Goal: Task Accomplishment & Management: Manage account settings

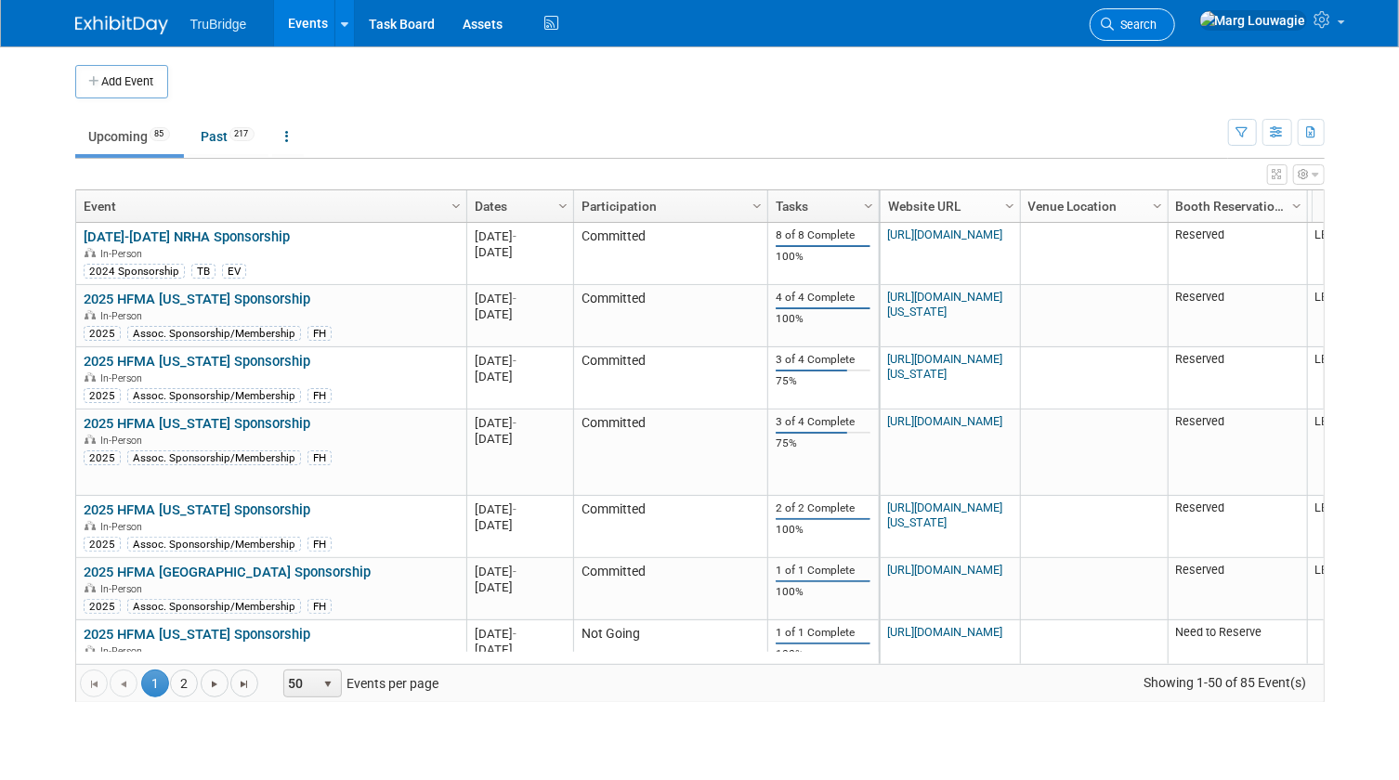
click at [1175, 17] on link "Search" at bounding box center [1132, 24] width 85 height 33
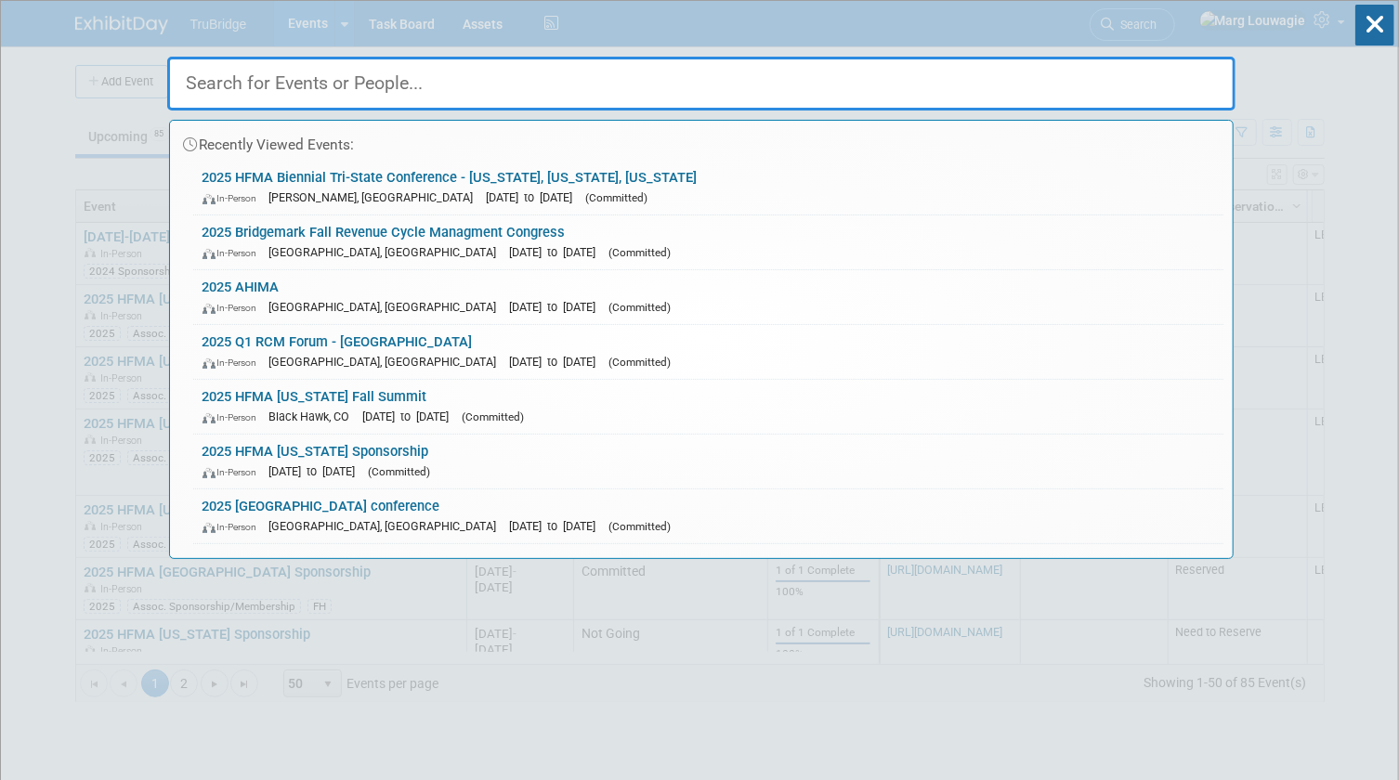
click at [1173, 72] on input "text" at bounding box center [701, 84] width 1068 height 54
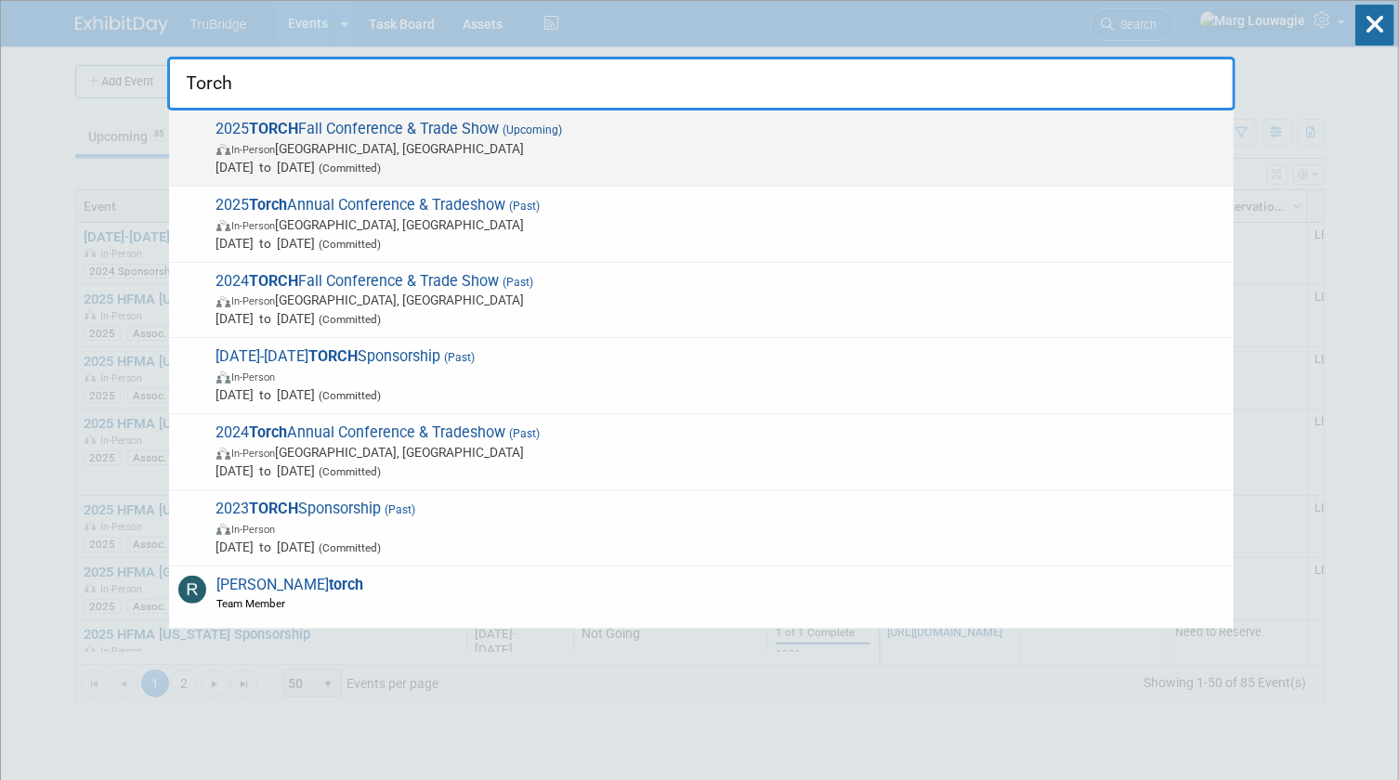
type input "Torch"
click at [496, 147] on span "In-Person [GEOGRAPHIC_DATA], [GEOGRAPHIC_DATA]" at bounding box center [720, 148] width 1008 height 19
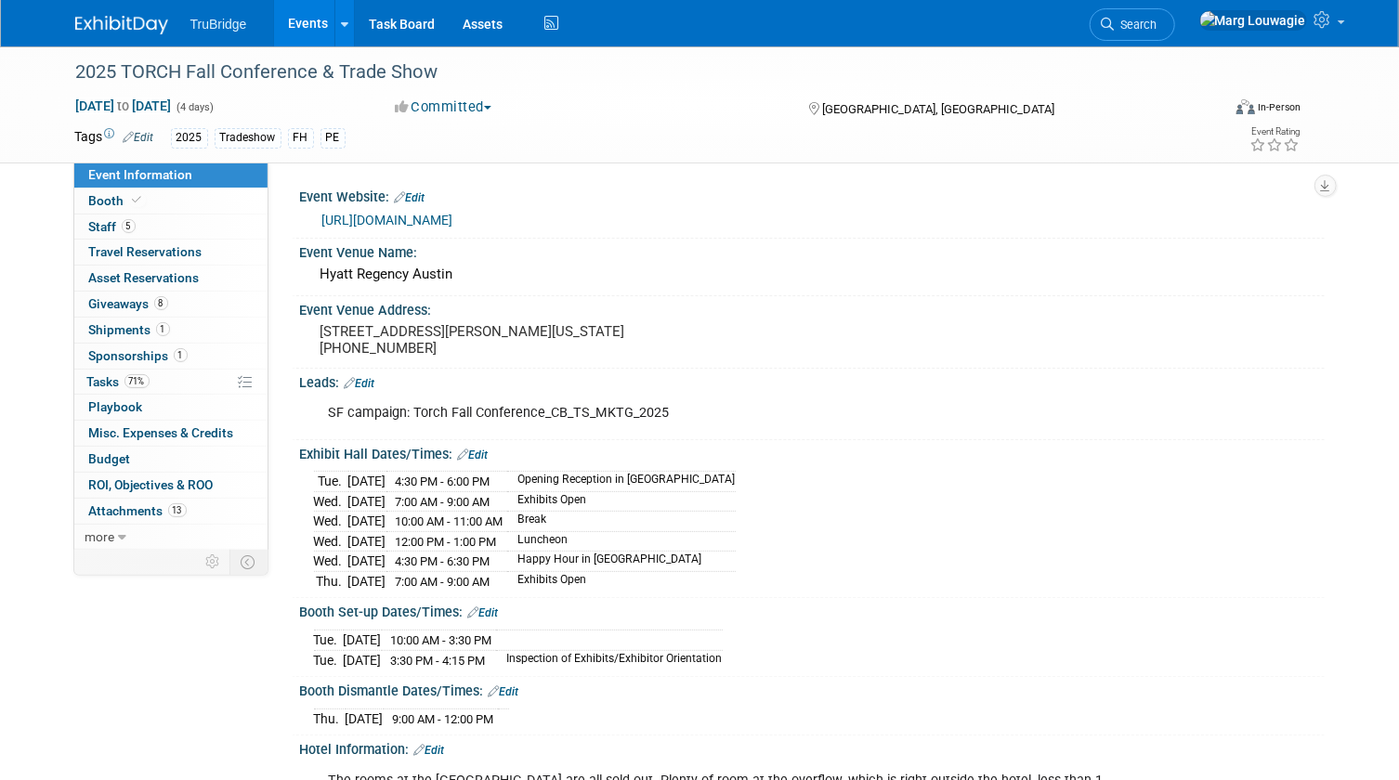
click at [1157, 27] on span "Search" at bounding box center [1136, 25] width 43 height 14
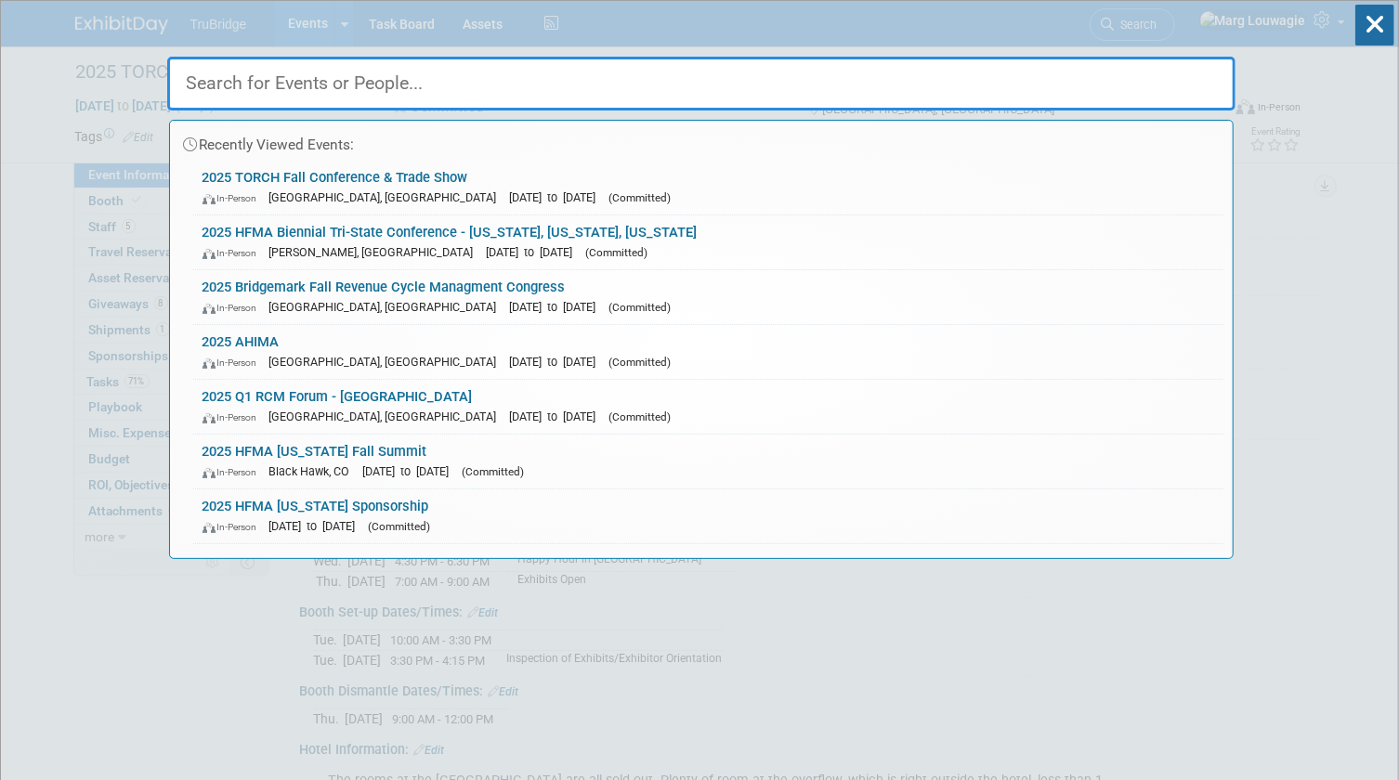
click at [1154, 87] on input "text" at bounding box center [701, 84] width 1068 height 54
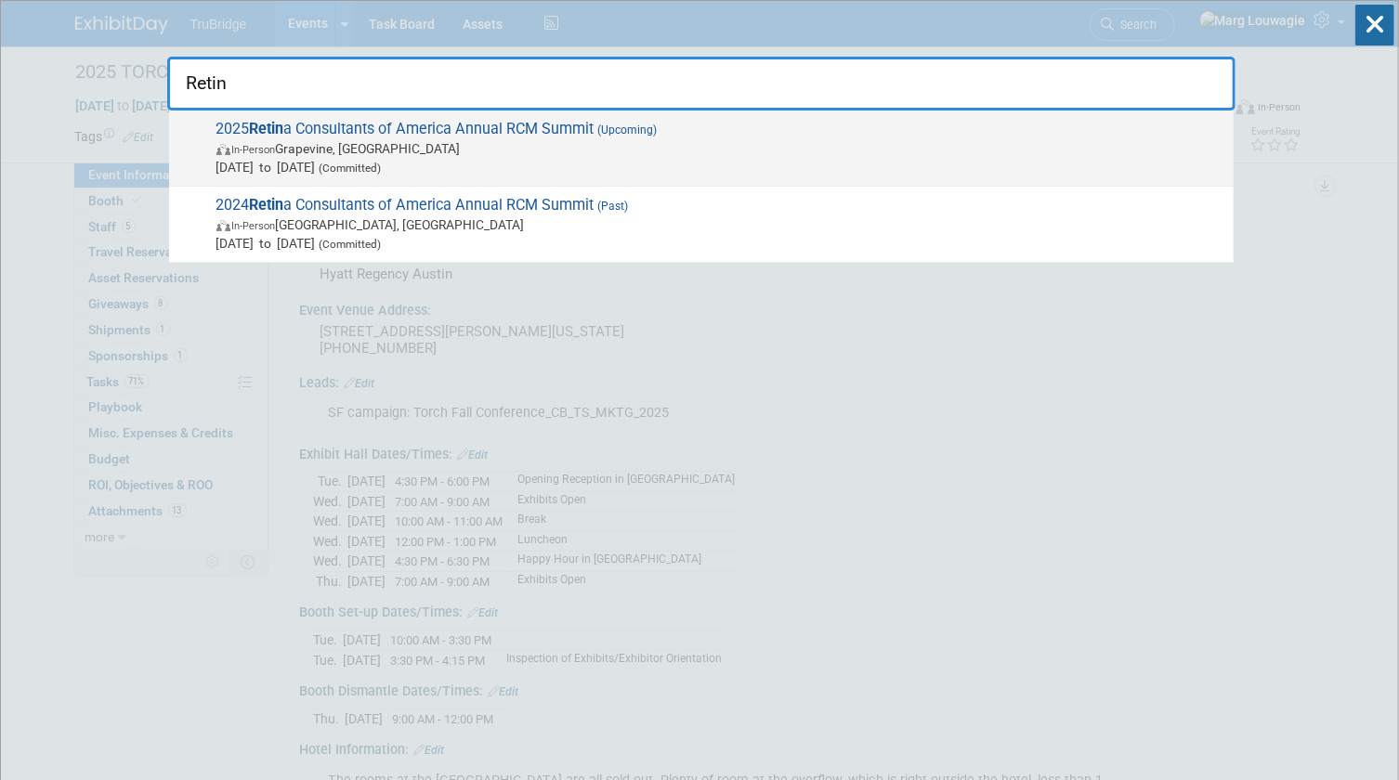
type input "Retin"
click at [422, 144] on span "In-Person Grapevine, TX" at bounding box center [720, 148] width 1008 height 19
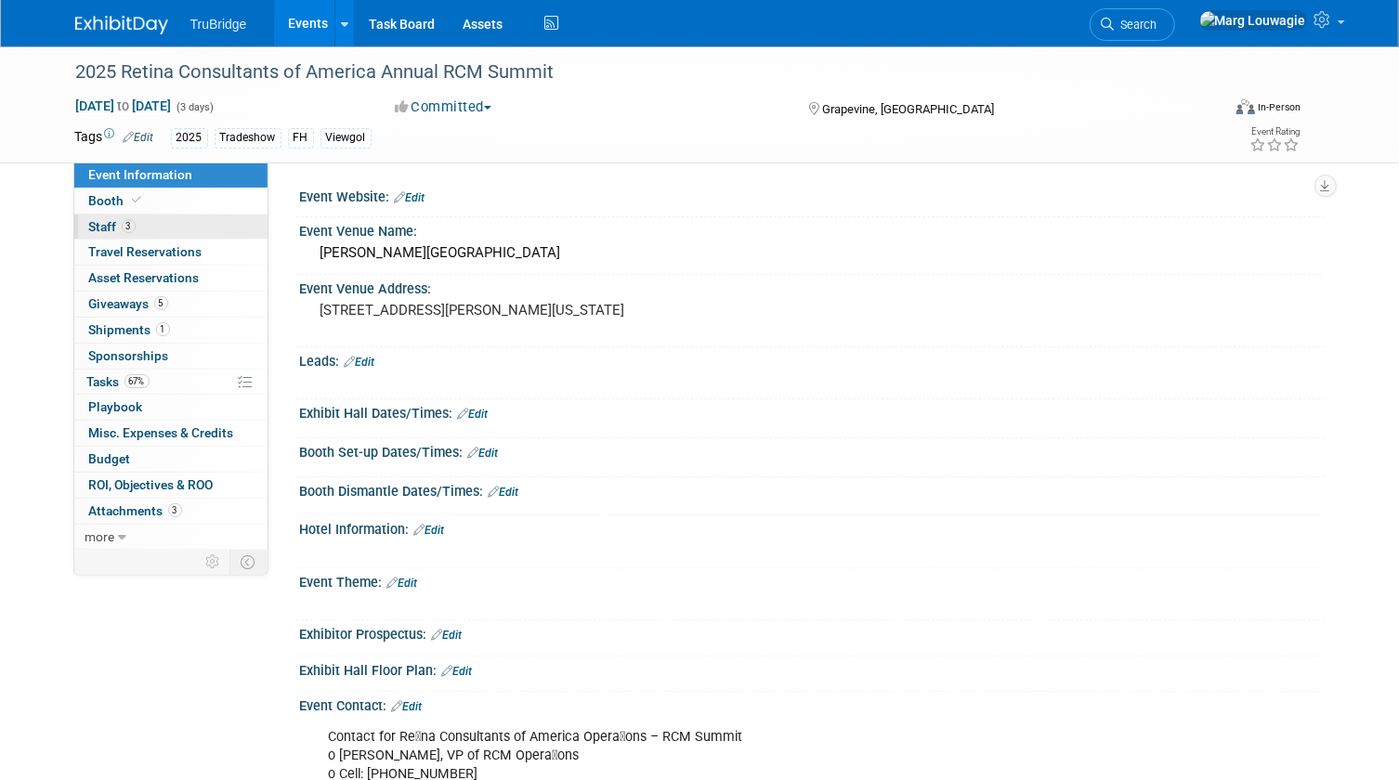
click at [123, 224] on span "3" at bounding box center [129, 226] width 14 height 14
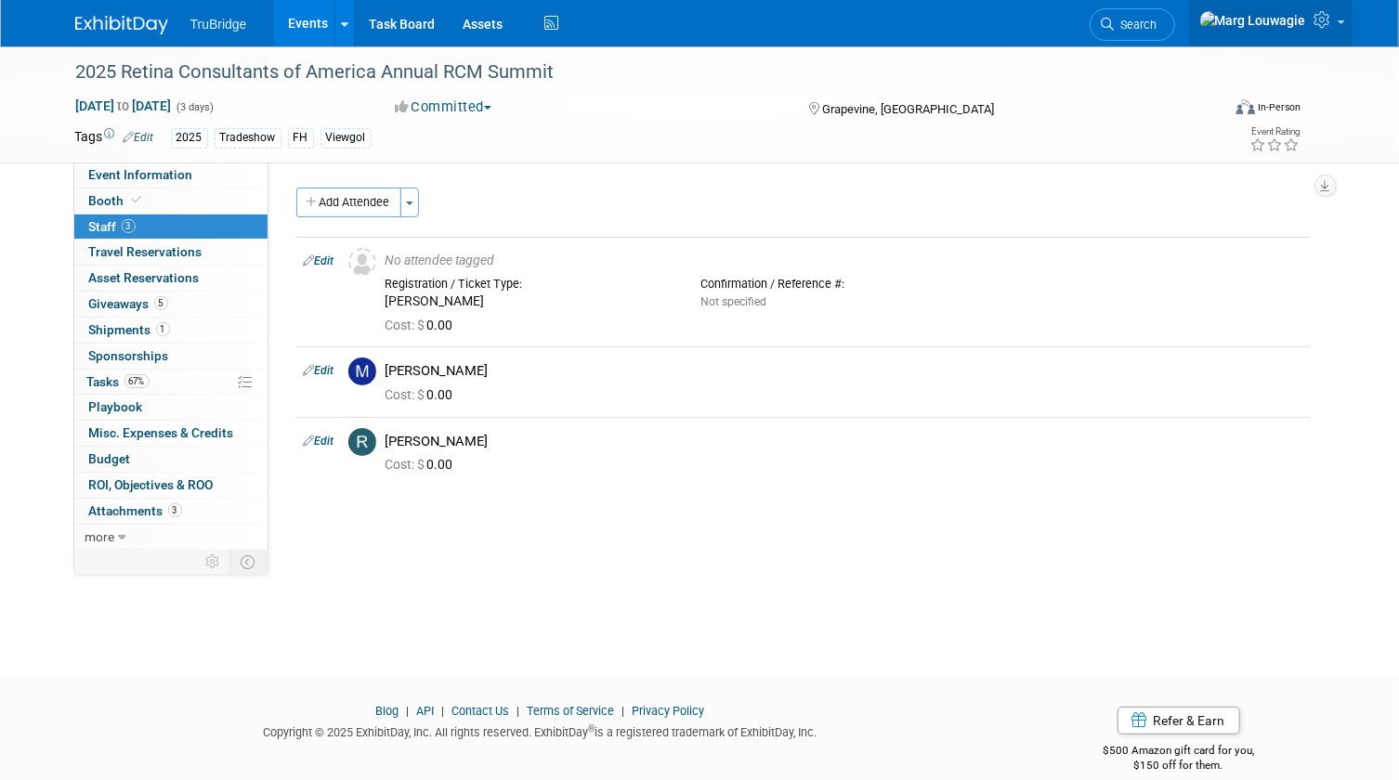
click at [1324, 25] on icon at bounding box center [1324, 19] width 21 height 17
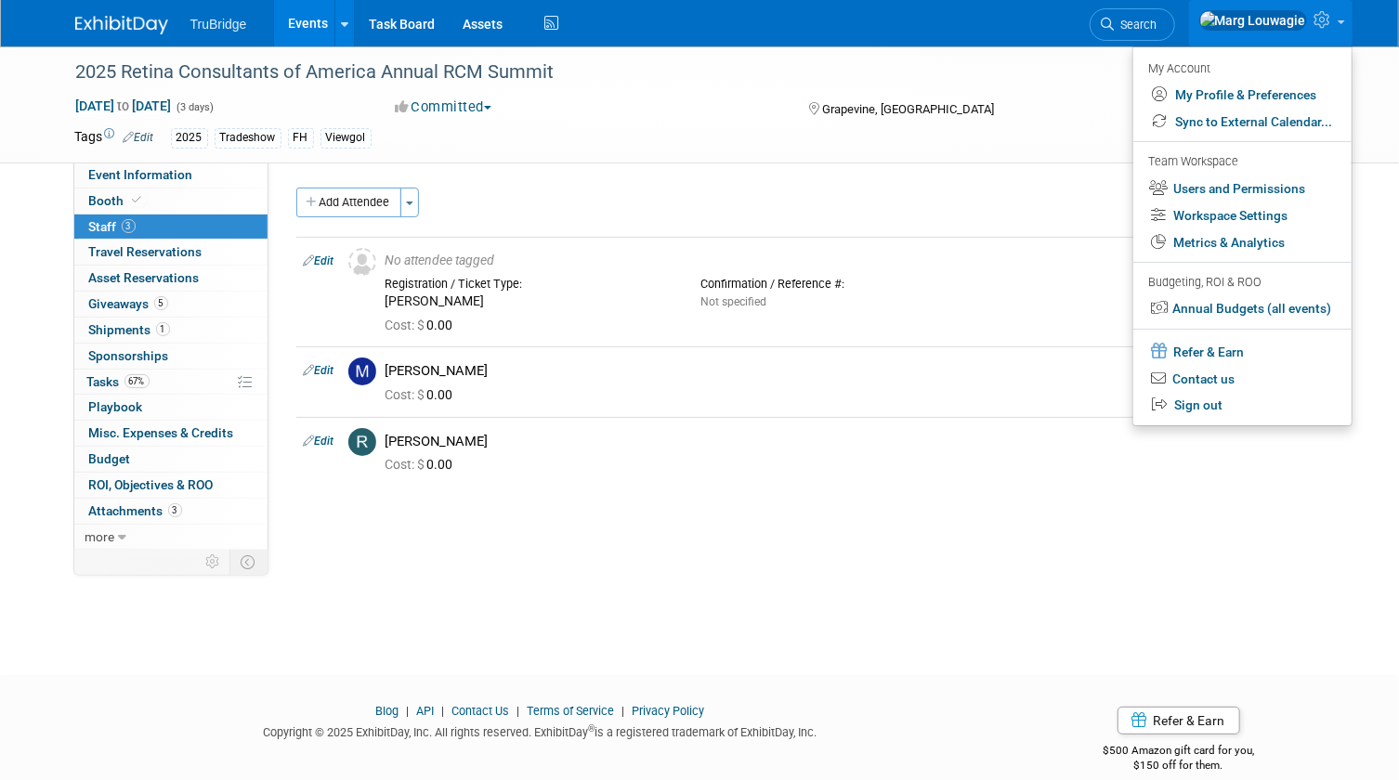
click at [1324, 25] on icon at bounding box center [1324, 19] width 21 height 17
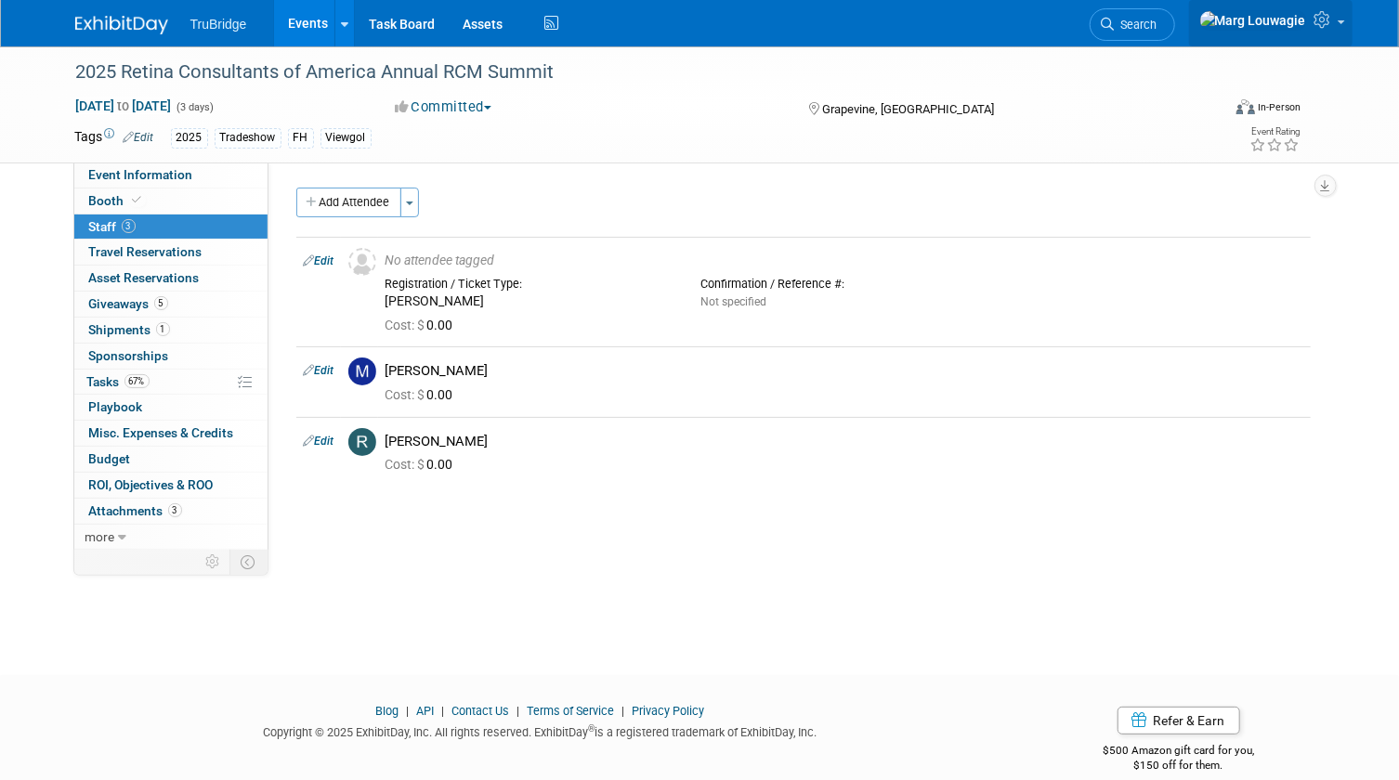
click at [1324, 25] on icon at bounding box center [1324, 19] width 21 height 17
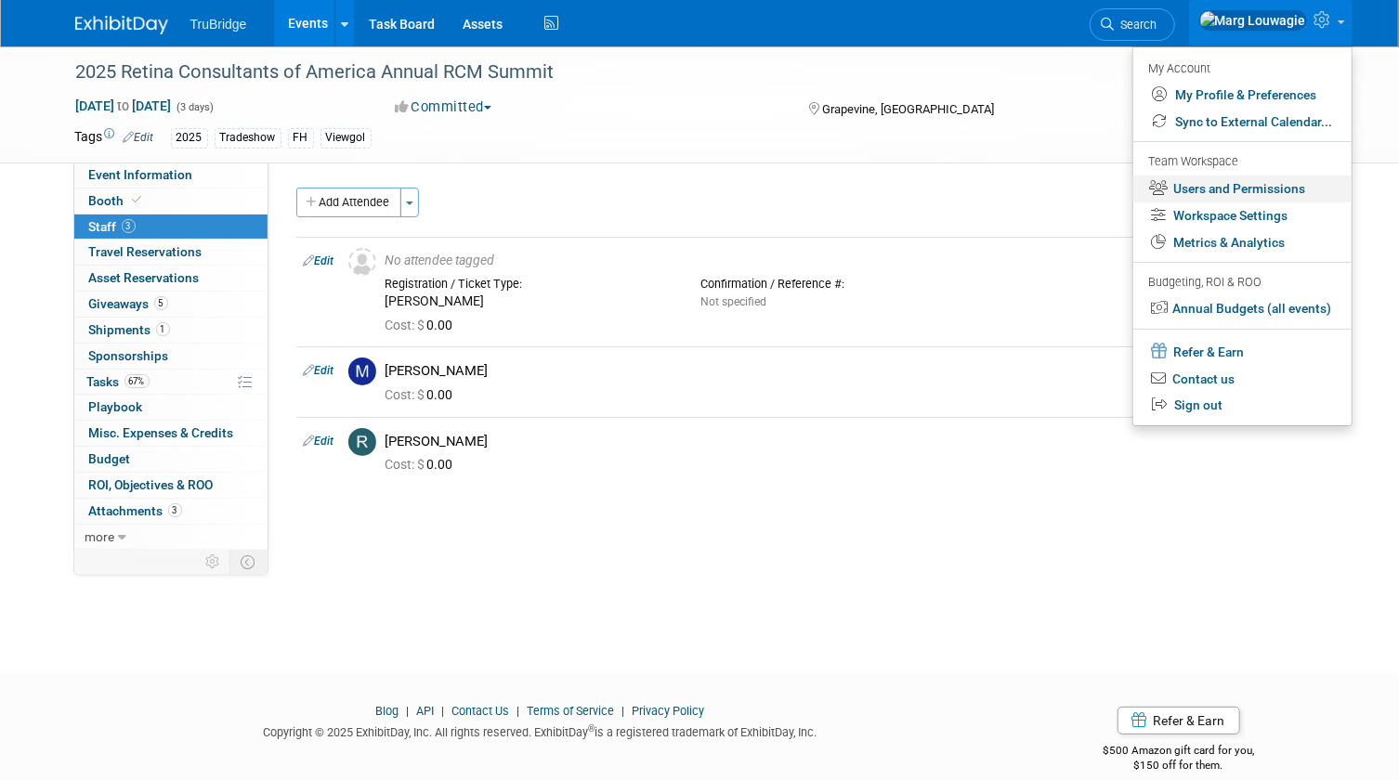
click at [1249, 186] on link "Users and Permissions" at bounding box center [1242, 189] width 218 height 27
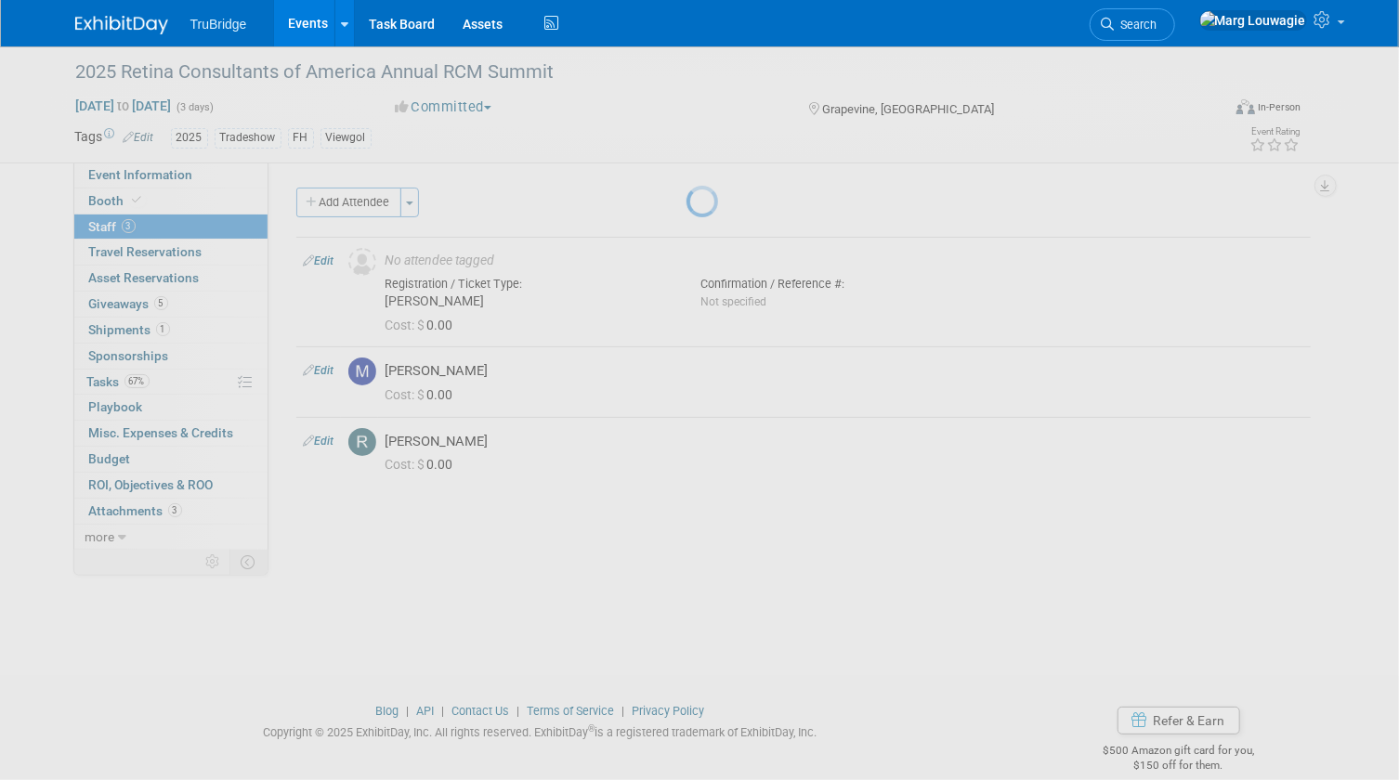
click at [712, 186] on div at bounding box center [699, 390] width 26 height 780
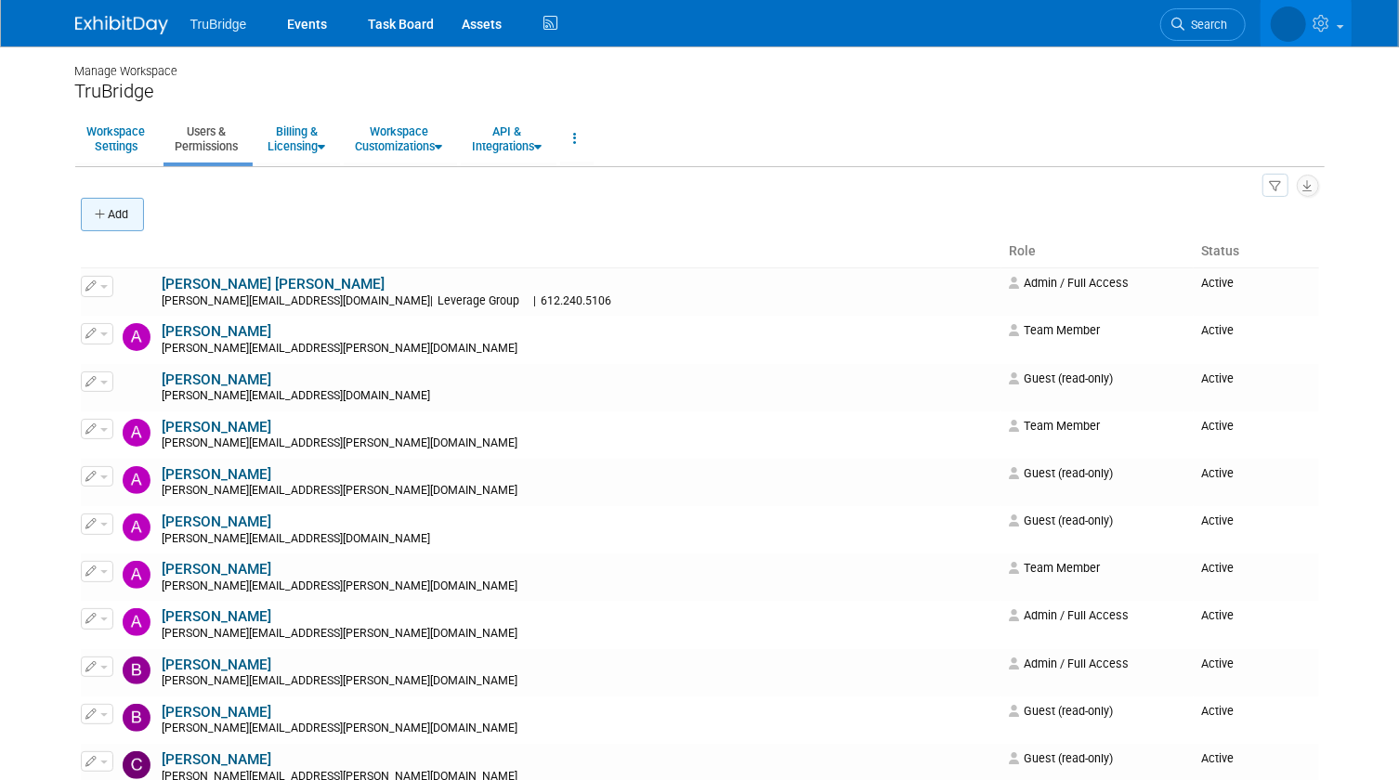
click at [121, 211] on button "Add" at bounding box center [112, 214] width 63 height 33
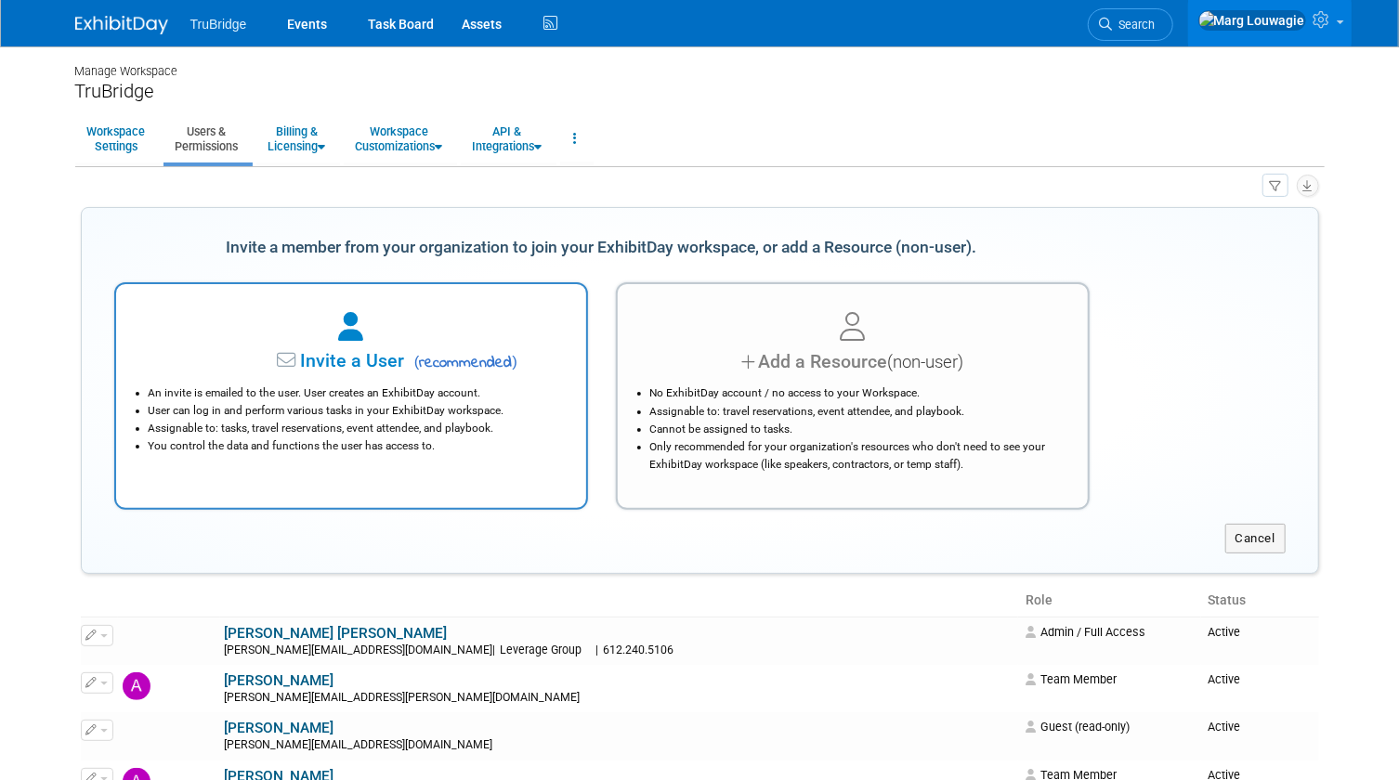
click at [372, 346] on div at bounding box center [351, 327] width 424 height 41
click at [0, 0] on div "Permissions:" at bounding box center [0, 0] width 0 height 0
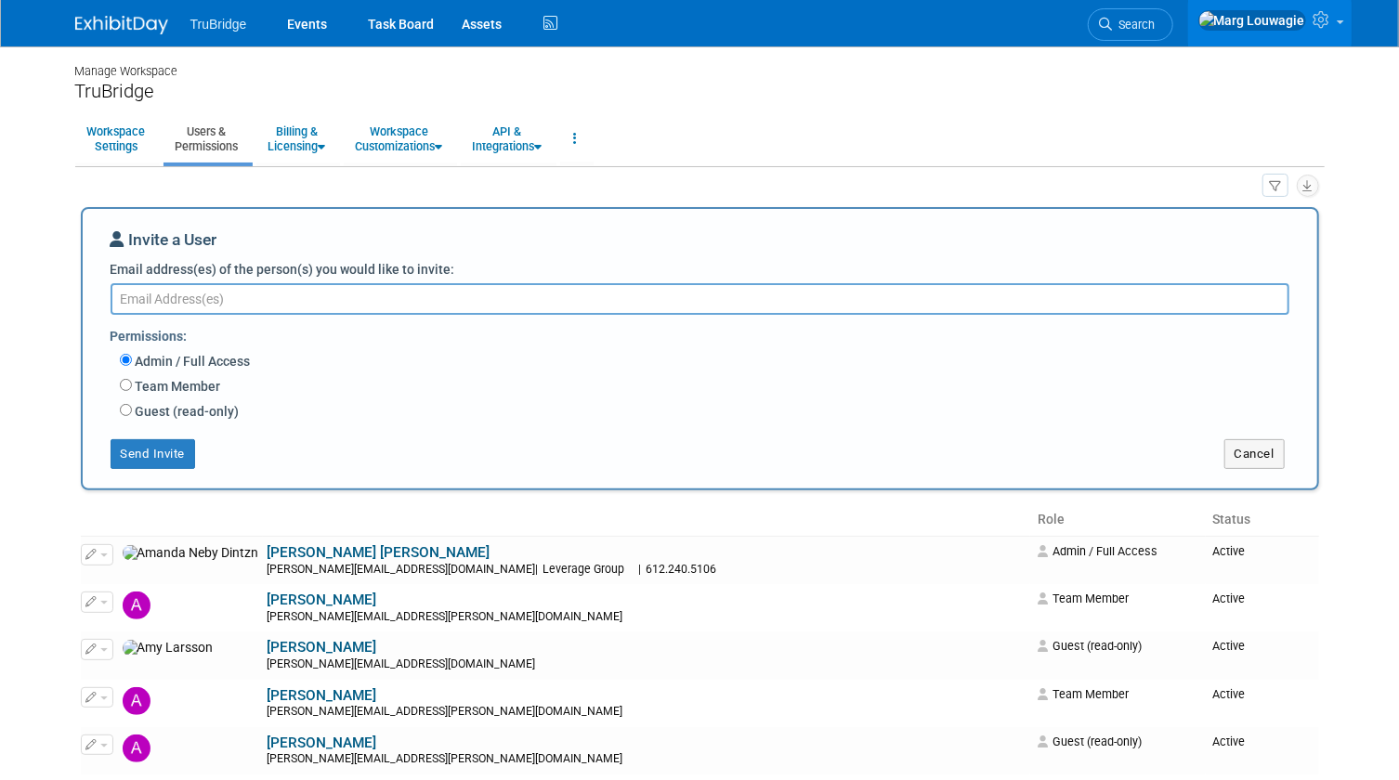
click at [355, 294] on textarea "Email address(es) of the person(s) you would like to invite:" at bounding box center [700, 299] width 1179 height 32
type textarea "renee.sexton@trubridge.com"
click at [129, 381] on input "Team Member" at bounding box center [126, 385] width 12 height 12
radio input "true"
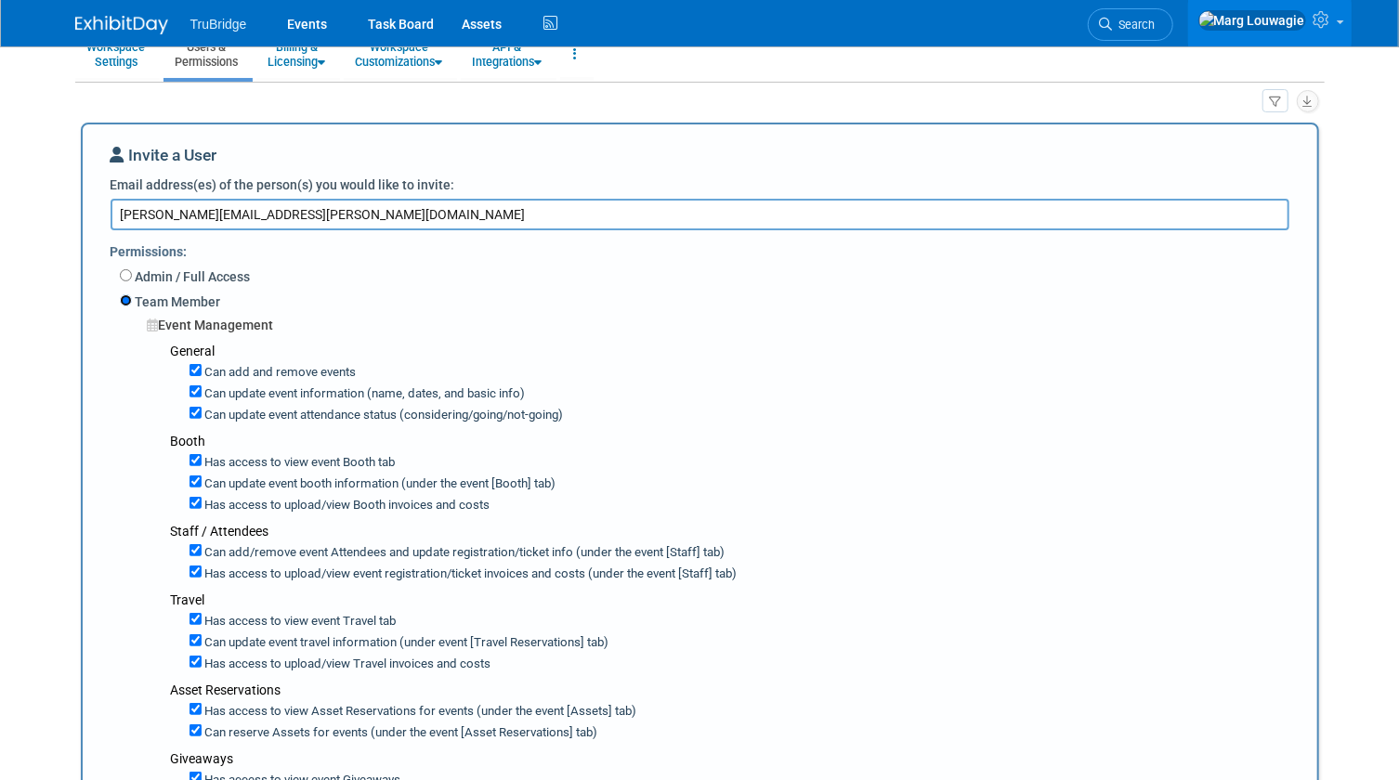
scroll to position [84, 0]
click at [194, 365] on input "Can add and remove events" at bounding box center [195, 371] width 12 height 12
checkbox input "false"
click at [192, 384] on div "Can update event information (name, dates, and basic info)" at bounding box center [746, 393] width 1114 height 21
click at [193, 390] on input "Can update event information (name, dates, and basic info)" at bounding box center [195, 392] width 12 height 12
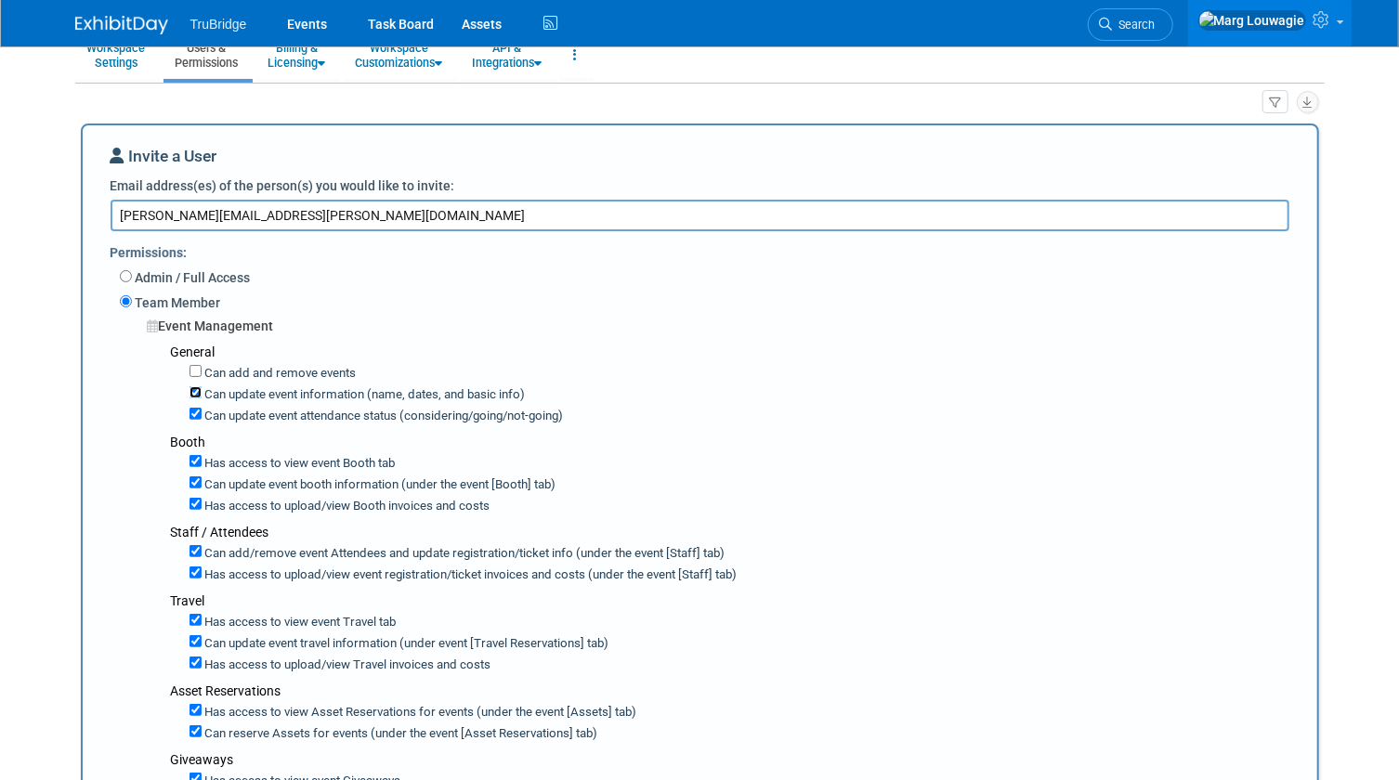
checkbox input "false"
click at [194, 409] on input "Can update event attendance status (considering/going/not-going)" at bounding box center [195, 414] width 12 height 12
checkbox input "false"
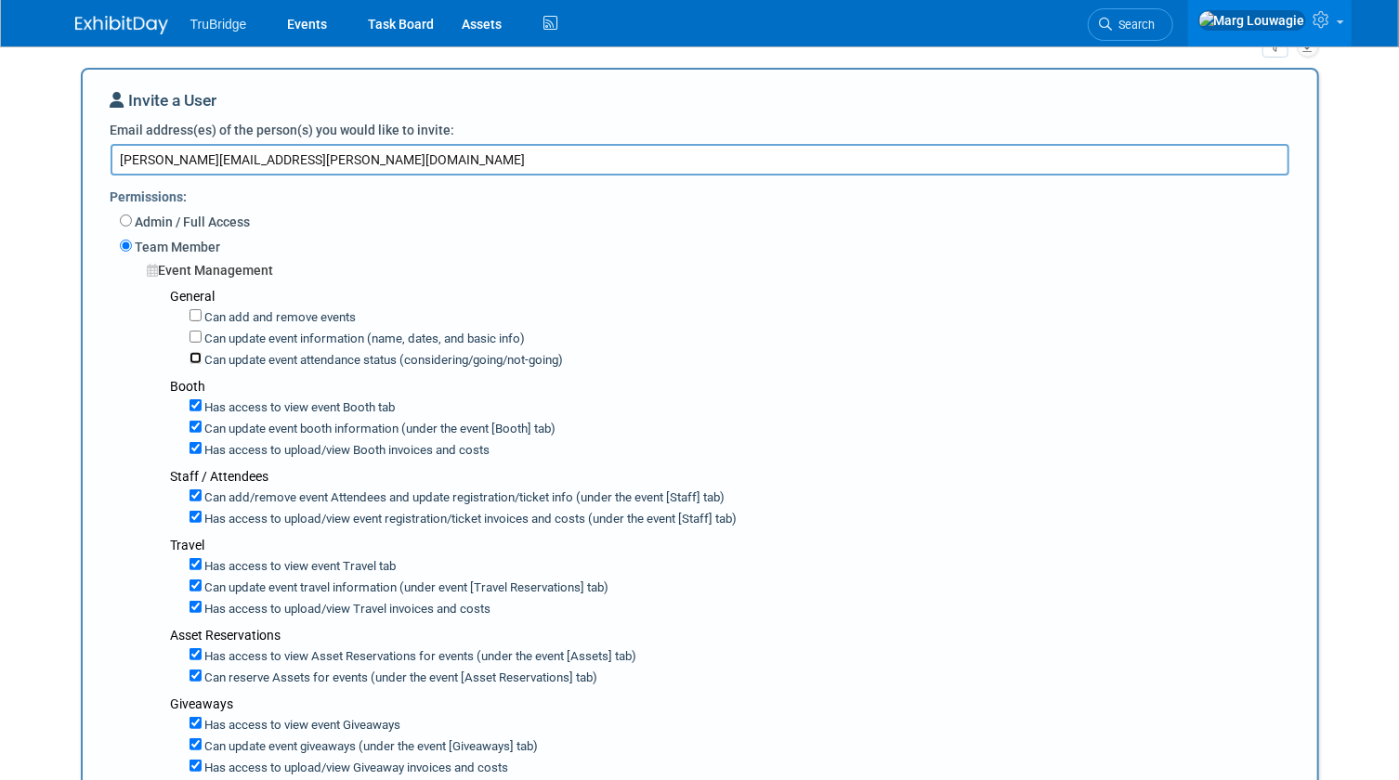
scroll to position [168, 0]
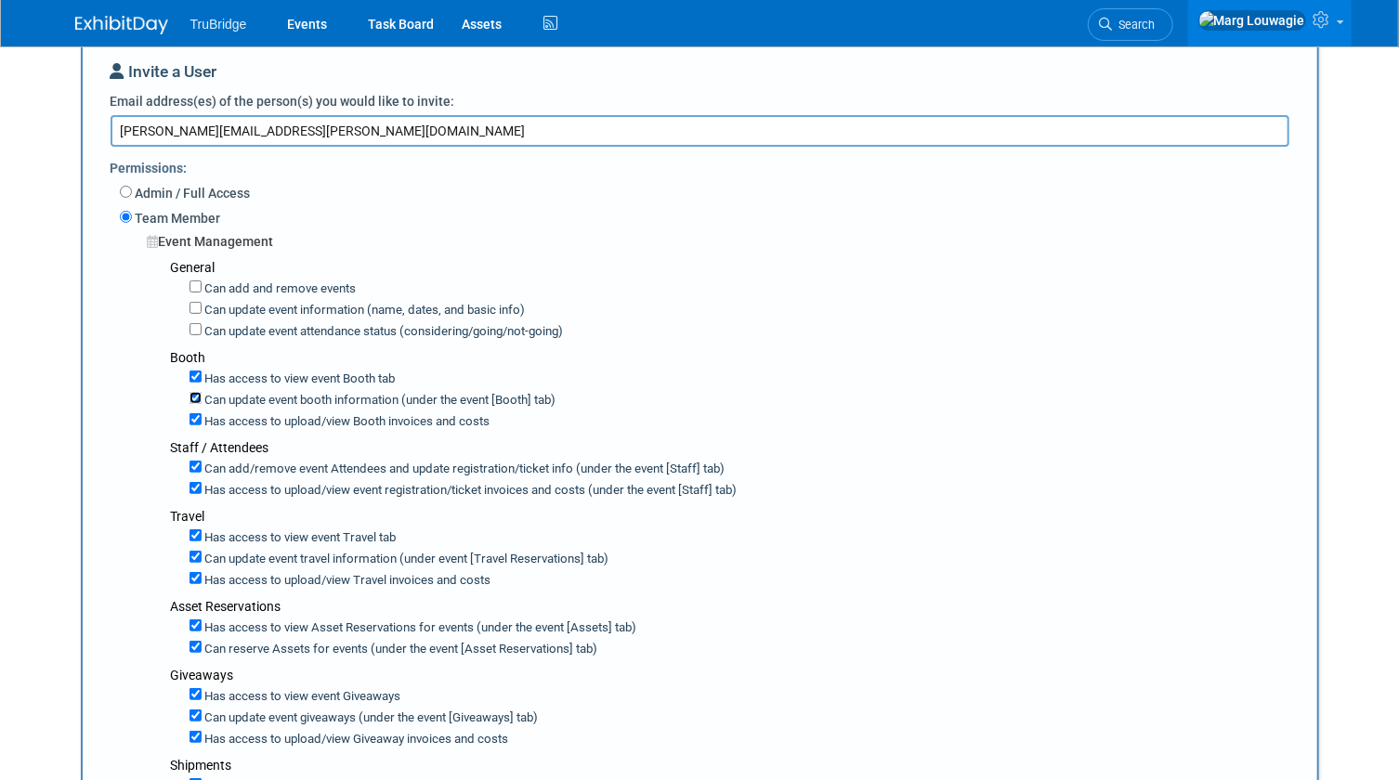
click at [191, 393] on input "Can update event booth information (under the event [Booth] tab)" at bounding box center [195, 398] width 12 height 12
checkbox input "false"
click at [198, 413] on input "Has access to view Booth invoices and costs" at bounding box center [195, 419] width 12 height 12
checkbox input "false"
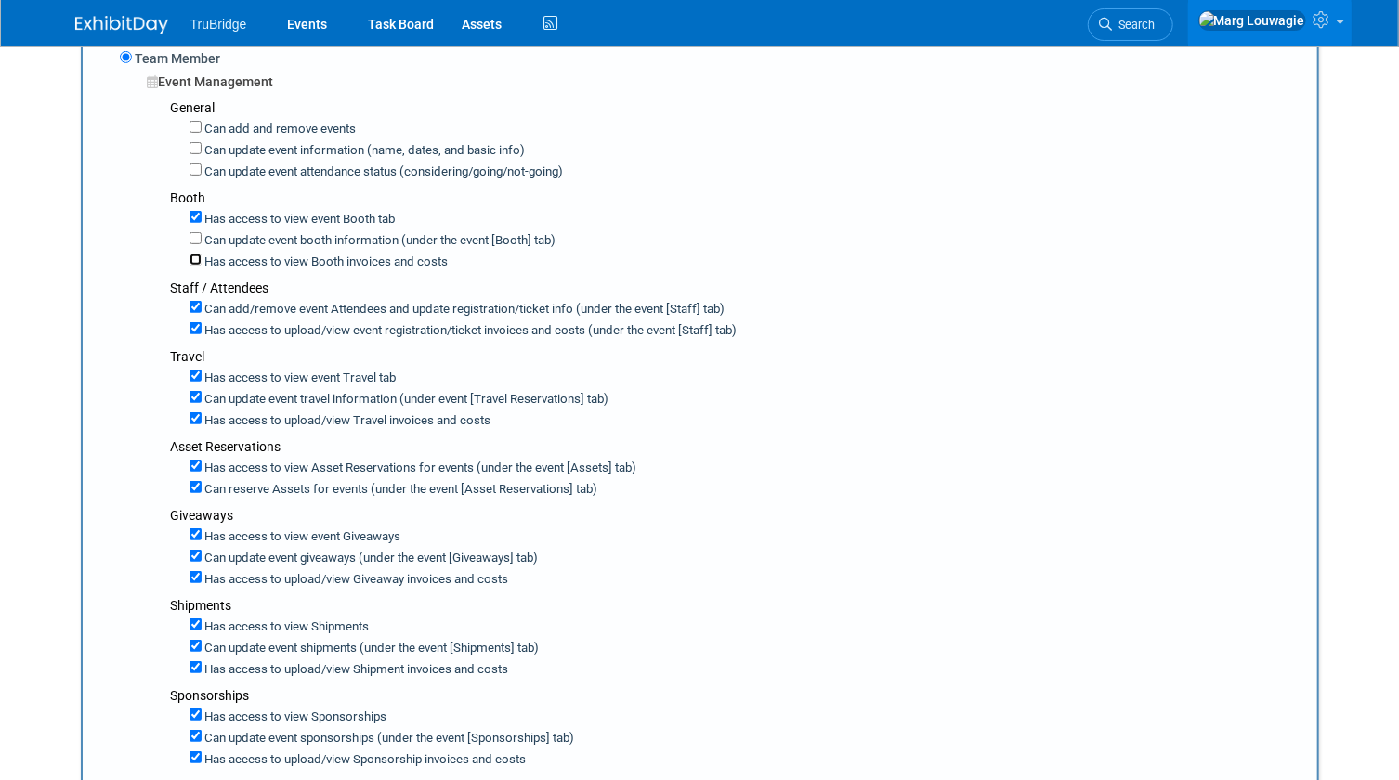
scroll to position [337, 0]
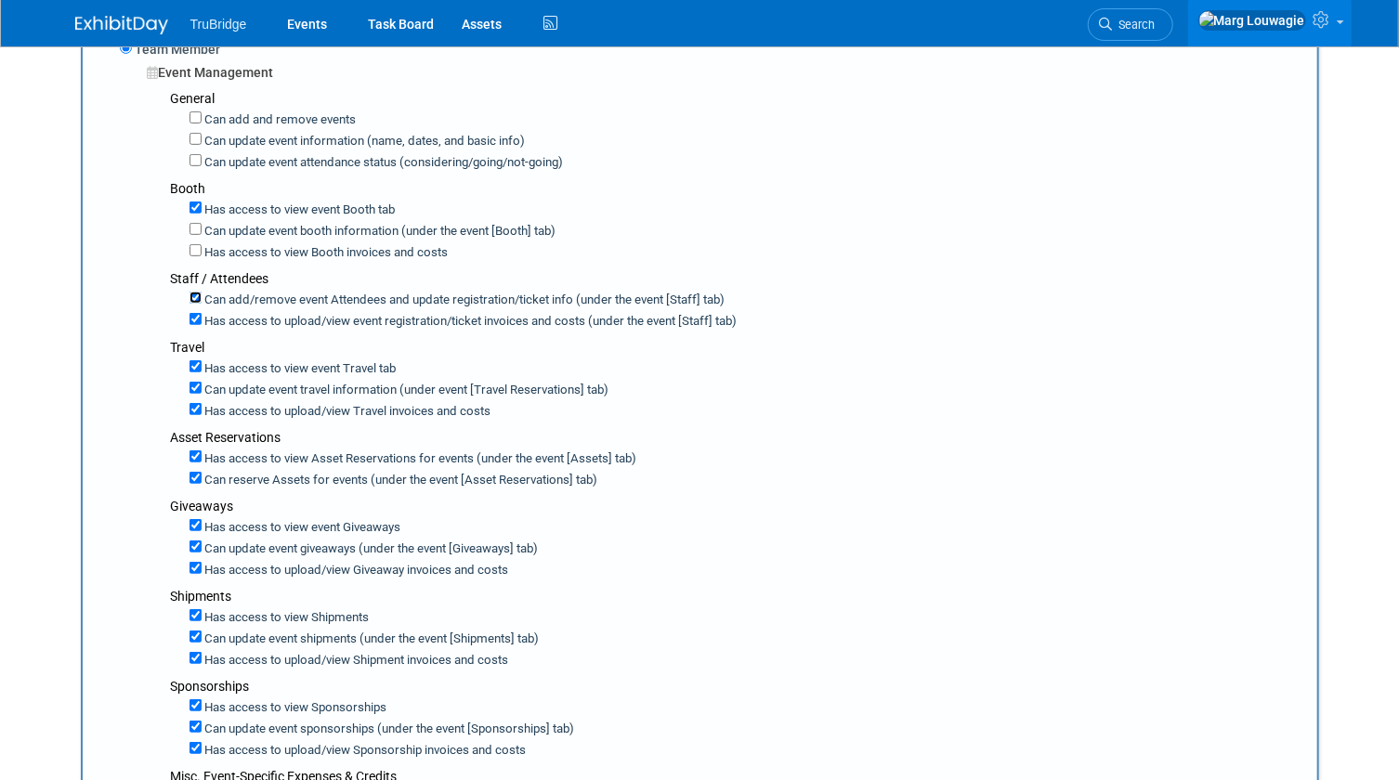
click at [193, 292] on input "Can add/remove event Attendees and update registration/ticket info (under the e…" at bounding box center [195, 298] width 12 height 12
checkbox input "false"
click at [197, 313] on input "Has access to view event registration/ticket invoices and costs (under the even…" at bounding box center [195, 319] width 12 height 12
checkbox input "false"
click at [195, 382] on input "Can update event travel information (under event [Travel Reservations] tab)" at bounding box center [195, 388] width 12 height 12
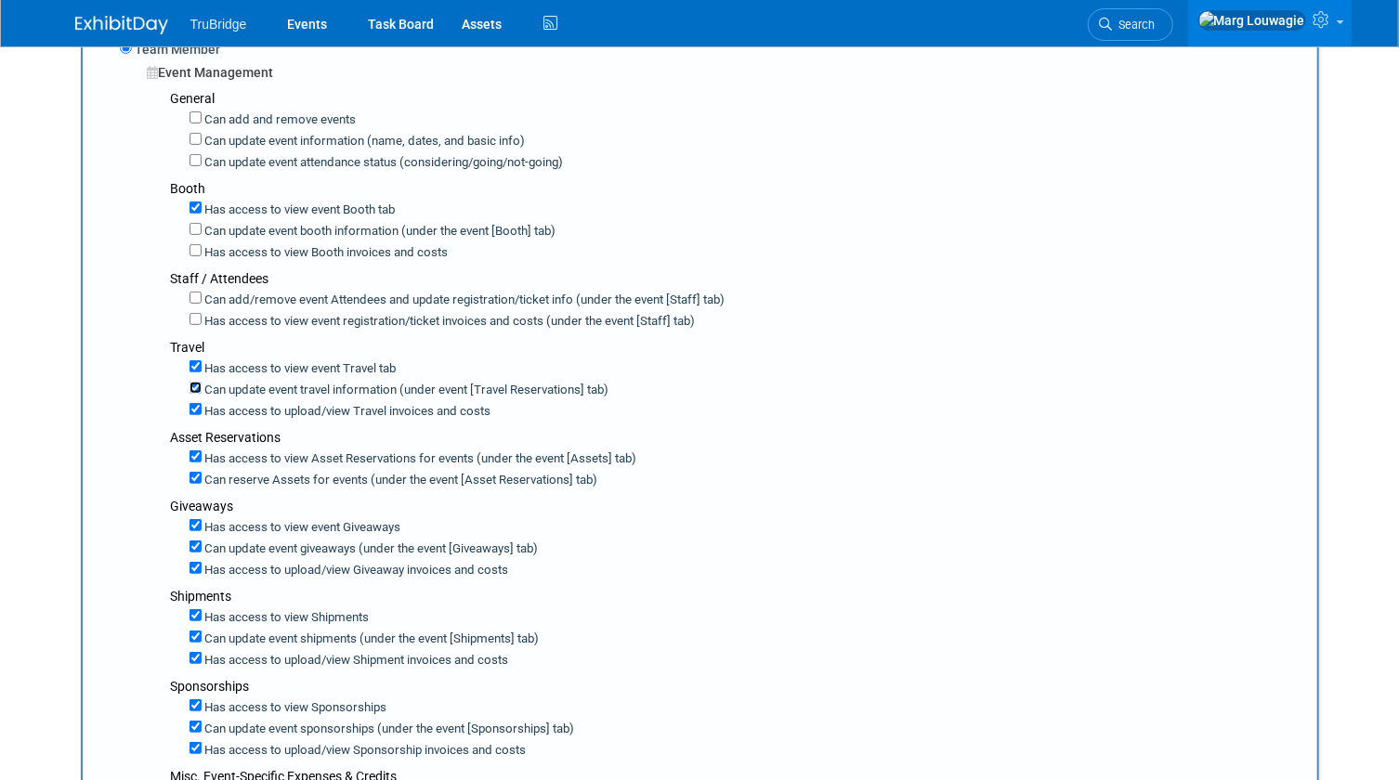
checkbox input "false"
click at [197, 403] on input "Has access to view Travel invoices and costs" at bounding box center [195, 409] width 12 height 12
checkbox input "false"
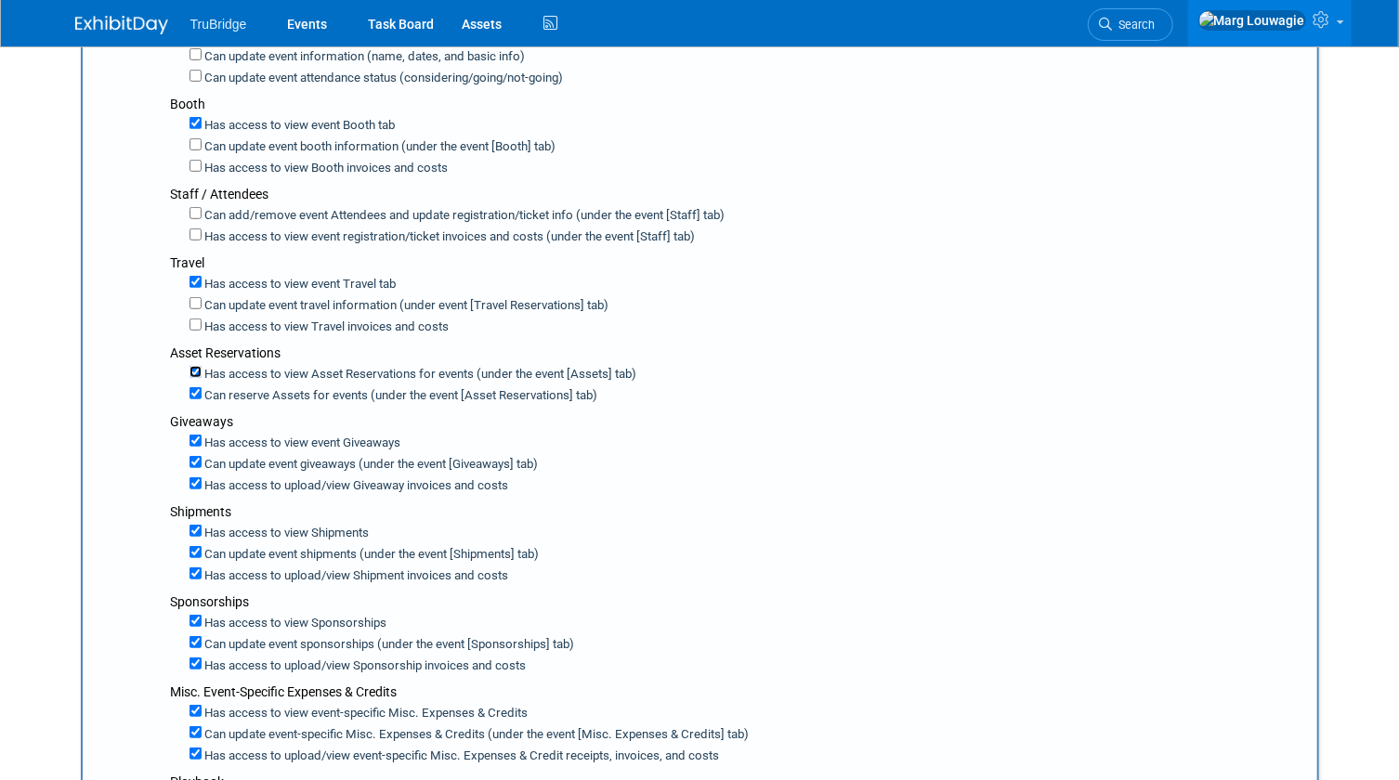
click at [190, 366] on input "Has access to view Asset Reservations for events (under the event [Assets] tab)" at bounding box center [195, 372] width 12 height 12
checkbox input "false"
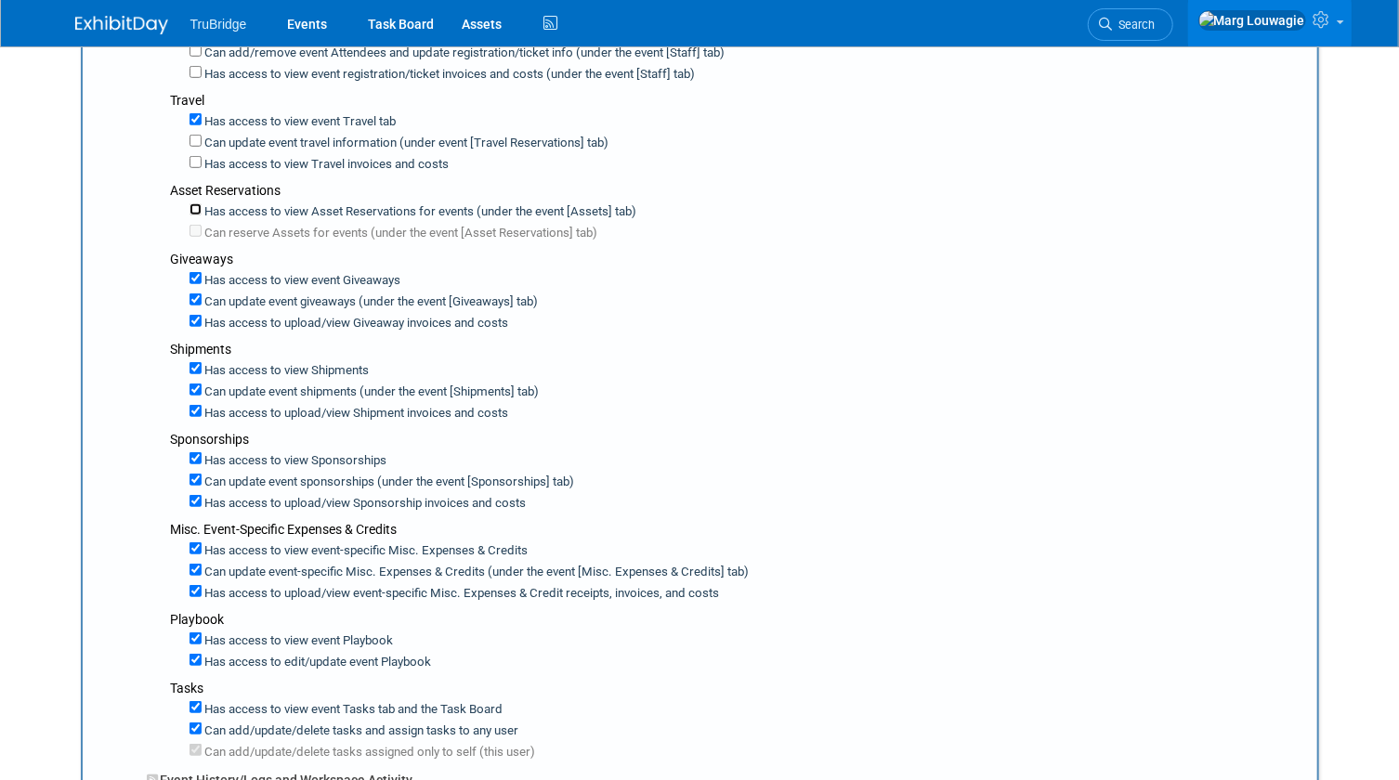
scroll to position [591, 0]
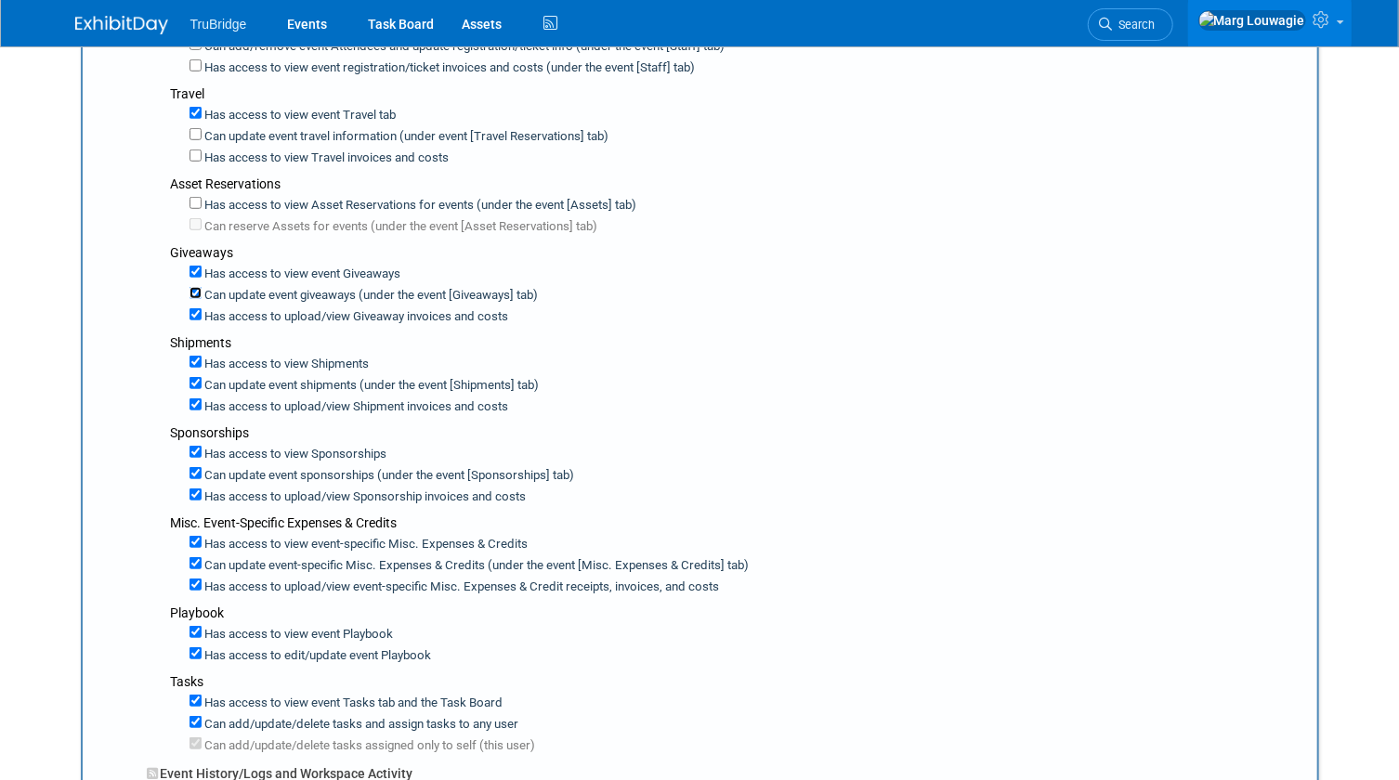
click at [192, 287] on input "Can update event giveaways (under the event [Giveaways] tab)" at bounding box center [195, 293] width 12 height 12
checkbox input "false"
click at [192, 308] on input "Has access to view Giveaway invoices and costs" at bounding box center [195, 314] width 12 height 12
checkbox input "false"
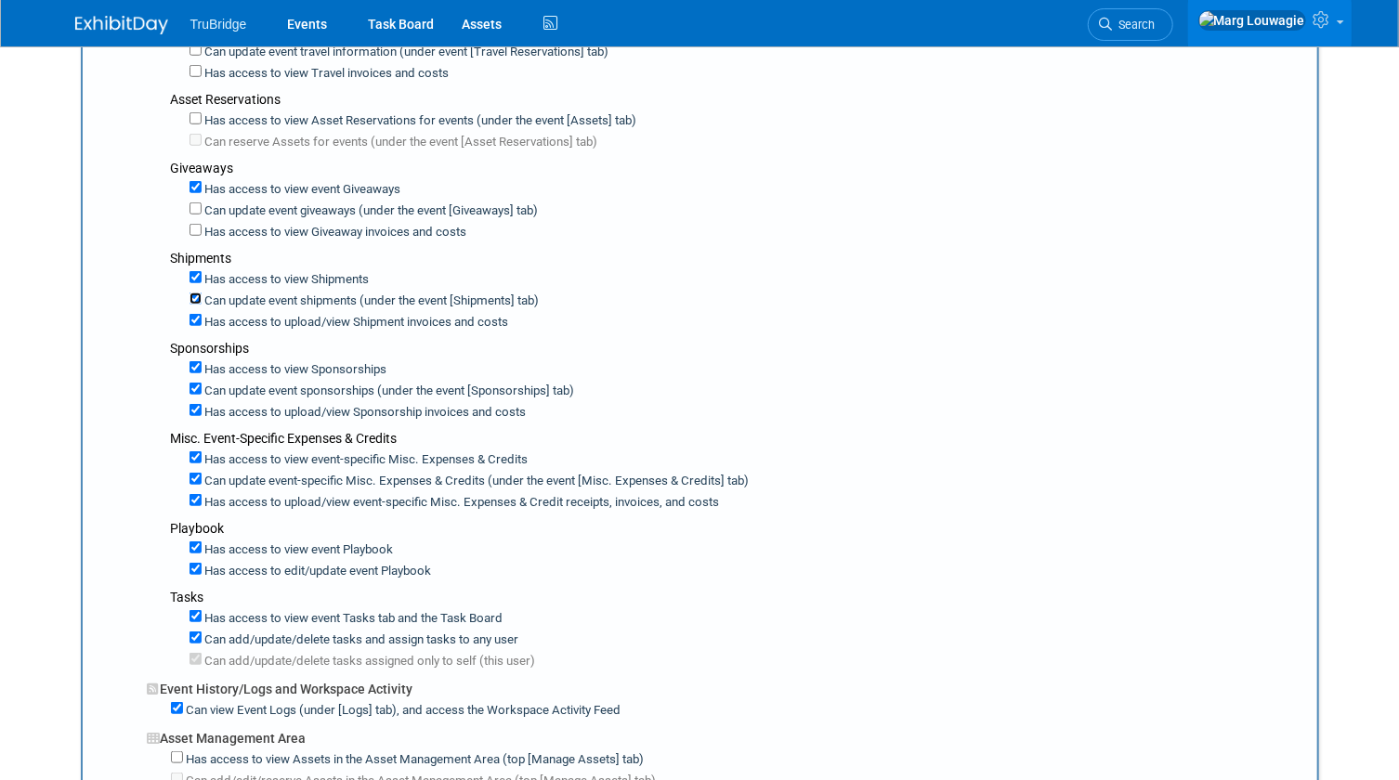
click at [194, 293] on input "Can update event shipments (under the event [Shipments] tab)" at bounding box center [195, 299] width 12 height 12
checkbox input "false"
click at [192, 314] on input "Has access to view Shipment invoices and costs" at bounding box center [195, 320] width 12 height 12
checkbox input "false"
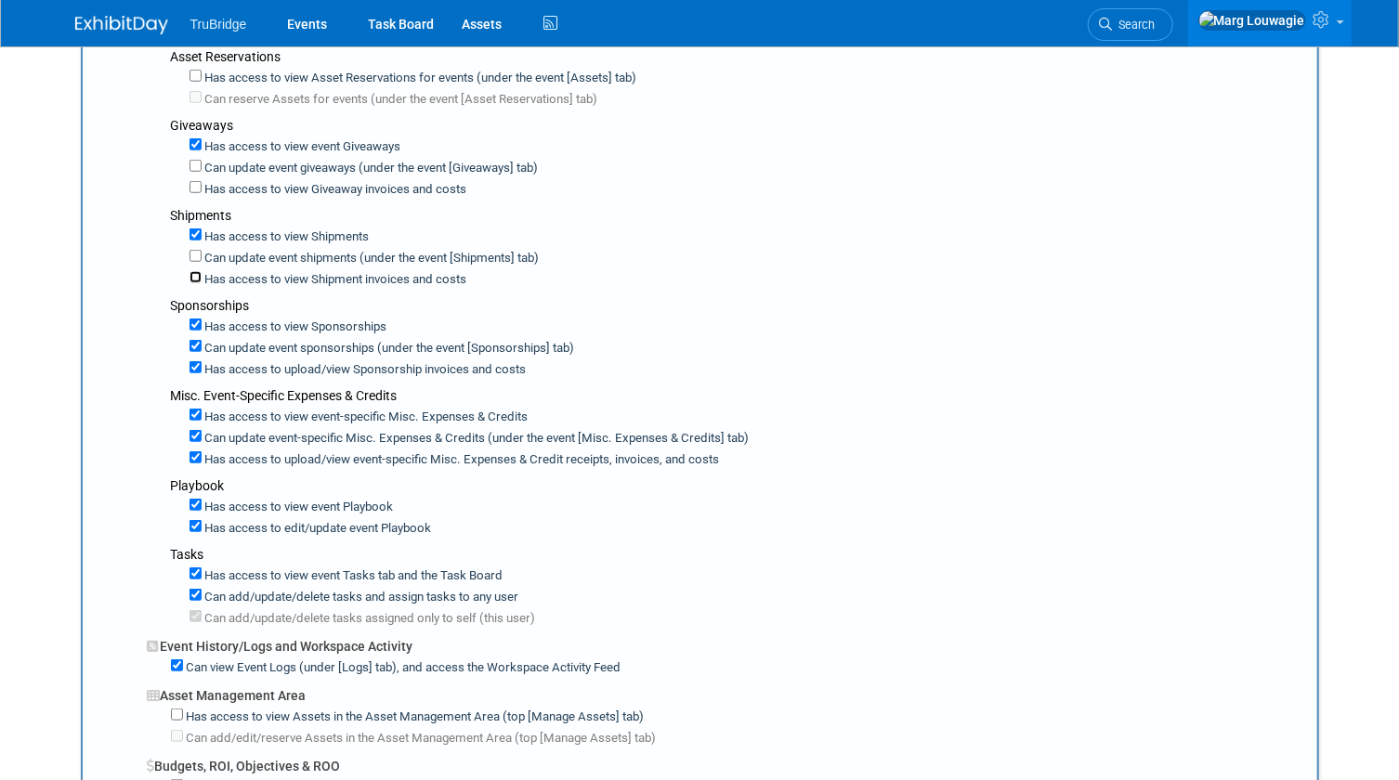
scroll to position [760, 0]
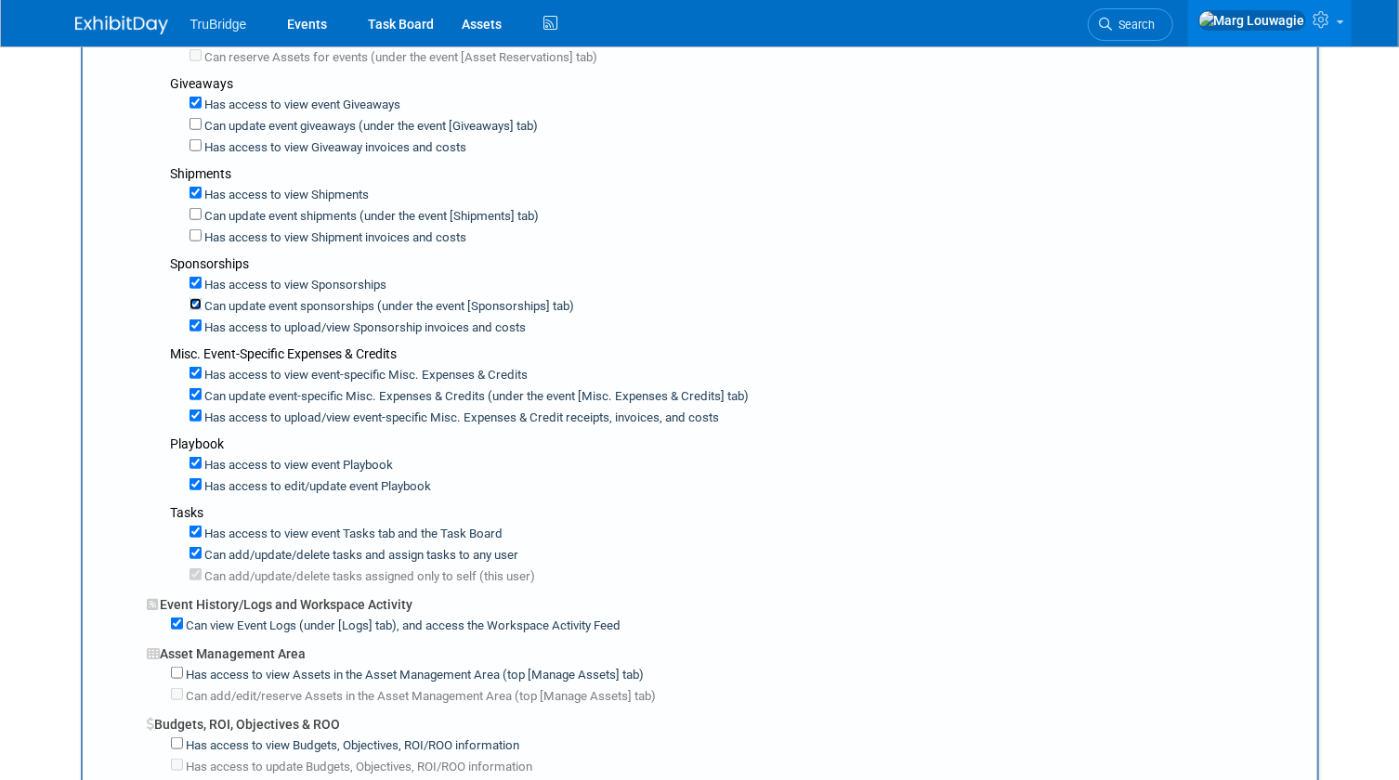
click at [194, 298] on input "Can update event sponsorships (under the event [Sponsorships] tab)" at bounding box center [195, 304] width 12 height 12
checkbox input "false"
click at [193, 320] on input "Has access to view Sponsorship invoices and costs" at bounding box center [195, 326] width 12 height 12
checkbox input "false"
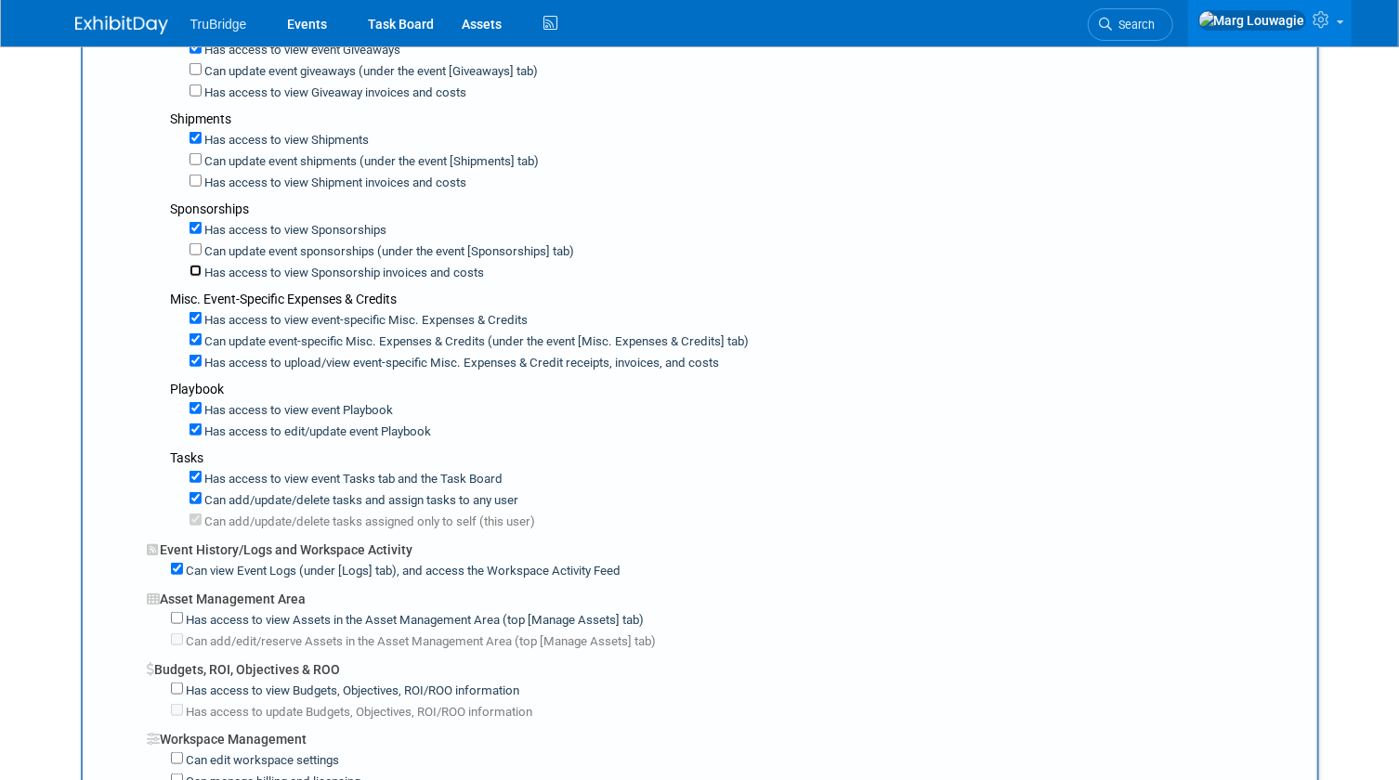
scroll to position [844, 0]
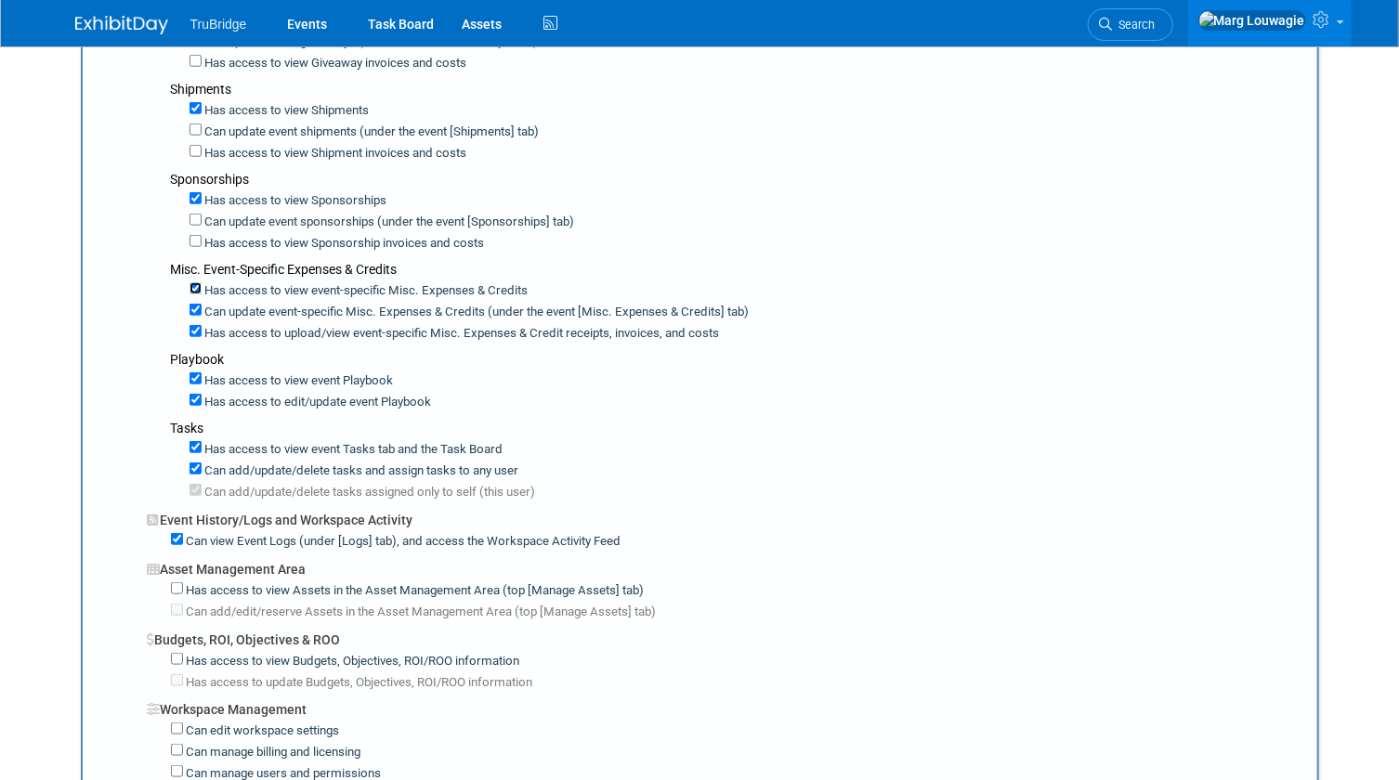
click at [193, 282] on input "Has access to view event-specific Misc. Expenses & Credits" at bounding box center [195, 288] width 12 height 12
checkbox input "false"
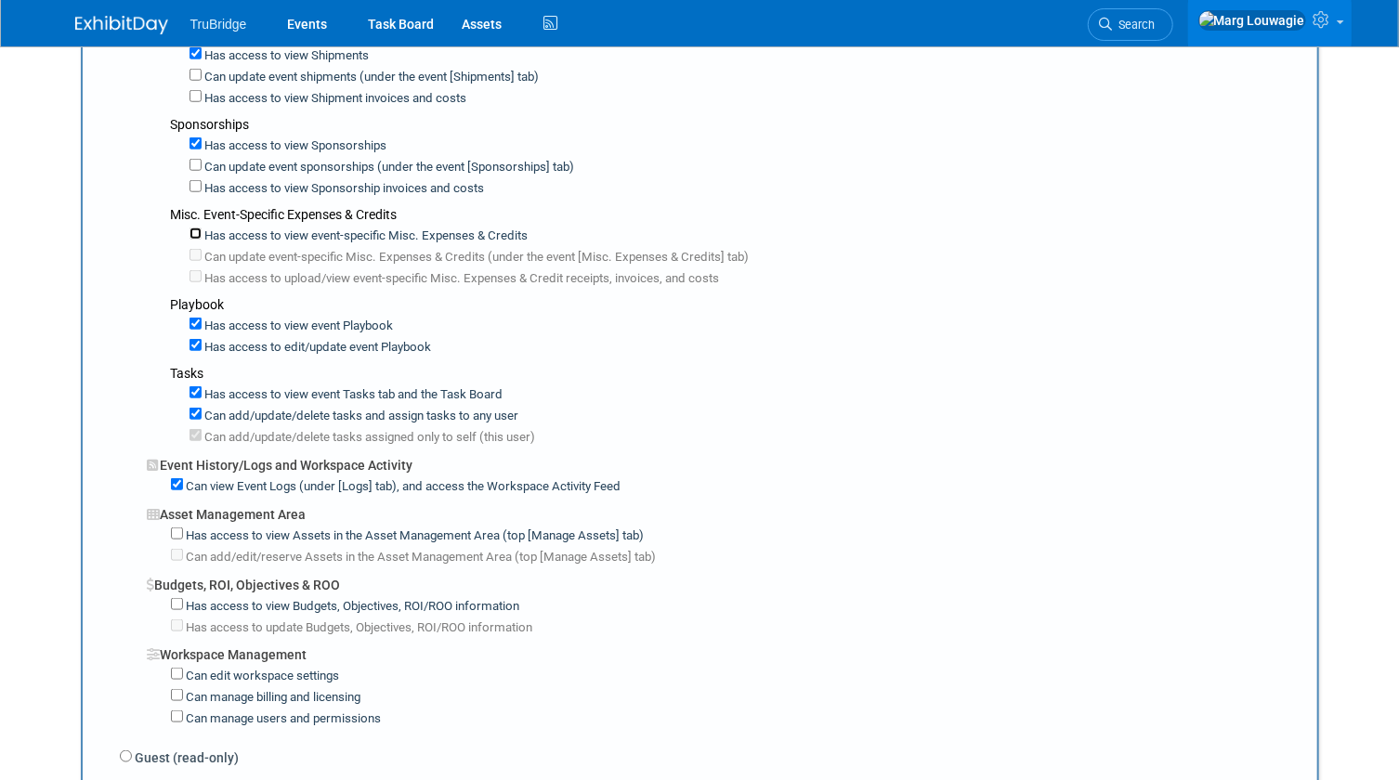
scroll to position [929, 0]
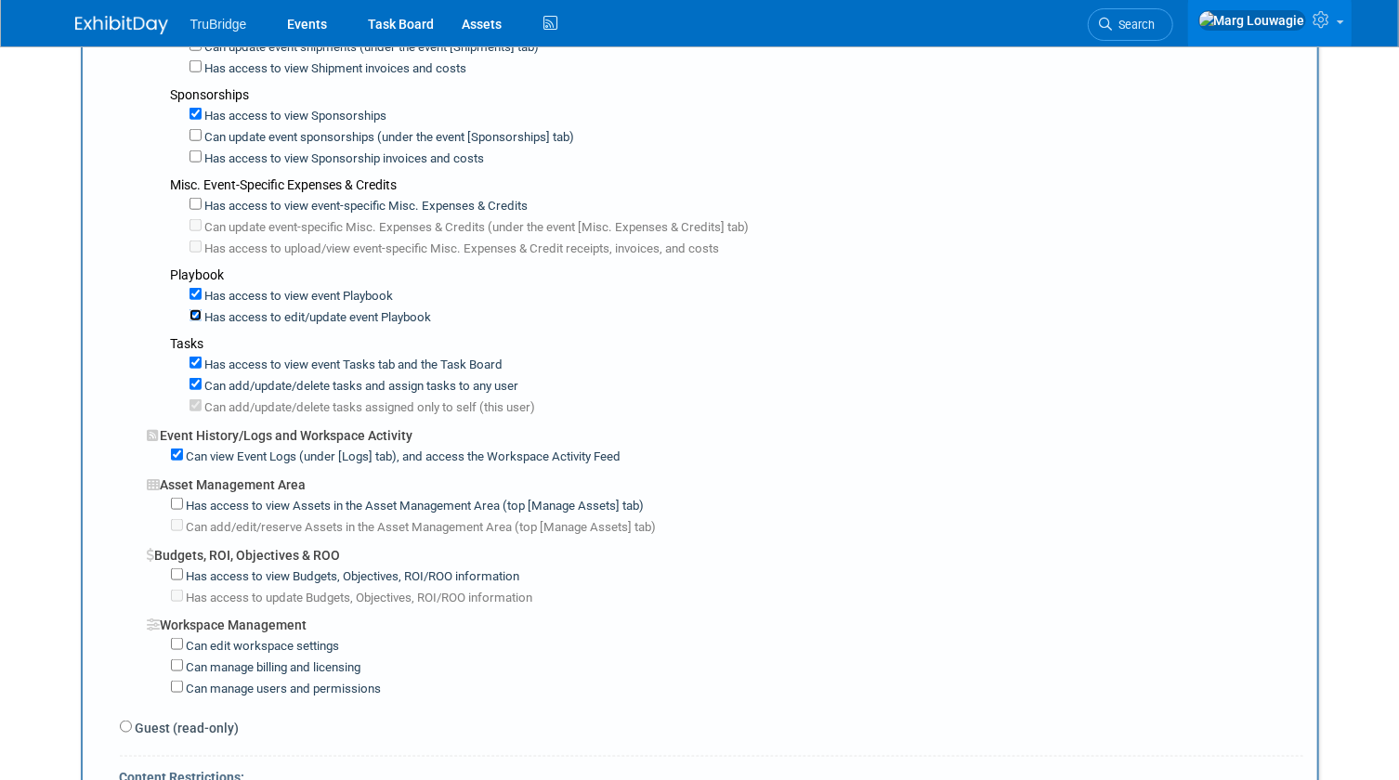
click at [195, 309] on input "Has access to edit/update event Playbook" at bounding box center [195, 315] width 12 height 12
checkbox input "false"
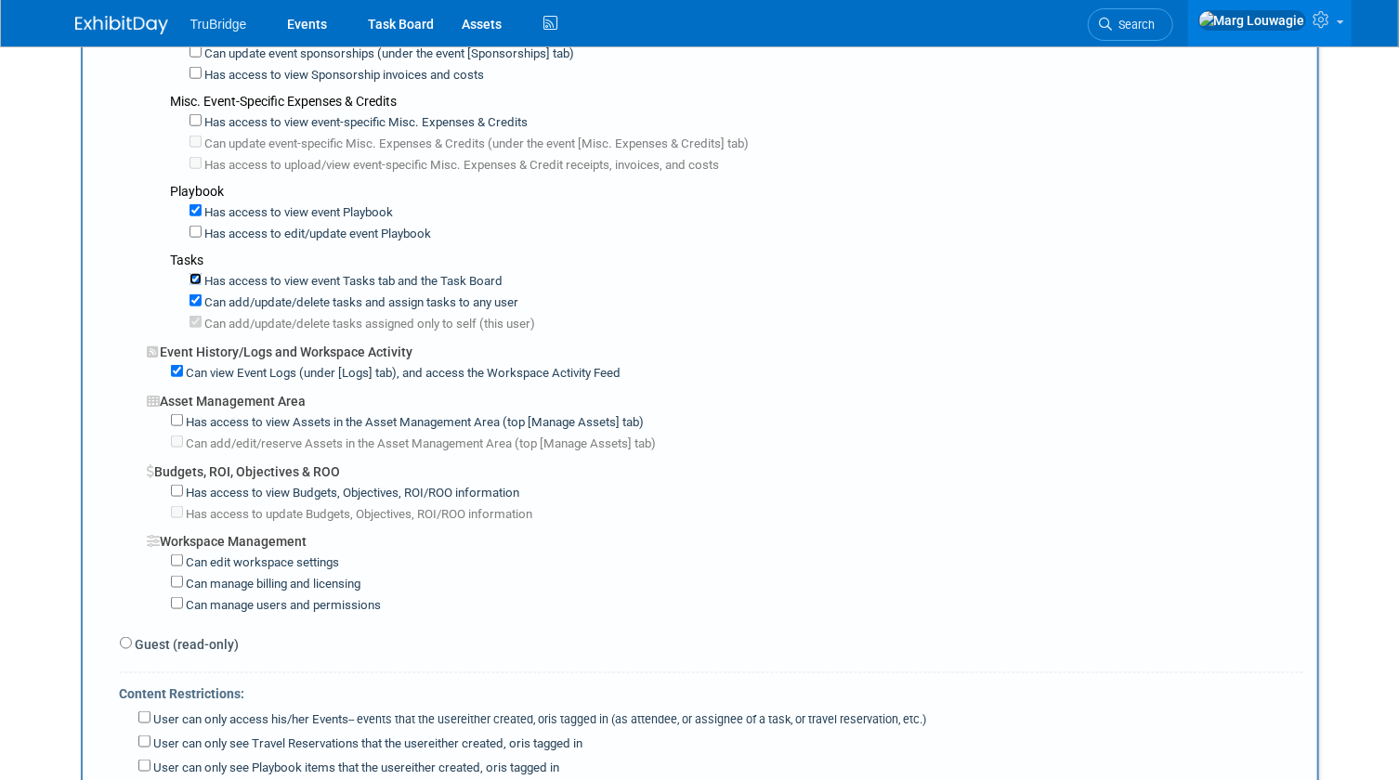
click at [195, 273] on input "Has access to view event Tasks tab and the Task Board" at bounding box center [195, 279] width 12 height 12
checkbox input "false"
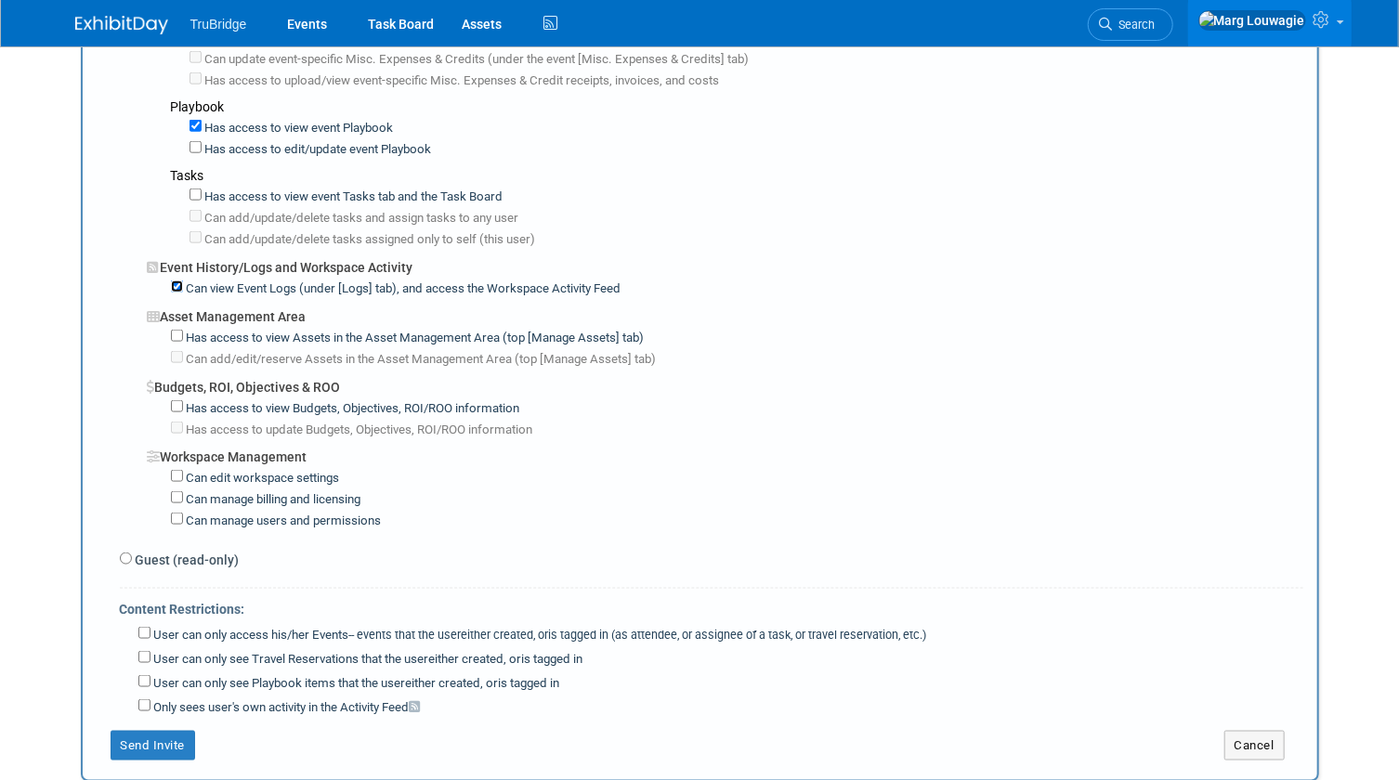
click at [178, 281] on input "Can view Event Logs (under [Logs] tab), and access the Workspace Activity Feed" at bounding box center [177, 287] width 12 height 12
checkbox input "false"
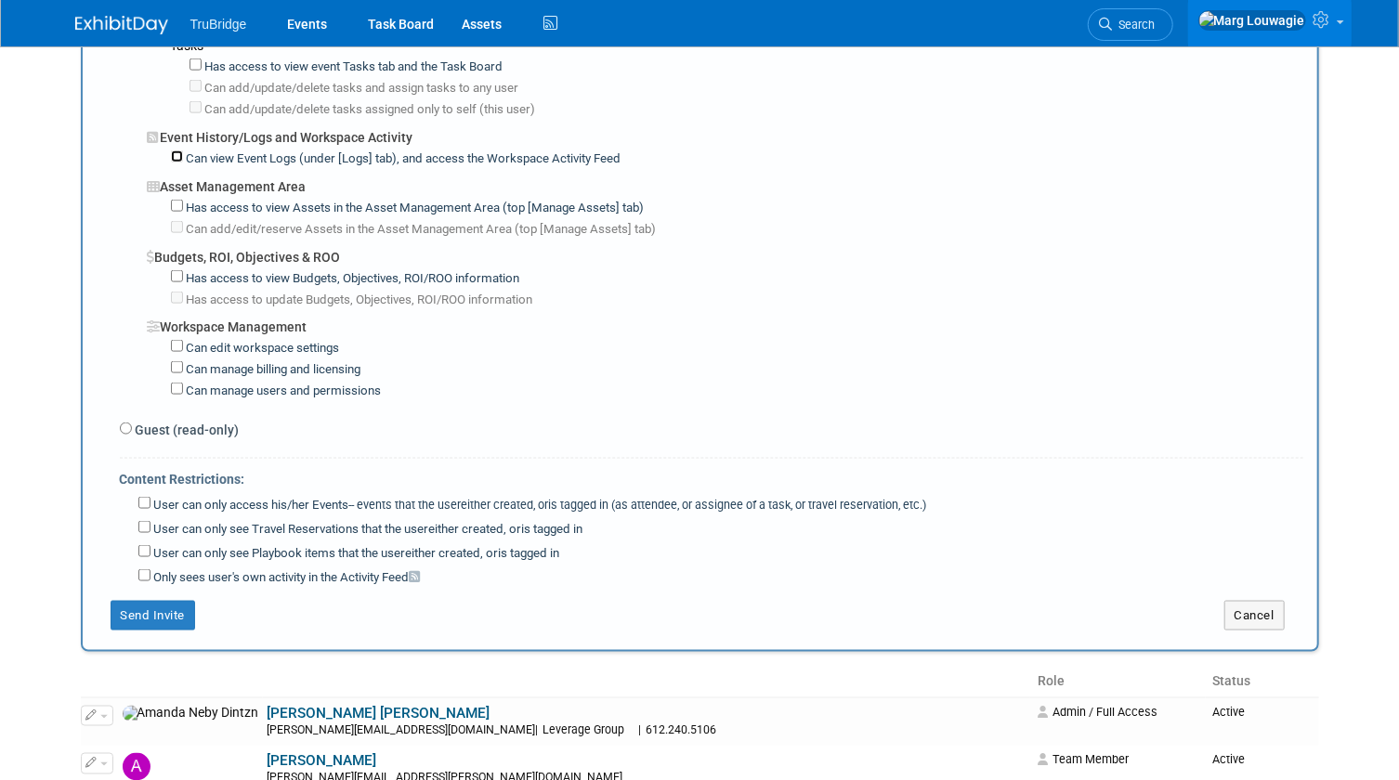
scroll to position [1266, 0]
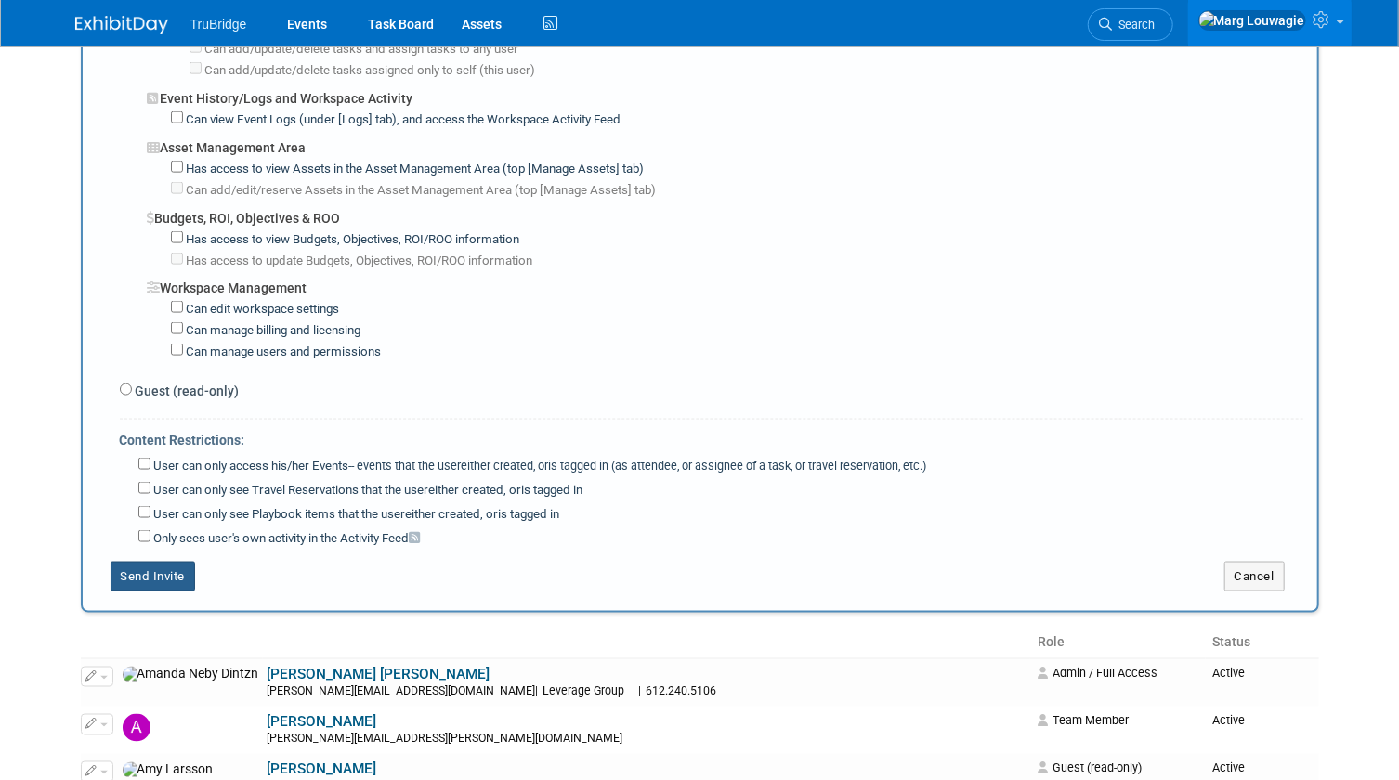
click at [150, 562] on button "Send Invite" at bounding box center [153, 577] width 85 height 30
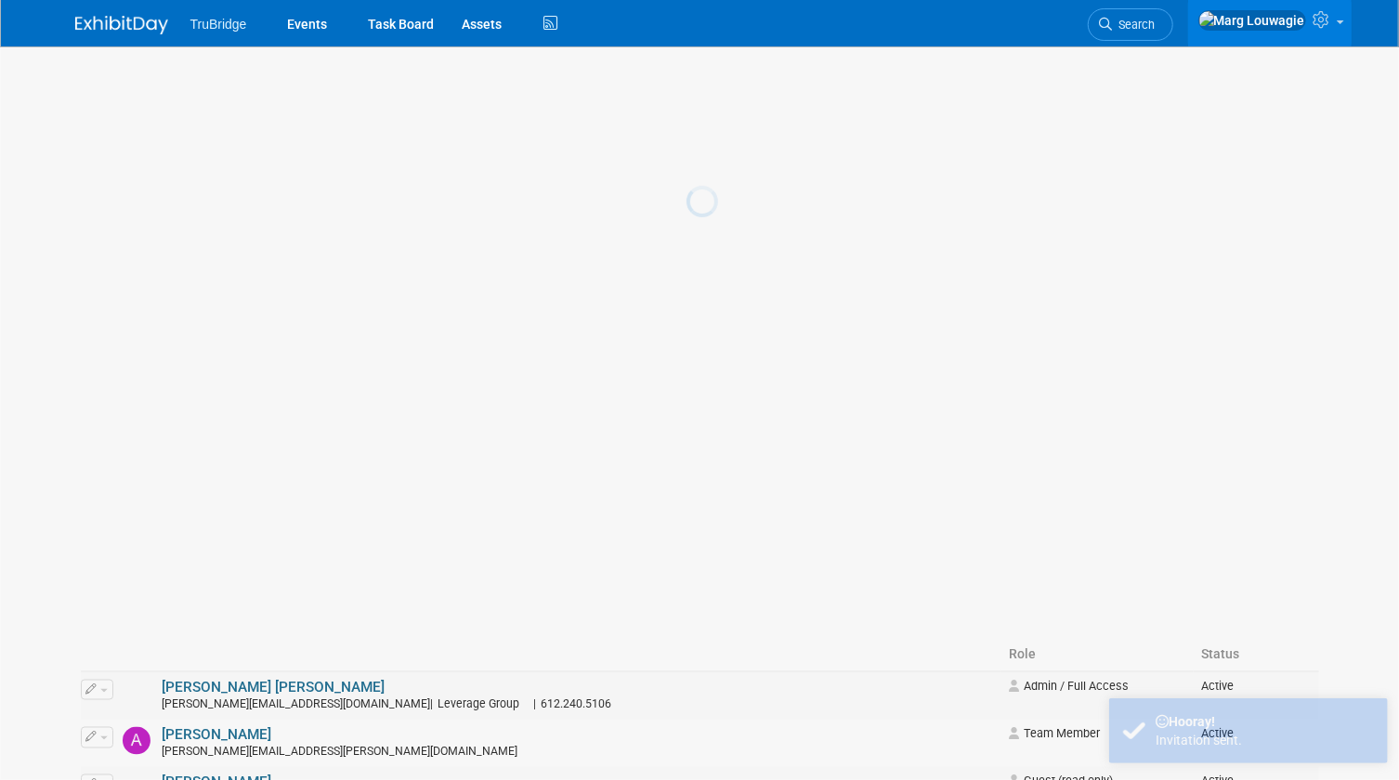
scroll to position [0, 0]
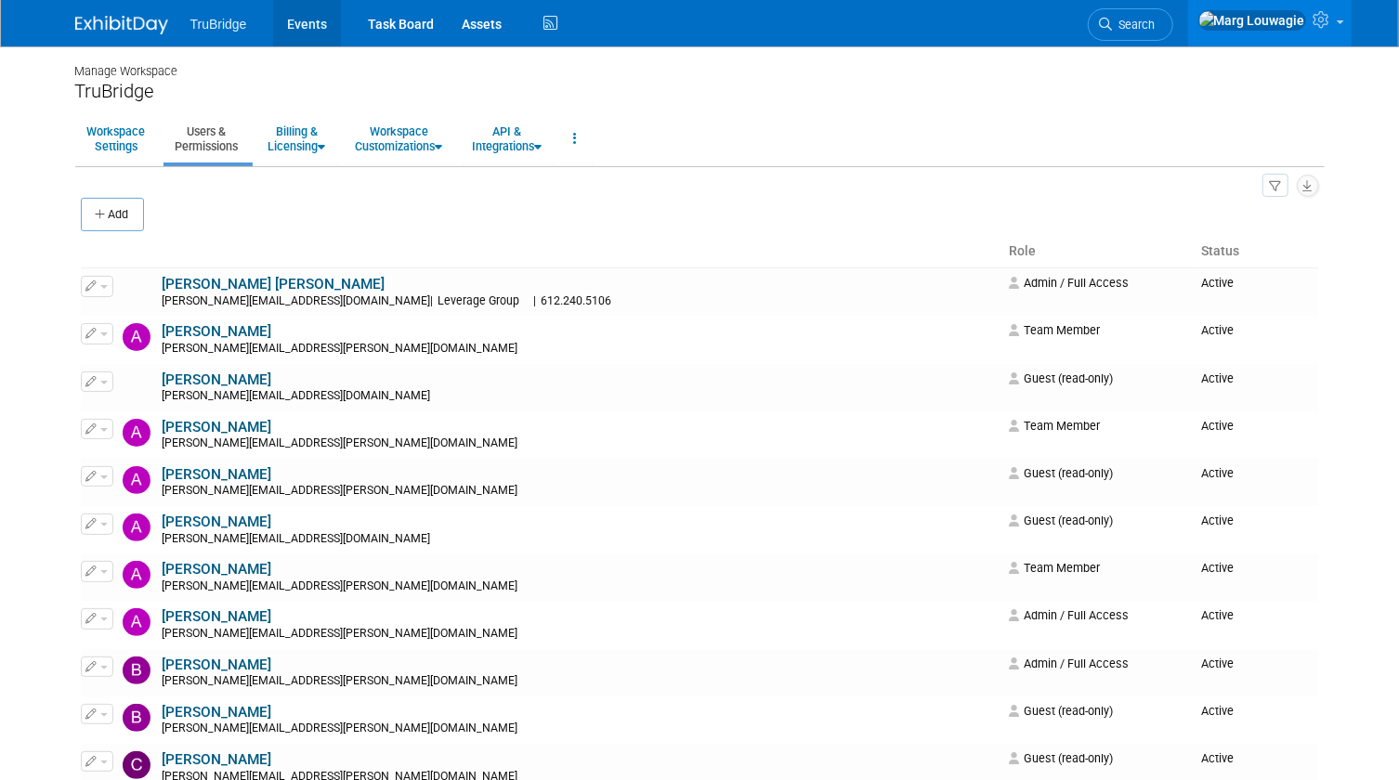
click at [307, 21] on link "Events" at bounding box center [307, 23] width 68 height 46
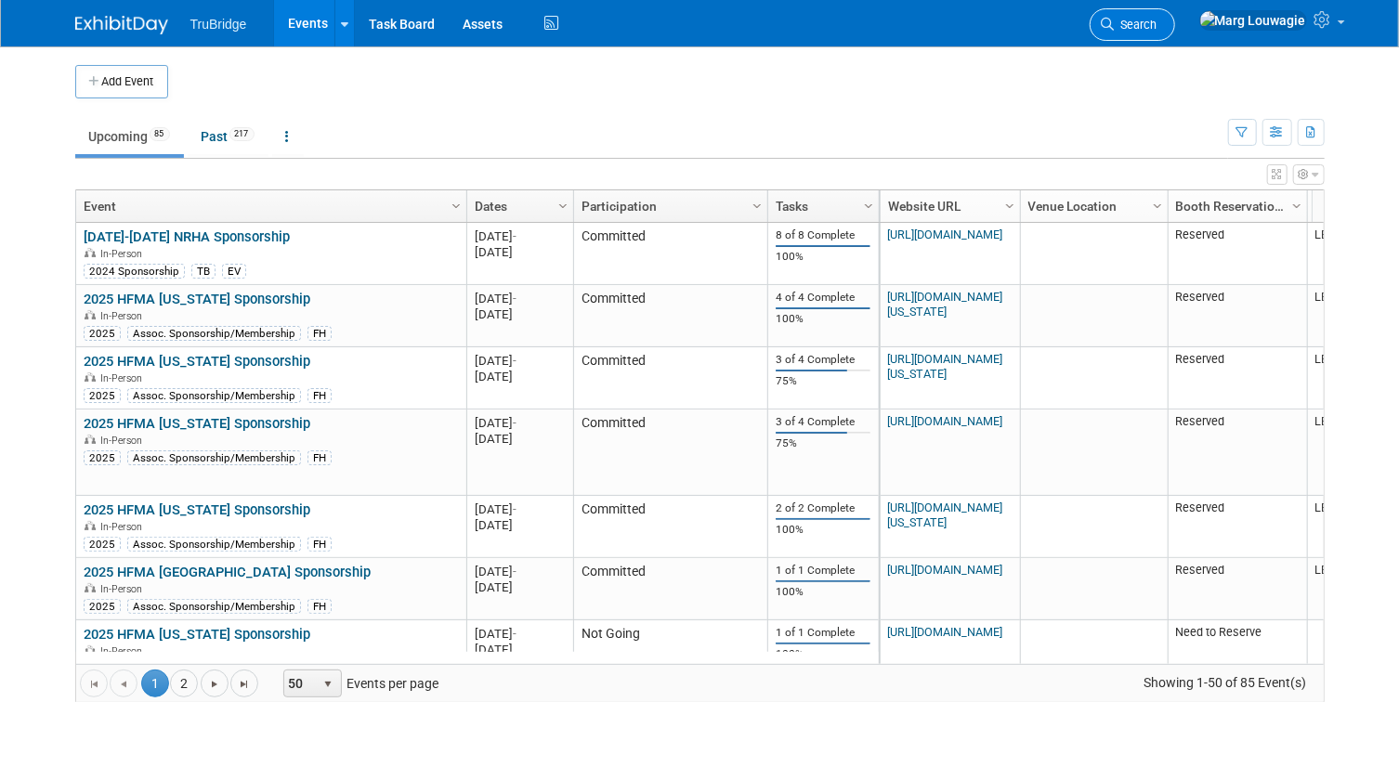
click at [1115, 18] on icon at bounding box center [1108, 24] width 13 height 13
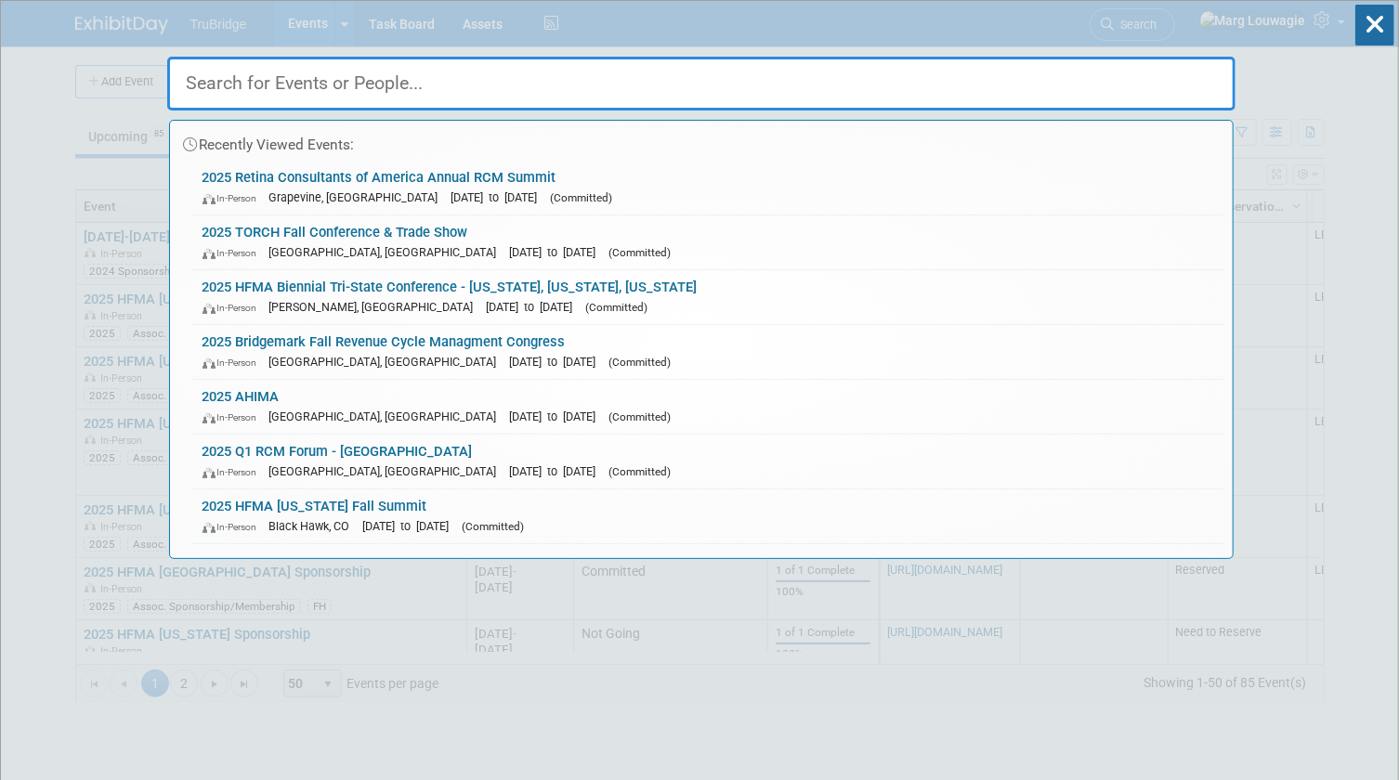
click at [1028, 88] on input "text" at bounding box center [701, 84] width 1068 height 54
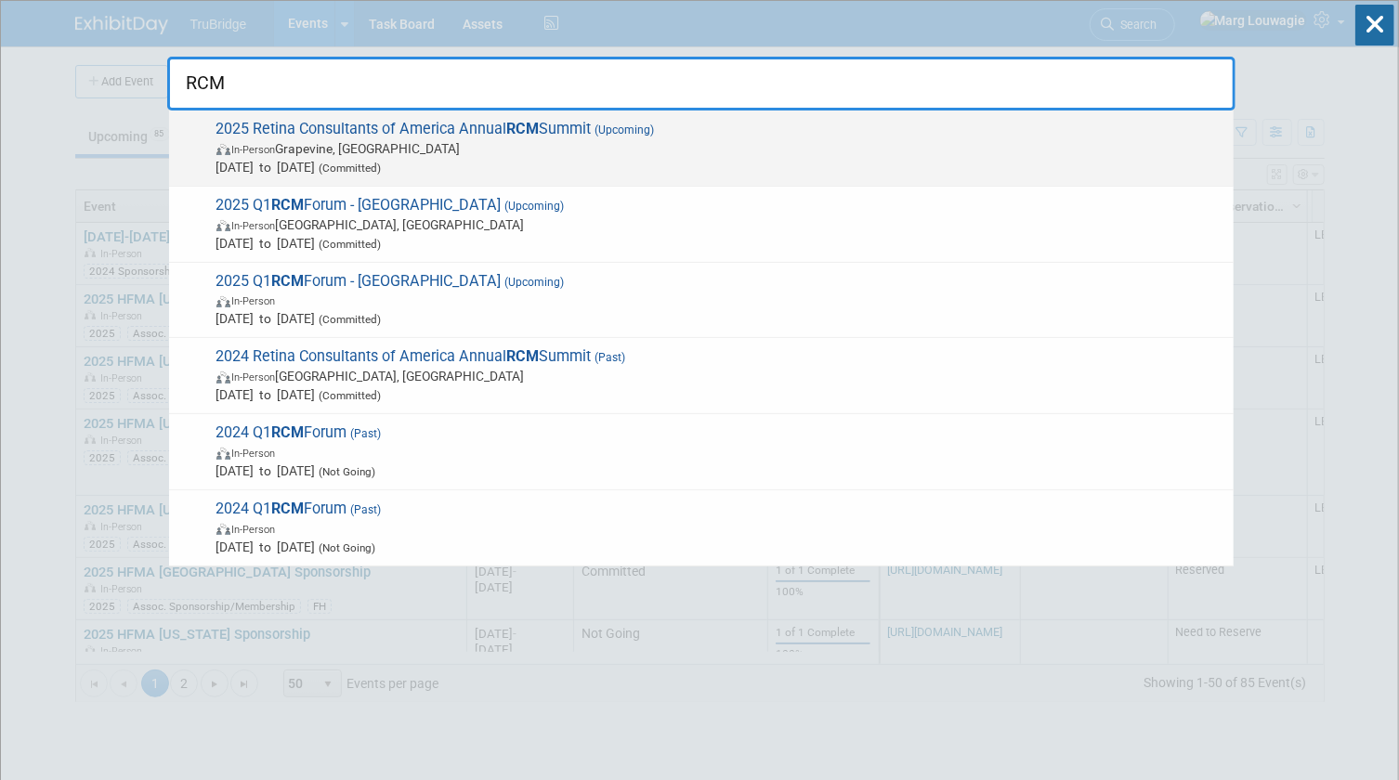
type input "RCM"
click at [426, 134] on span "2025 Retina Consultants of America Annual RCM Summit (Upcoming) In-Person Grape…" at bounding box center [717, 148] width 1013 height 57
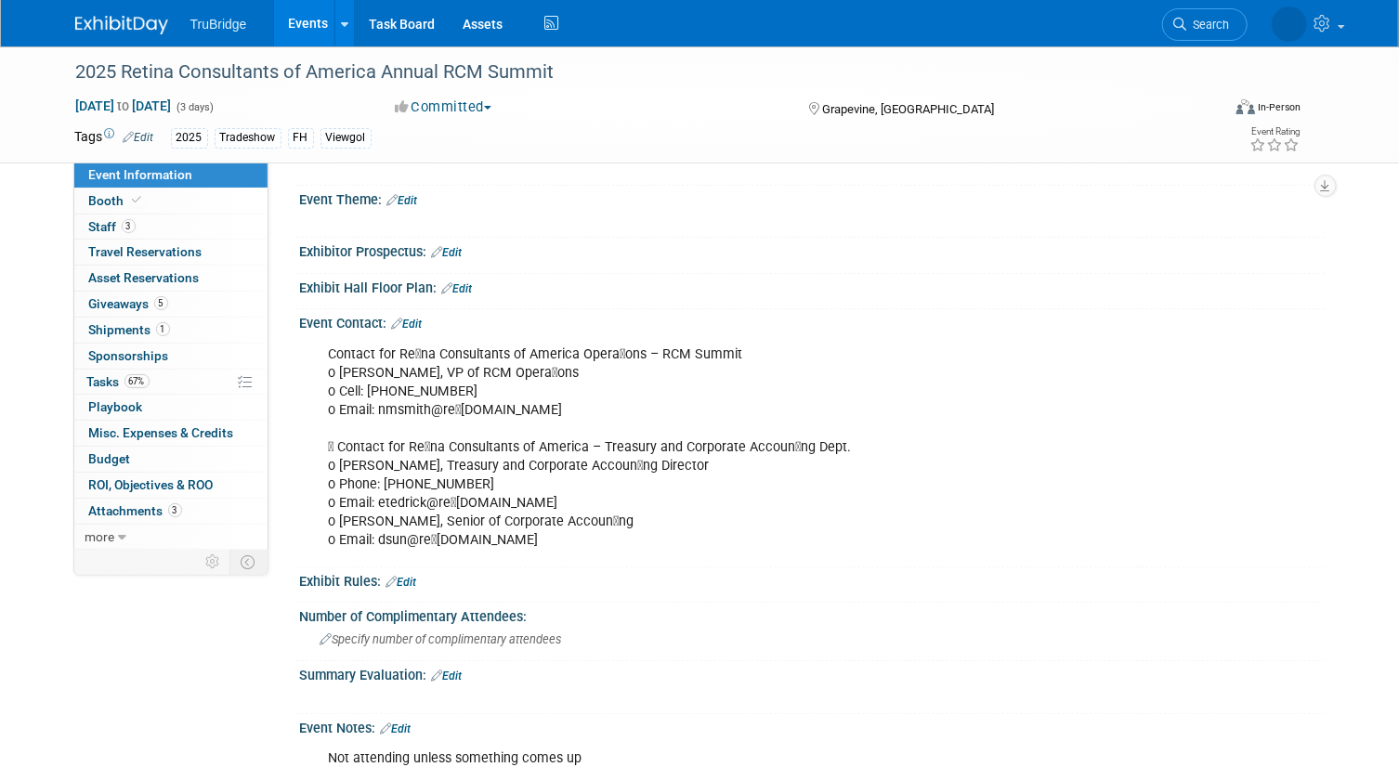
scroll to position [422, 0]
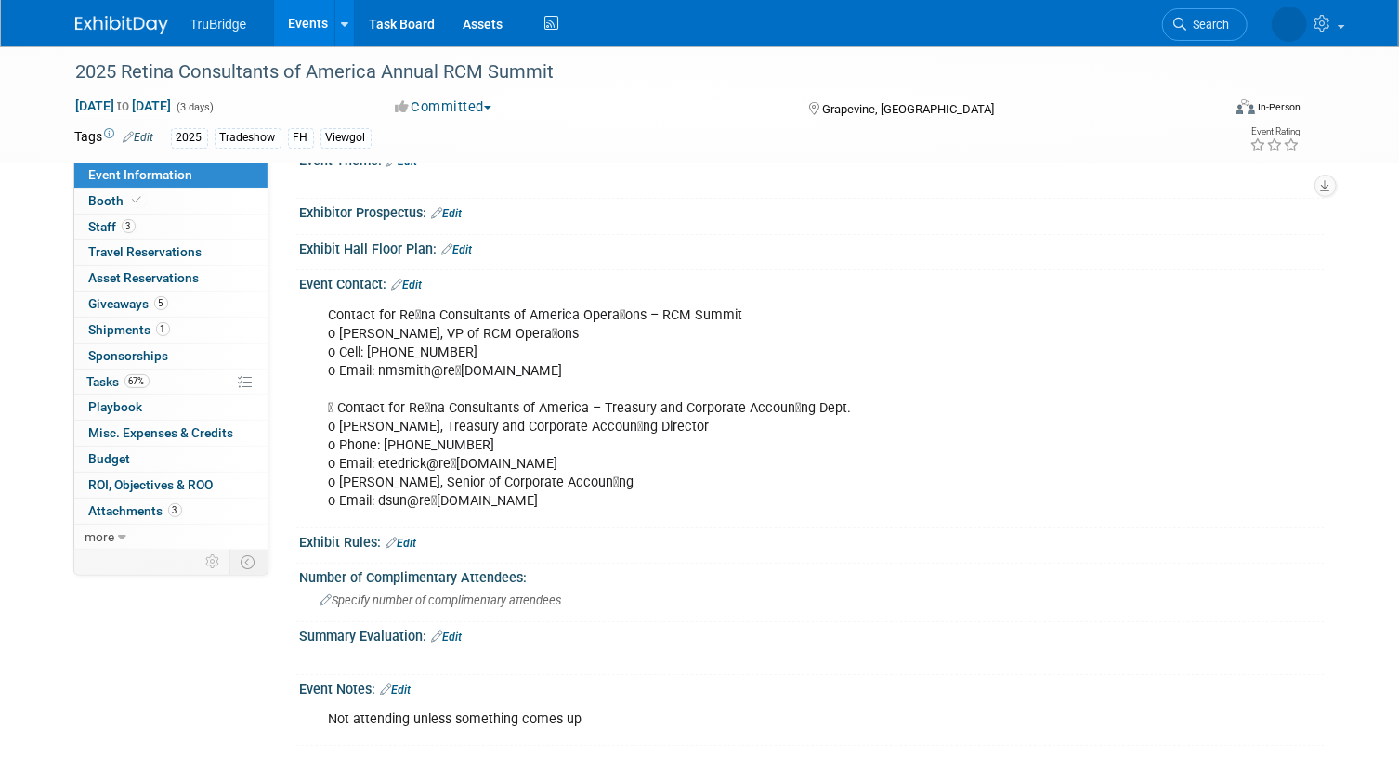
drag, startPoint x: 1212, startPoint y: 24, endPoint x: 1194, endPoint y: 33, distance: 20.4
click at [1212, 24] on span "Search" at bounding box center [1208, 25] width 43 height 14
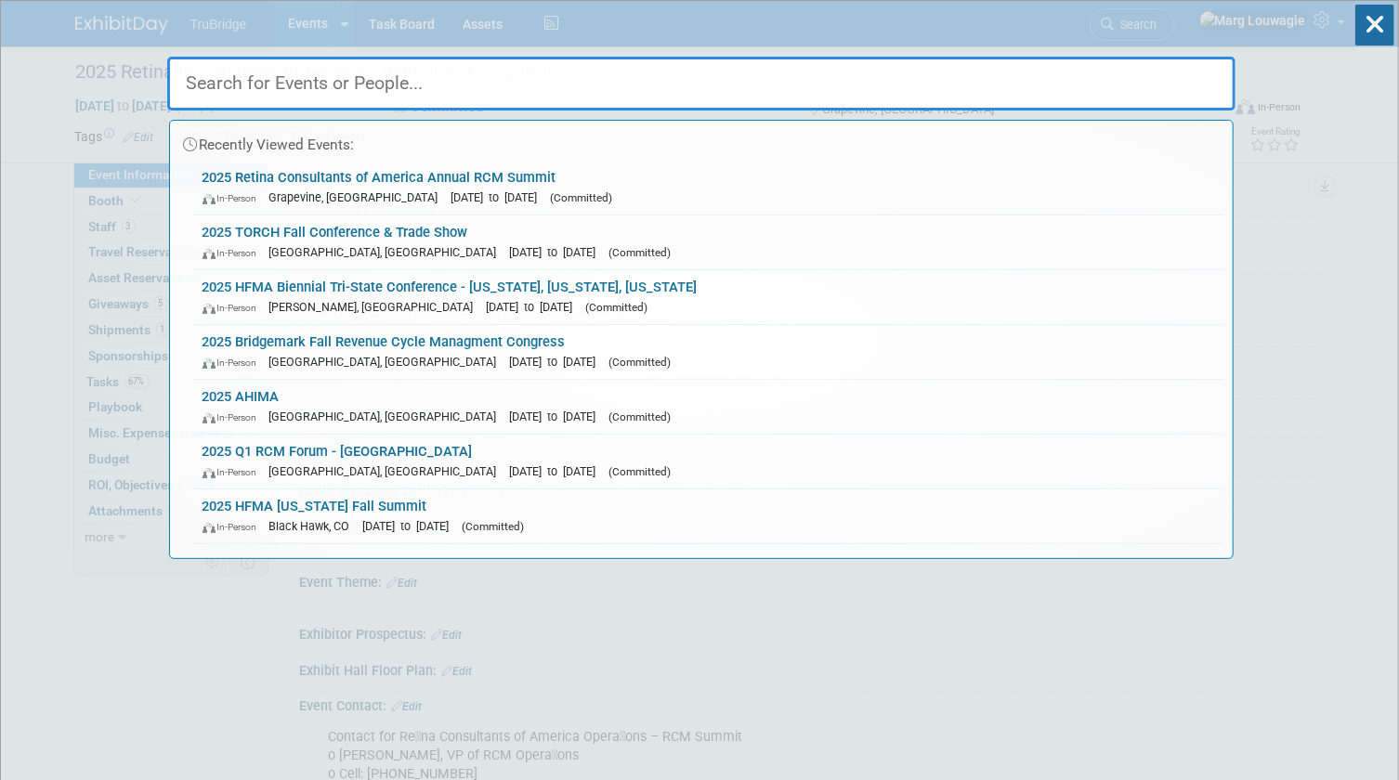
click at [1101, 85] on input "text" at bounding box center [701, 84] width 1068 height 54
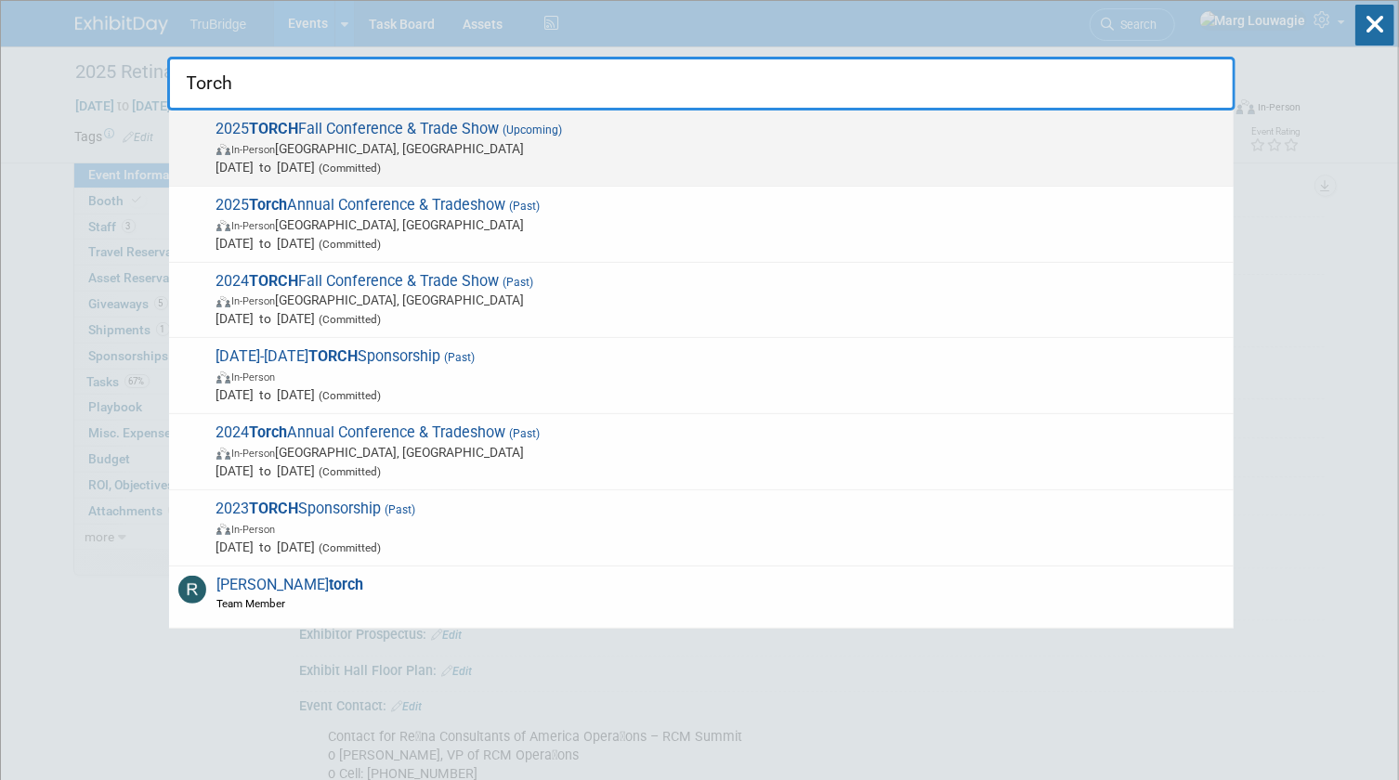
type input "Torch"
click at [503, 148] on span "In-Person [GEOGRAPHIC_DATA], [GEOGRAPHIC_DATA]" at bounding box center [720, 148] width 1008 height 19
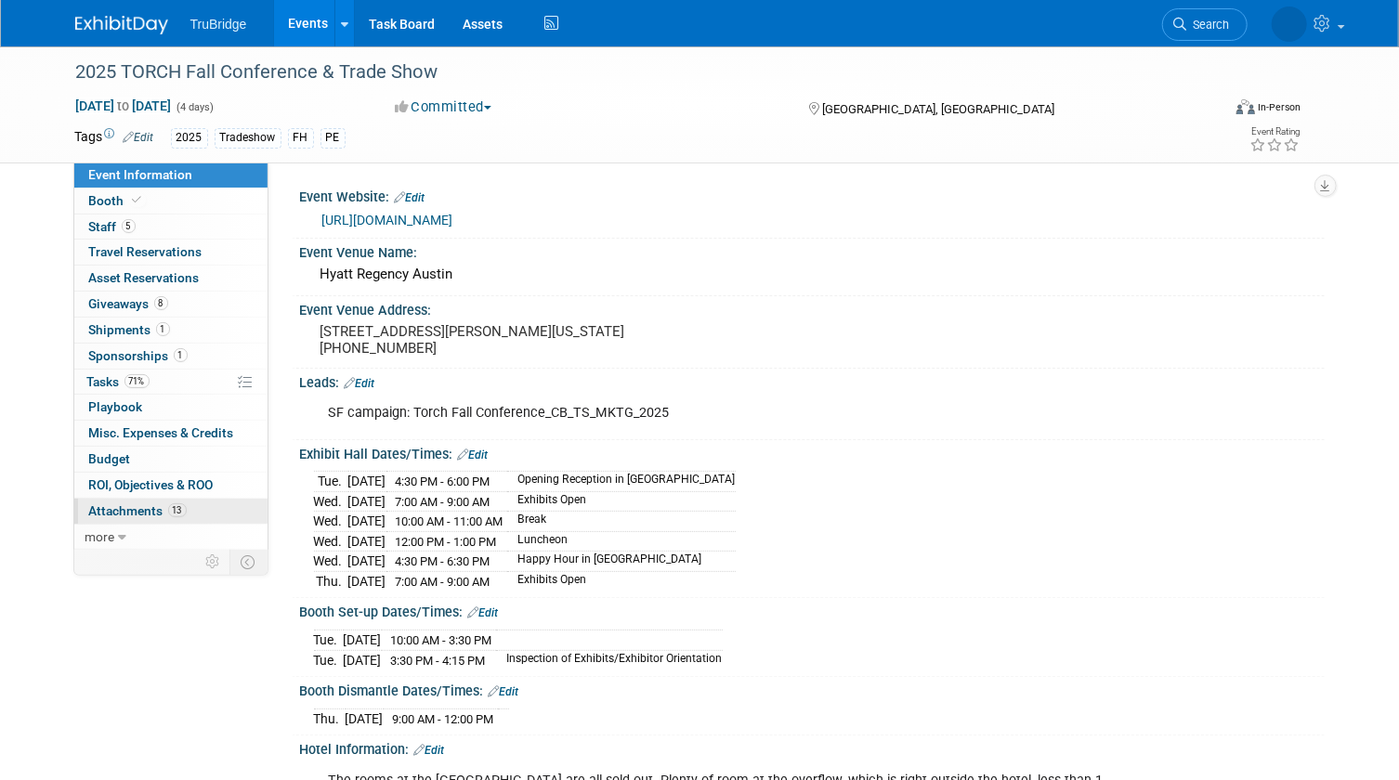
click at [128, 507] on span "Attachments 13" at bounding box center [138, 510] width 98 height 15
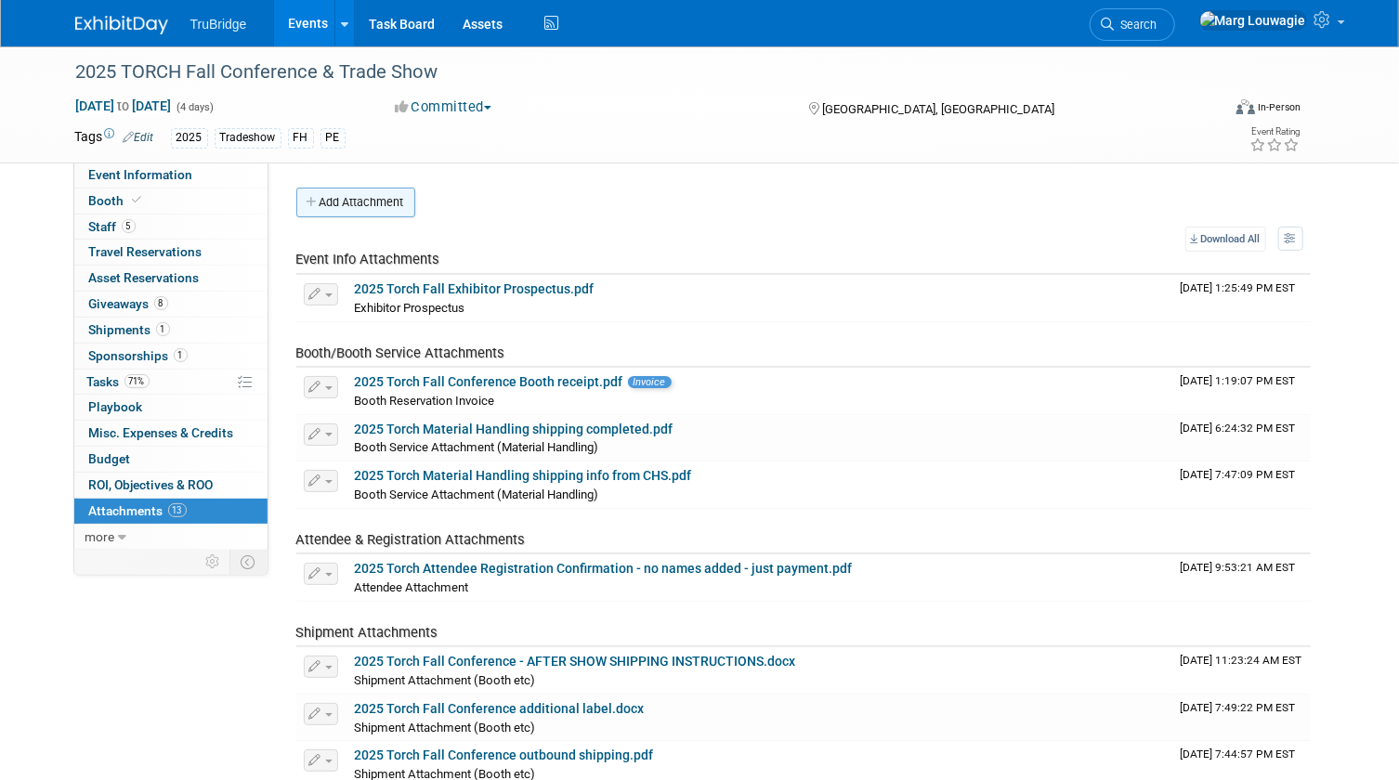
click at [398, 194] on button "Add Attachment" at bounding box center [355, 203] width 119 height 30
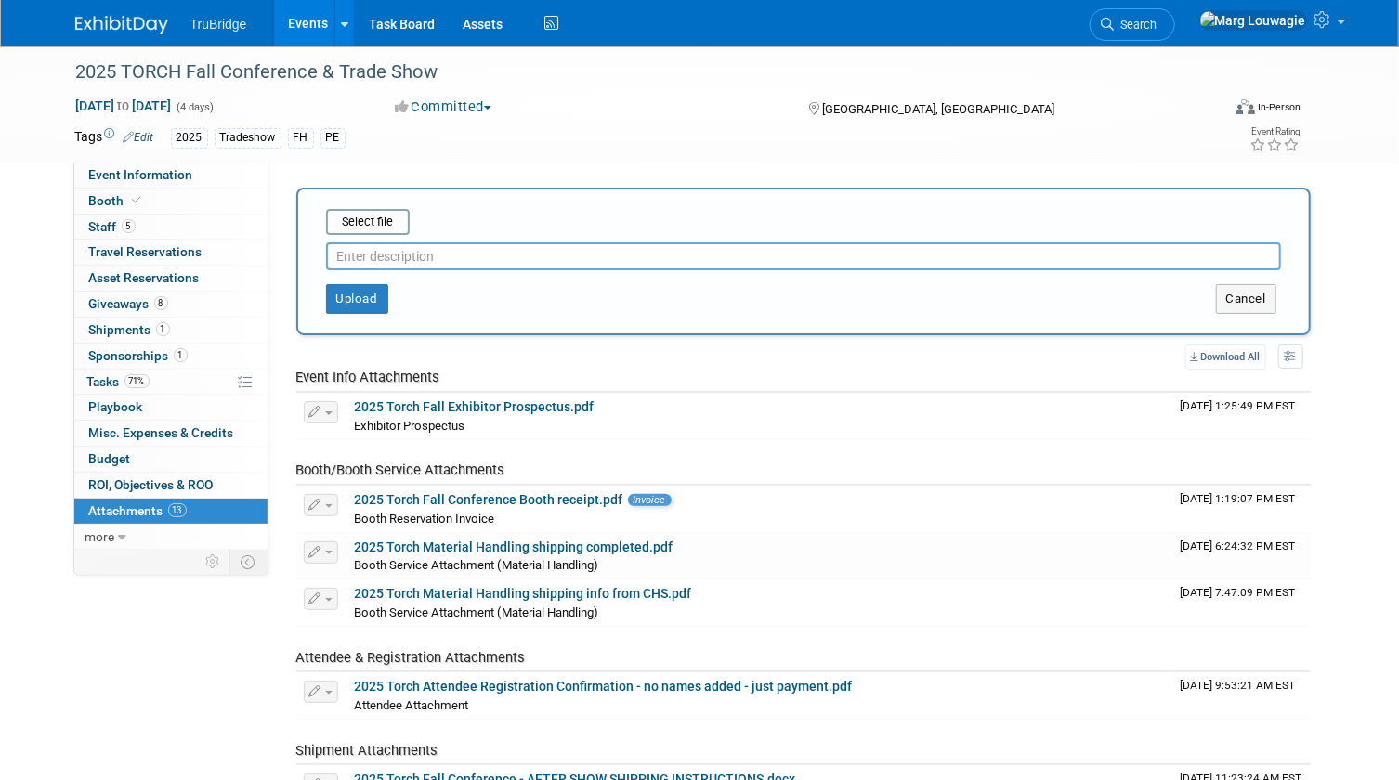
click at [413, 250] on input "text" at bounding box center [803, 256] width 955 height 28
type input "8.26.25 pre-attendee list"
click at [372, 213] on input "file" at bounding box center [297, 222] width 221 height 22
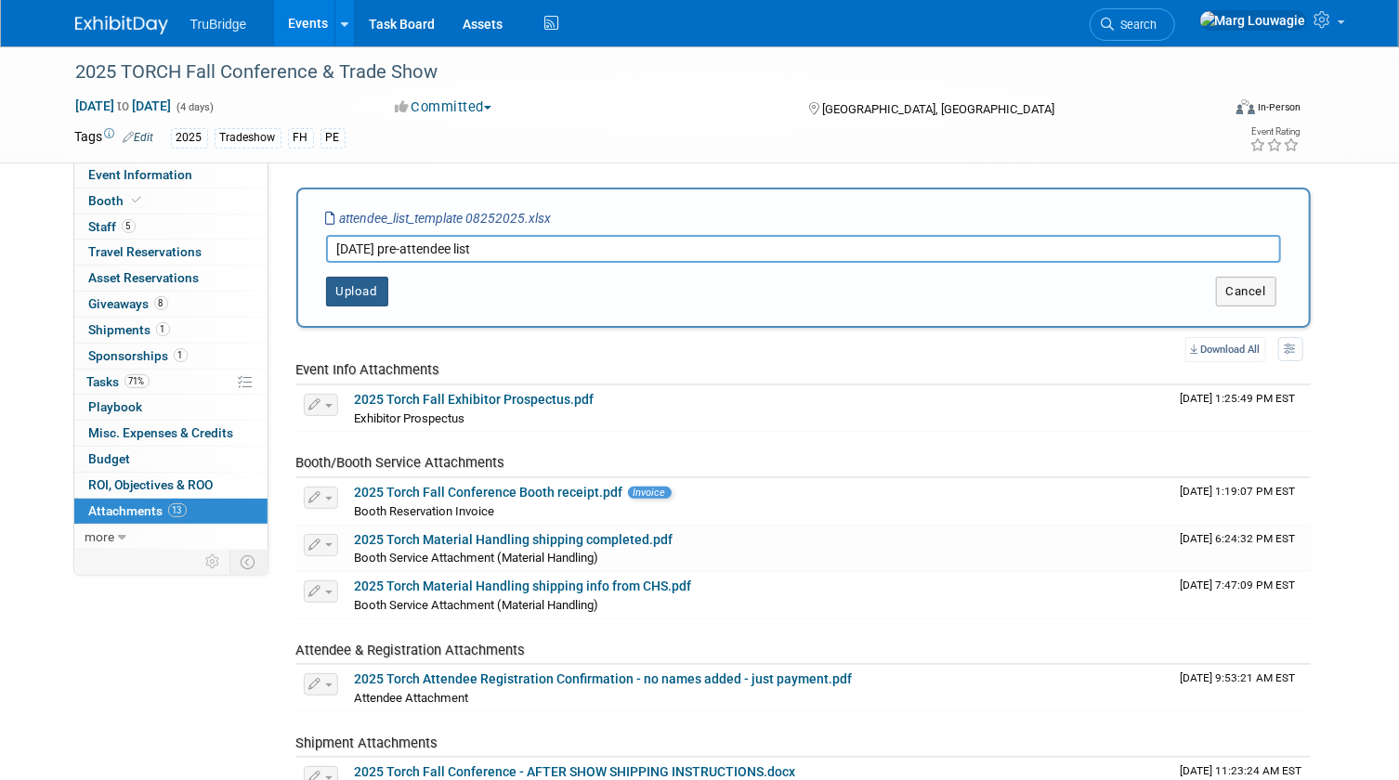
click at [362, 296] on button "Upload" at bounding box center [357, 292] width 62 height 30
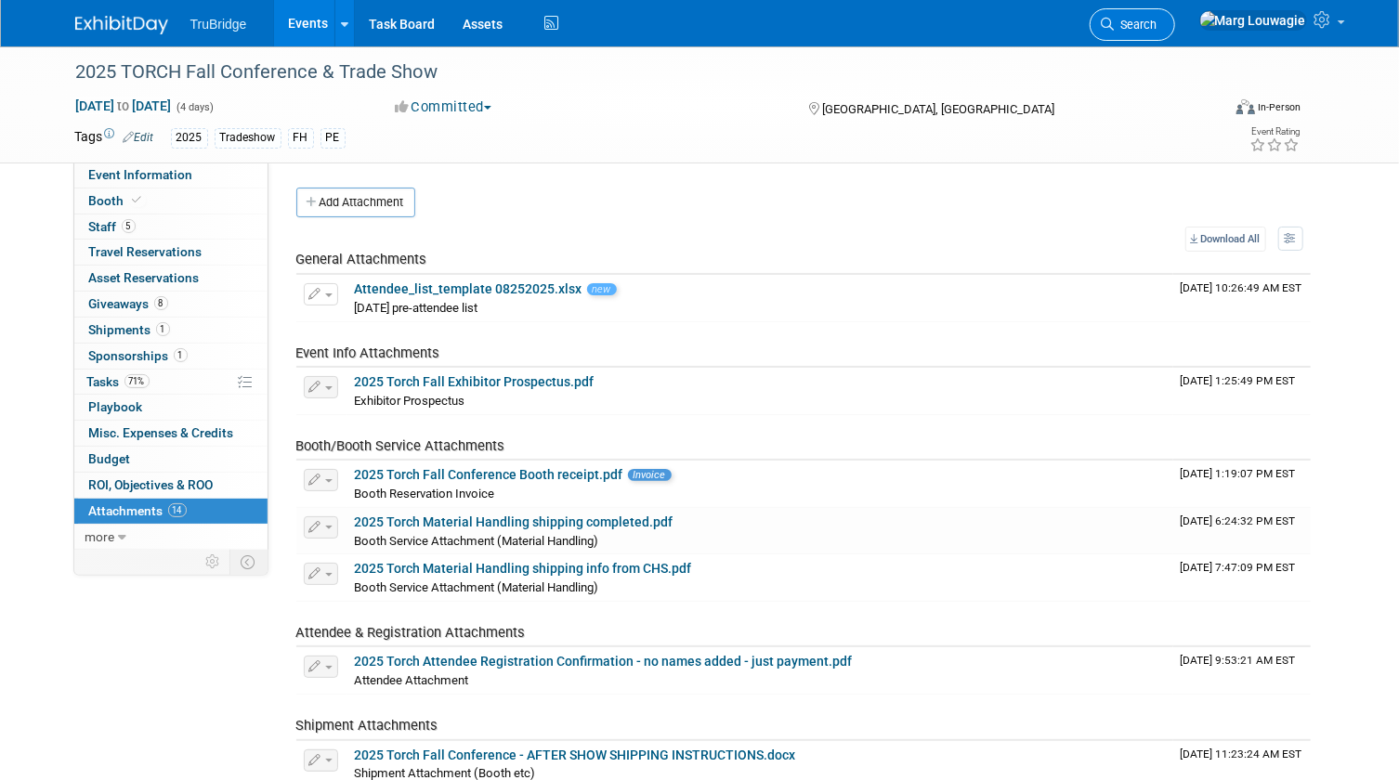
click at [1157, 29] on span "Search" at bounding box center [1136, 25] width 43 height 14
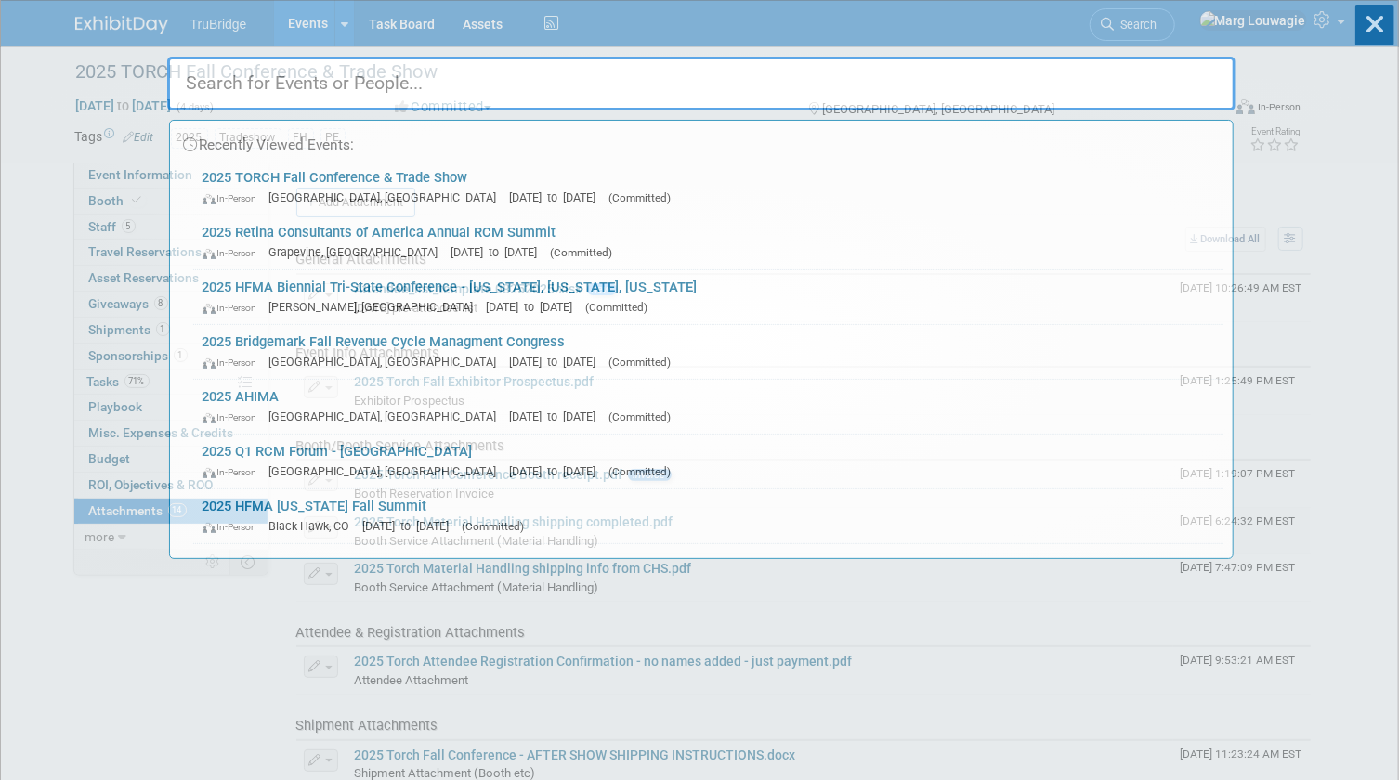
click at [1144, 77] on input "text" at bounding box center [701, 84] width 1068 height 54
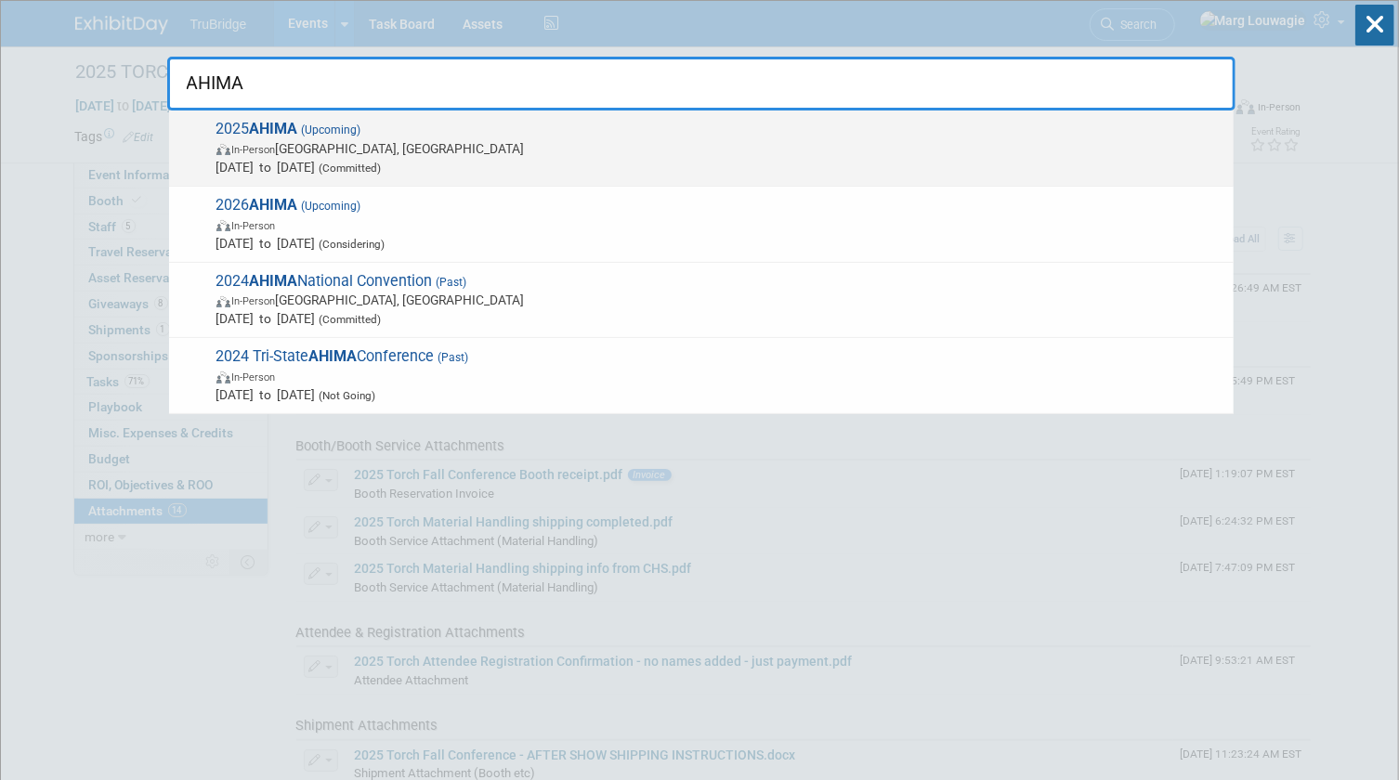
type input "AHIMA"
click at [372, 139] on span "In-Person Minneapolis, MN" at bounding box center [720, 148] width 1008 height 19
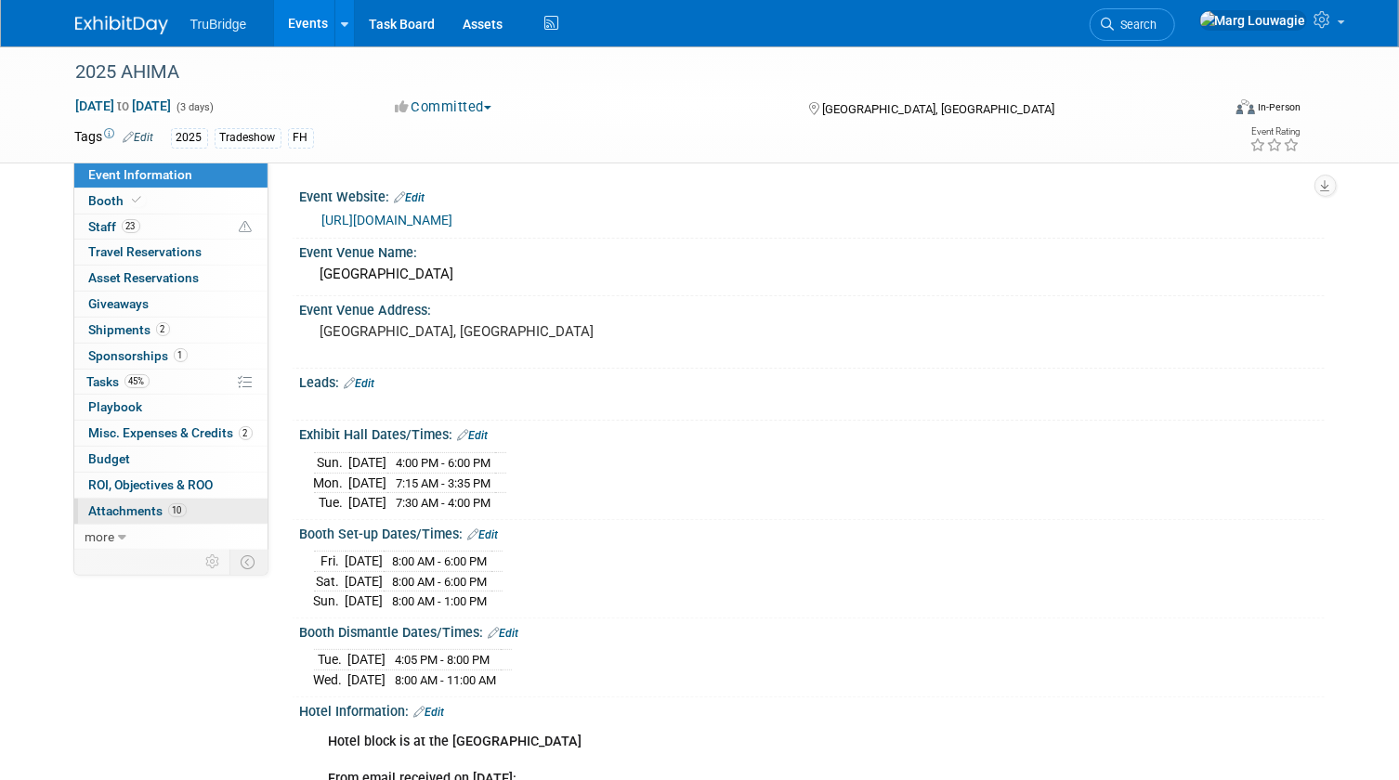
click at [137, 506] on span "Attachments 10" at bounding box center [138, 510] width 98 height 15
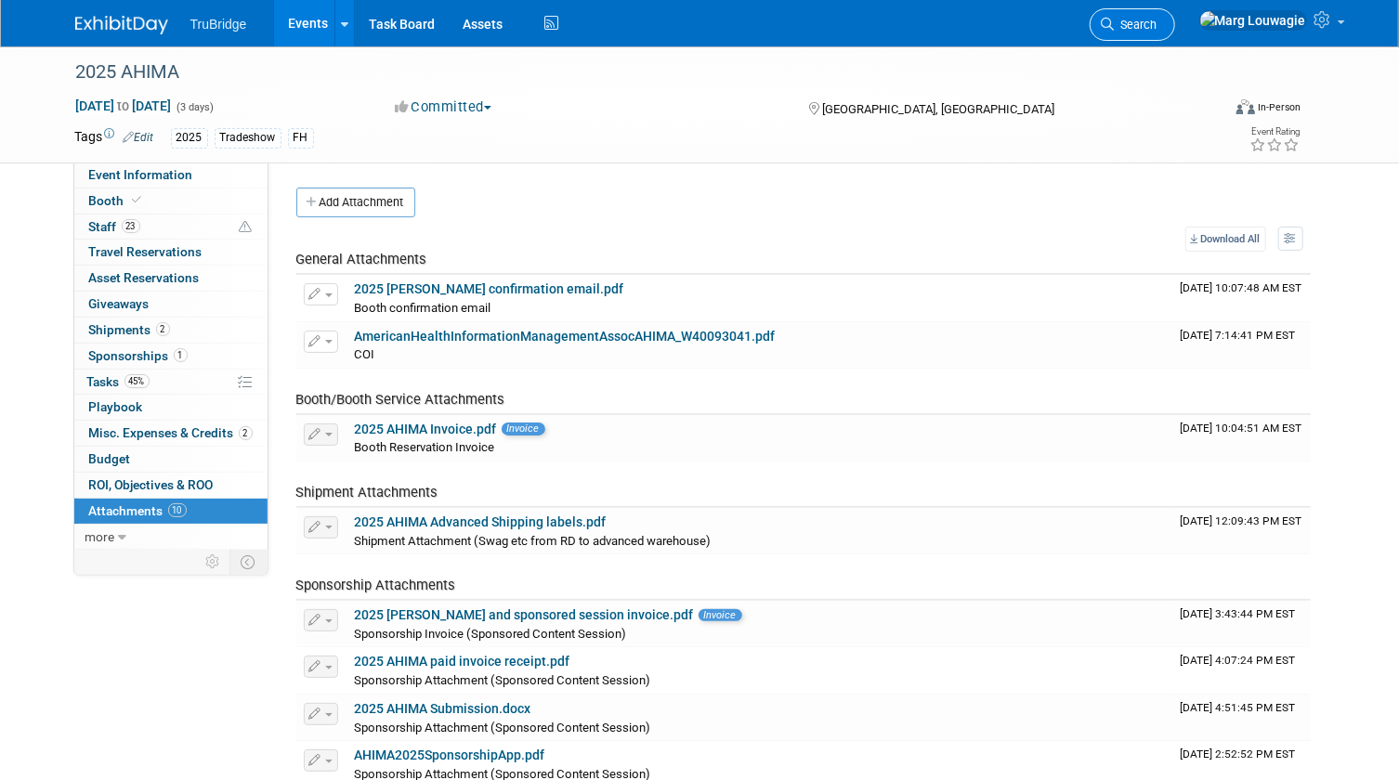
click at [1157, 25] on span "Search" at bounding box center [1136, 25] width 43 height 14
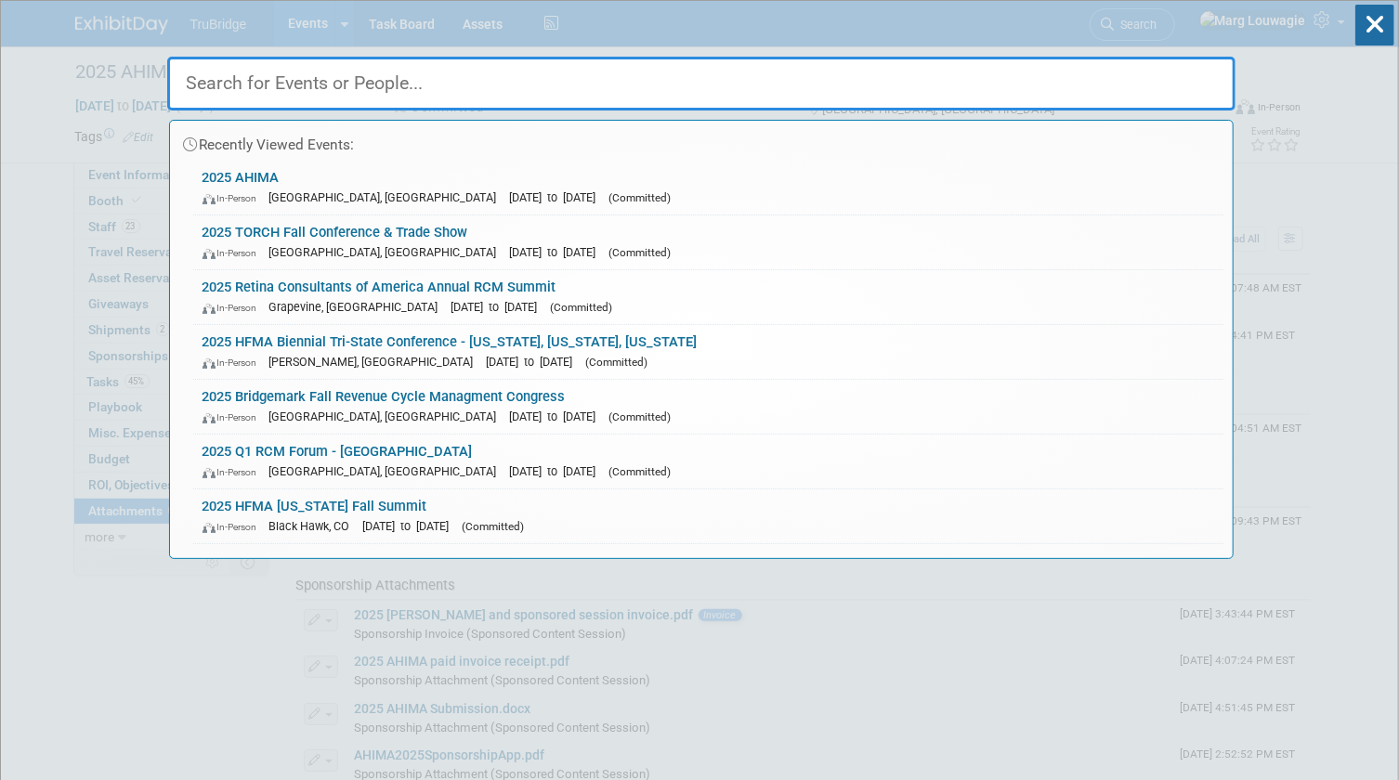
click at [1086, 84] on input "text" at bounding box center [701, 84] width 1068 height 54
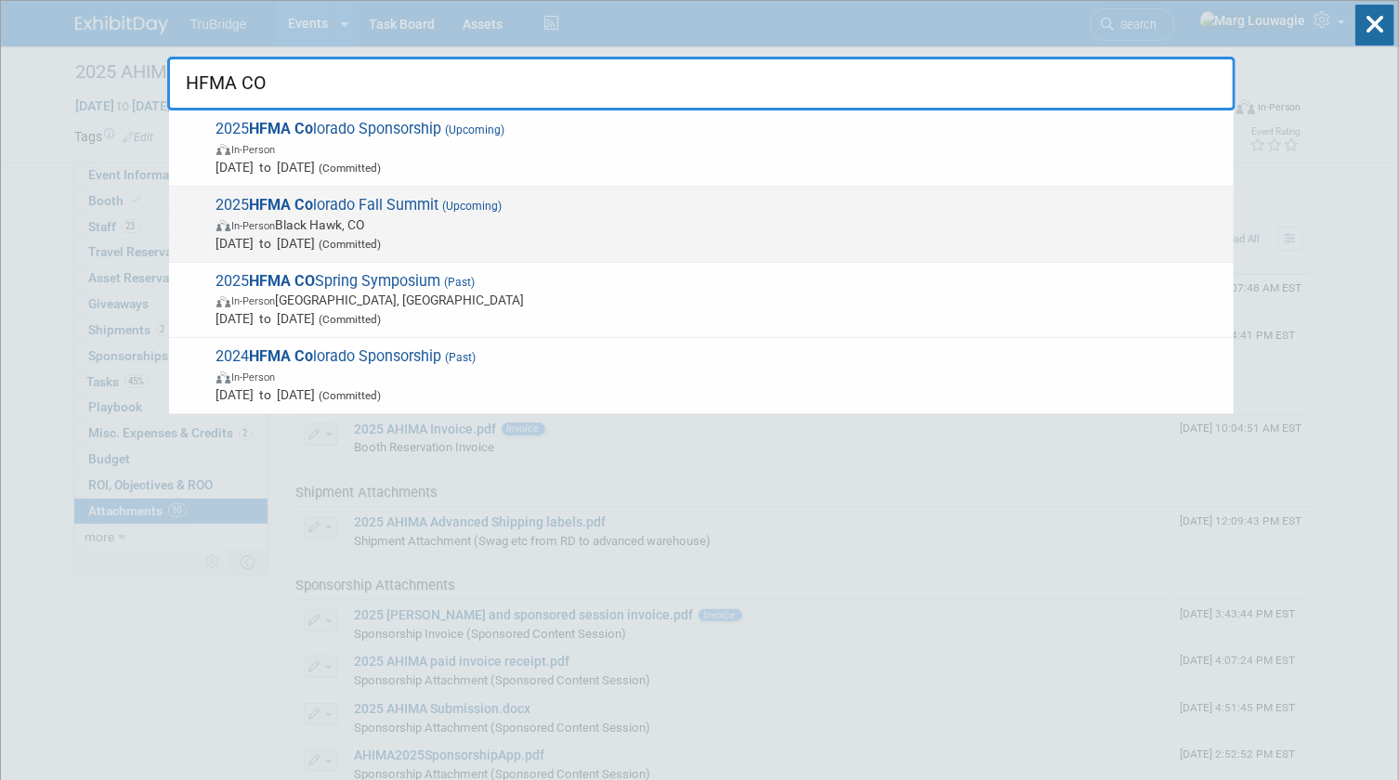
type input "HFMA CO"
click at [337, 212] on span "2025 HFMA Co lorado Fall Summit (Upcoming) In-Person Black Hawk, CO Oct 15, 202…" at bounding box center [717, 224] width 1013 height 57
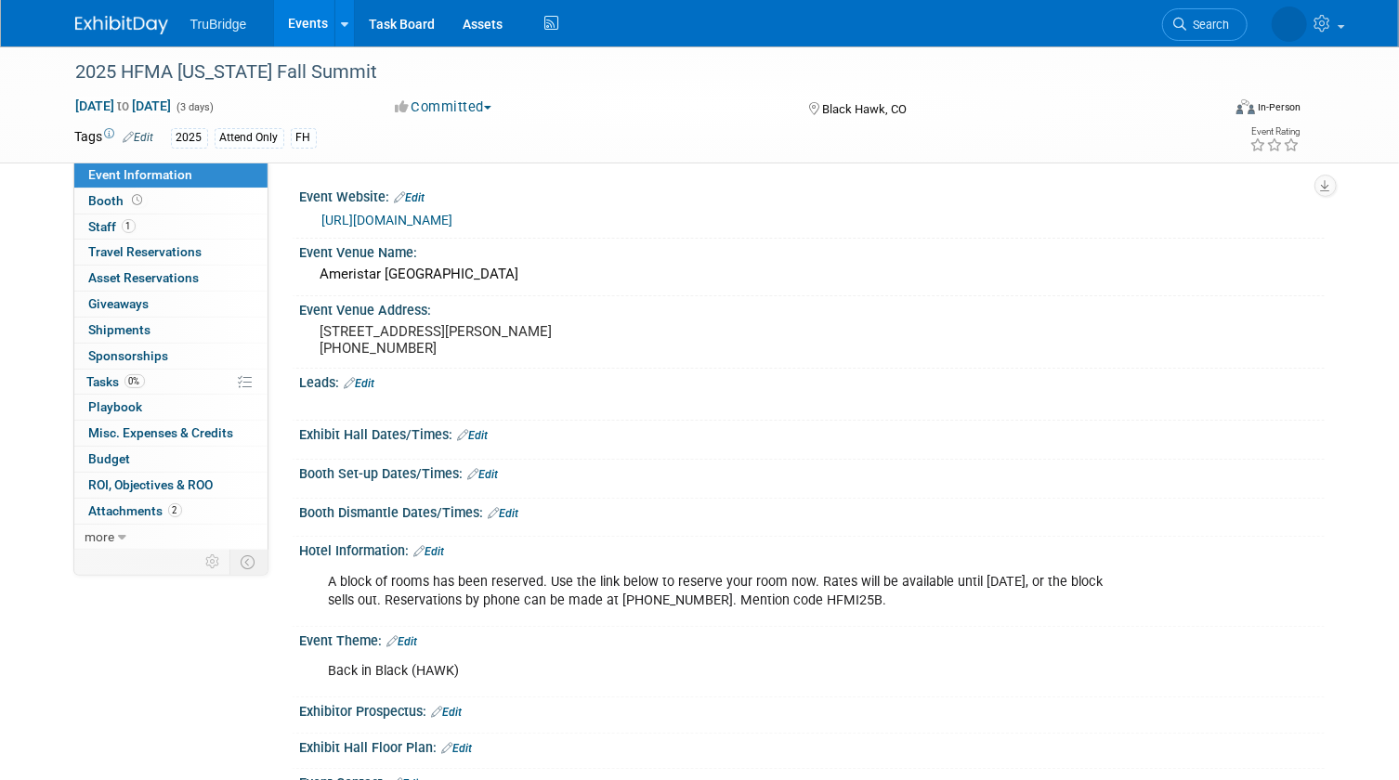
click at [453, 216] on link "[URL][DOMAIN_NAME]" at bounding box center [387, 220] width 131 height 15
click at [1157, 26] on span "Search" at bounding box center [1136, 25] width 43 height 14
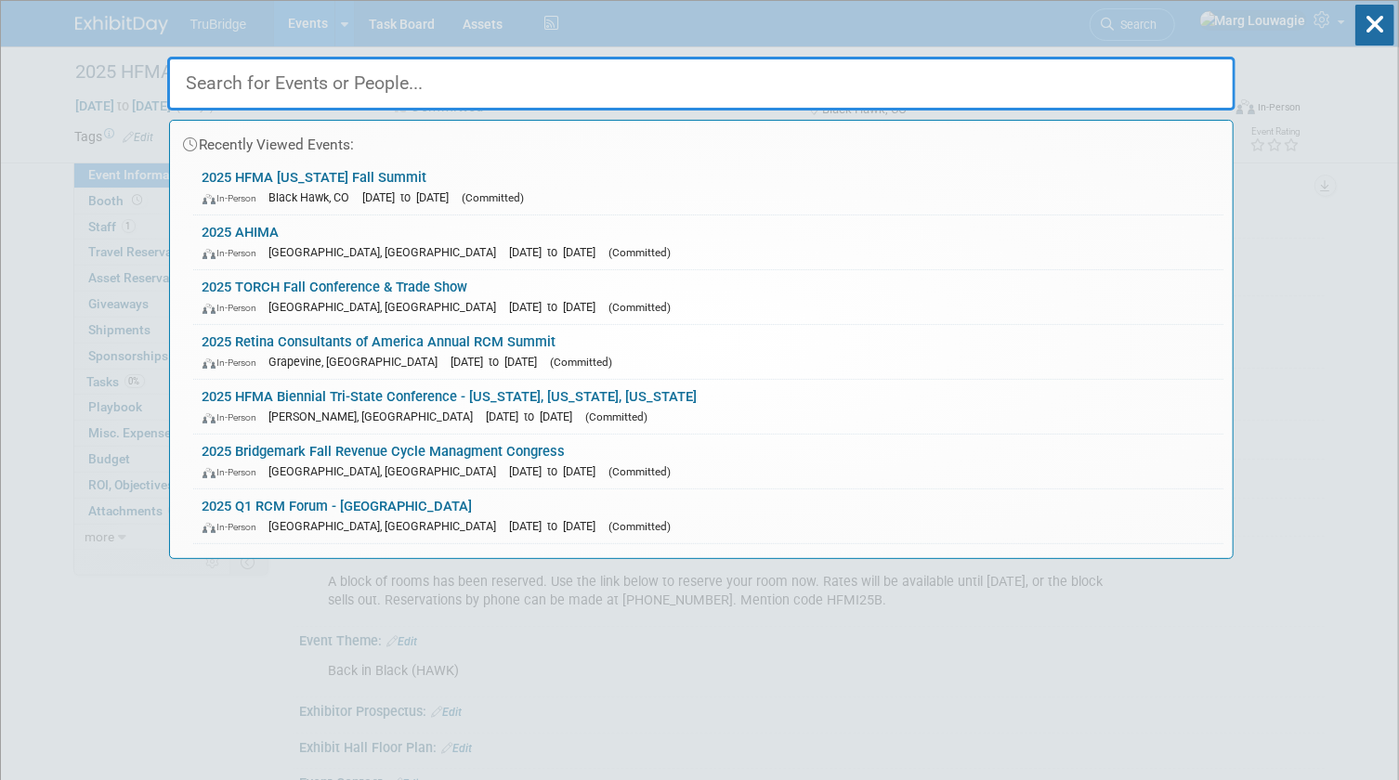
click at [808, 79] on input "text" at bounding box center [701, 84] width 1068 height 54
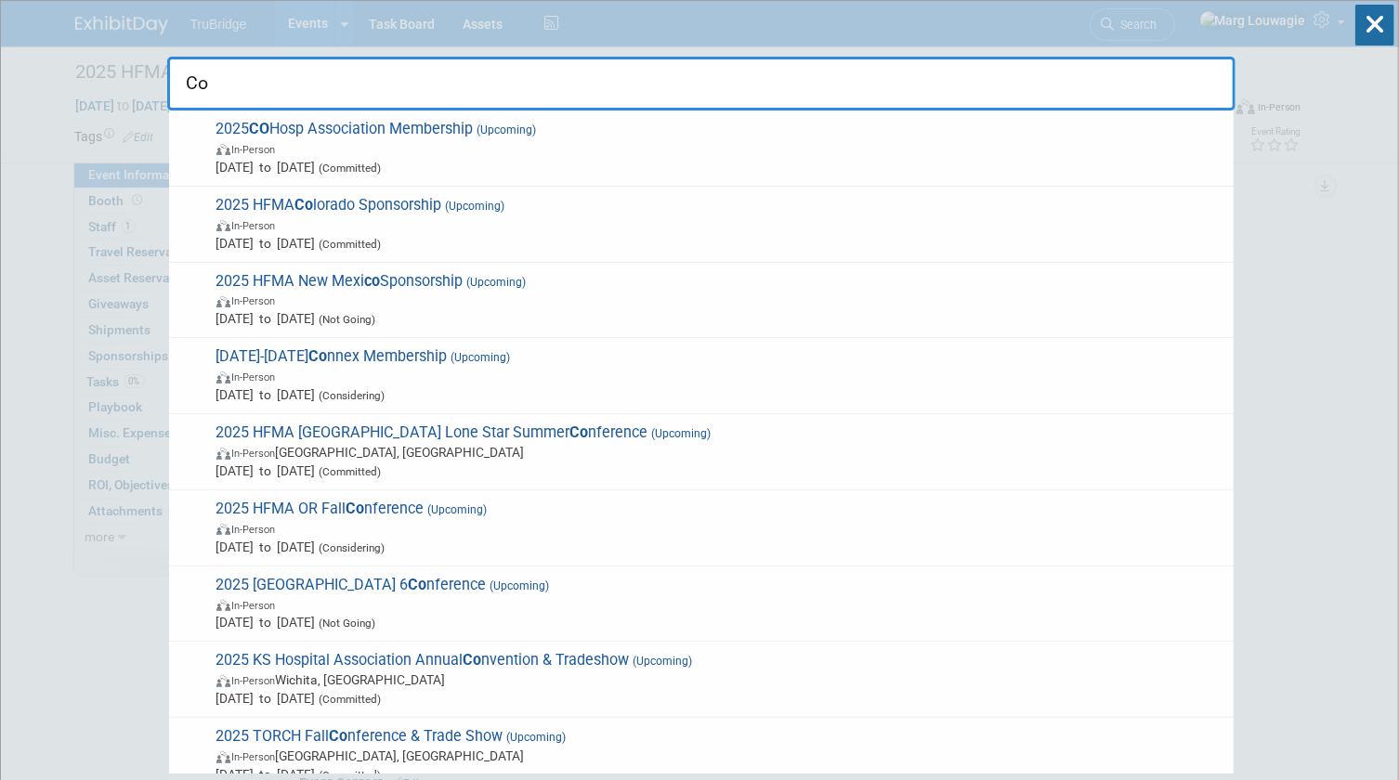
type input "C"
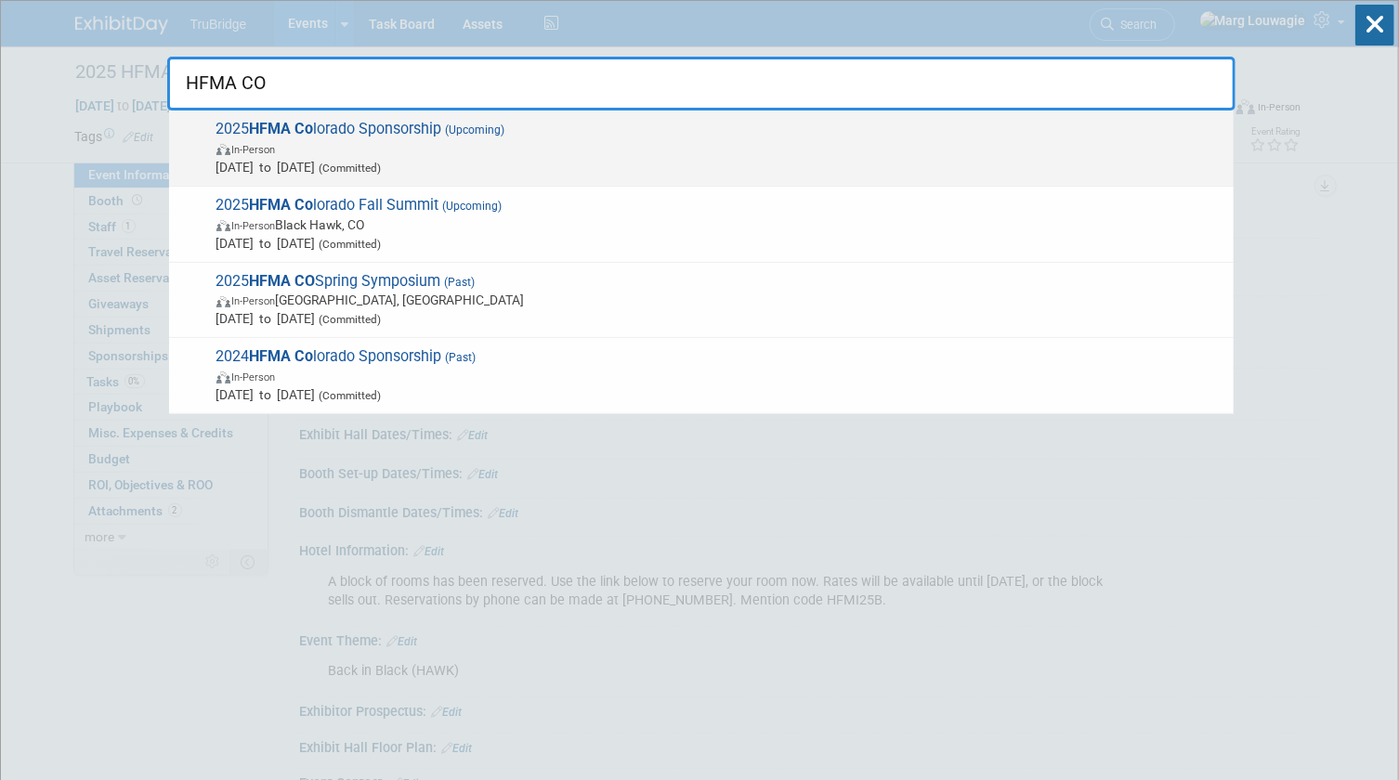
type input "HFMA CO"
click at [343, 139] on span "In-Person" at bounding box center [720, 148] width 1008 height 19
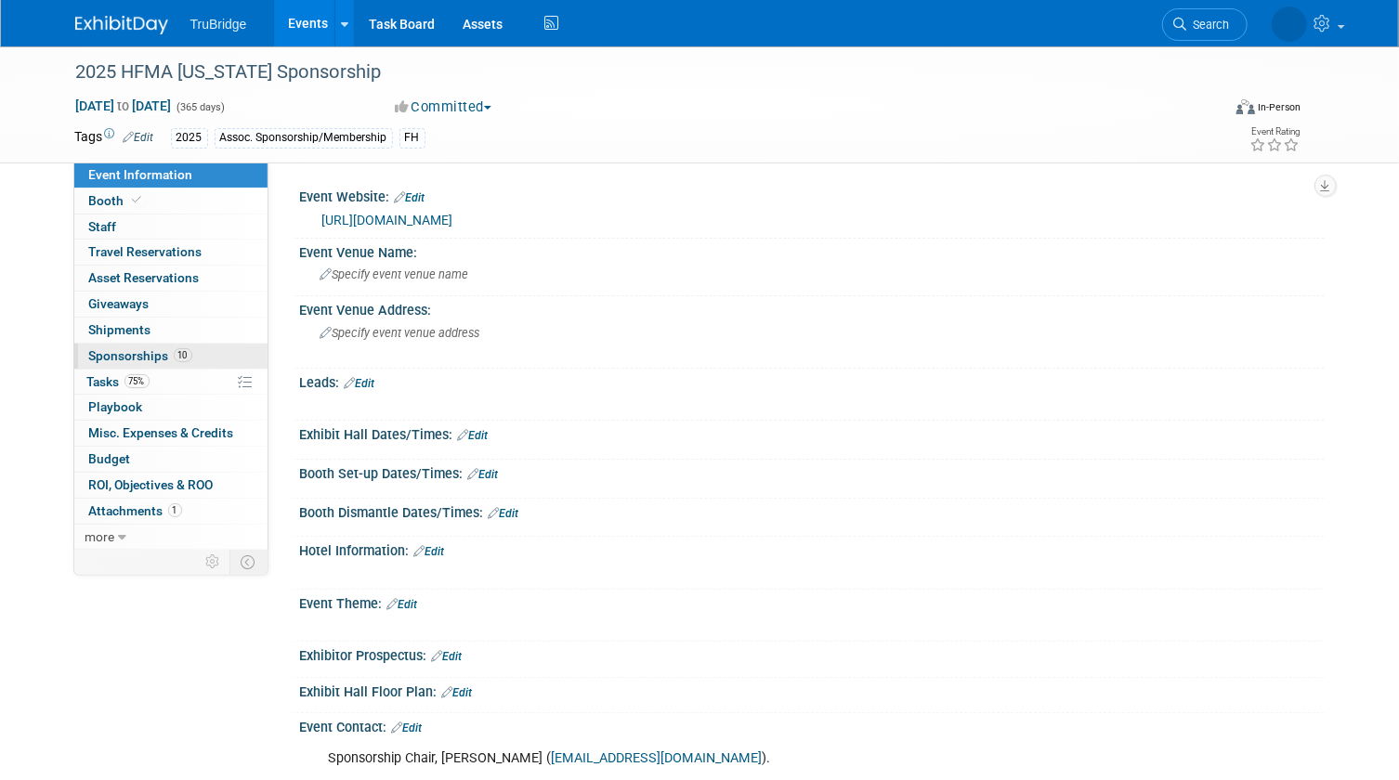
click at [144, 354] on span "Sponsorships 10" at bounding box center [140, 355] width 103 height 15
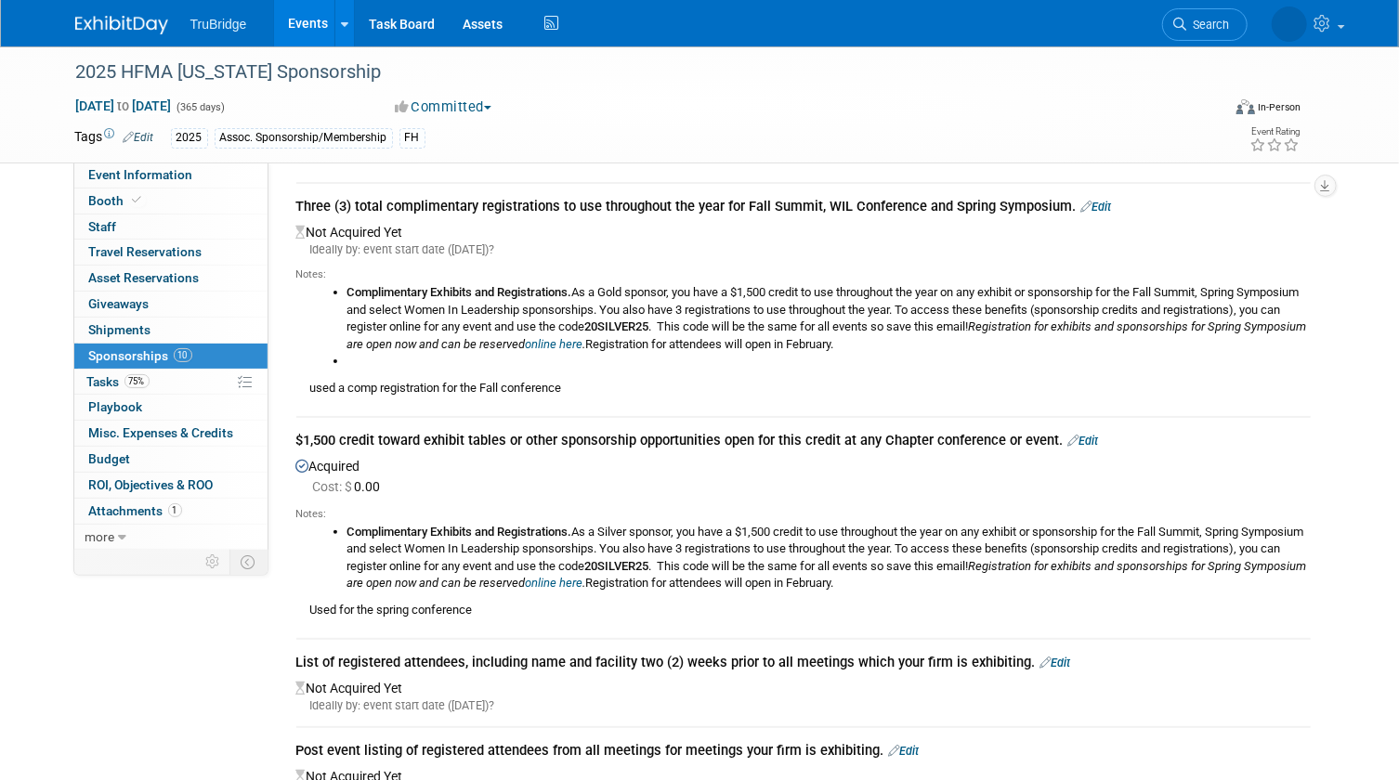
scroll to position [84, 0]
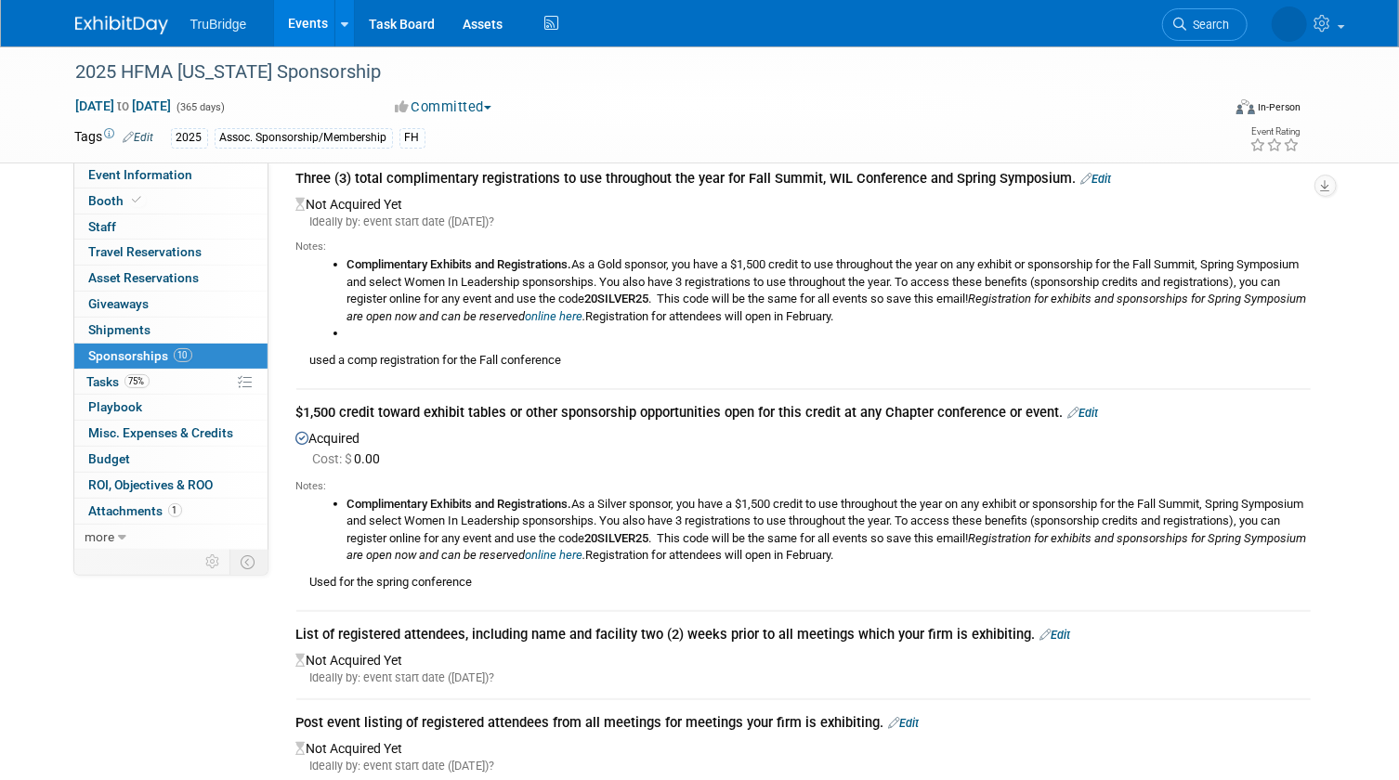
drag, startPoint x: 1194, startPoint y: 18, endPoint x: 1178, endPoint y: 33, distance: 21.7
click at [1157, 18] on span "Search" at bounding box center [1136, 25] width 43 height 14
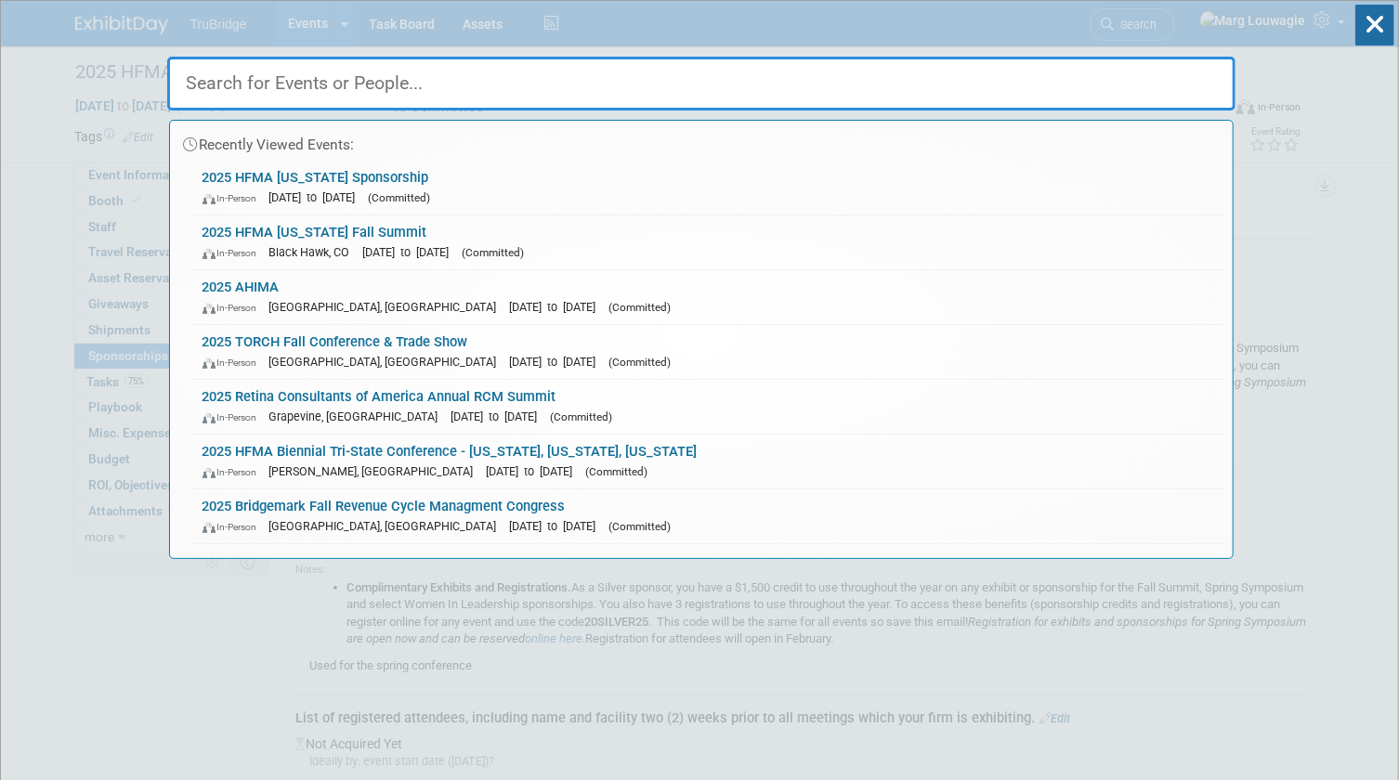
click at [1081, 84] on input "text" at bounding box center [701, 84] width 1068 height 54
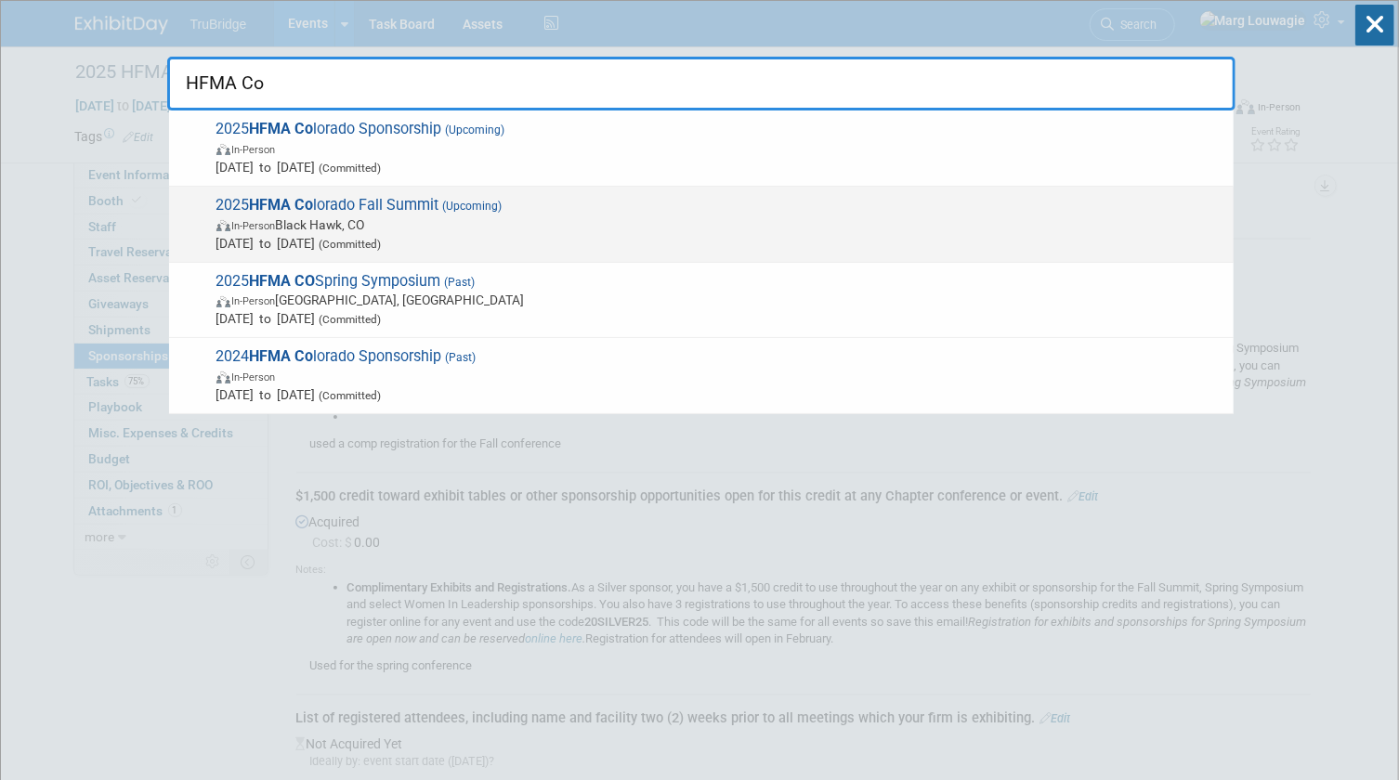
type input "HFMA Co"
click at [411, 207] on span "2025 HFMA Co lorado Fall Summit (Upcoming) In-Person Black Hawk, CO Oct 15, 202…" at bounding box center [717, 224] width 1013 height 57
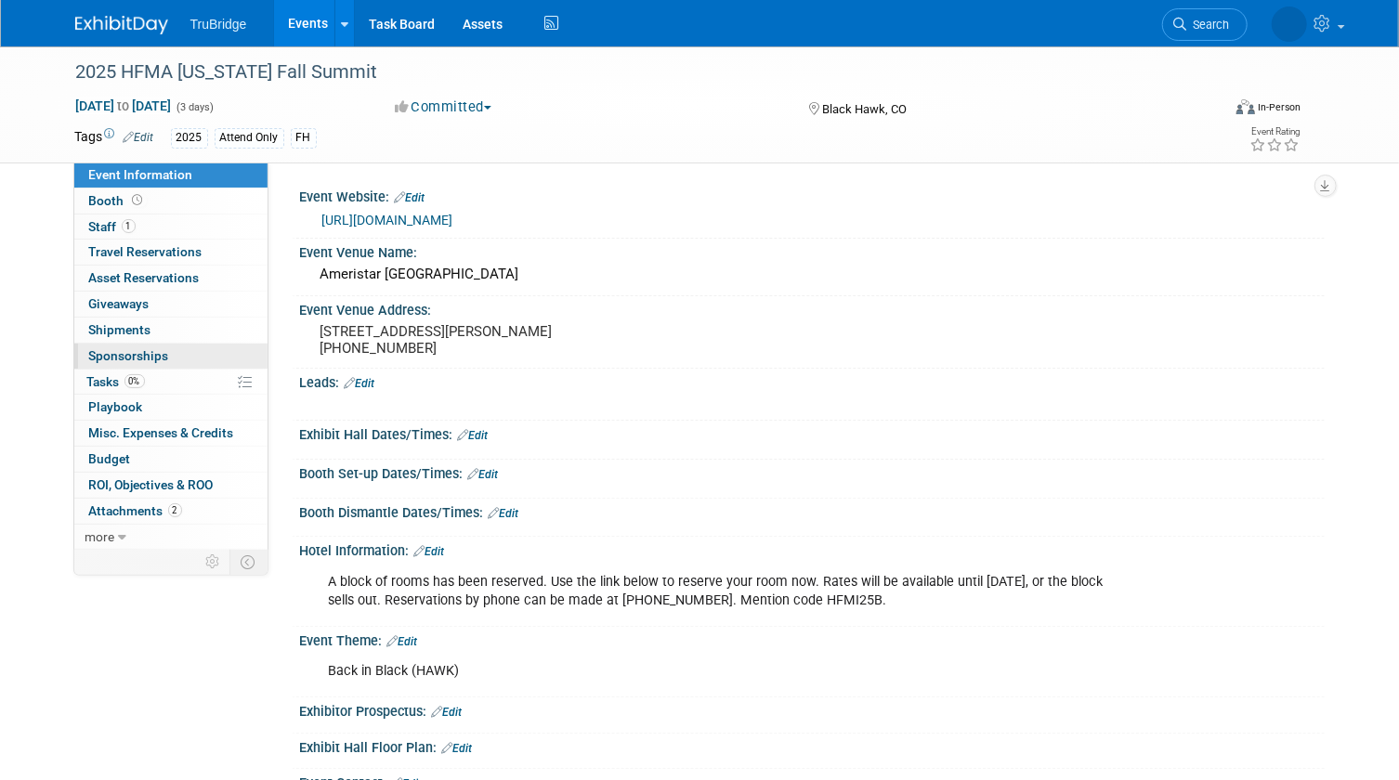
click at [168, 351] on link "0 Sponsorships 0" at bounding box center [170, 356] width 193 height 25
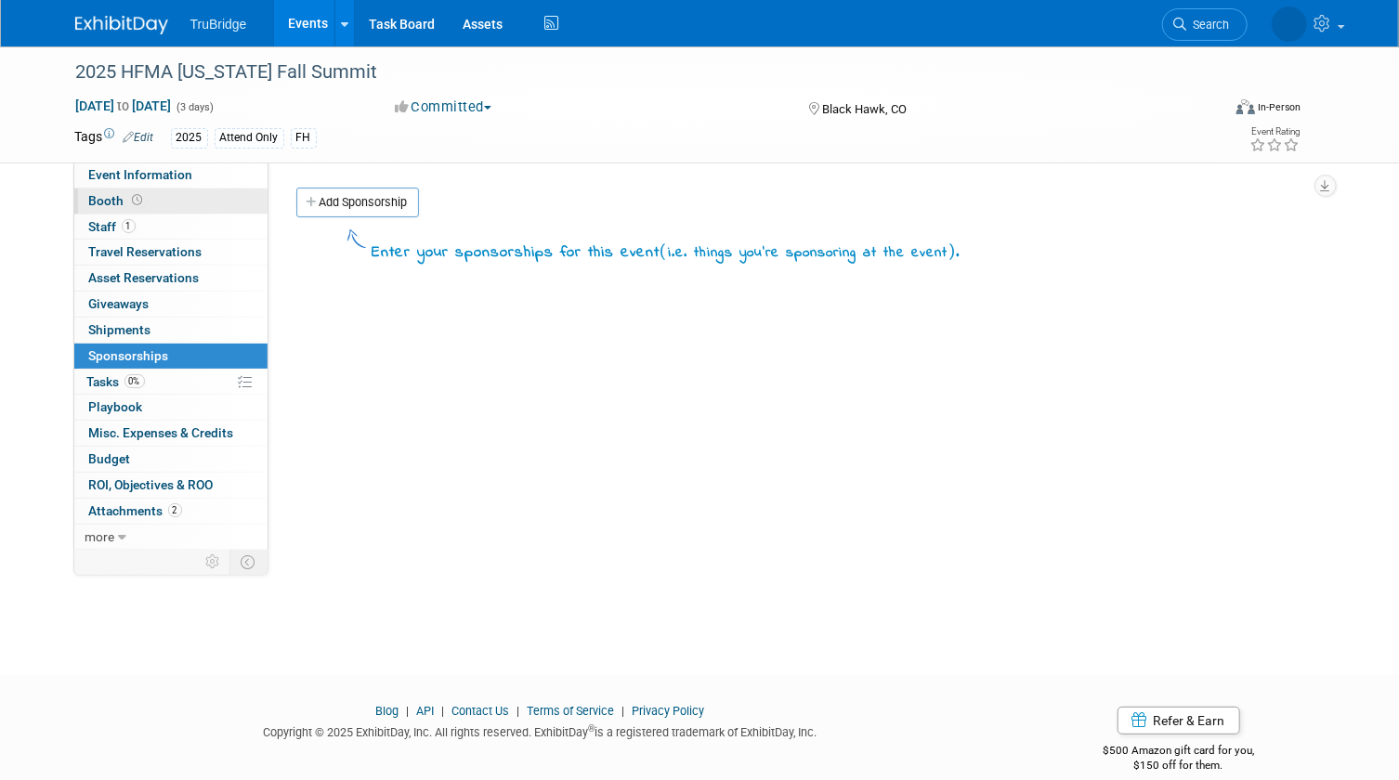
drag, startPoint x: 161, startPoint y: 179, endPoint x: 201, endPoint y: 188, distance: 40.8
click at [161, 179] on span "Event Information" at bounding box center [141, 174] width 104 height 15
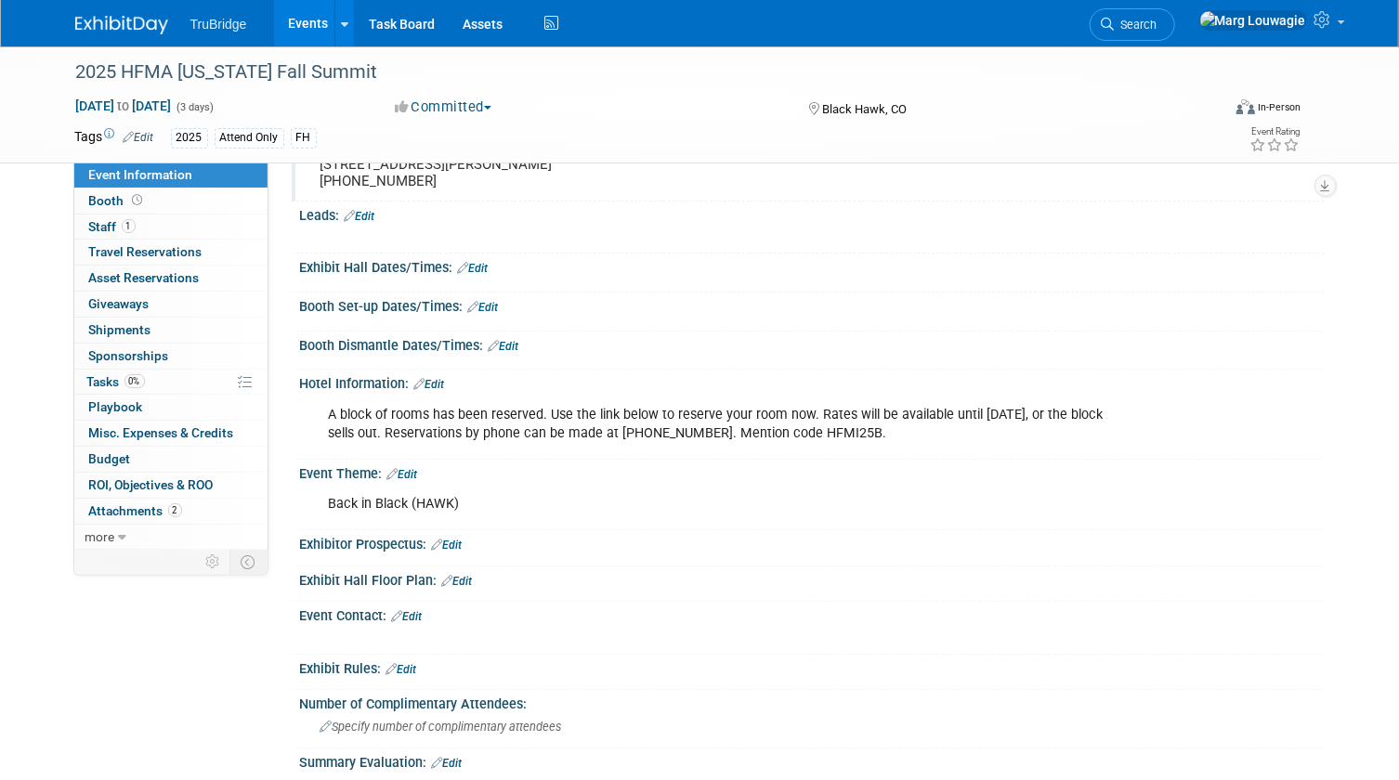
scroll to position [168, 0]
click at [154, 353] on span "Sponsorships 0" at bounding box center [129, 355] width 80 height 15
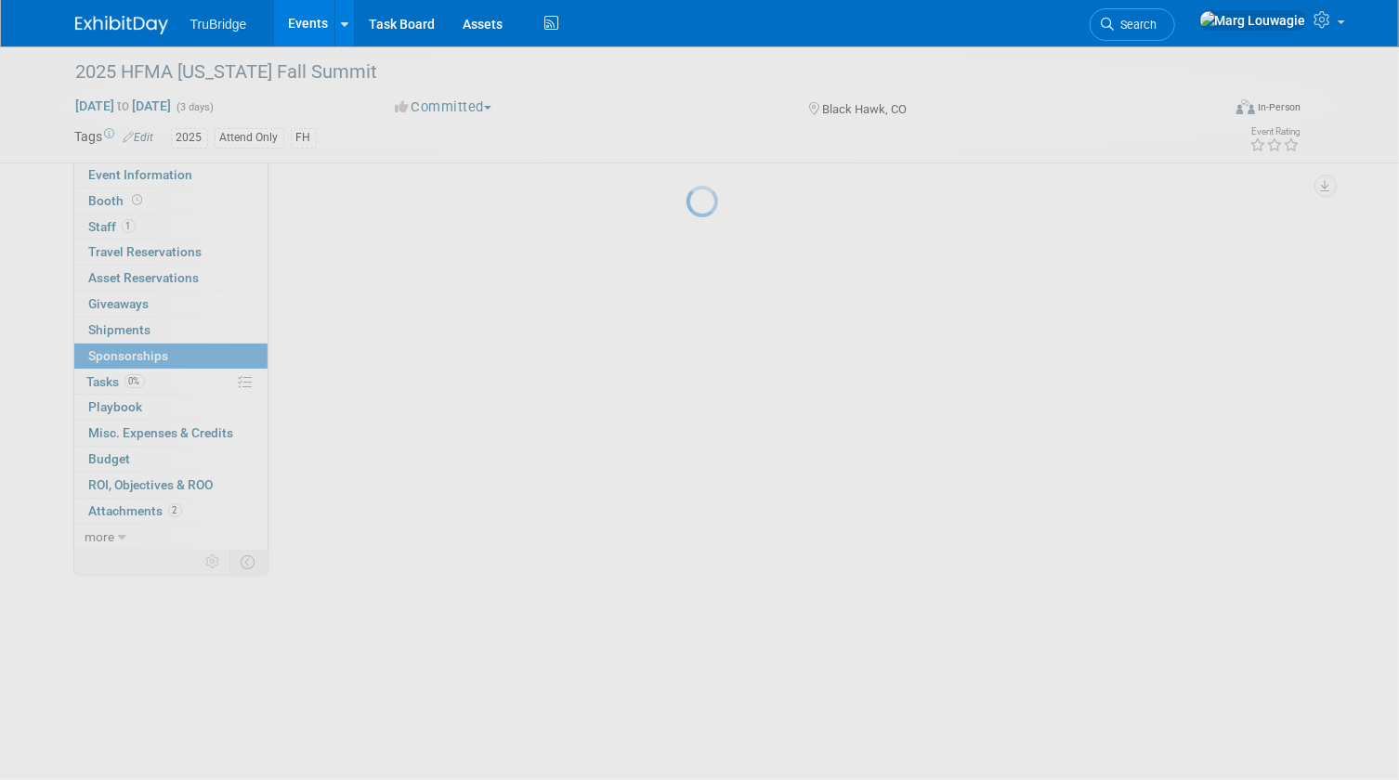
scroll to position [0, 0]
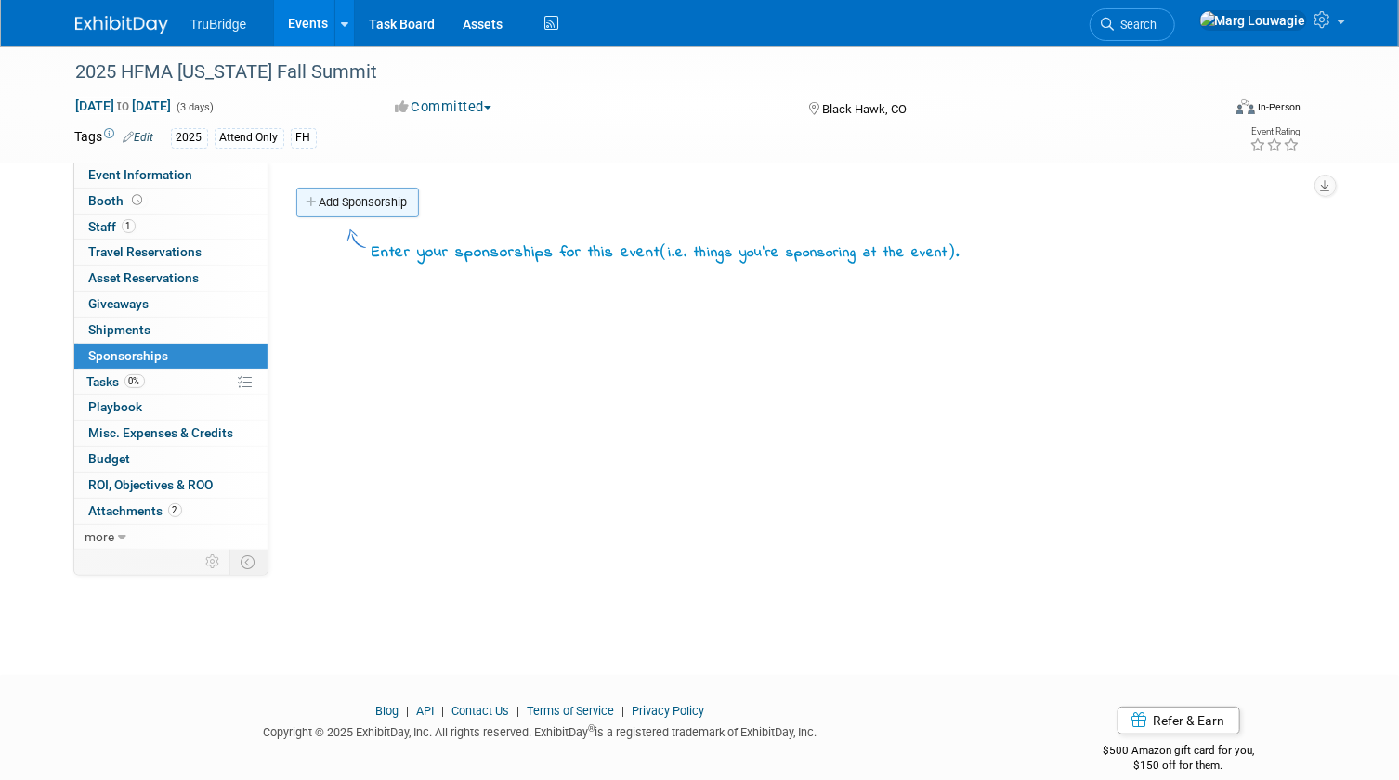
click at [398, 193] on link "Add Sponsorship" at bounding box center [357, 203] width 123 height 30
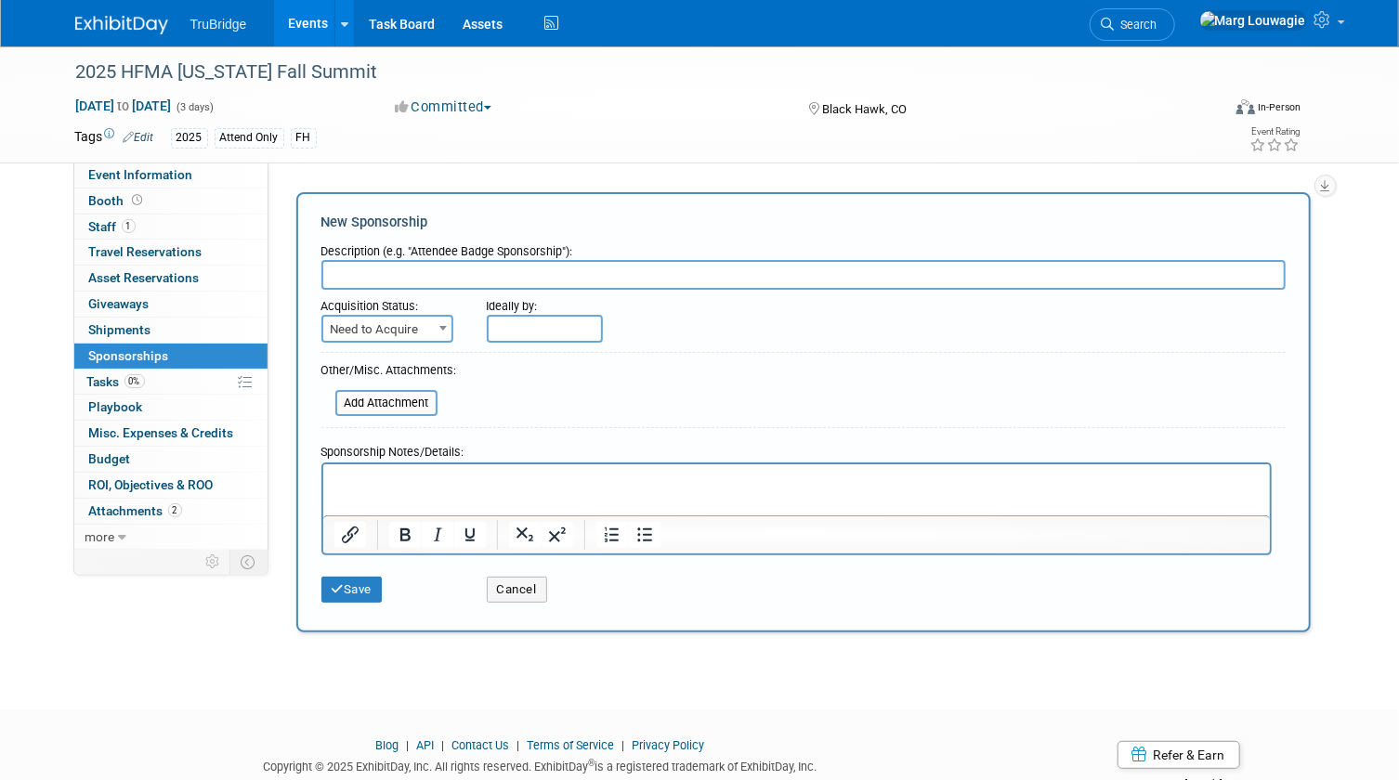
click at [418, 268] on input "text" at bounding box center [803, 275] width 964 height 30
type input "Provider Travel Scholarships"
click at [443, 334] on span at bounding box center [443, 328] width 19 height 24
select select "2"
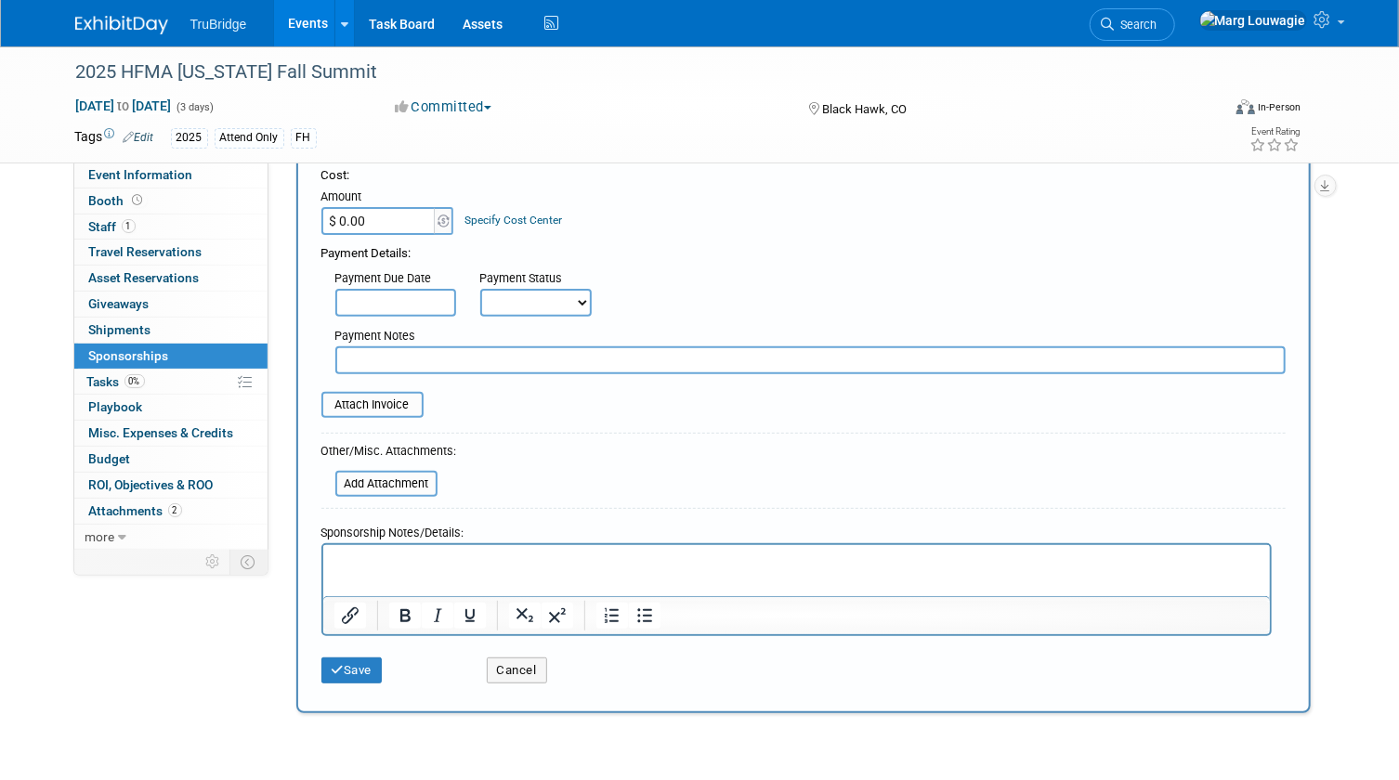
scroll to position [253, 0]
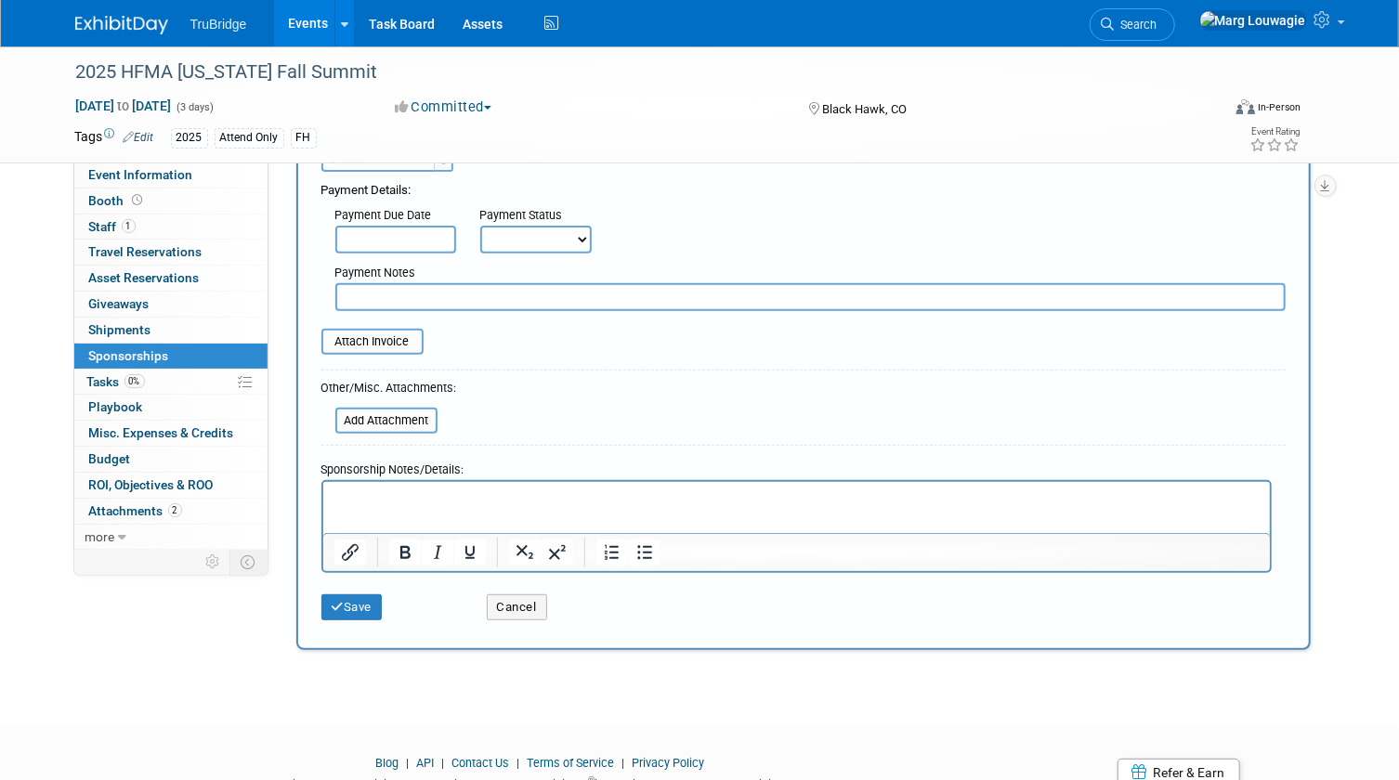
click at [405, 499] on p "Rich Text Area. Press ALT-0 for help." at bounding box center [795, 498] width 925 height 19
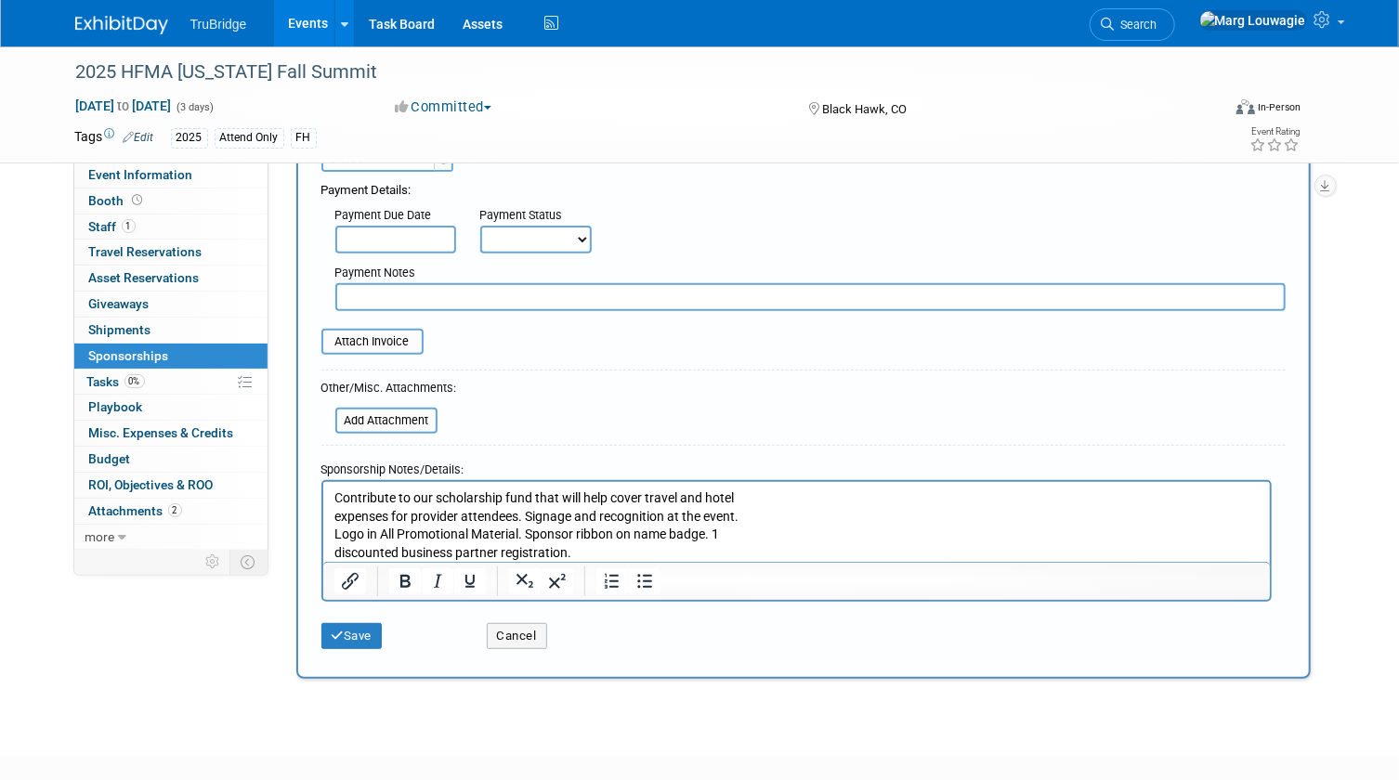
click at [421, 241] on body "TruBridge Events Add Event Bulk Upload Events Shareable Event Boards Recently V…" at bounding box center [699, 137] width 1399 height 780
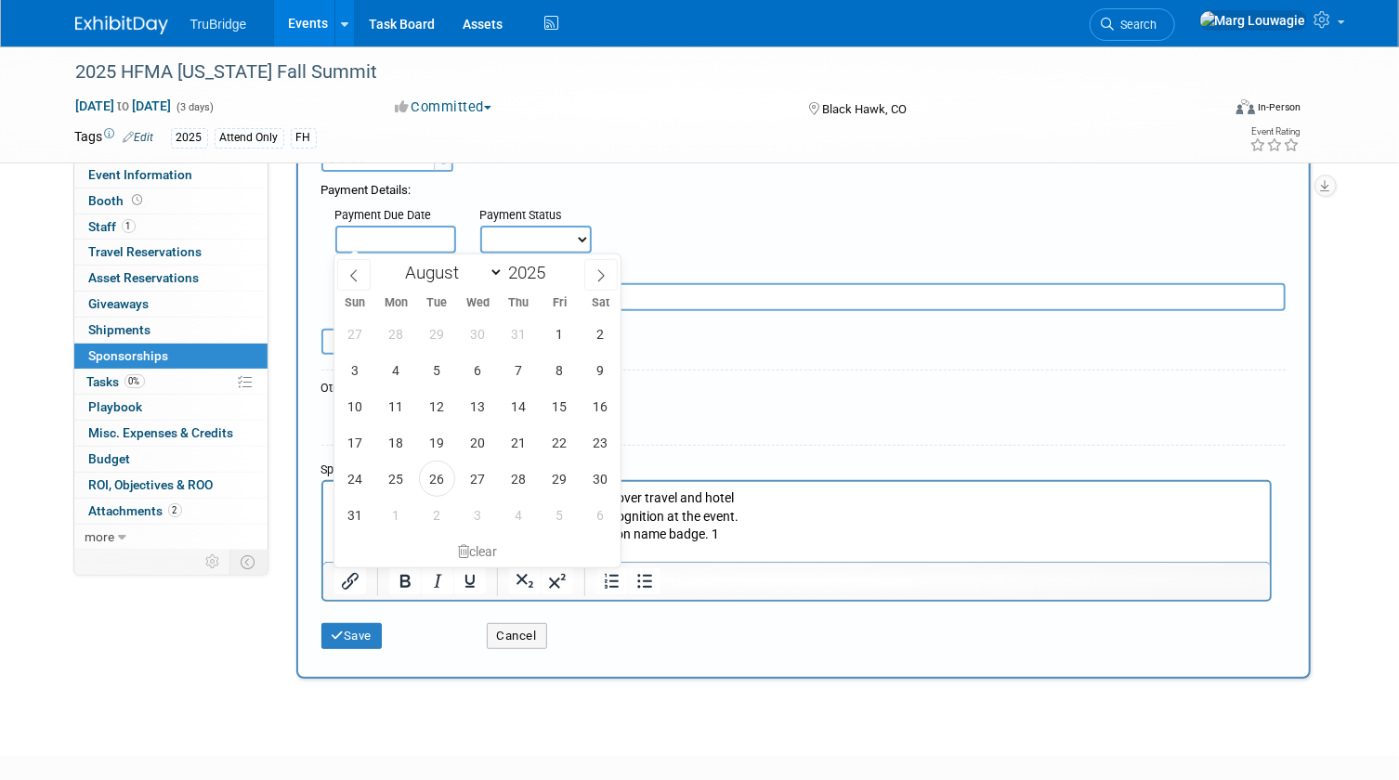
click at [502, 237] on select "Not Paid Yet Partially Paid Paid in Full" at bounding box center [535, 240] width 111 height 28
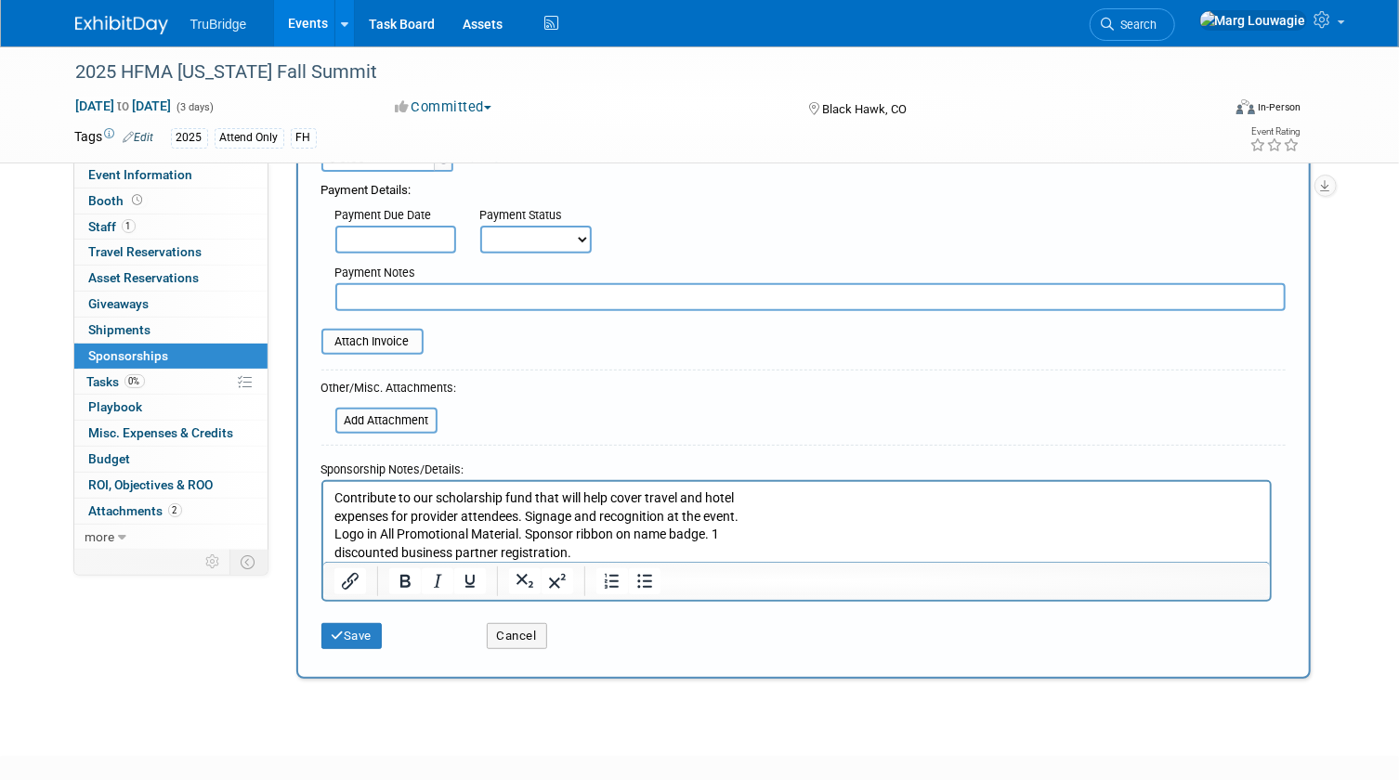
select select "1"
click at [480, 226] on select "Not Paid Yet Partially Paid Paid in Full" at bounding box center [535, 240] width 111 height 28
click at [532, 329] on table "Attach Invoice" at bounding box center [803, 342] width 964 height 26
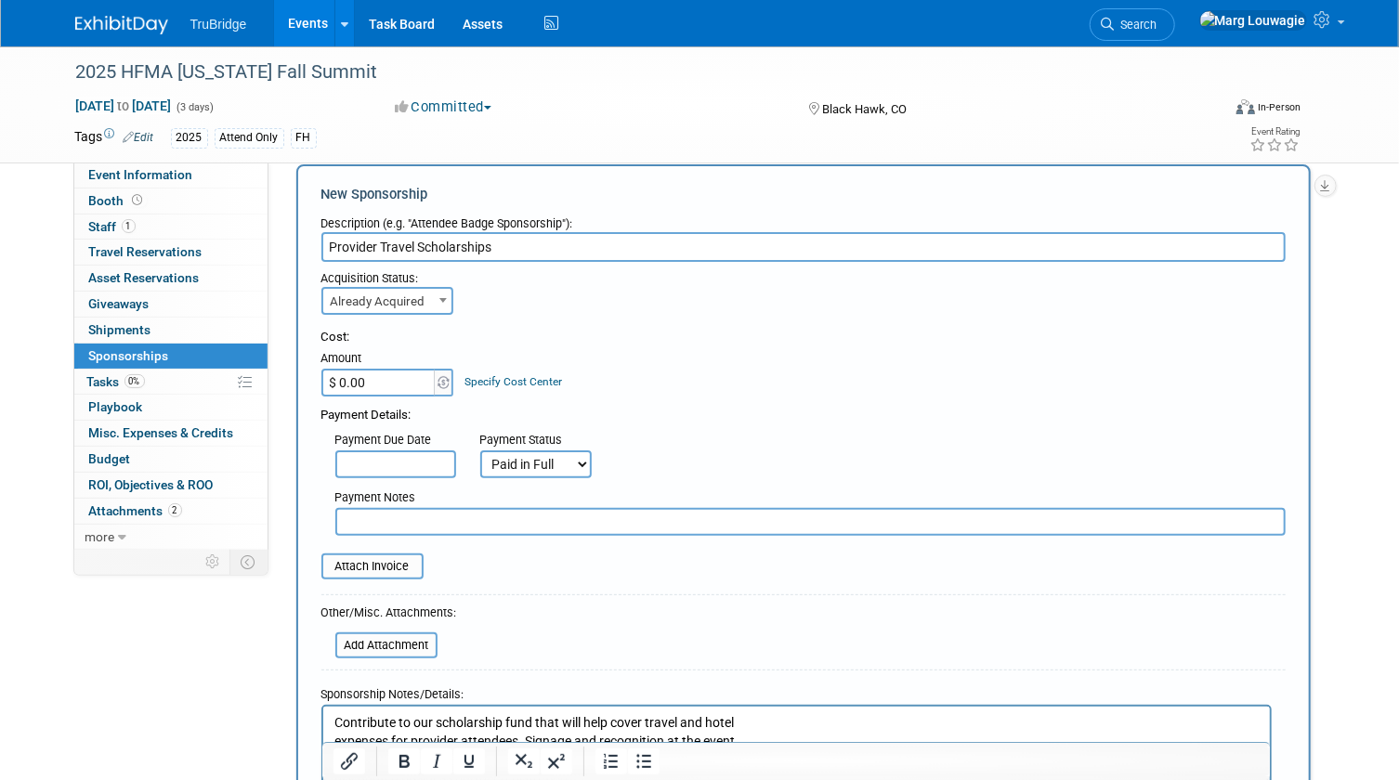
scroll to position [0, 0]
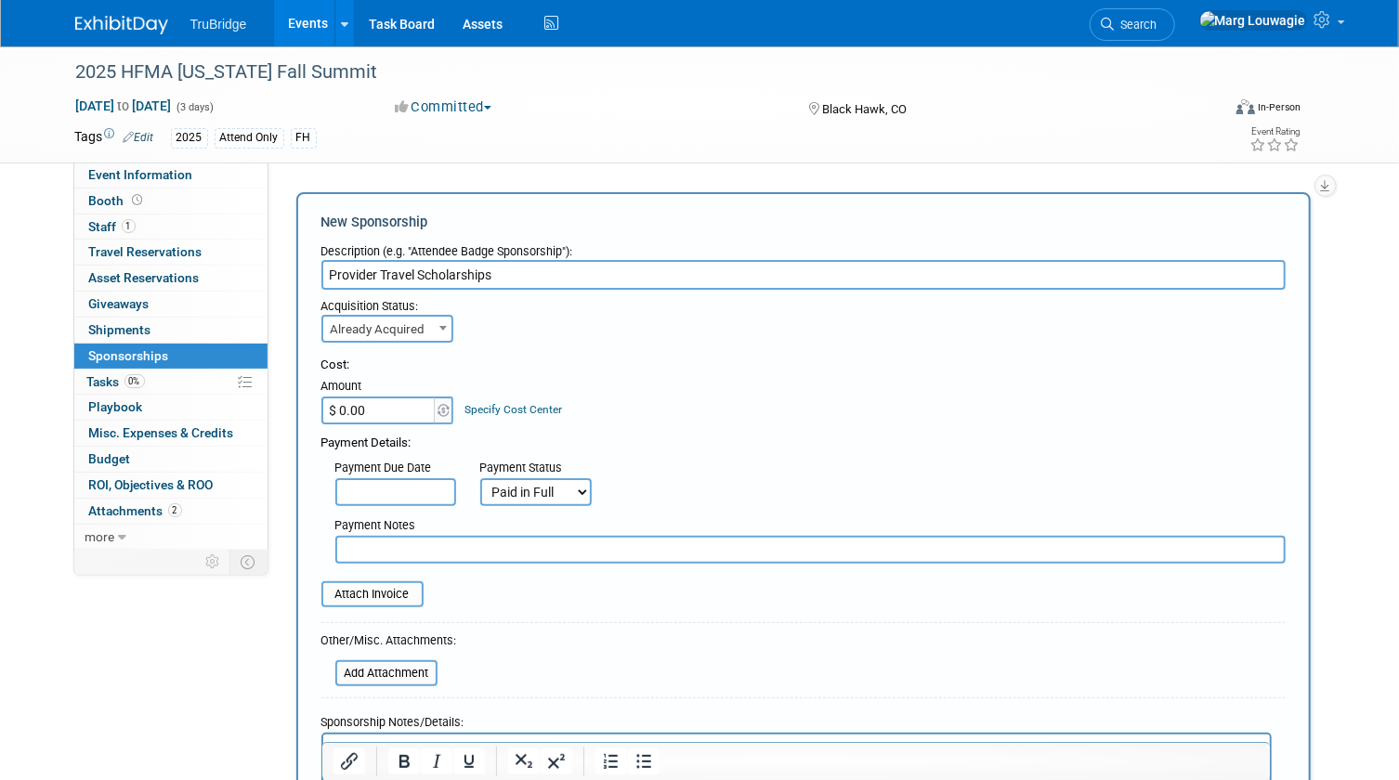
click at [379, 408] on input "$ 0.00" at bounding box center [379, 411] width 116 height 28
type input "$ 1,000.00"
click at [674, 414] on div "Cost: Amount $ 1,000.00 Specify Cost Center Cost Center -- Not Specified --" at bounding box center [803, 391] width 964 height 68
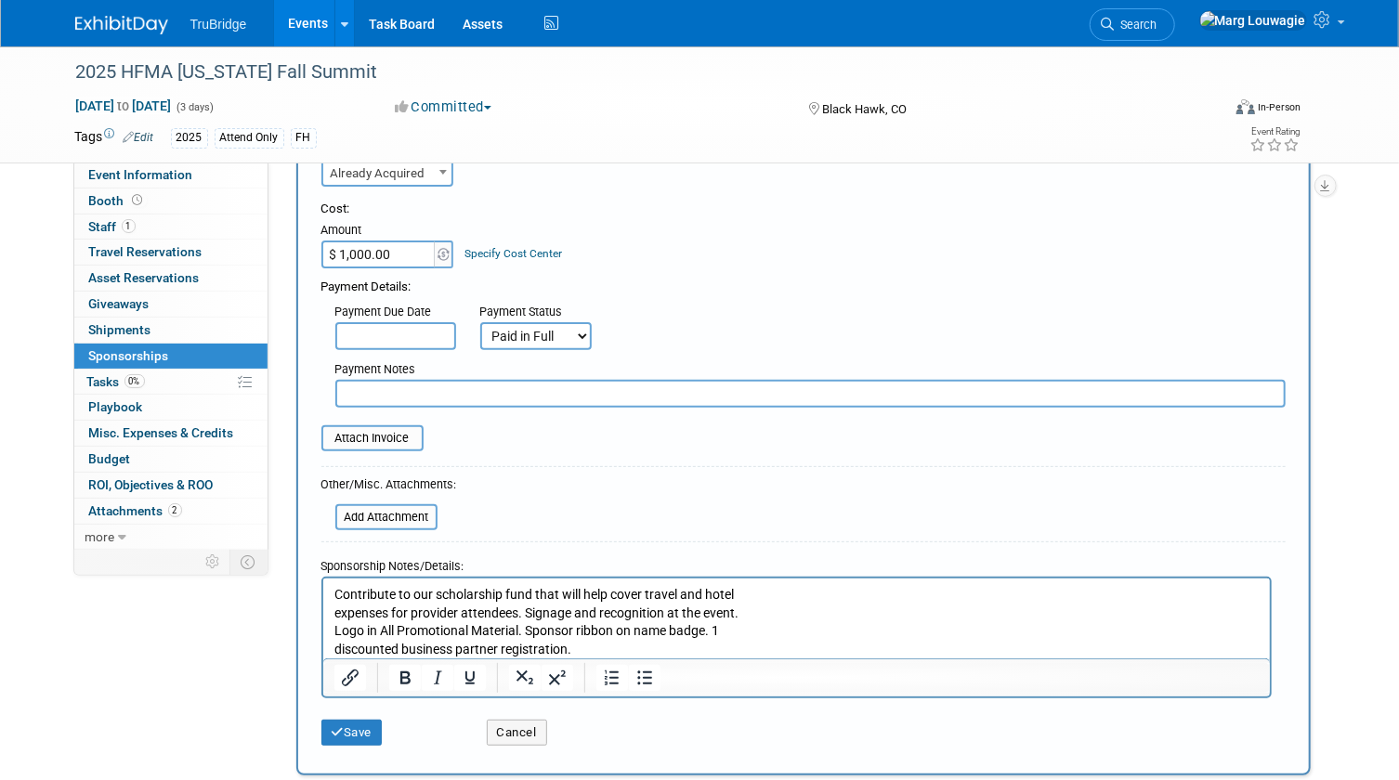
scroll to position [168, 0]
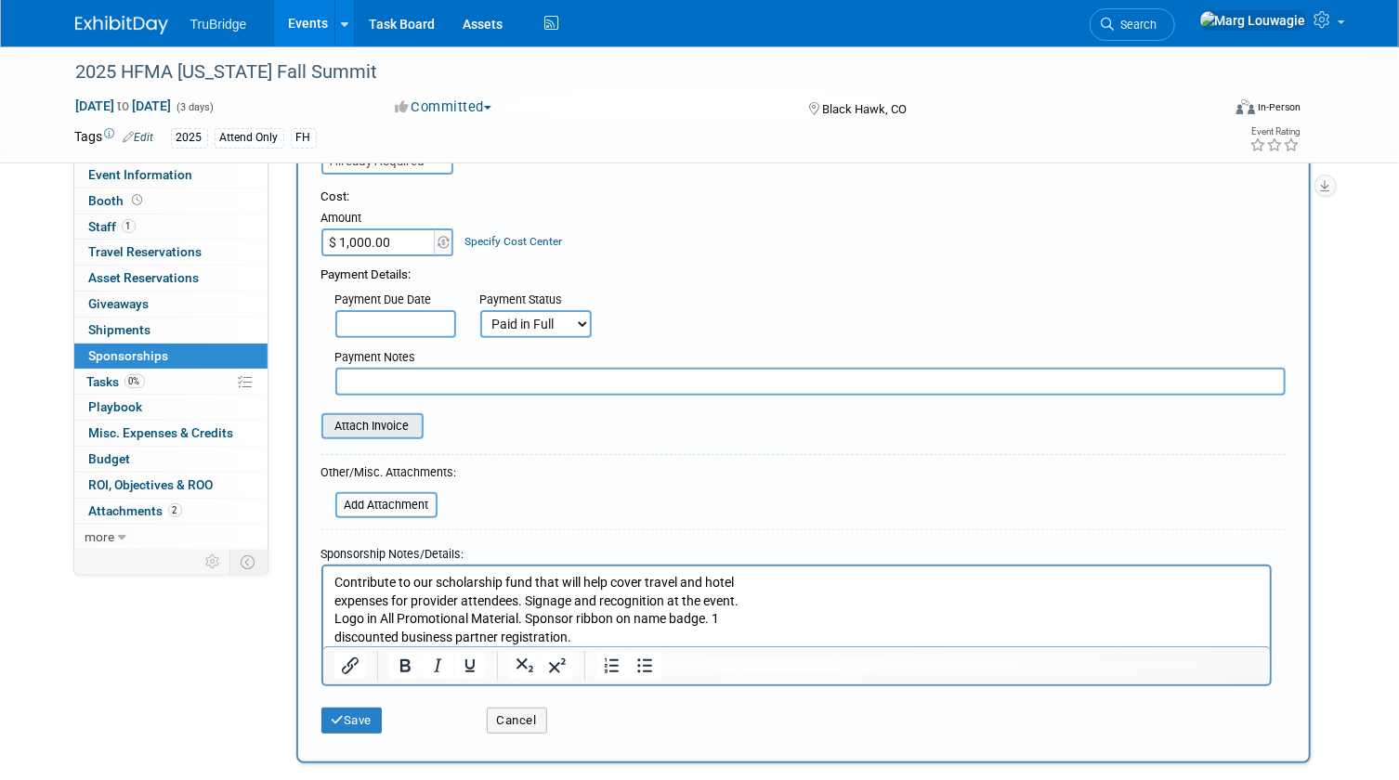
click at [381, 419] on input "file" at bounding box center [311, 426] width 221 height 22
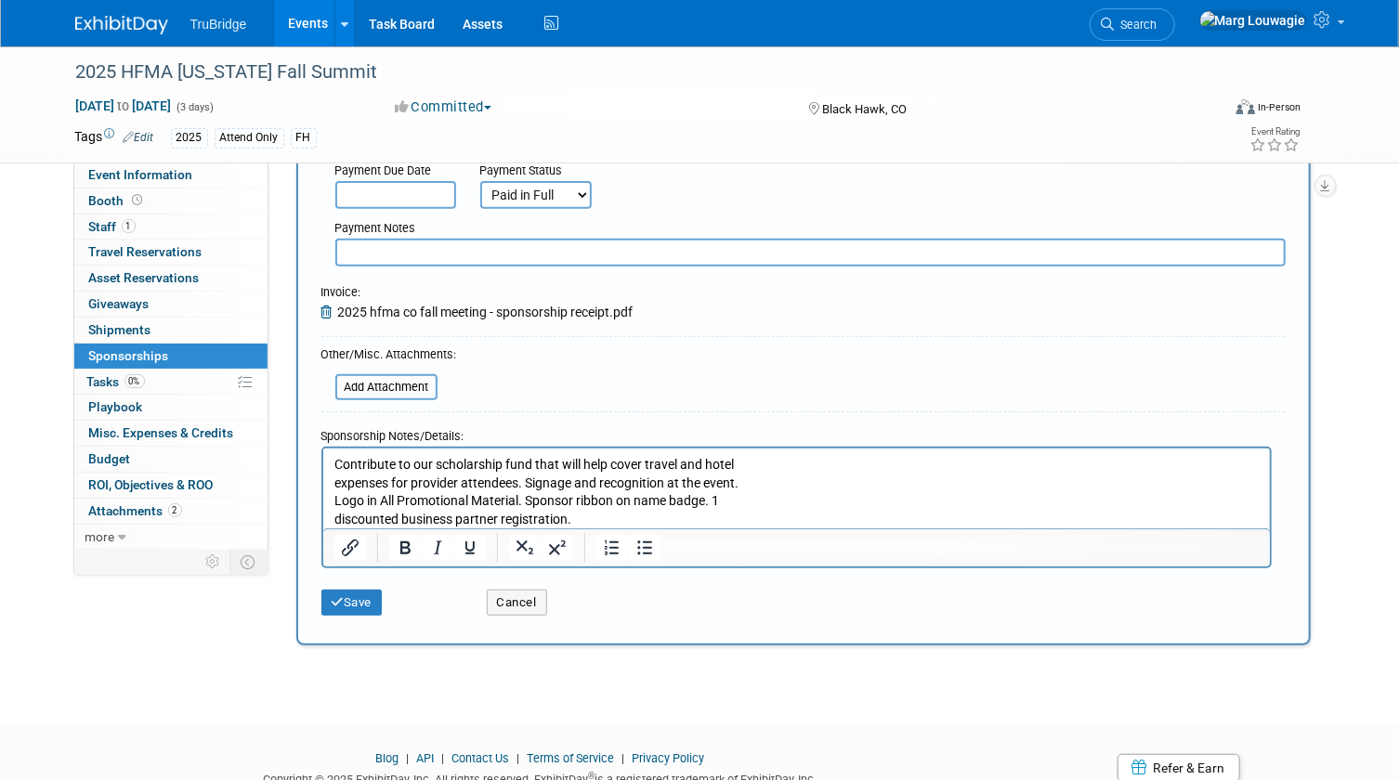
scroll to position [337, 0]
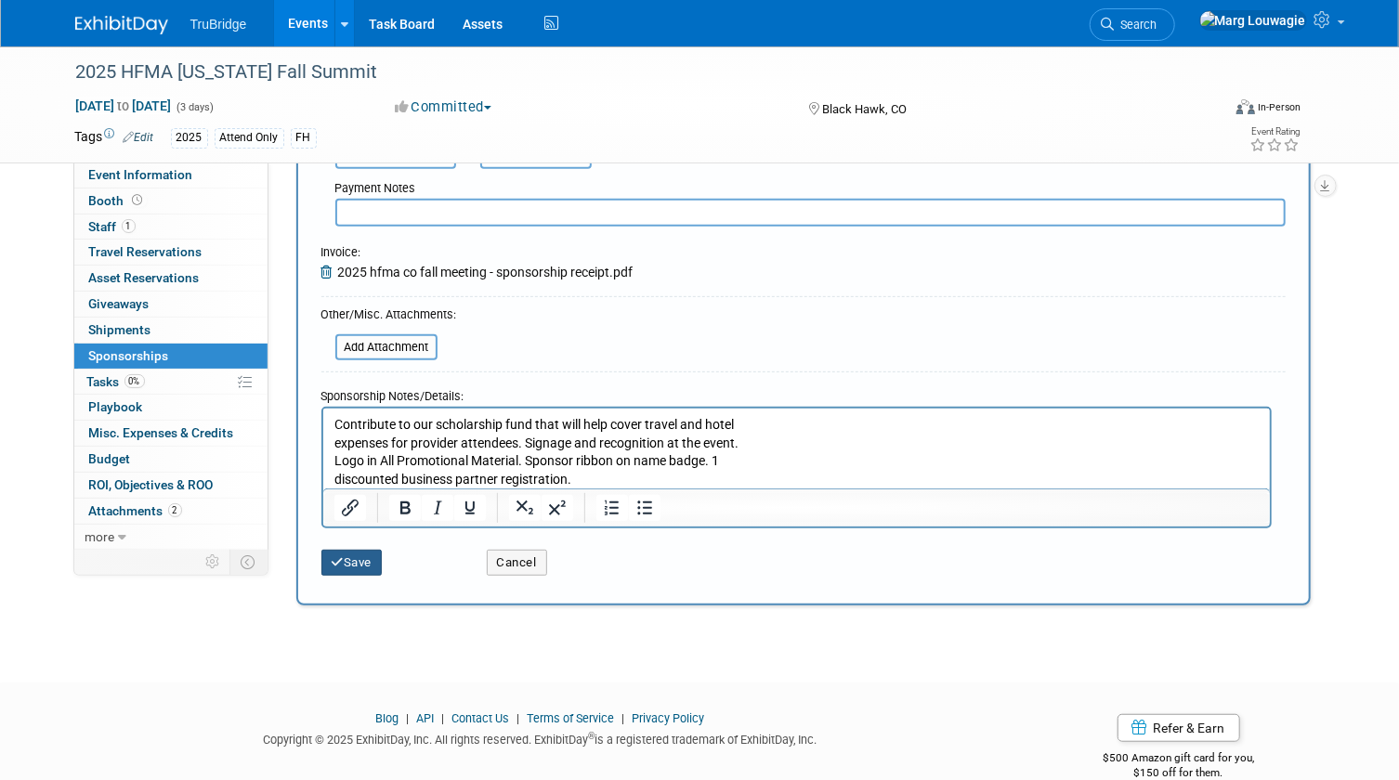
click at [364, 556] on button "Save" at bounding box center [351, 563] width 61 height 26
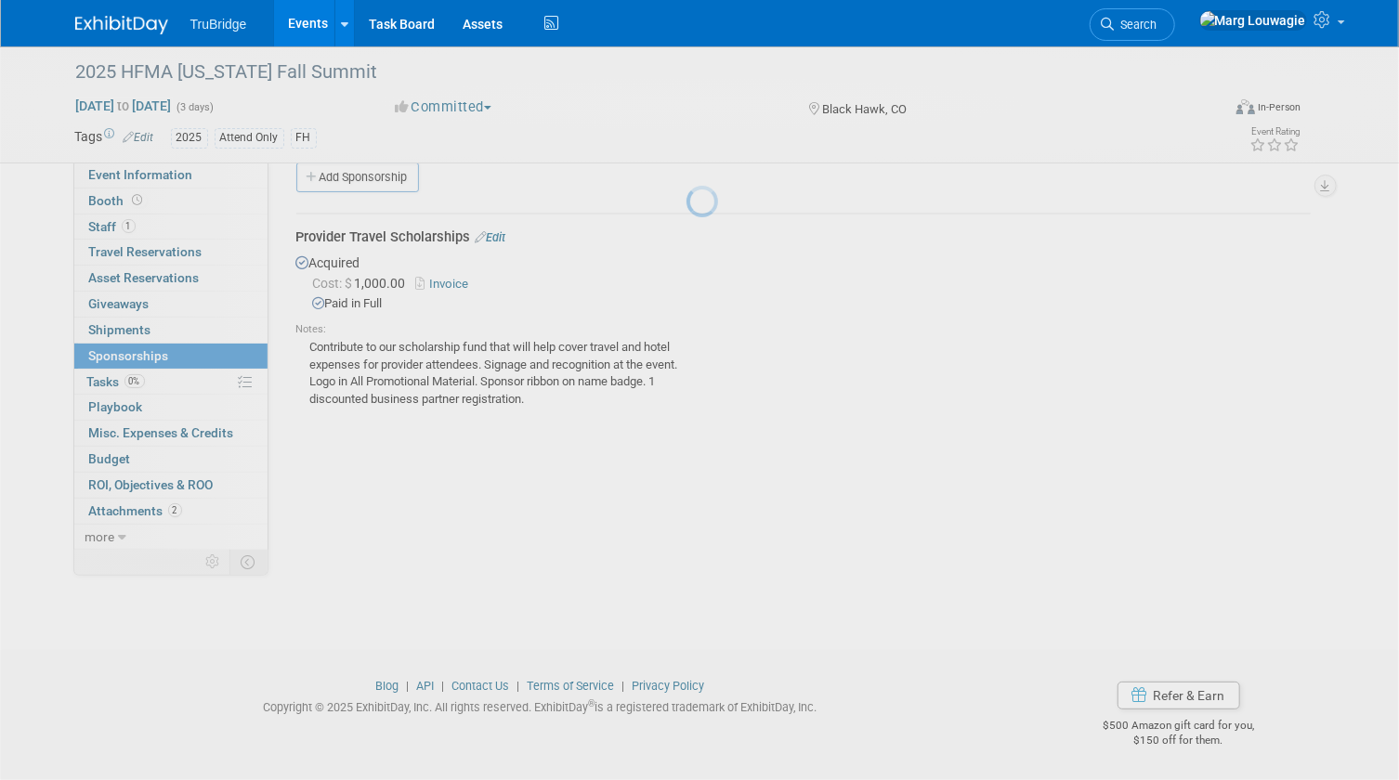
scroll to position [24, 0]
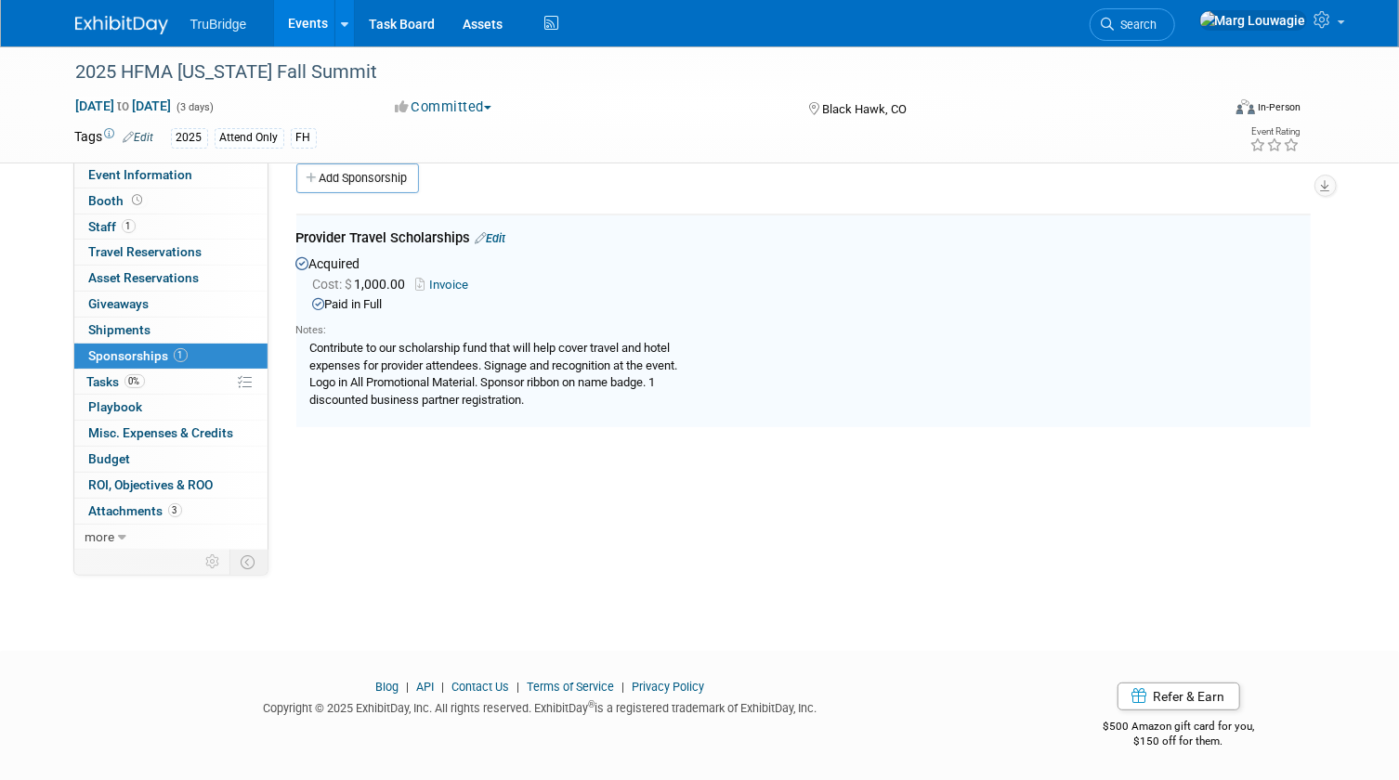
drag, startPoint x: 111, startPoint y: 383, endPoint x: 149, endPoint y: 362, distance: 43.2
click at [111, 383] on span "Tasks 0%" at bounding box center [116, 381] width 58 height 15
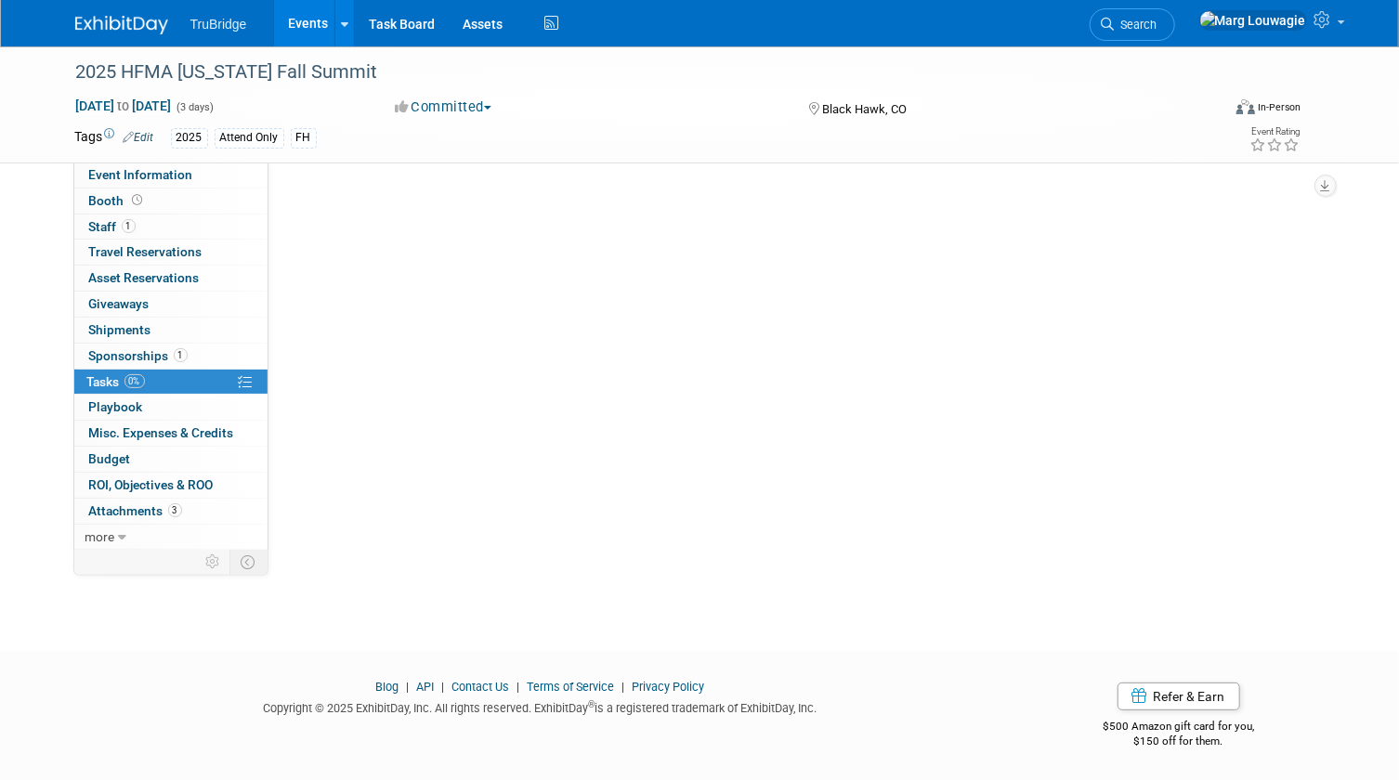
scroll to position [0, 0]
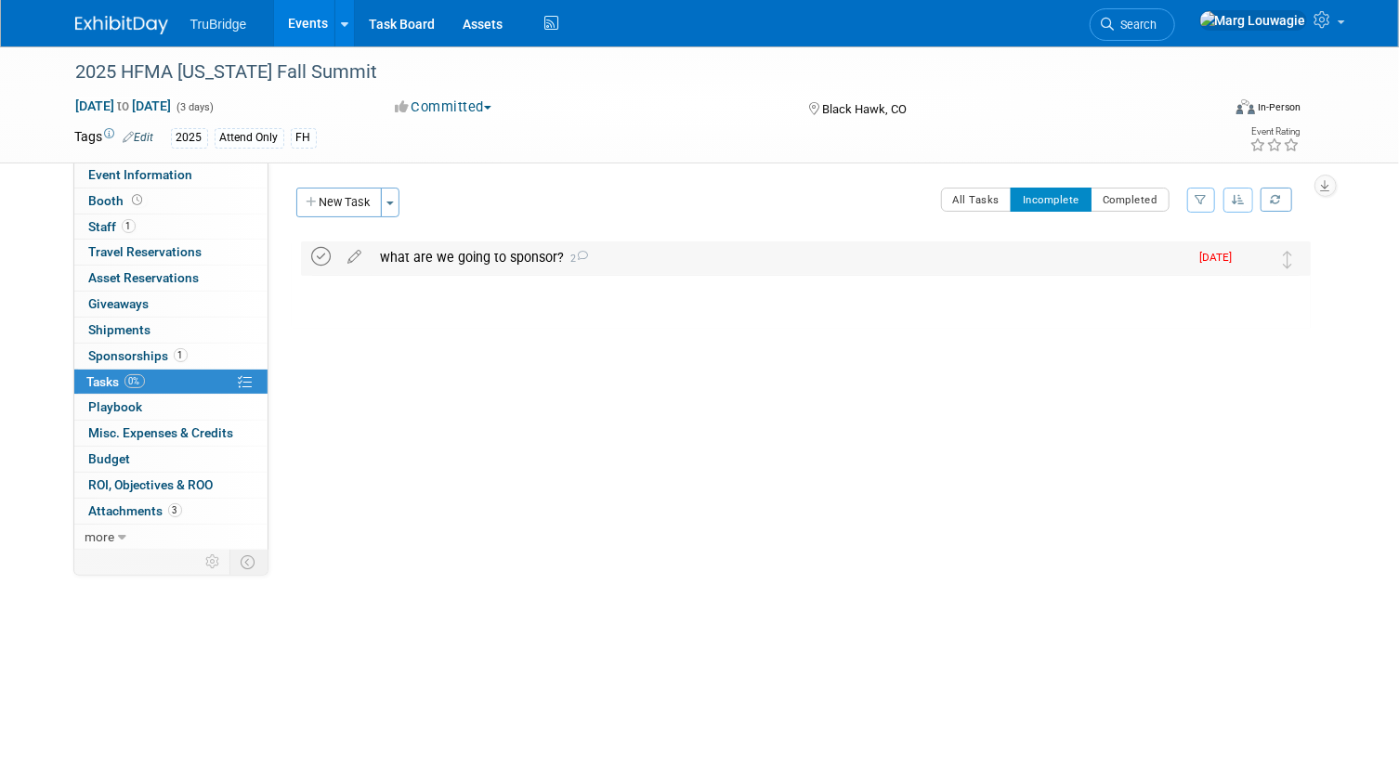
click at [322, 253] on icon at bounding box center [322, 257] width 20 height 20
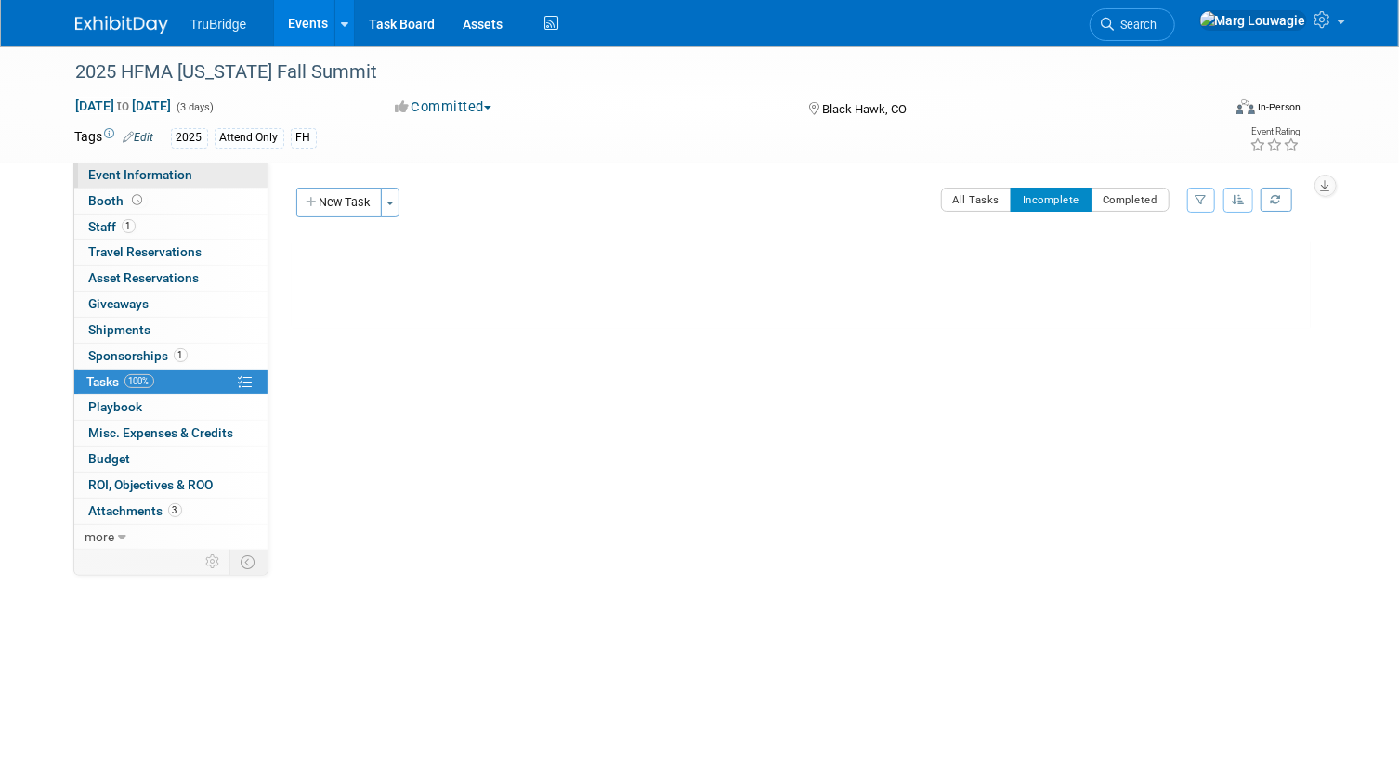
click at [189, 177] on span "Event Information" at bounding box center [141, 174] width 104 height 15
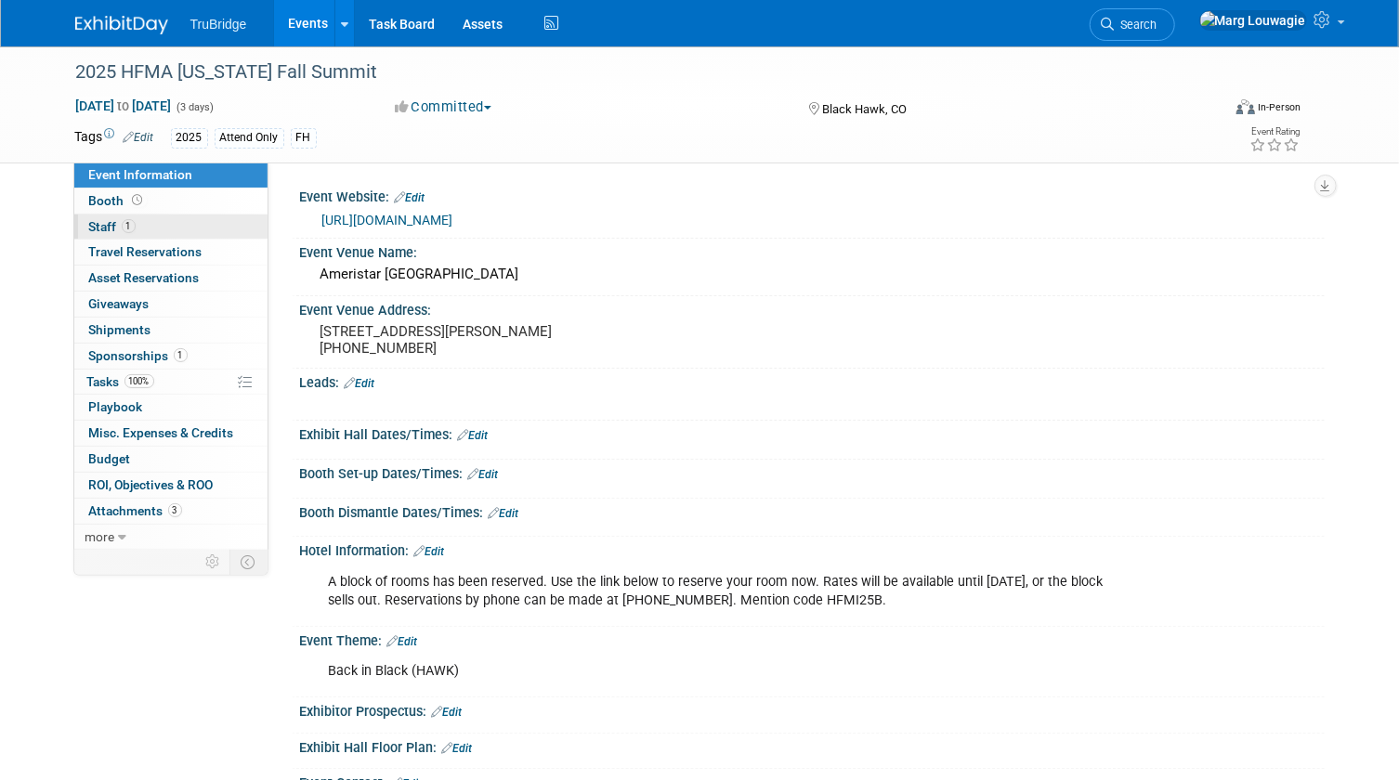
click at [158, 221] on link "1 Staff 1" at bounding box center [170, 227] width 193 height 25
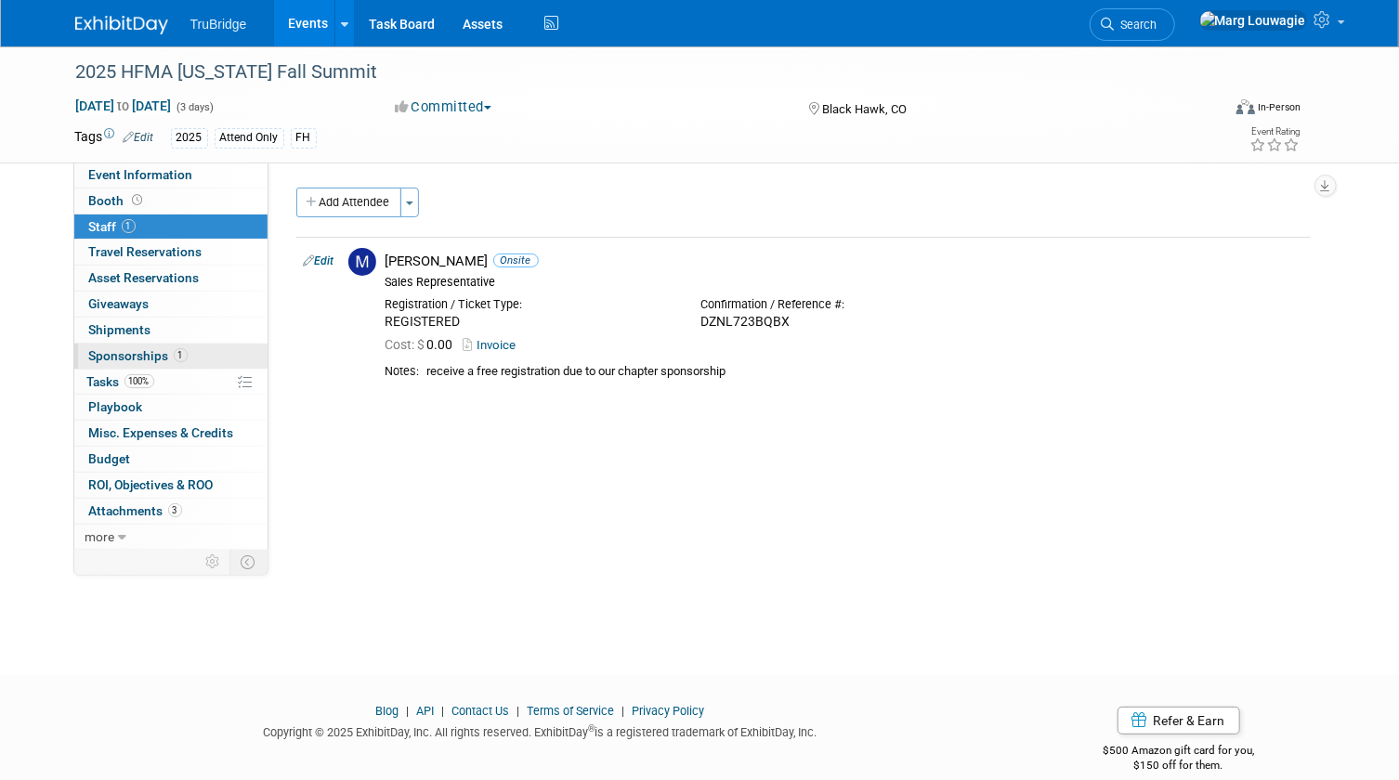
click at [147, 354] on span "Sponsorships 1" at bounding box center [138, 355] width 98 height 15
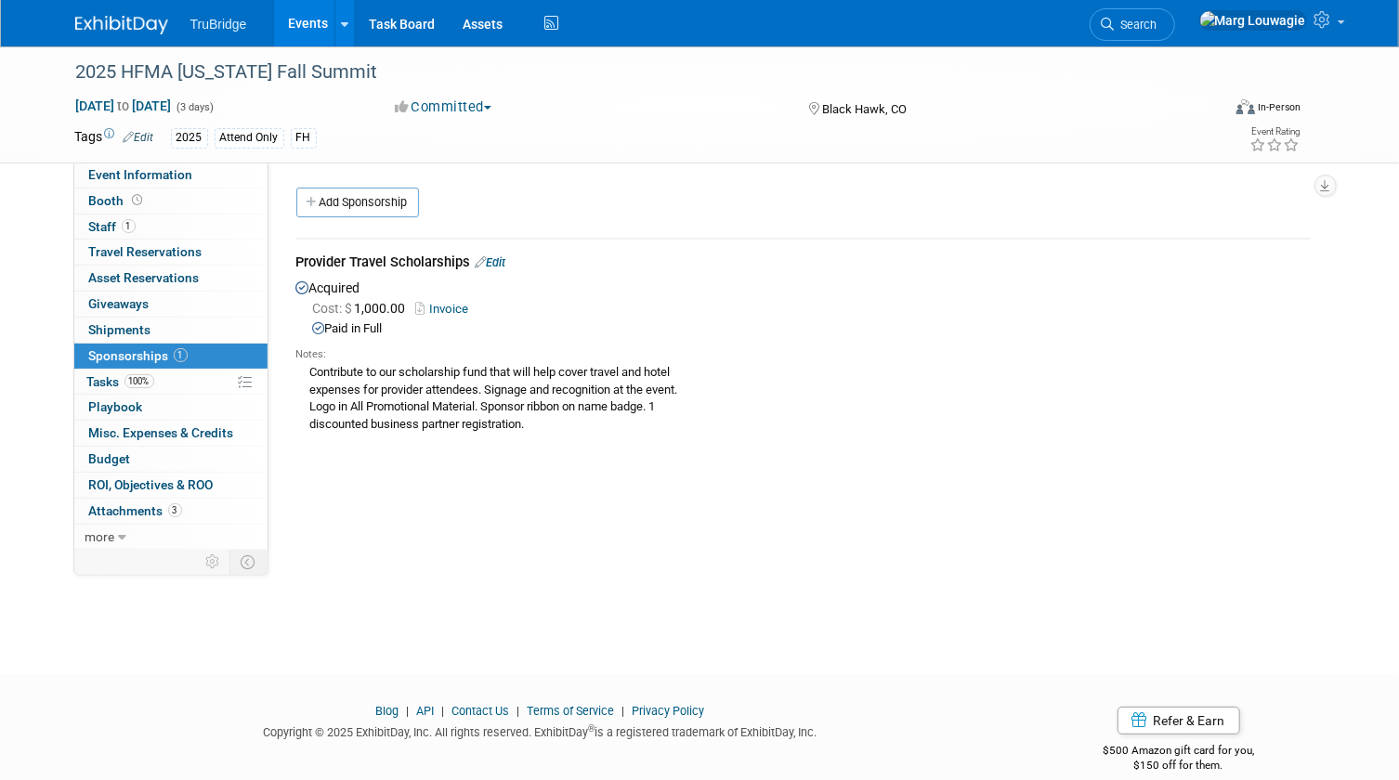
click at [494, 263] on link "Edit" at bounding box center [491, 262] width 31 height 14
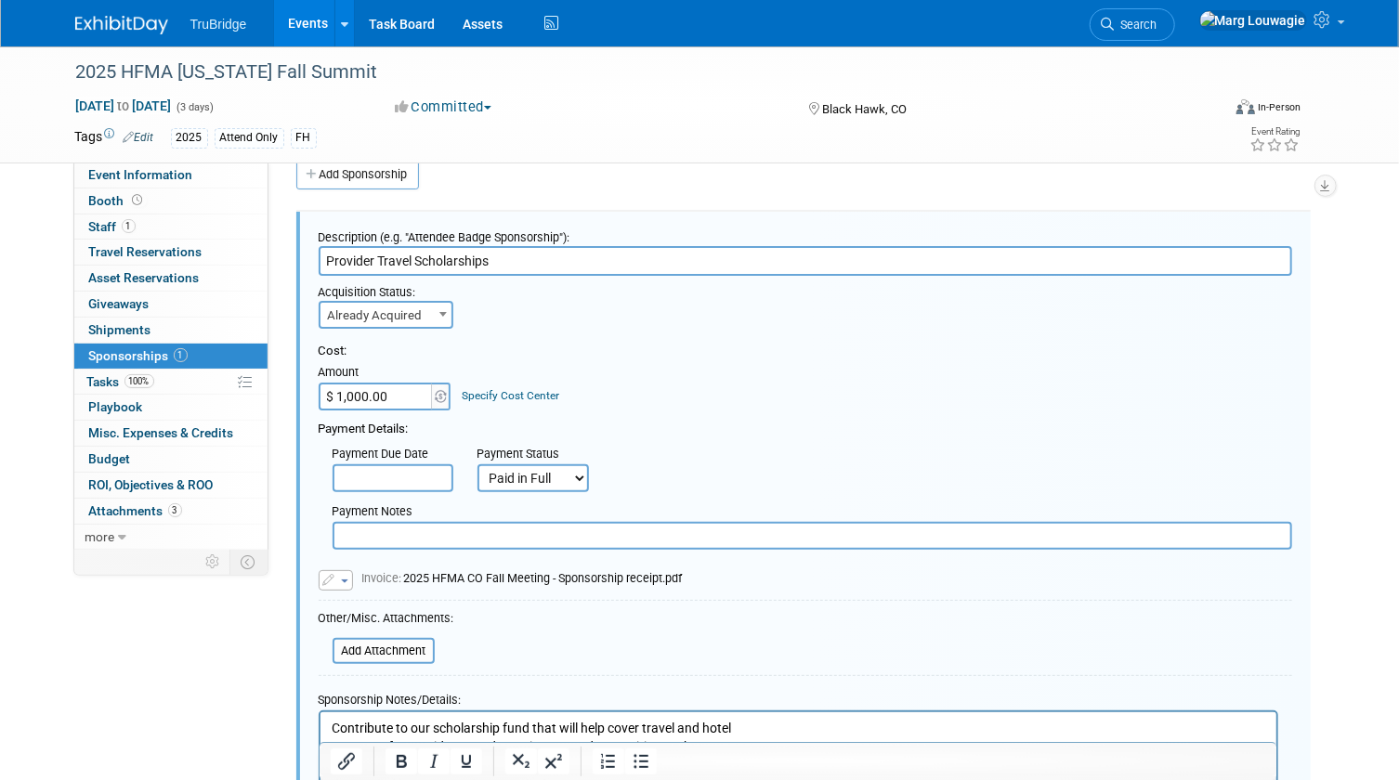
click at [455, 539] on input "text" at bounding box center [812, 536] width 959 height 28
paste input "SDNTKYCW9MM"
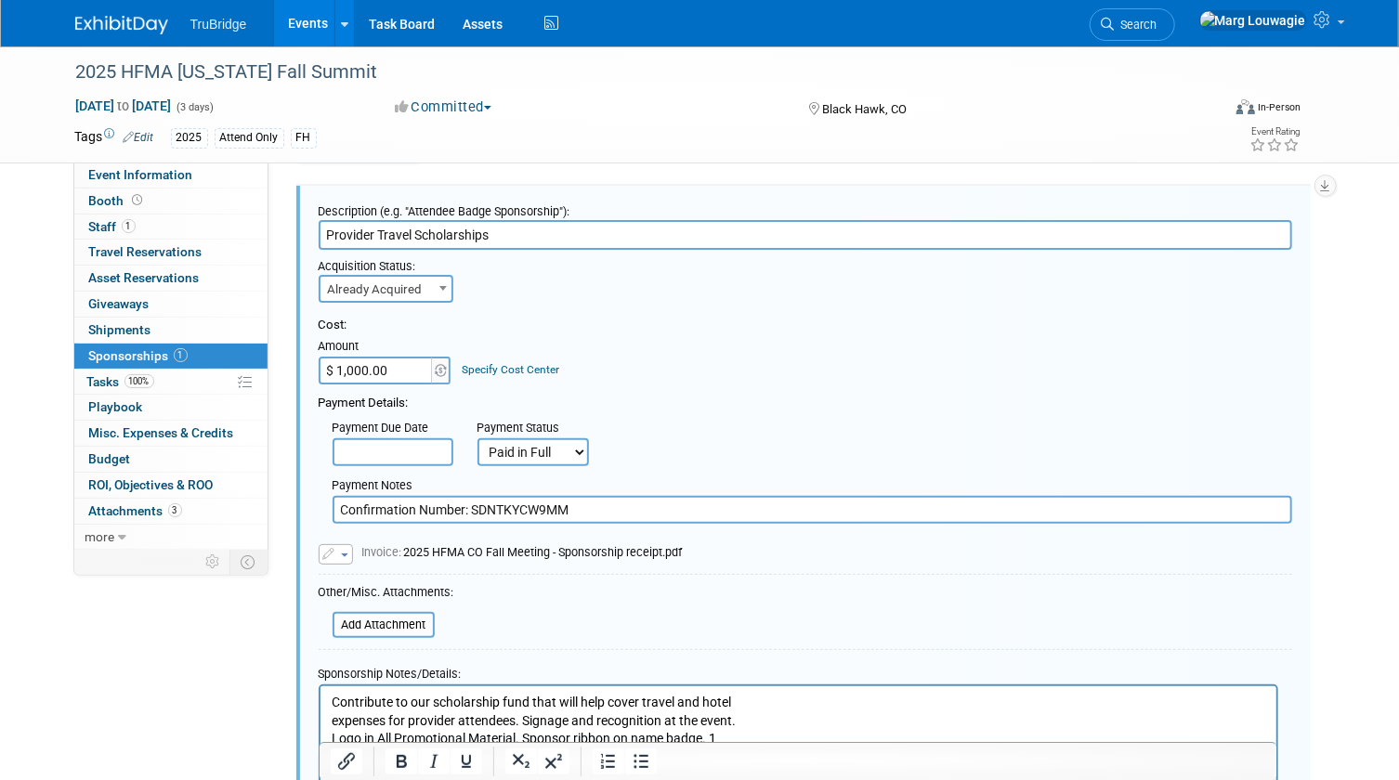
scroll to position [281, 0]
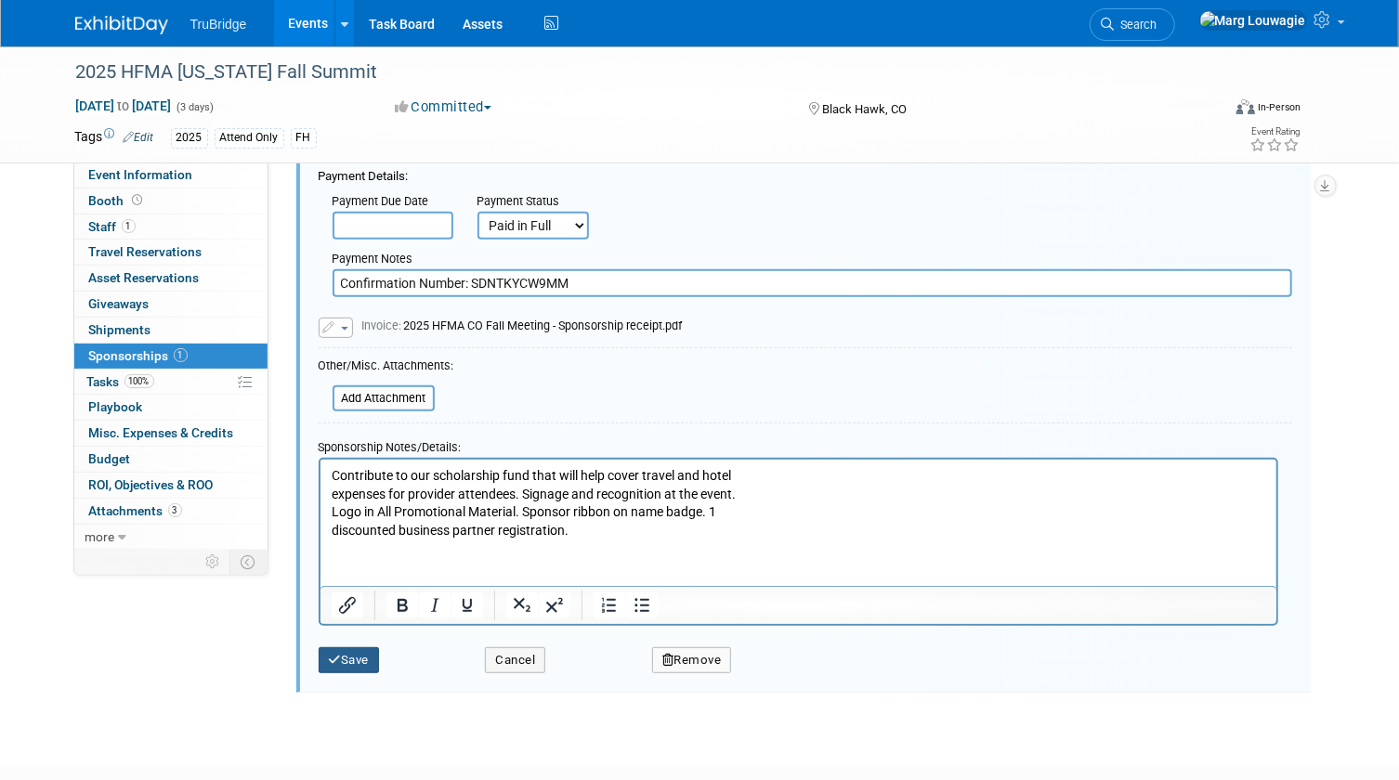
type input "Confirmation Number: SDNTKYCW9MM"
click at [373, 657] on button "Save" at bounding box center [349, 660] width 61 height 26
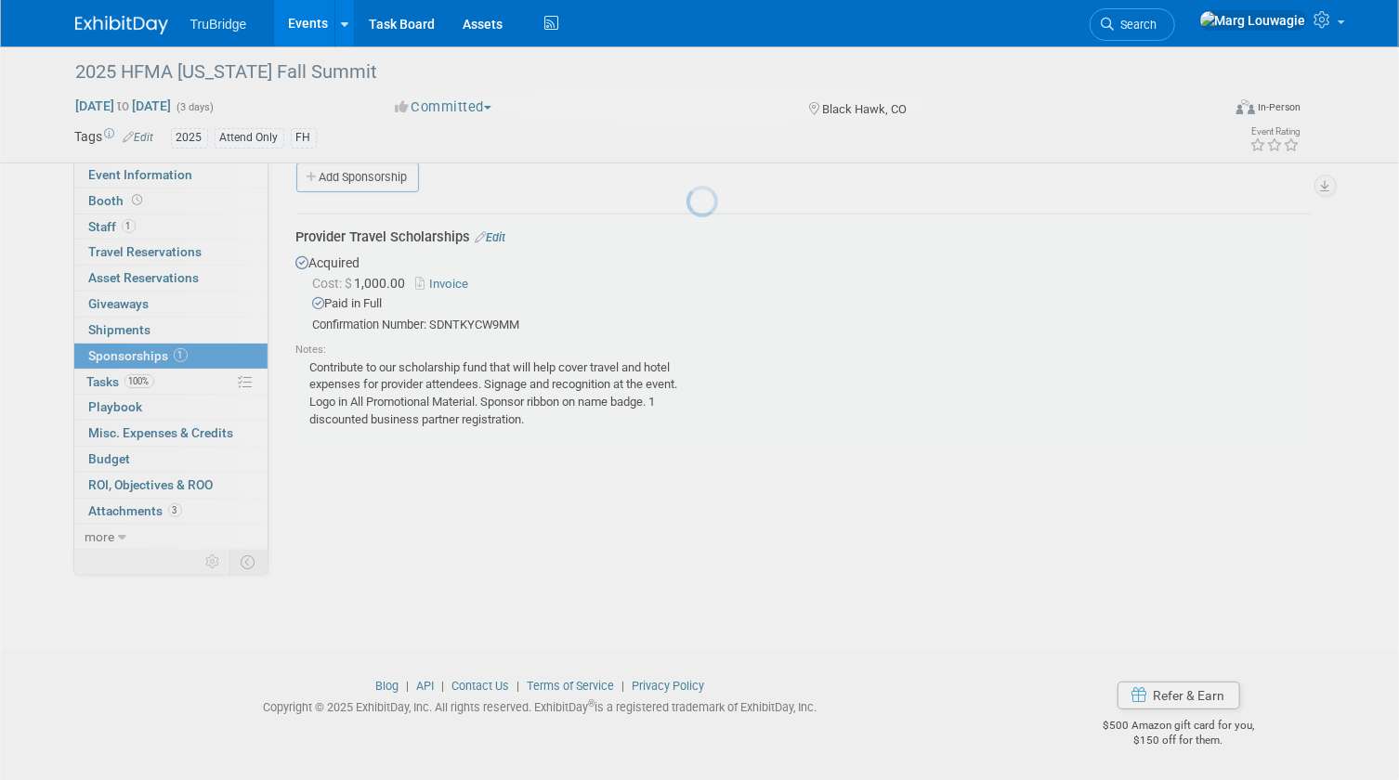
scroll to position [24, 0]
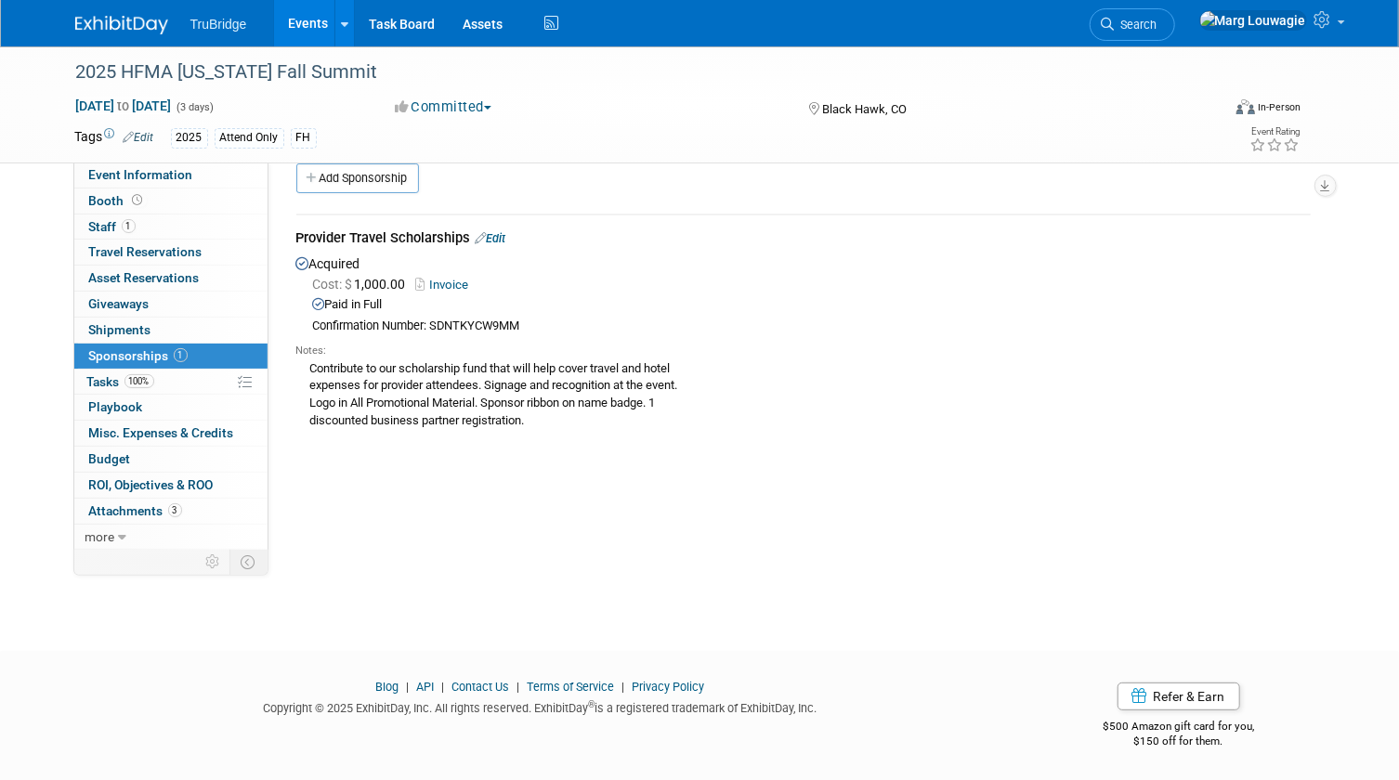
drag, startPoint x: 1202, startPoint y: 19, endPoint x: 1150, endPoint y: 55, distance: 63.4
click at [1157, 19] on span "Search" at bounding box center [1136, 25] width 43 height 14
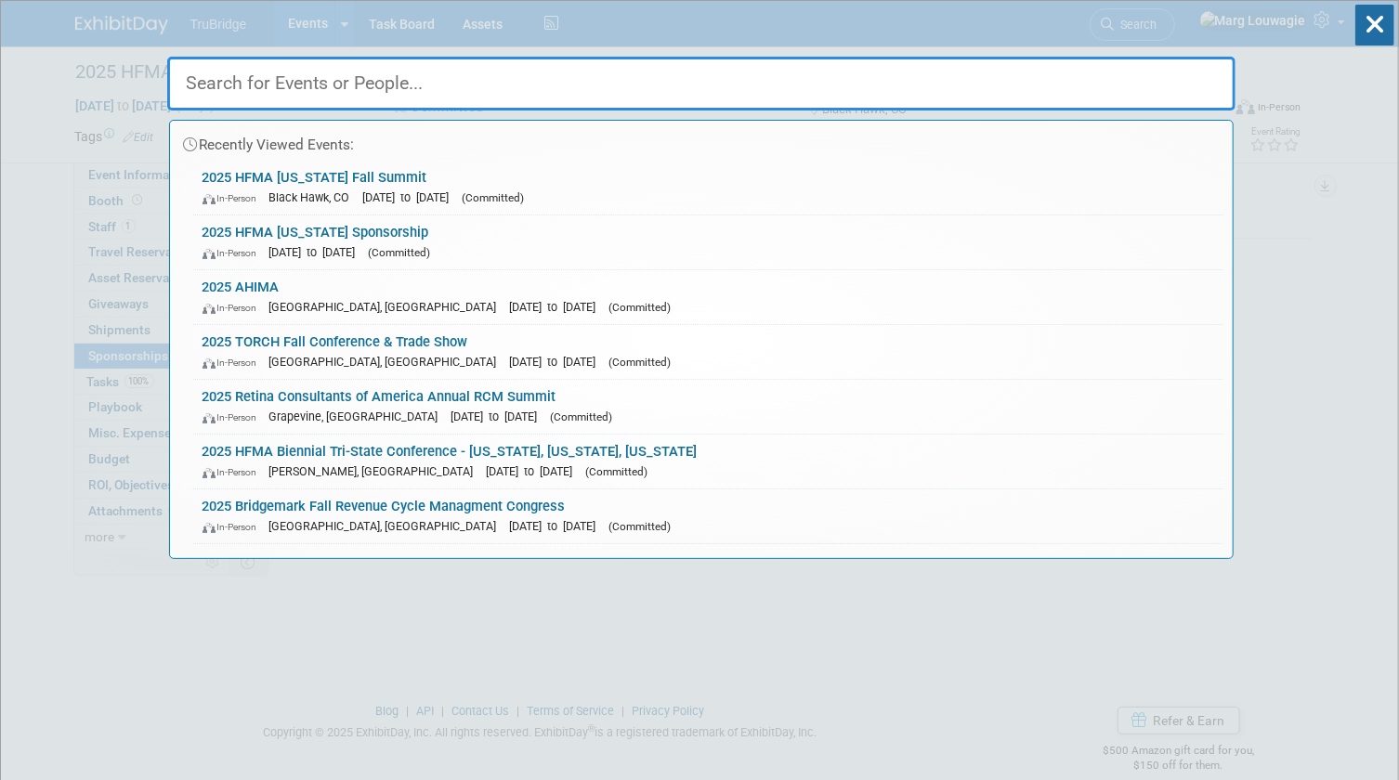
click at [1125, 84] on input "text" at bounding box center [701, 84] width 1068 height 54
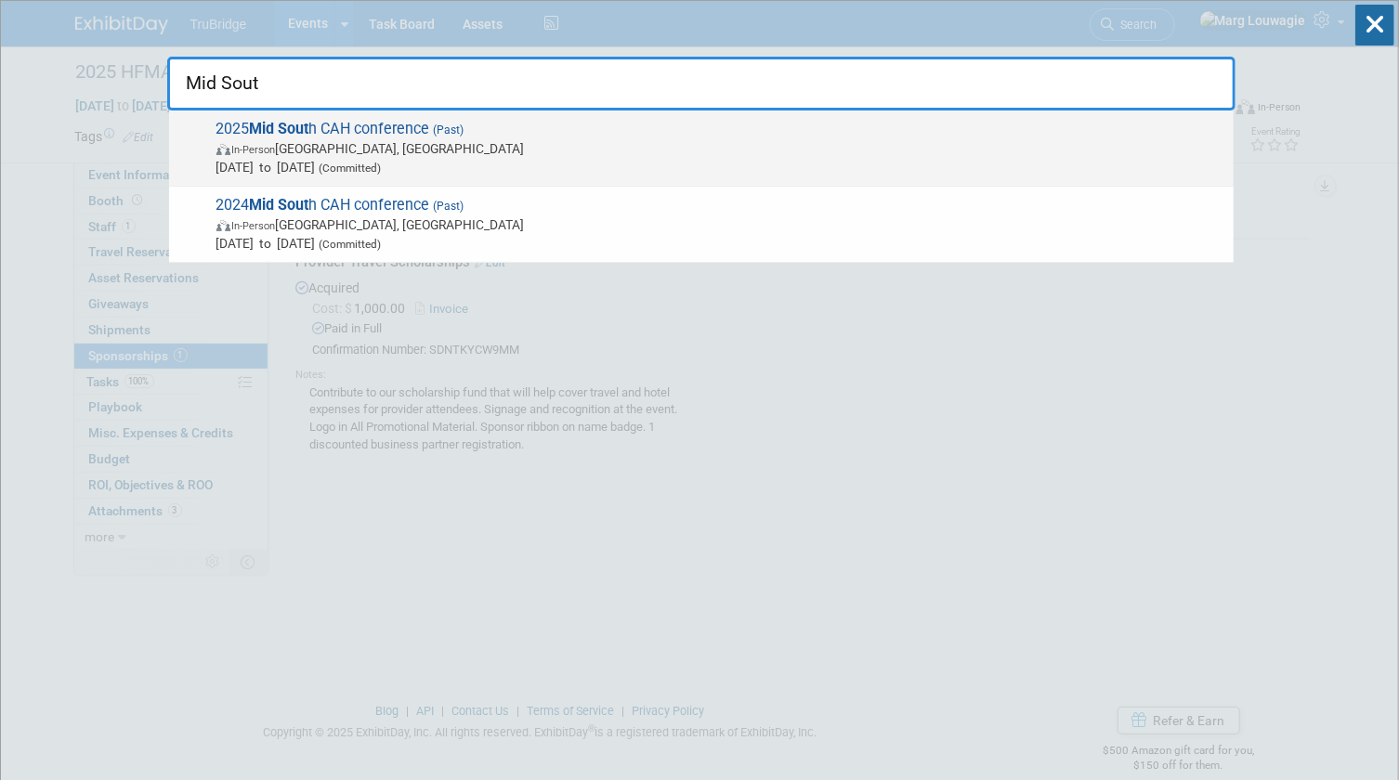
type input "Mid Sout"
click at [304, 146] on span "In-Person Louisville, KY" at bounding box center [720, 148] width 1008 height 19
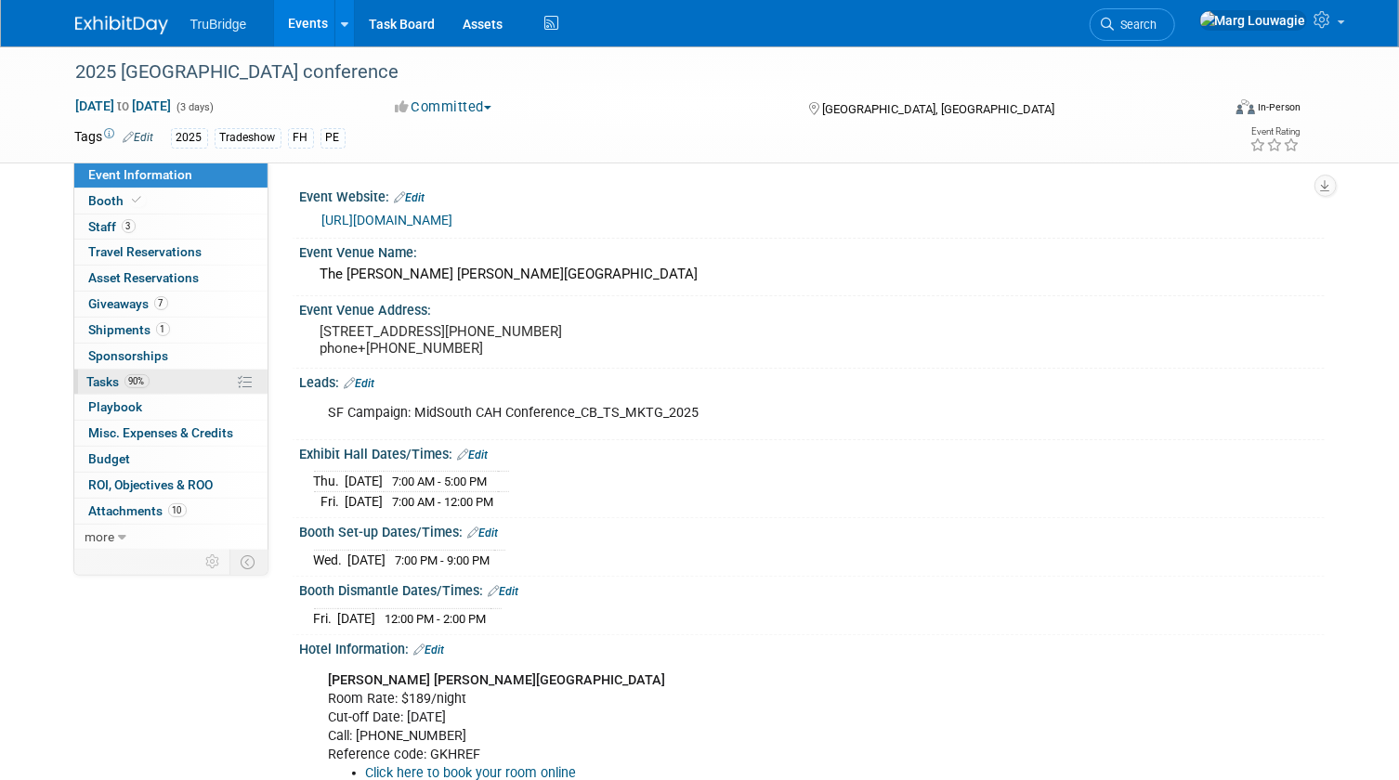
click at [105, 383] on span "Tasks 90%" at bounding box center [118, 381] width 62 height 15
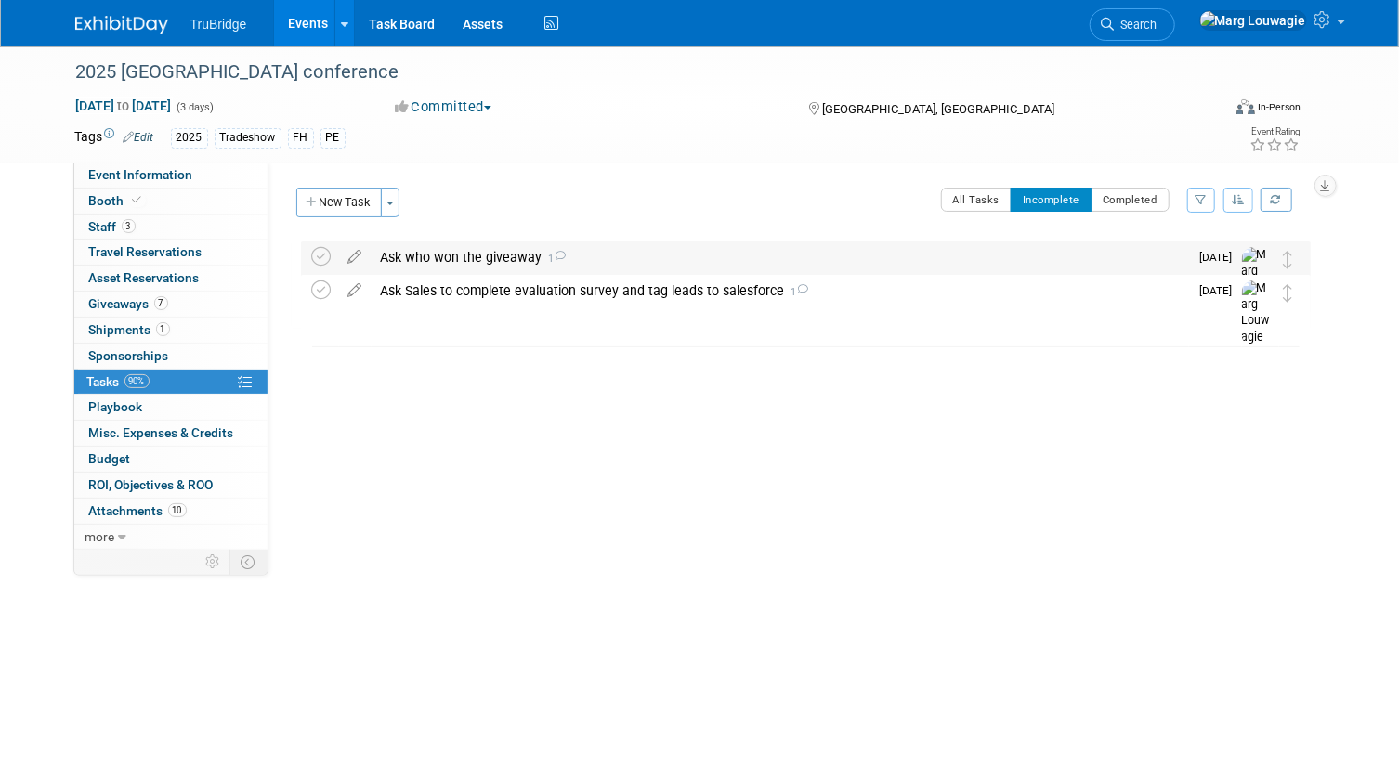
click at [453, 256] on div "Ask who won the giveaway 1" at bounding box center [780, 257] width 817 height 32
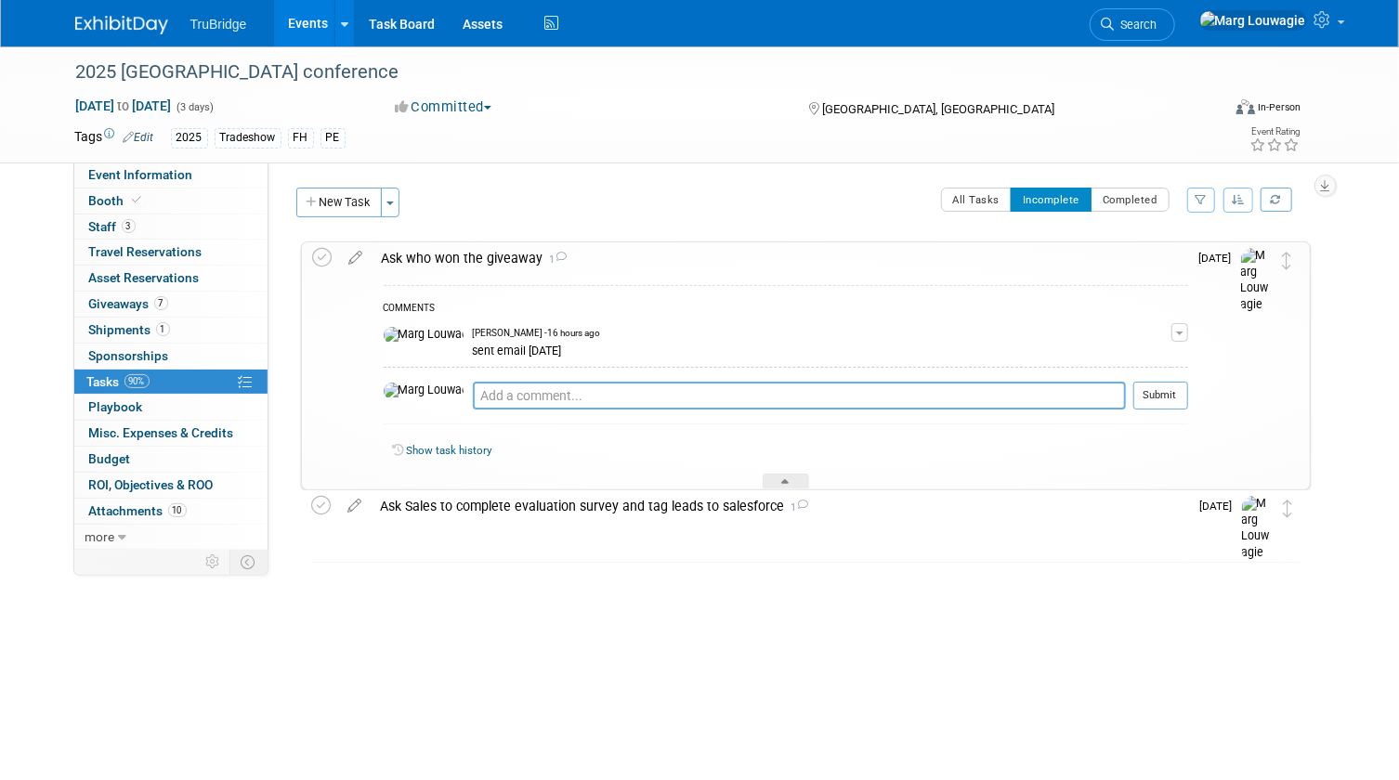
click at [496, 400] on textarea at bounding box center [799, 396] width 653 height 28
type textarea "Jeff will give it to someone on a visit and will let me know"
click at [1164, 388] on button "Submit" at bounding box center [1160, 396] width 55 height 28
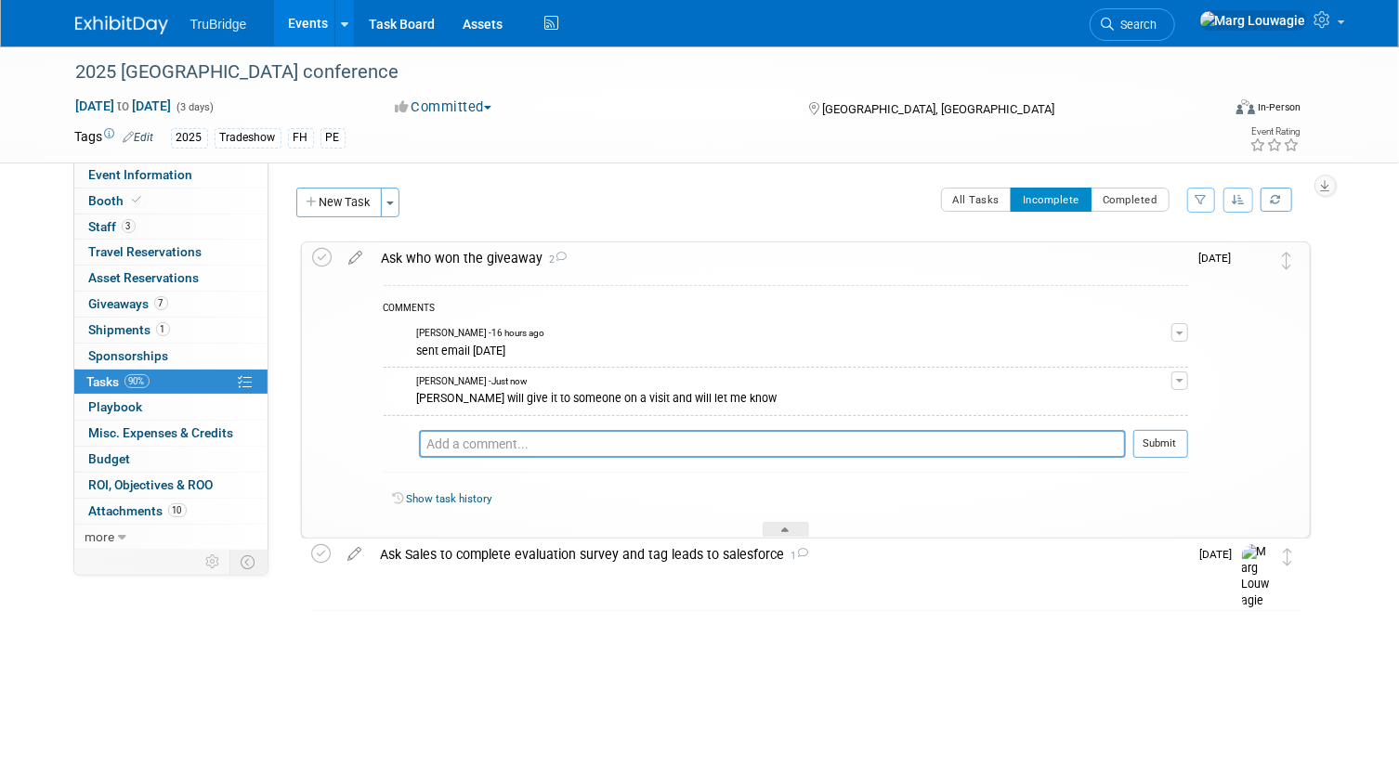
click at [512, 255] on div "Ask who won the giveaway 2" at bounding box center [780, 258] width 816 height 32
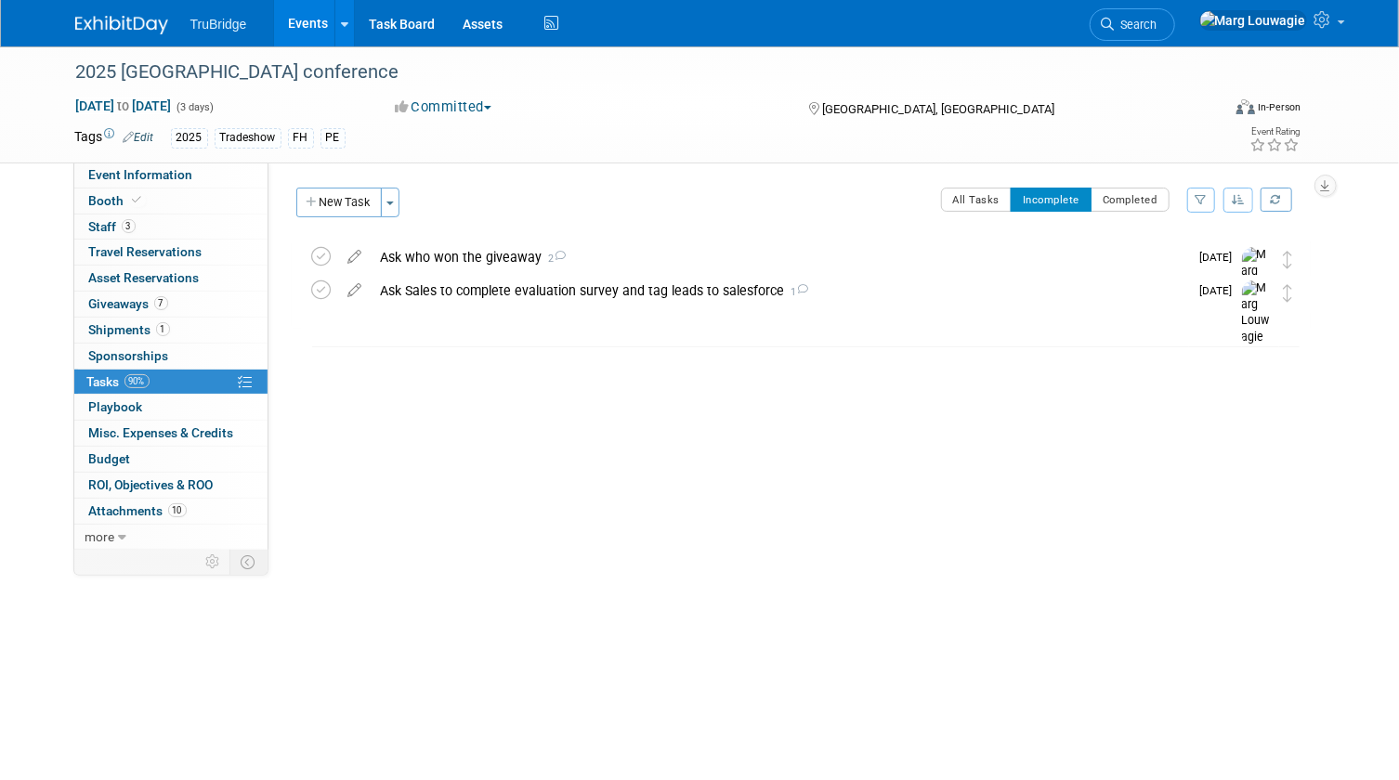
click at [353, 254] on icon at bounding box center [355, 252] width 33 height 23
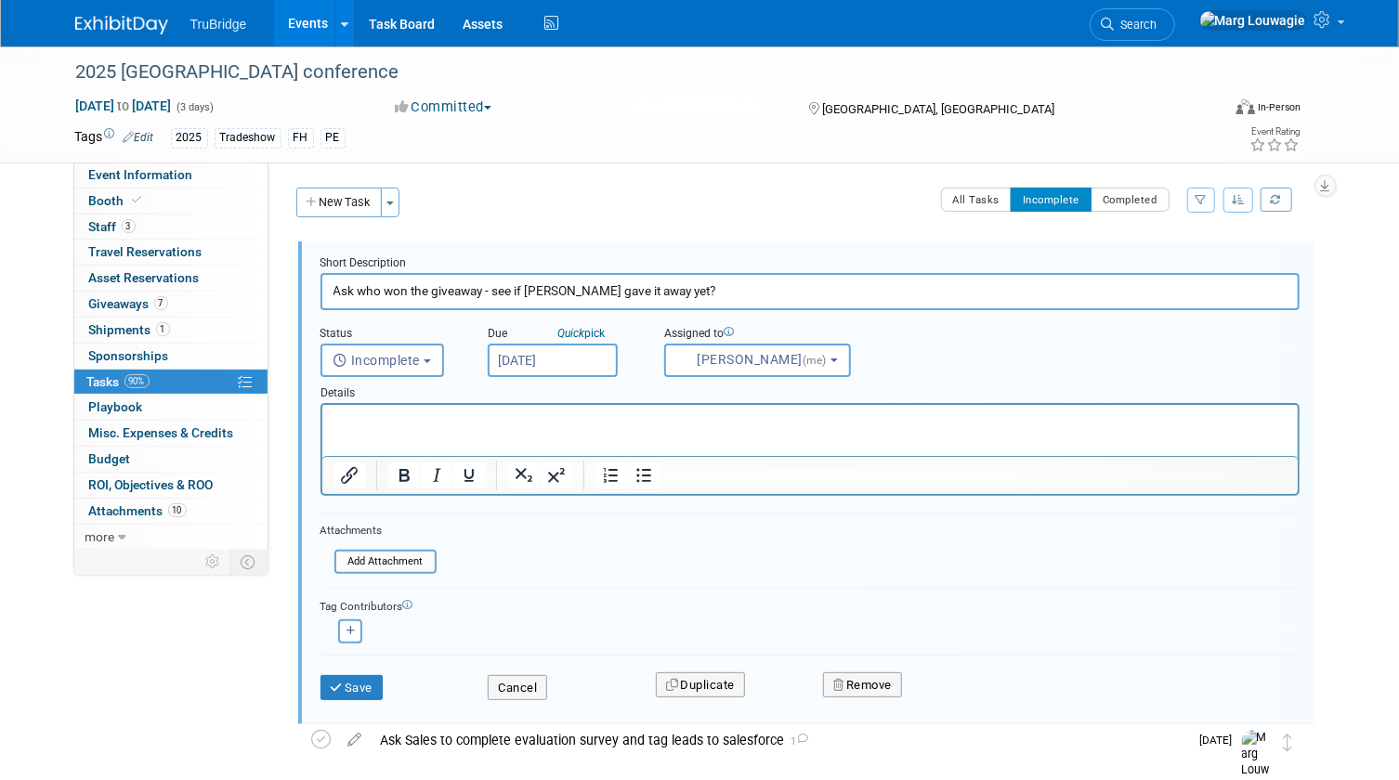
type input "Ask who won the giveaway - see if Jeff gave it away yet?"
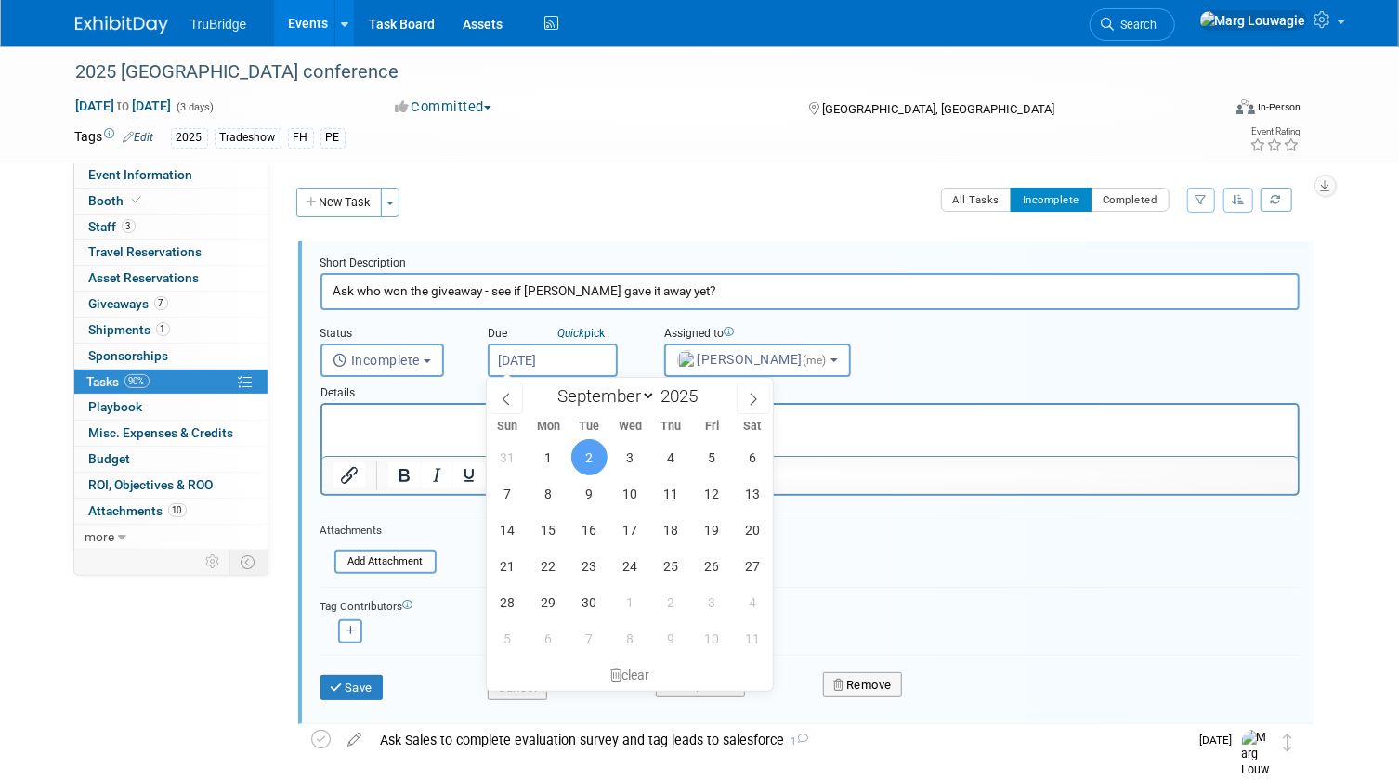
click at [576, 368] on input "Sep 2, 2025" at bounding box center [553, 360] width 130 height 33
click at [596, 520] on span "16" at bounding box center [589, 530] width 36 height 36
type input "Sep 16, 2025"
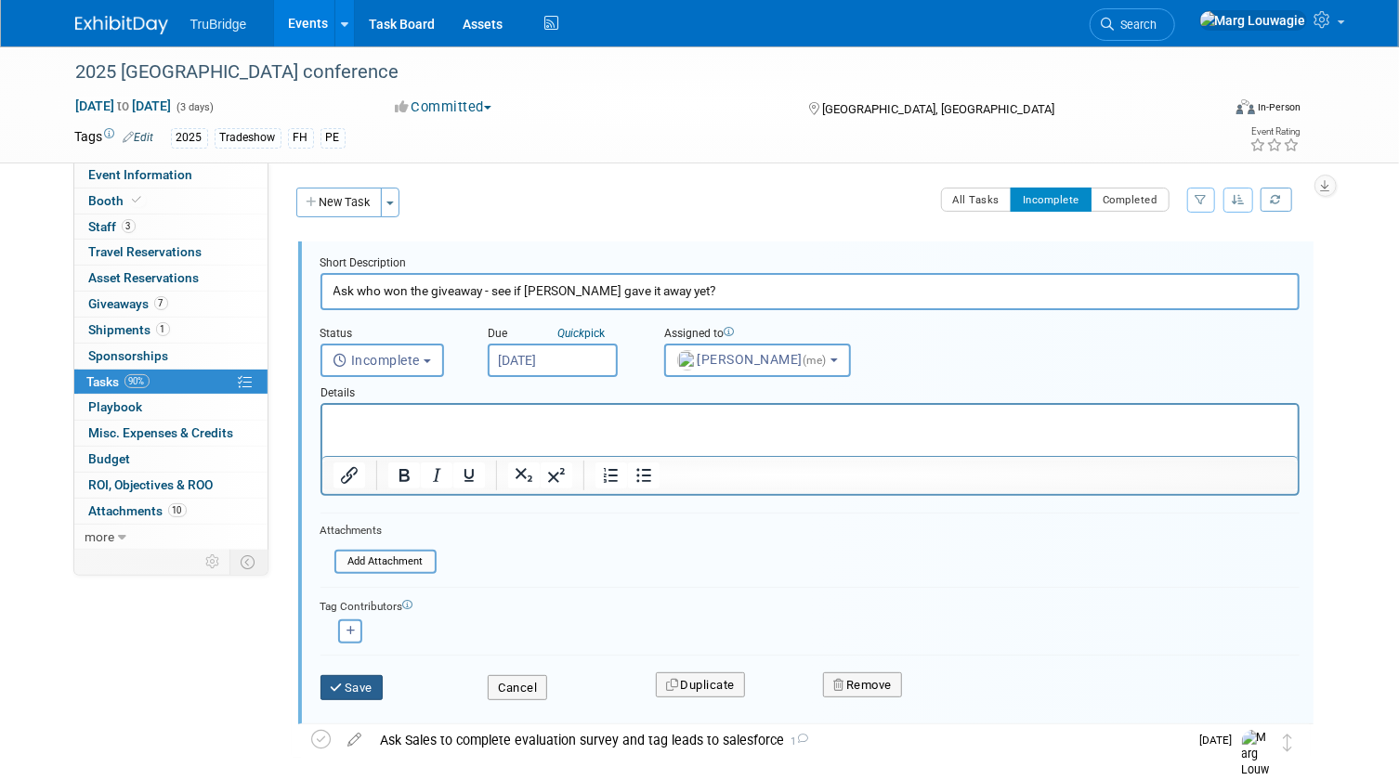
click at [372, 689] on button "Save" at bounding box center [351, 688] width 63 height 26
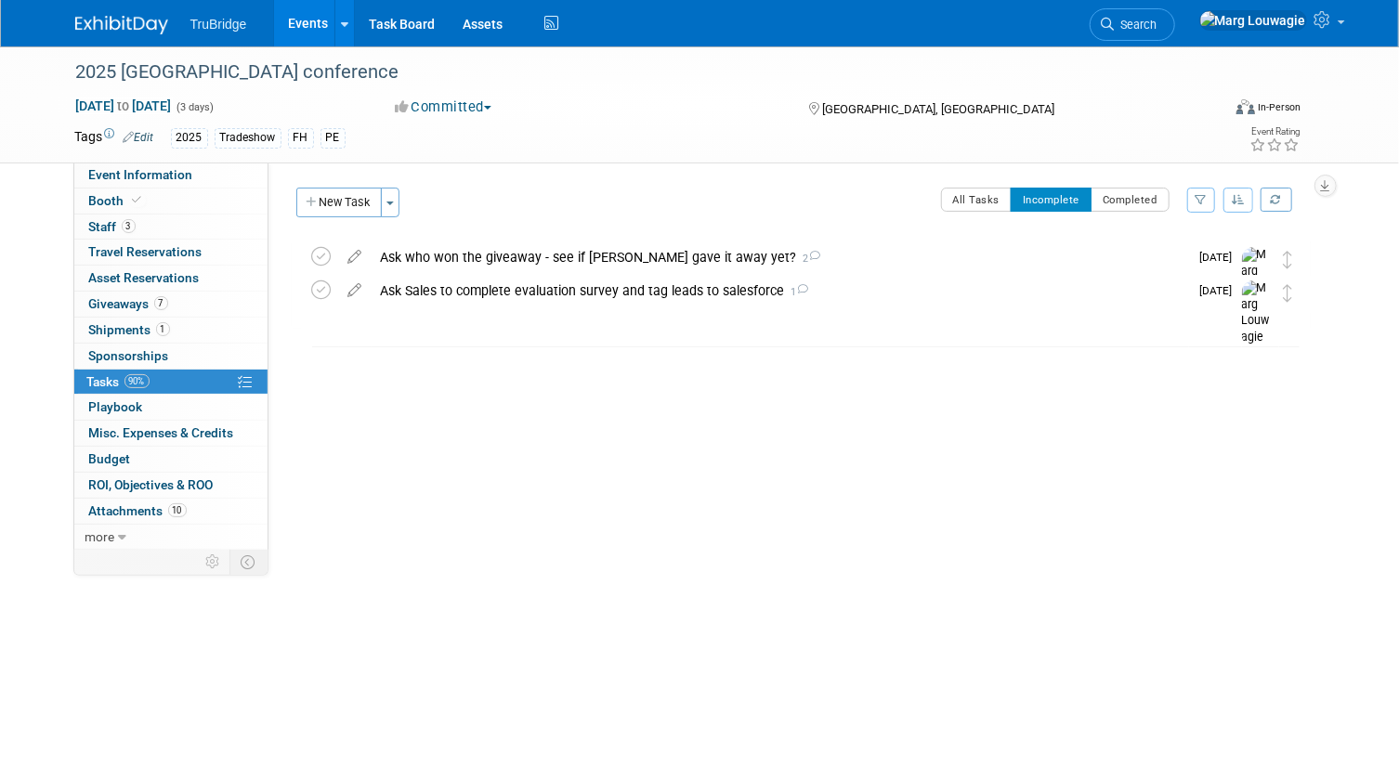
drag, startPoint x: 1199, startPoint y: 20, endPoint x: 1161, endPoint y: 48, distance: 47.7
click at [1157, 20] on span "Search" at bounding box center [1136, 25] width 43 height 14
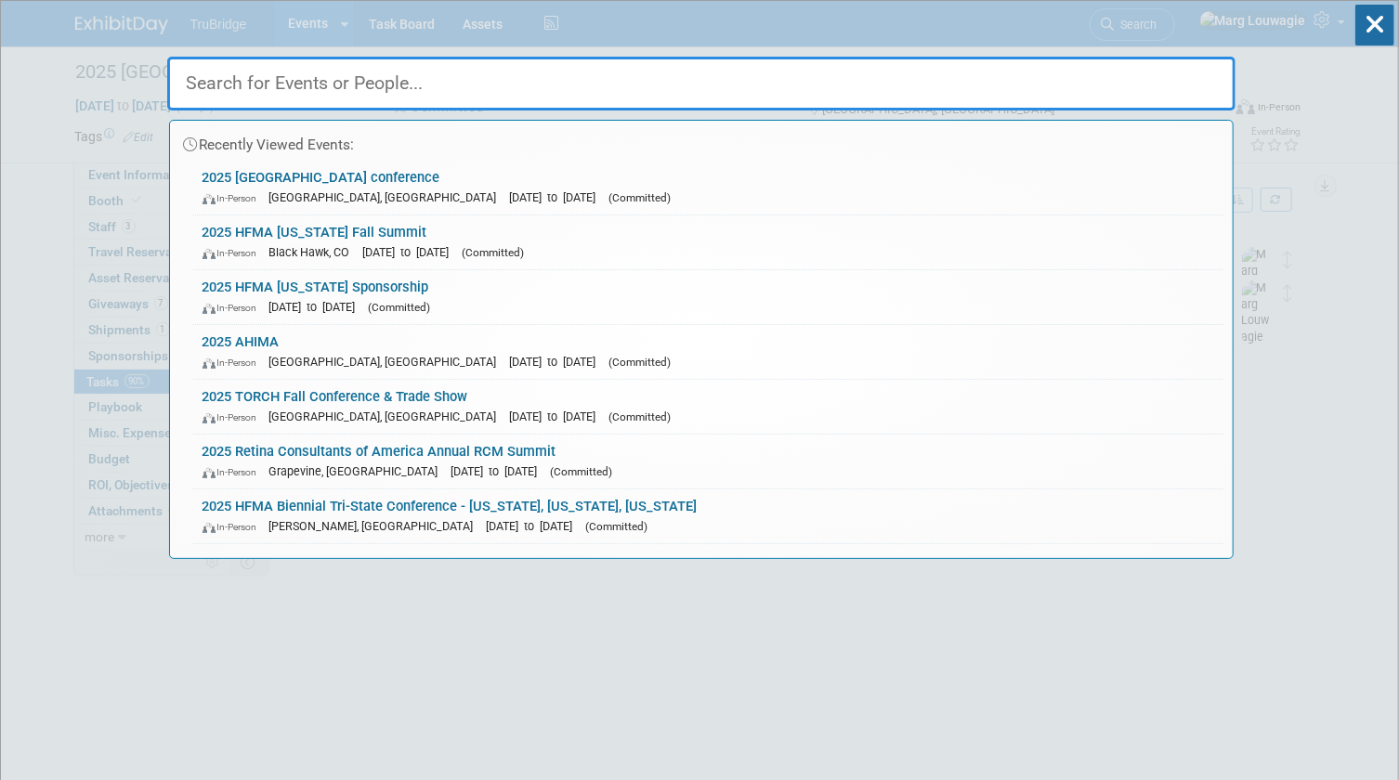
click at [1092, 77] on input "text" at bounding box center [701, 84] width 1068 height 54
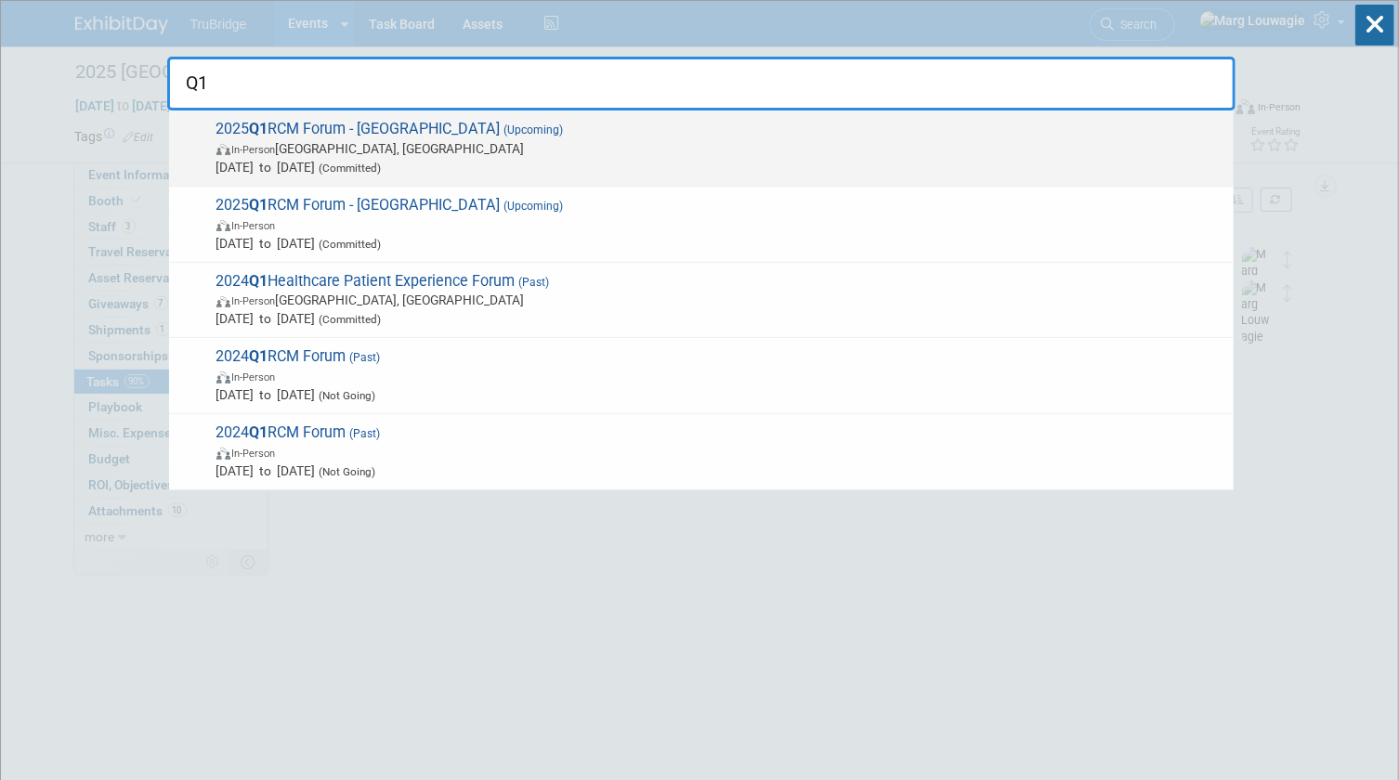
type input "Q1"
click at [424, 142] on span "In-Person Boston, MA" at bounding box center [720, 148] width 1008 height 19
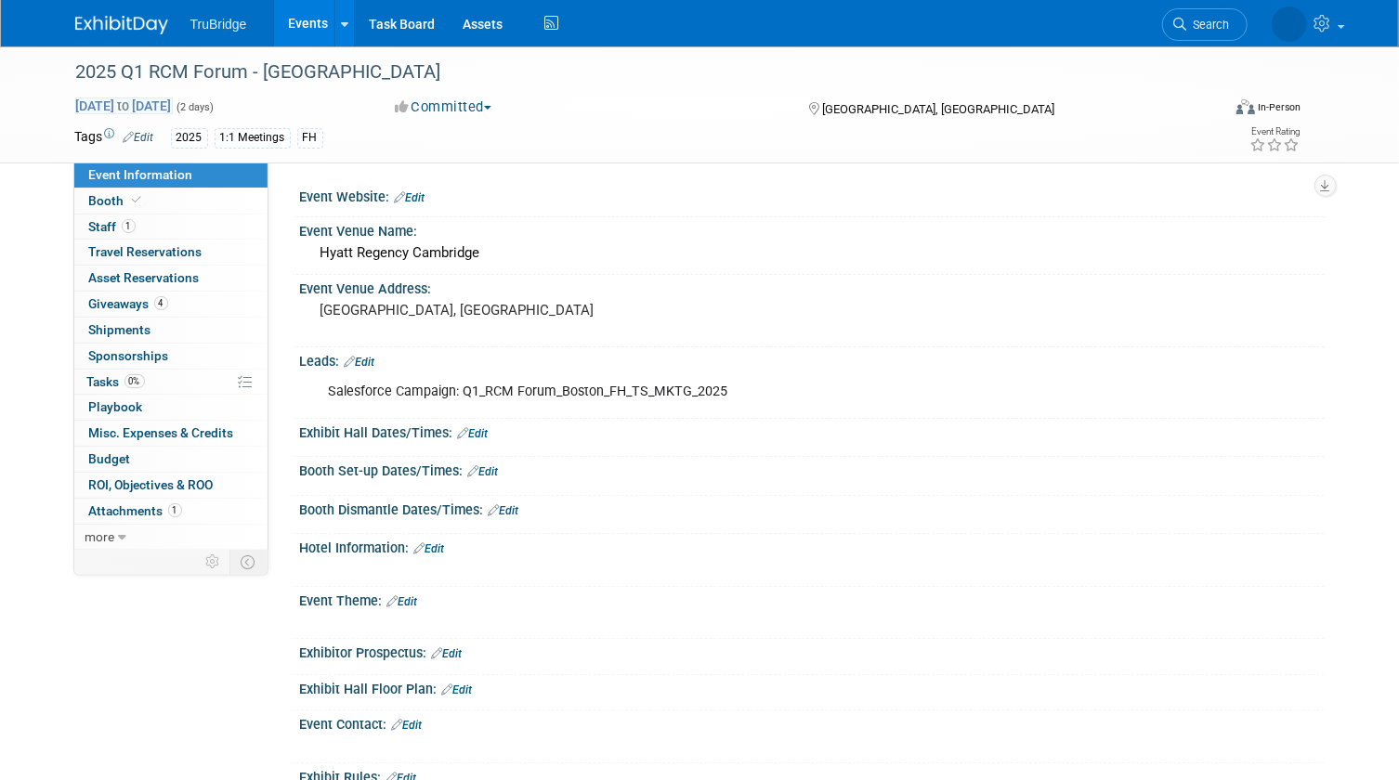
click at [173, 101] on span "[DATE] to [DATE]" at bounding box center [124, 106] width 98 height 17
select select "8"
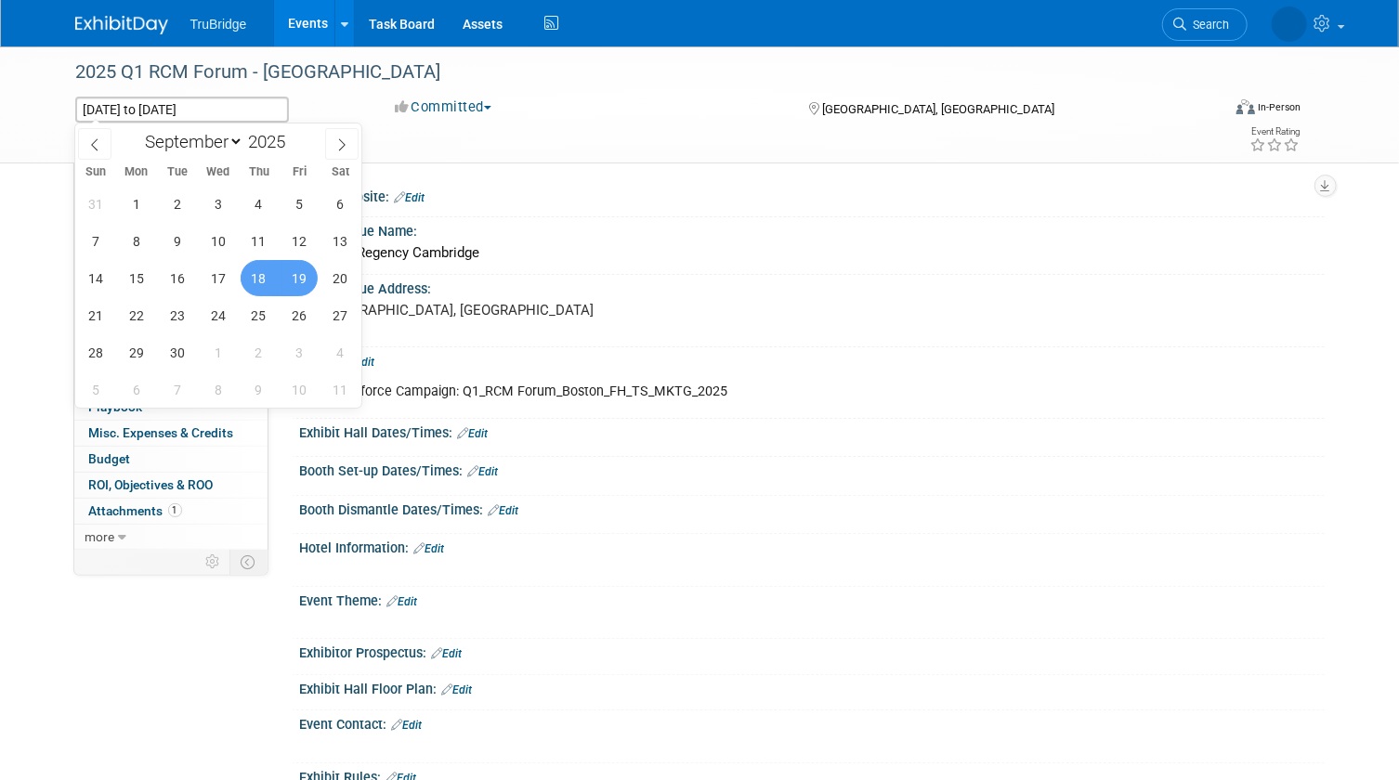
click at [262, 273] on span "18" at bounding box center [259, 278] width 36 height 36
type input "[DATE]"
click at [262, 273] on span "18" at bounding box center [259, 278] width 36 height 36
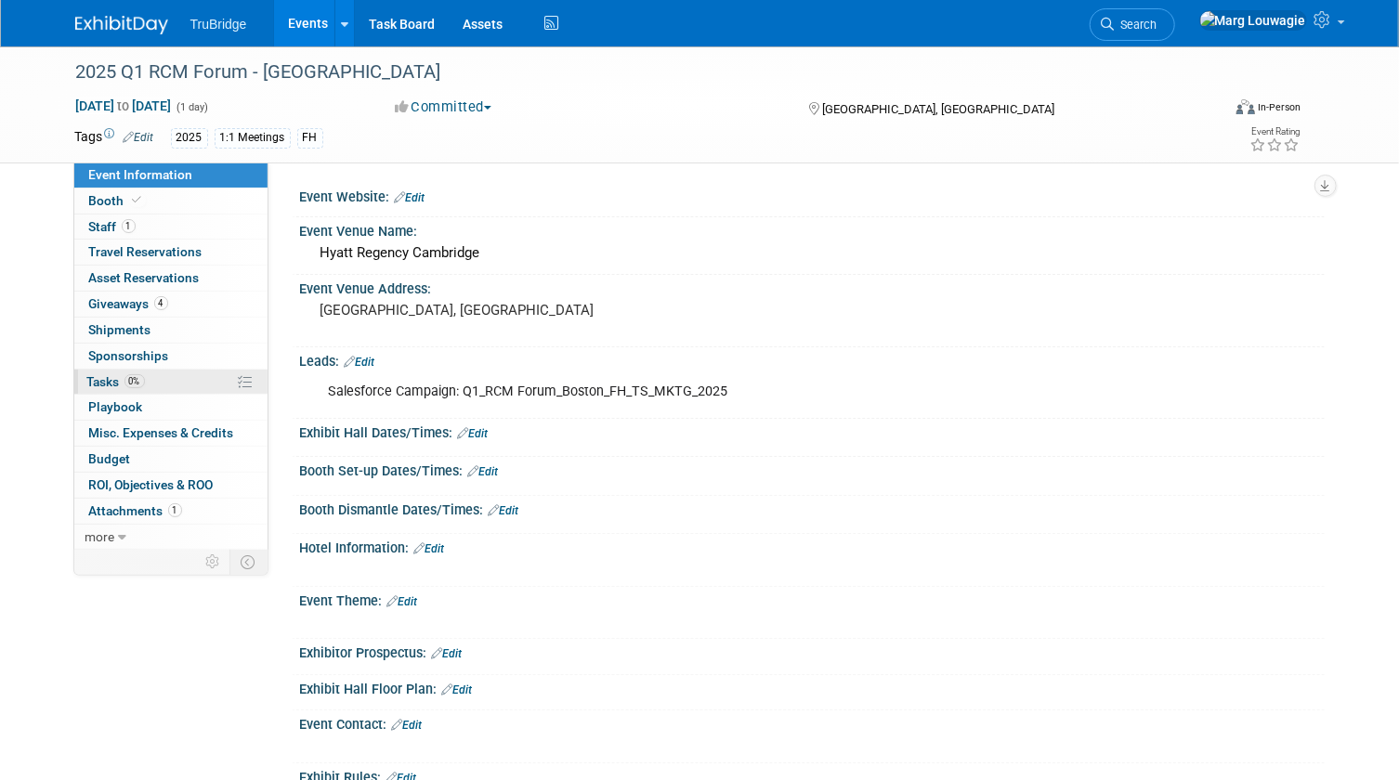
click at [111, 372] on link "0% Tasks 0%" at bounding box center [170, 382] width 193 height 25
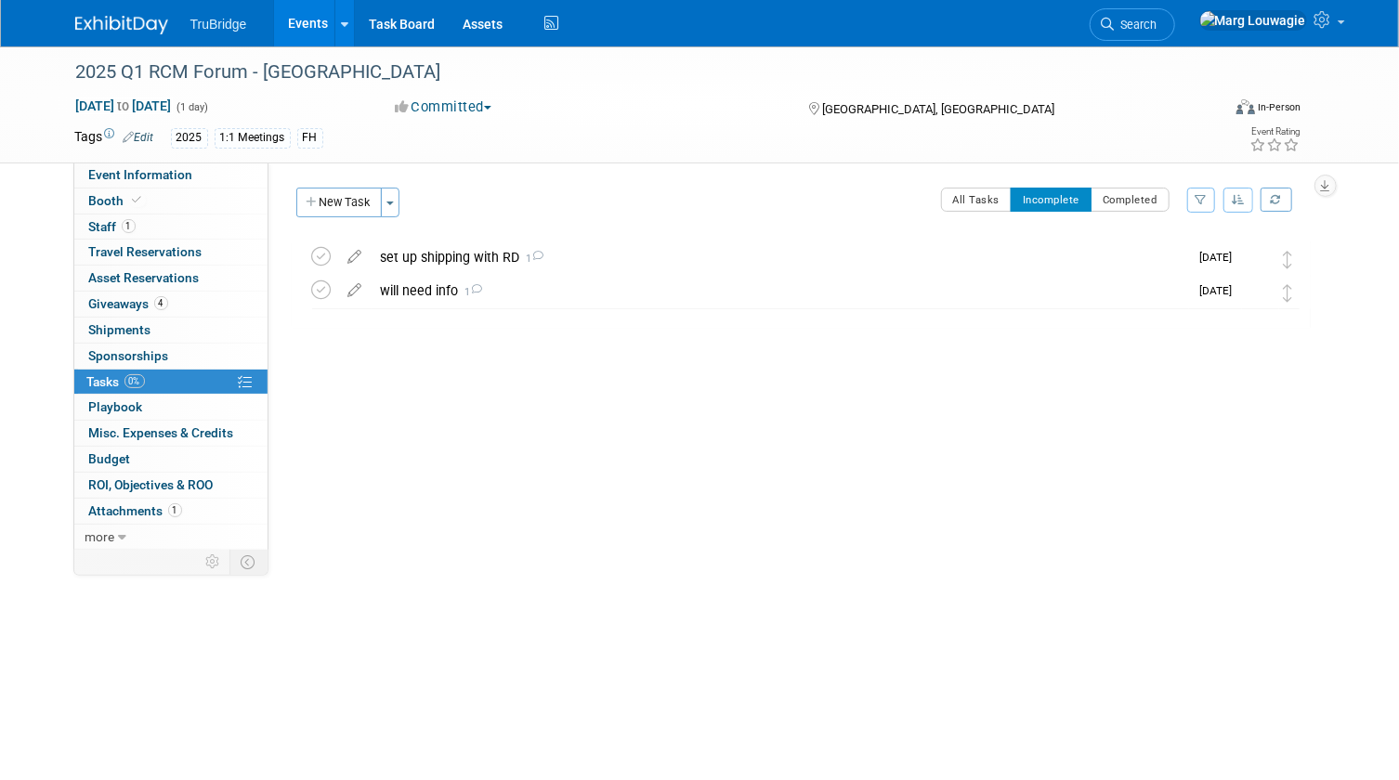
click at [1115, 18] on icon at bounding box center [1108, 24] width 13 height 13
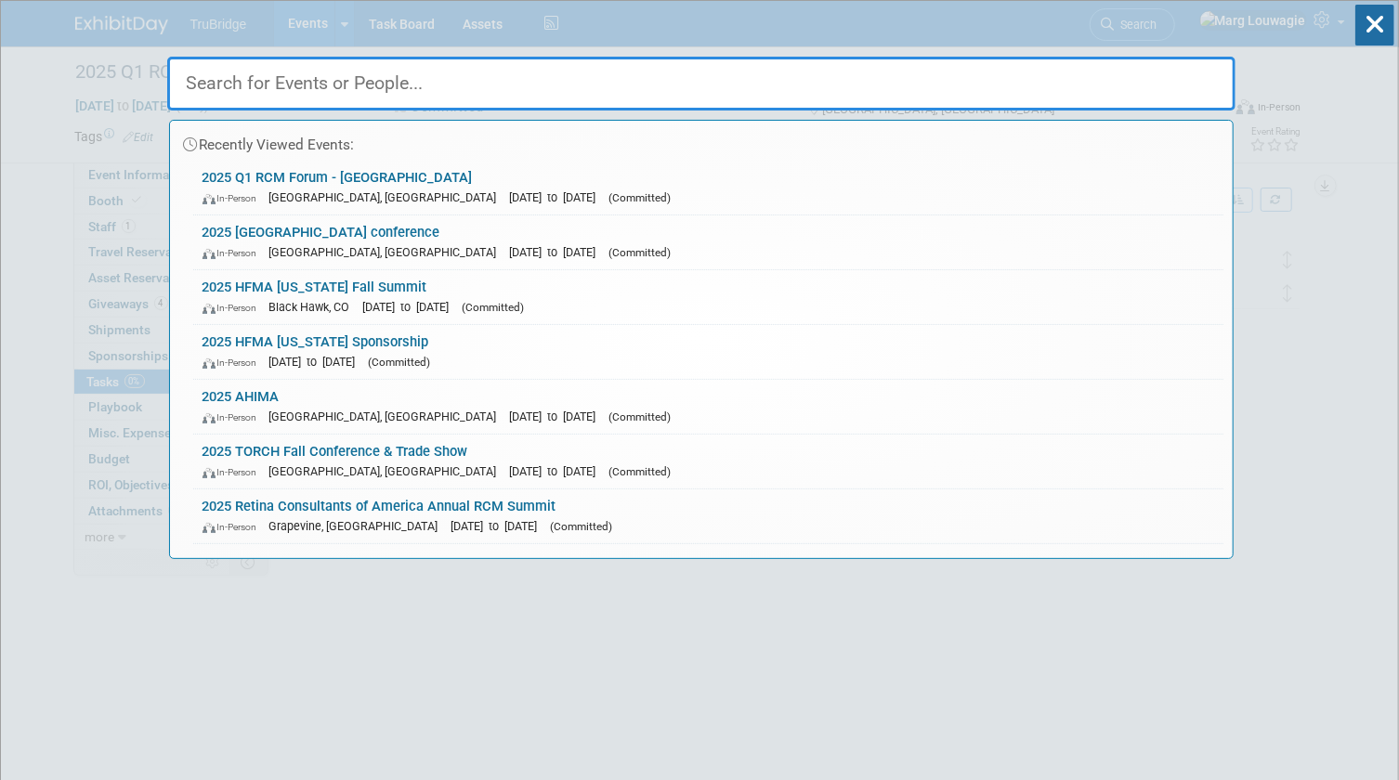
click at [1152, 73] on input "text" at bounding box center [701, 84] width 1068 height 54
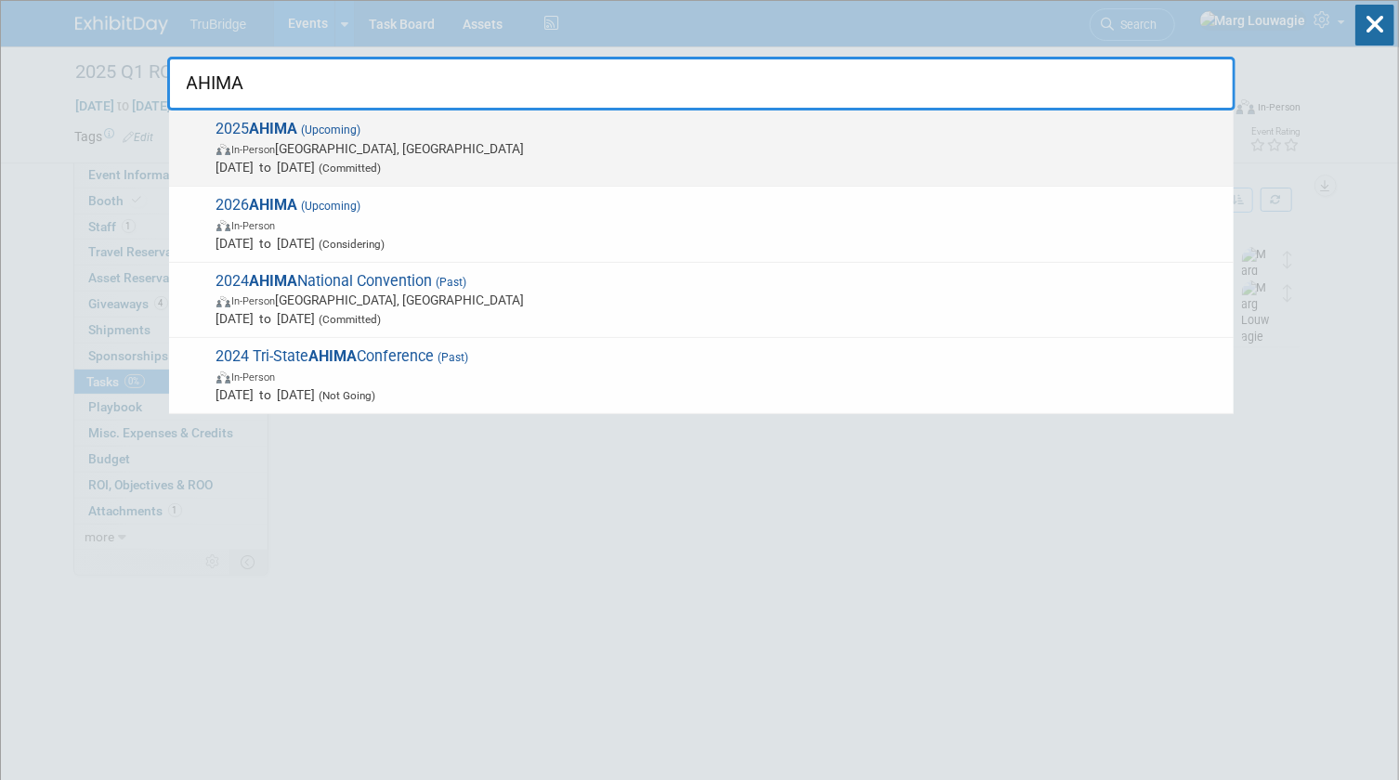
type input "AHIMA"
click at [275, 140] on span "In-Person [GEOGRAPHIC_DATA], [GEOGRAPHIC_DATA]" at bounding box center [720, 148] width 1008 height 19
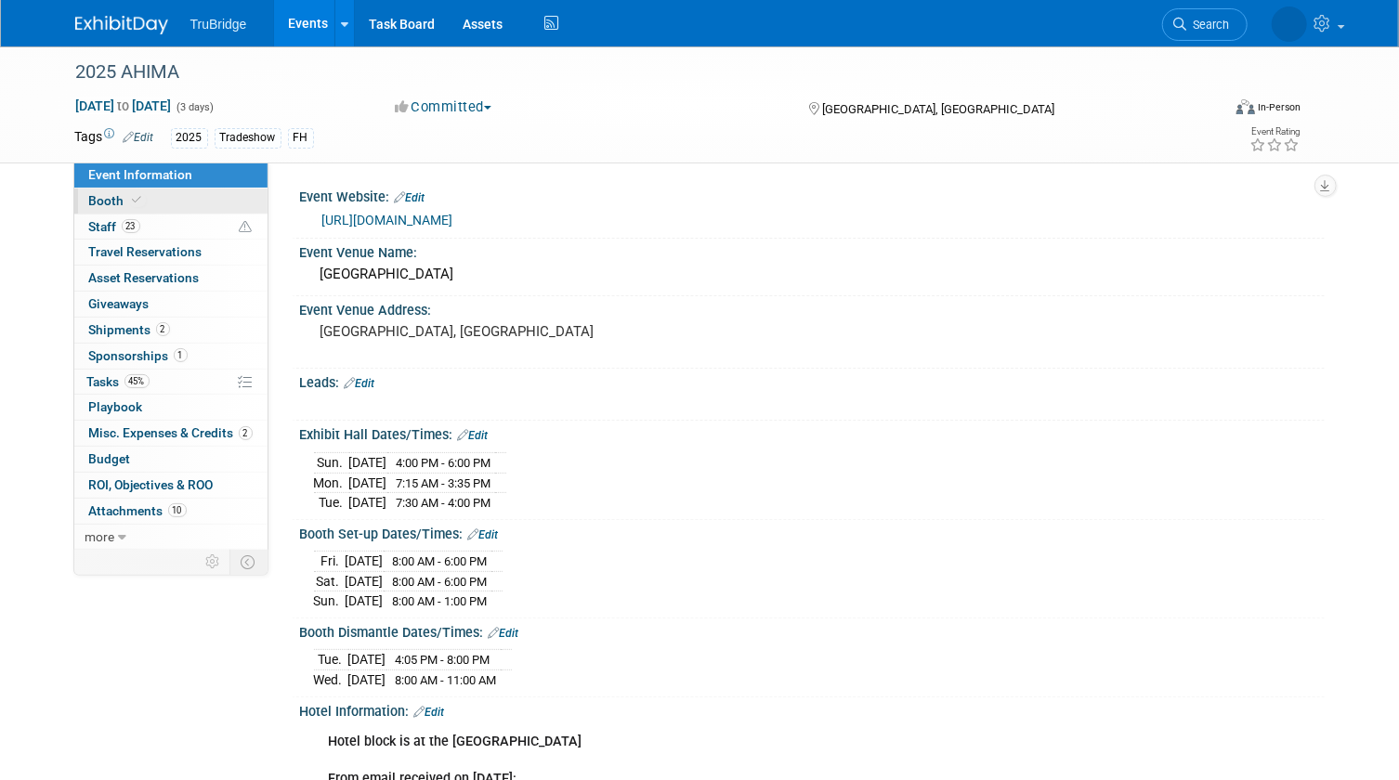
click at [106, 212] on link "Booth" at bounding box center [170, 201] width 193 height 25
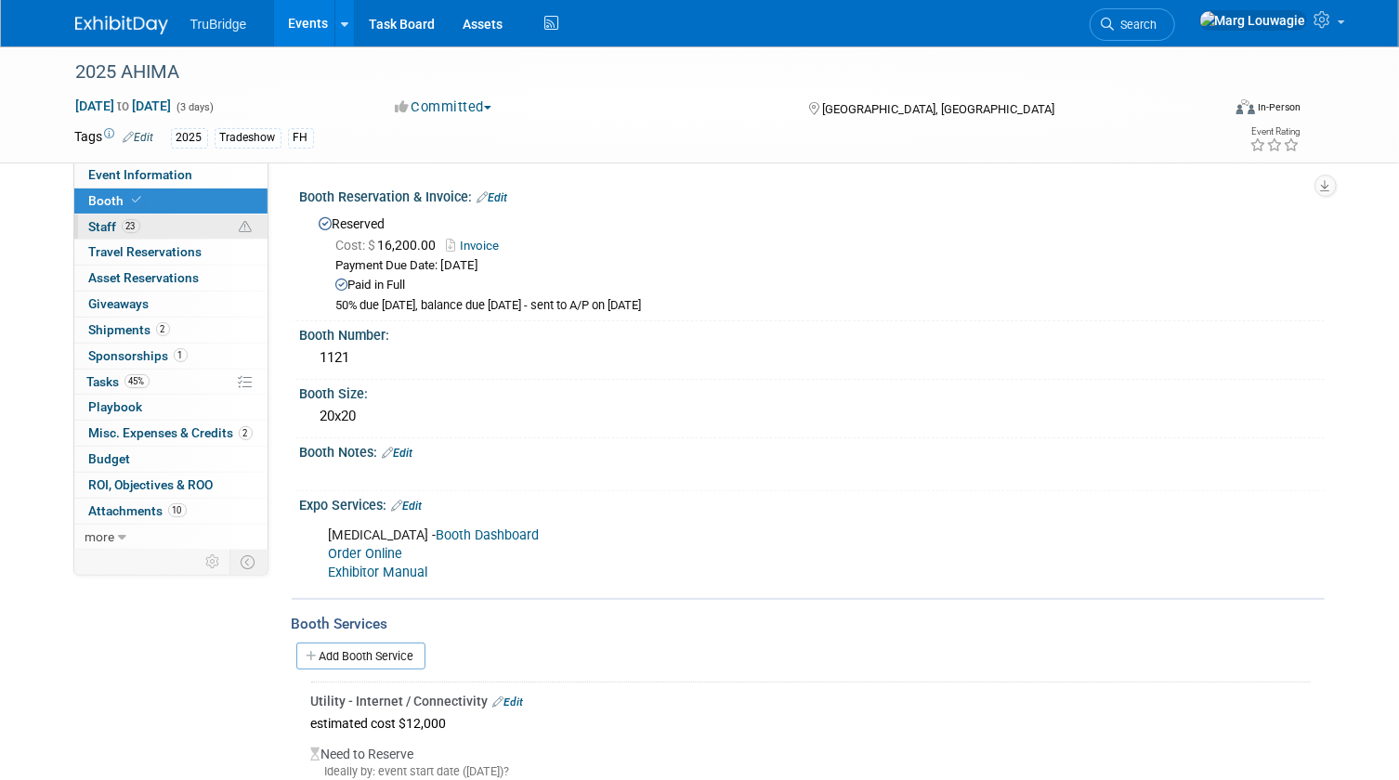
click at [106, 224] on span "Staff 23" at bounding box center [114, 226] width 51 height 15
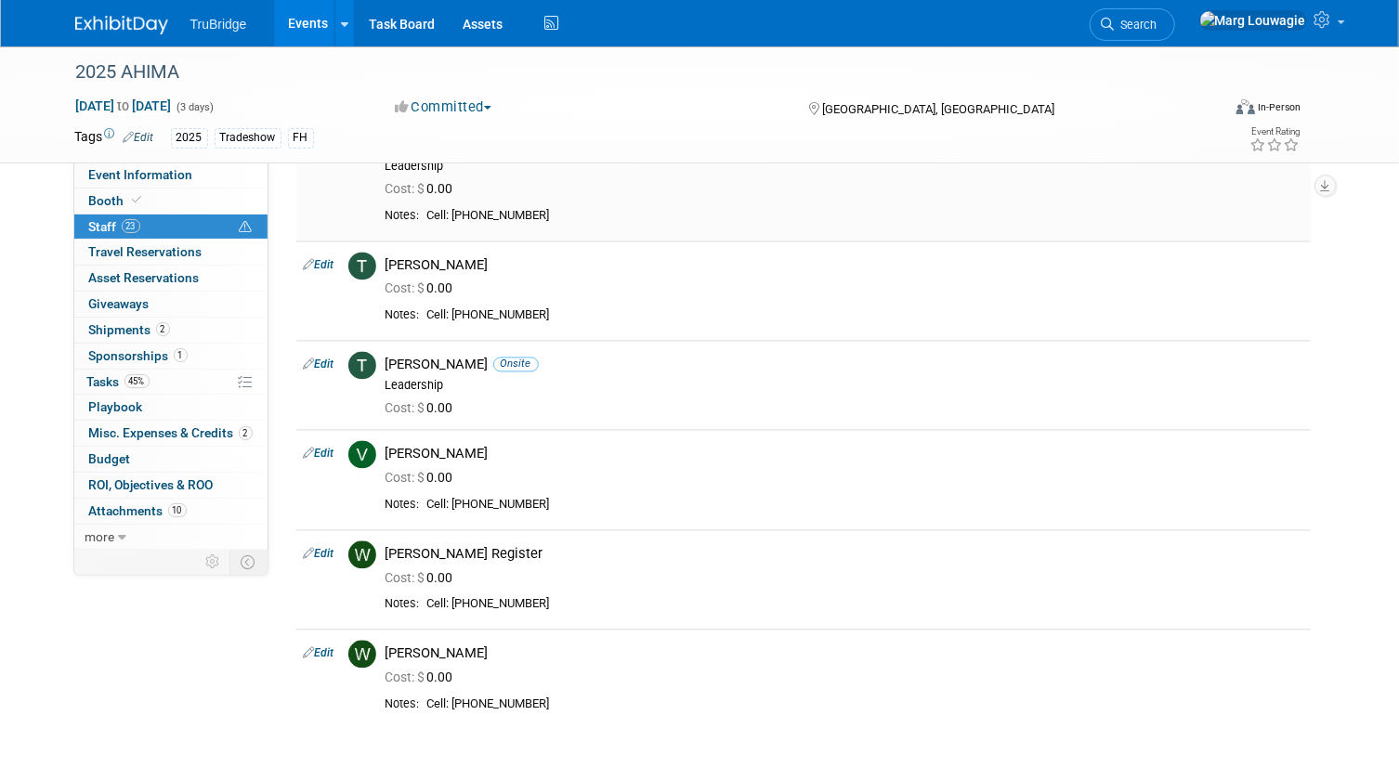
scroll to position [2035, 0]
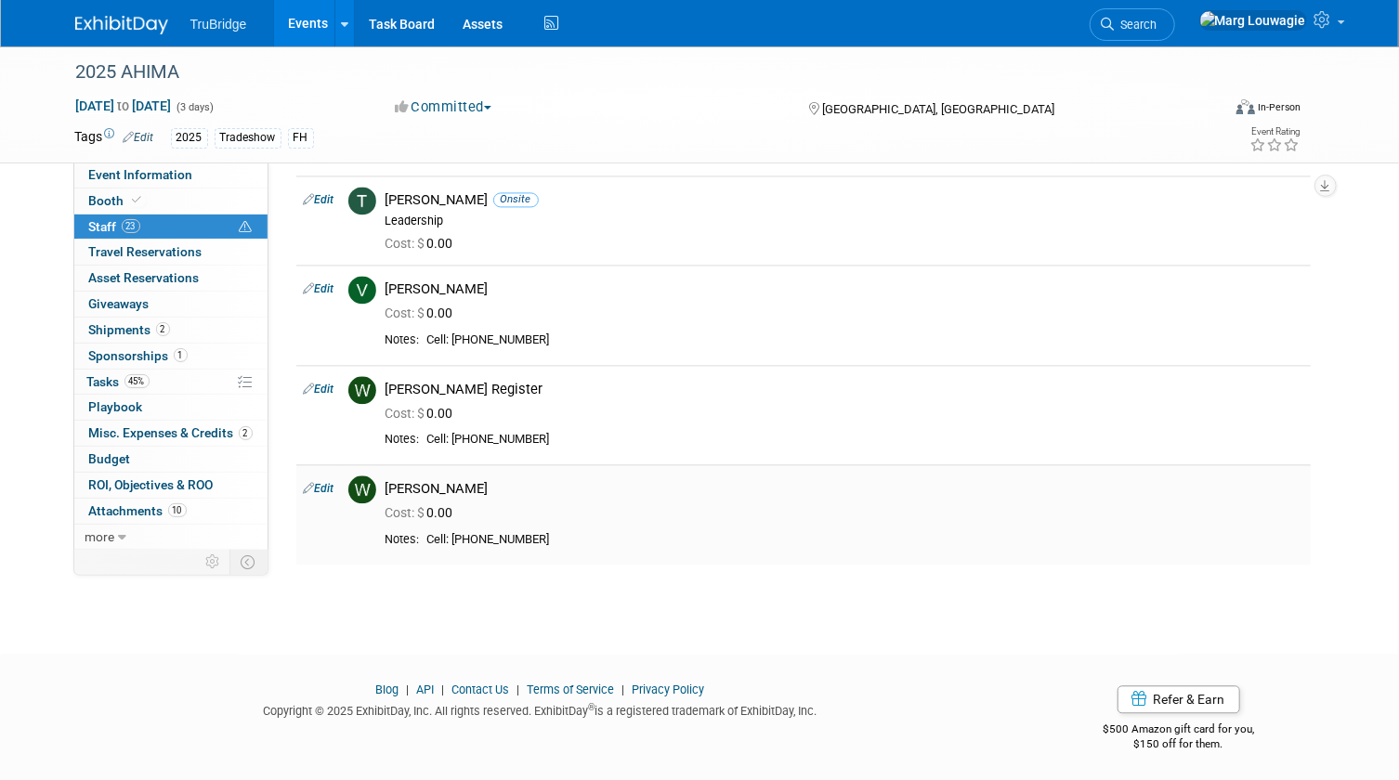
click at [327, 486] on link "Edit" at bounding box center [319, 488] width 31 height 13
select select "4ff202e7-b065-41eb-868c-e4111a985510"
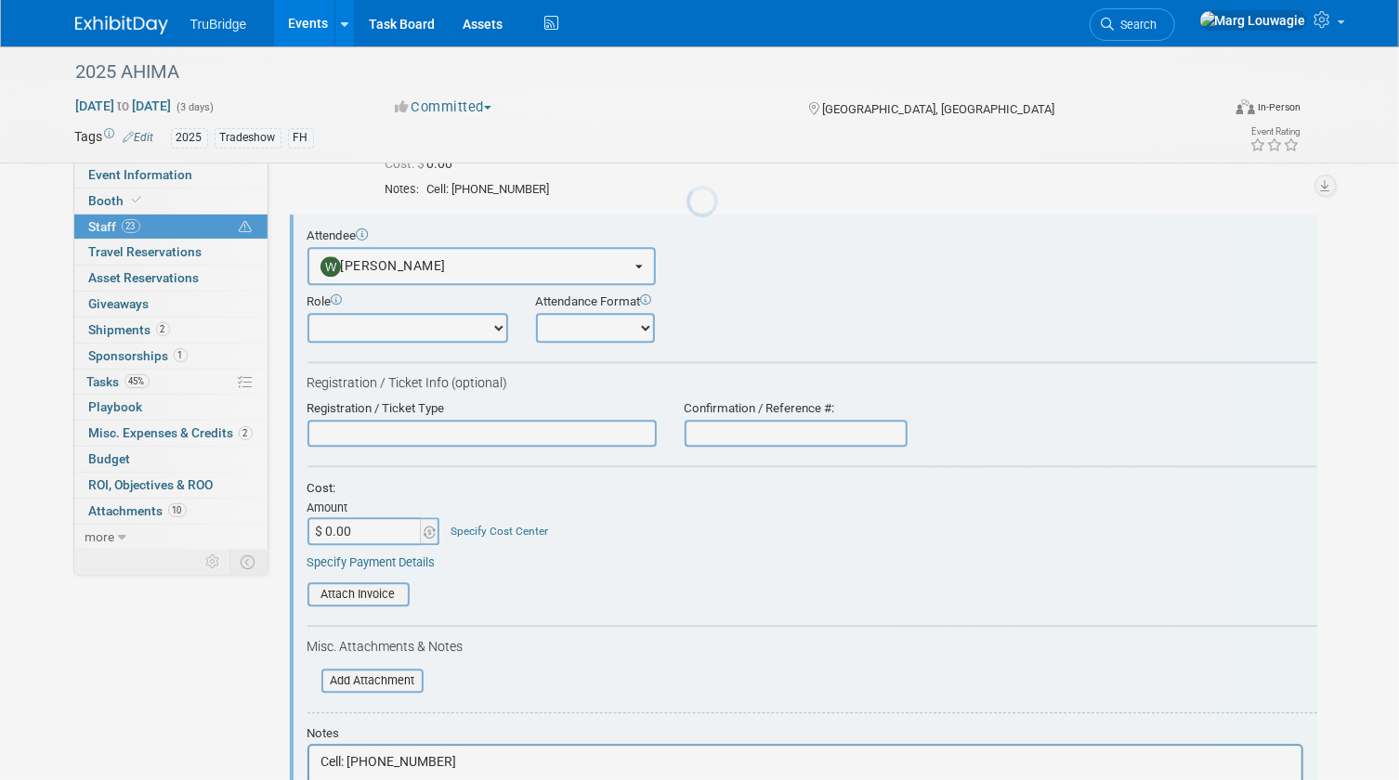
scroll to position [0, 0]
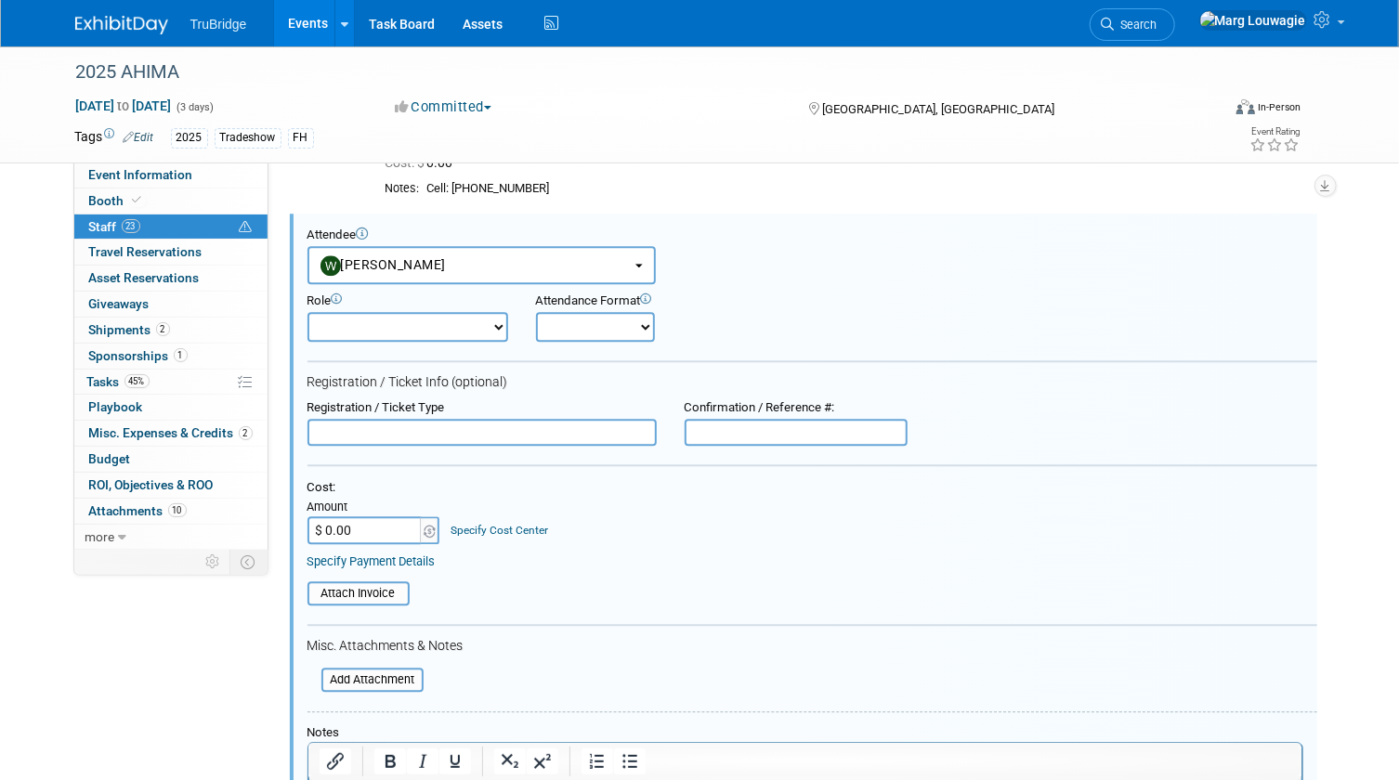
click at [407, 432] on input "text" at bounding box center [481, 433] width 349 height 28
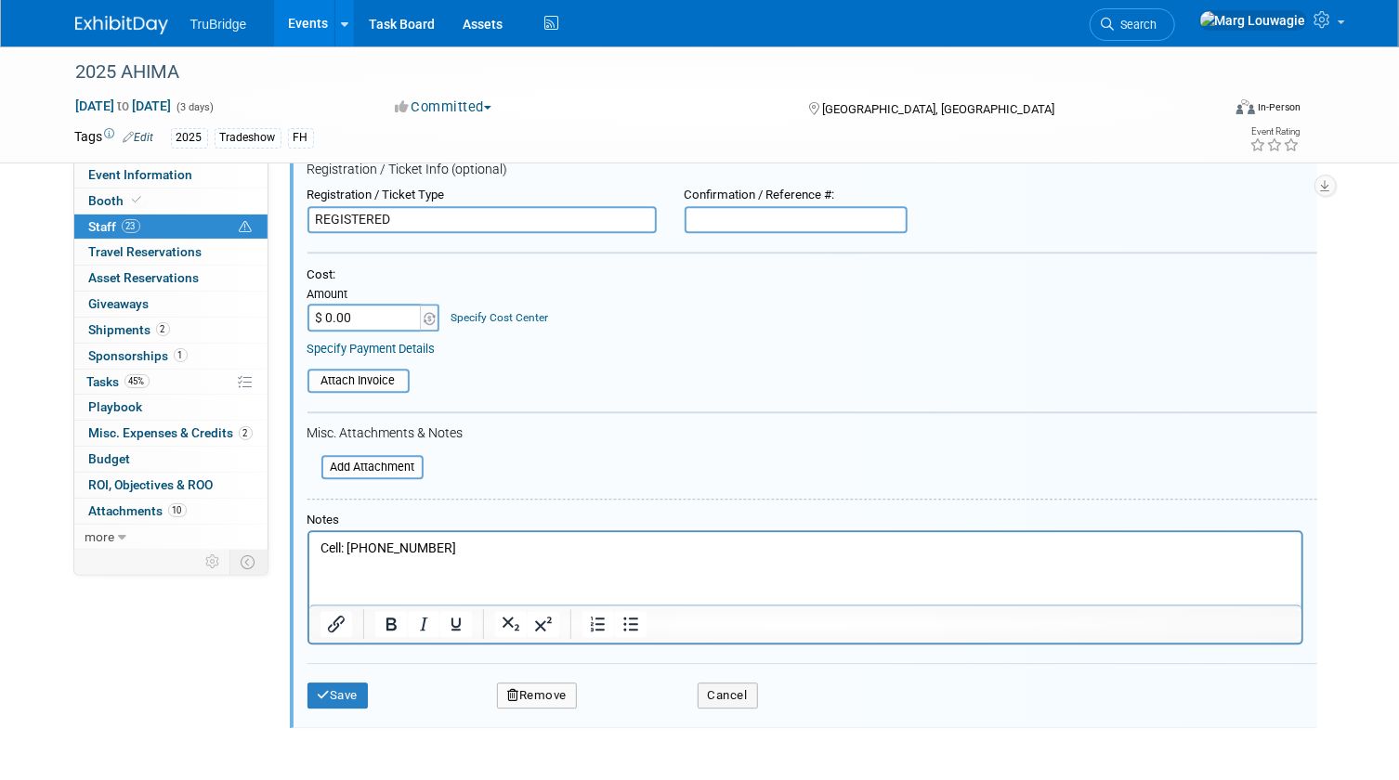
scroll to position [2539, 0]
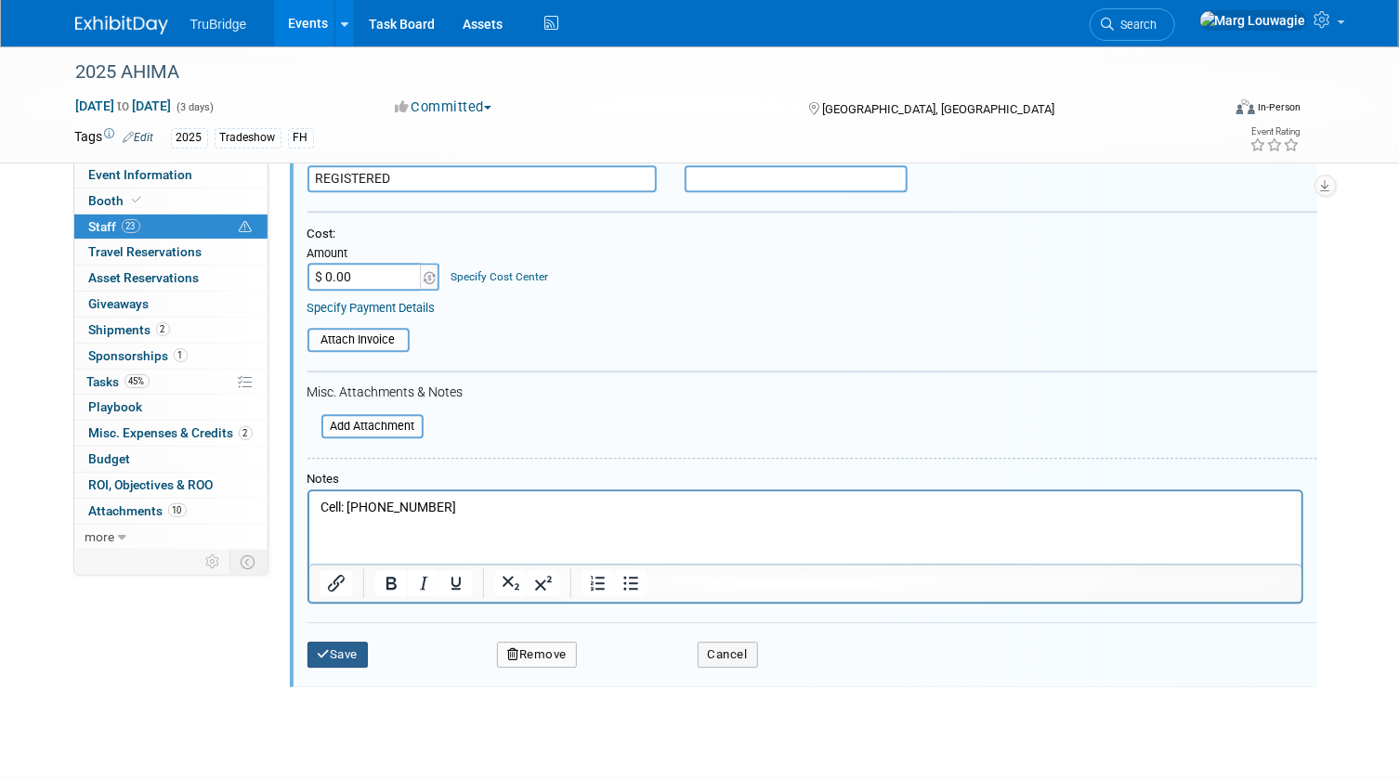
type input "REGISTERED"
click at [351, 648] on button "Save" at bounding box center [337, 655] width 61 height 26
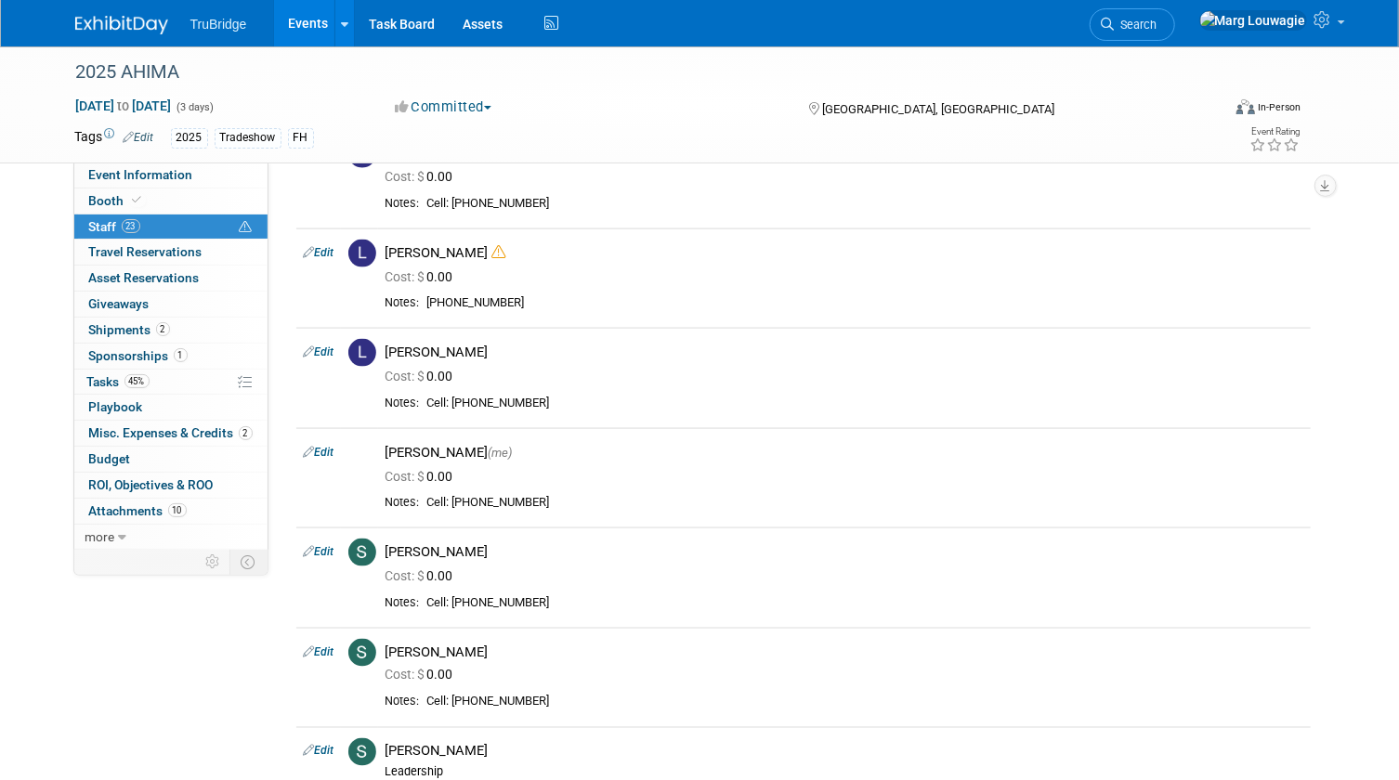
scroll to position [1232, 0]
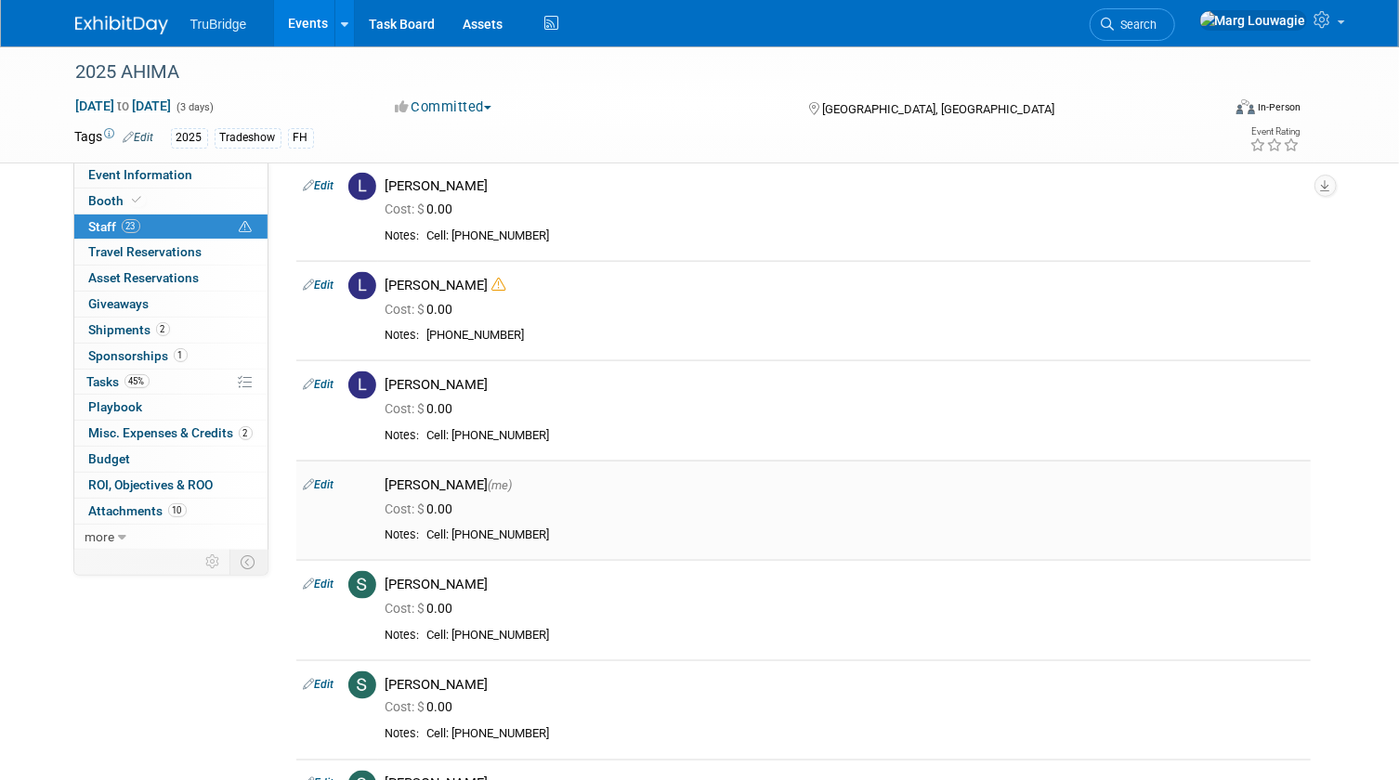
click at [328, 479] on link "Edit" at bounding box center [319, 484] width 31 height 13
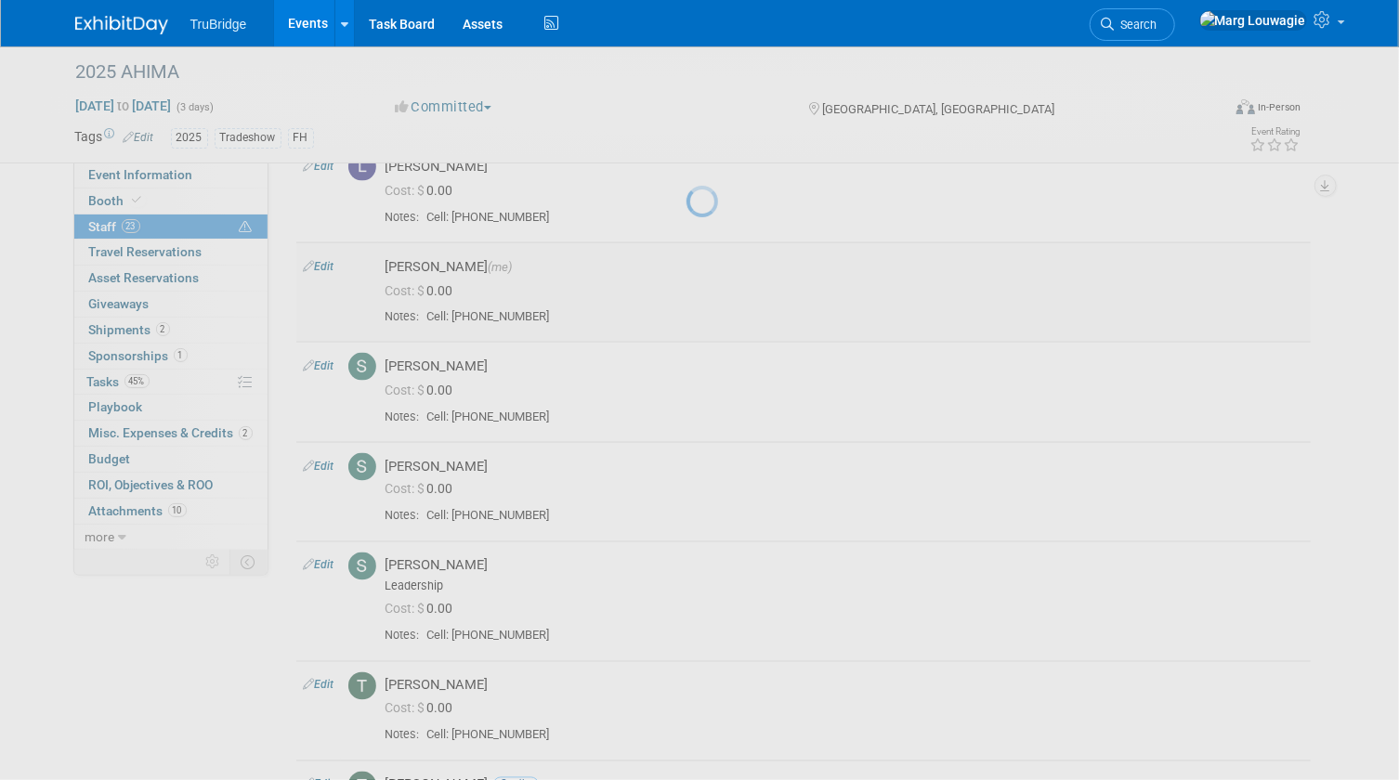
select select "0abee163-1570-438d-a0ea-e9129f2ffbd7"
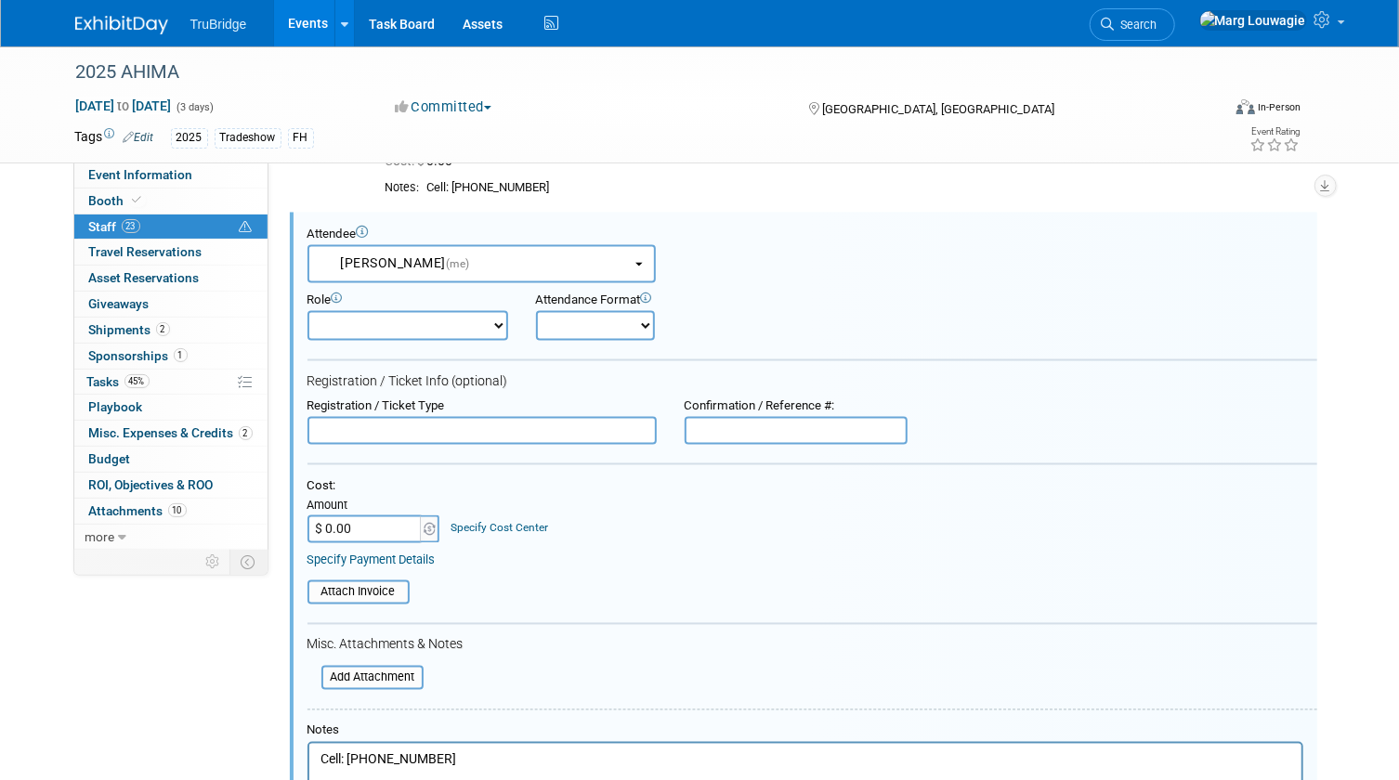
scroll to position [0, 0]
click at [370, 425] on input "text" at bounding box center [481, 431] width 349 height 28
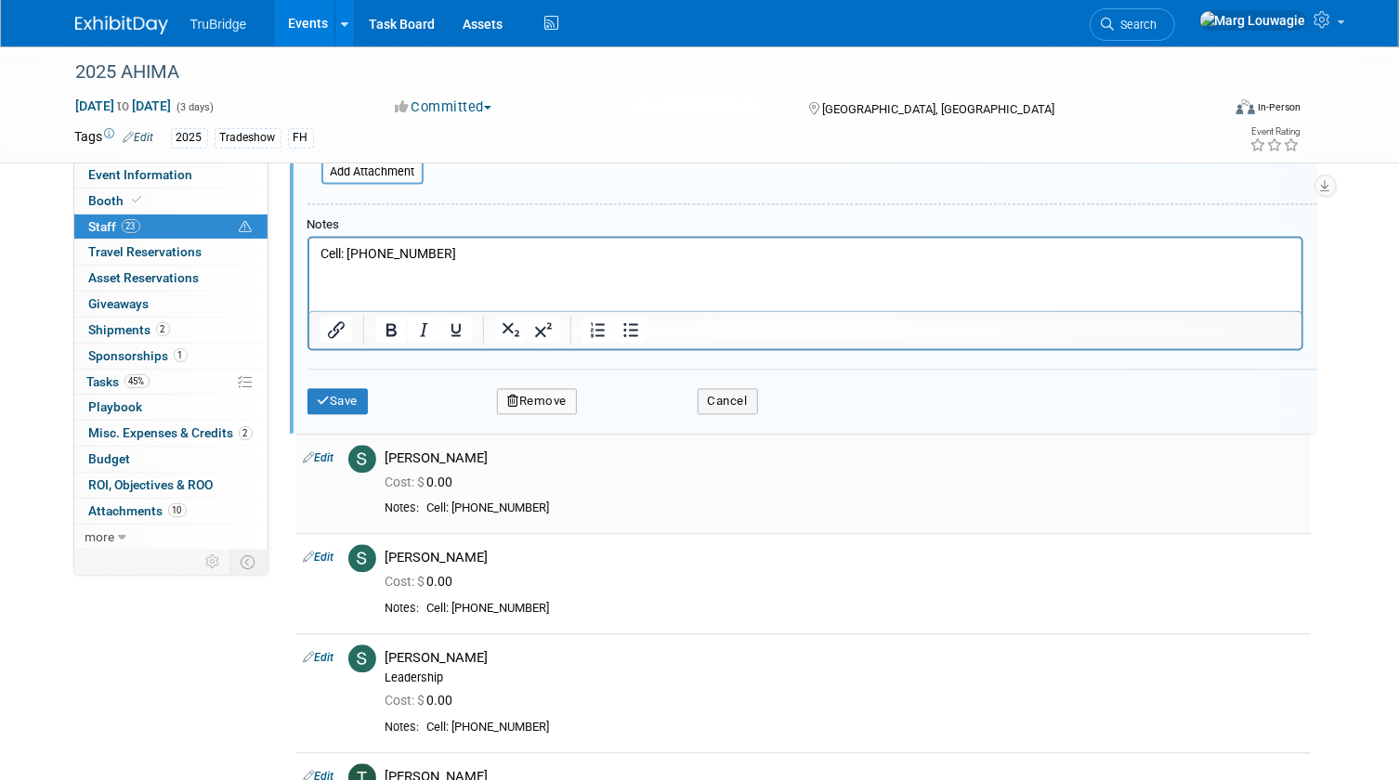
scroll to position [1987, 0]
type input "REGISTERED"
click at [344, 396] on button "Save" at bounding box center [337, 400] width 61 height 26
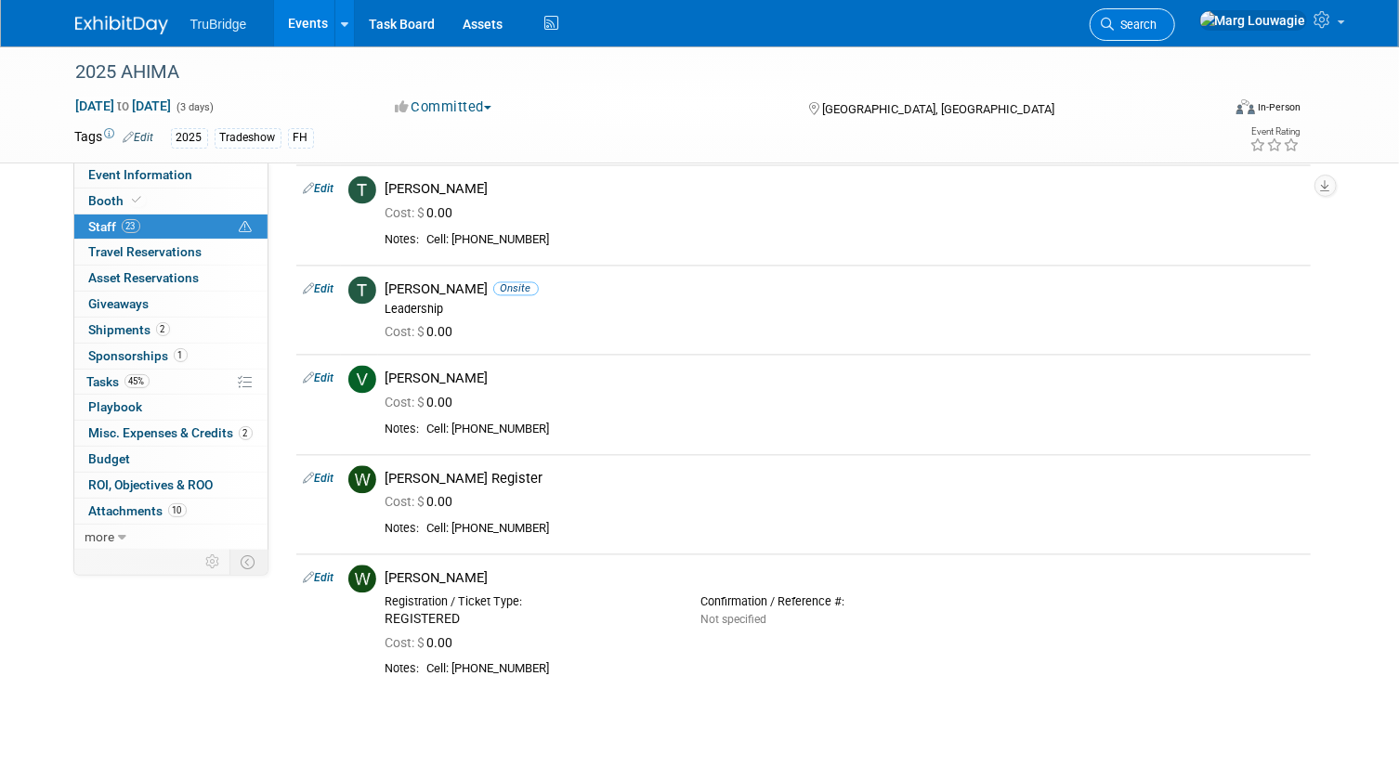
click at [1157, 27] on span "Search" at bounding box center [1136, 25] width 43 height 14
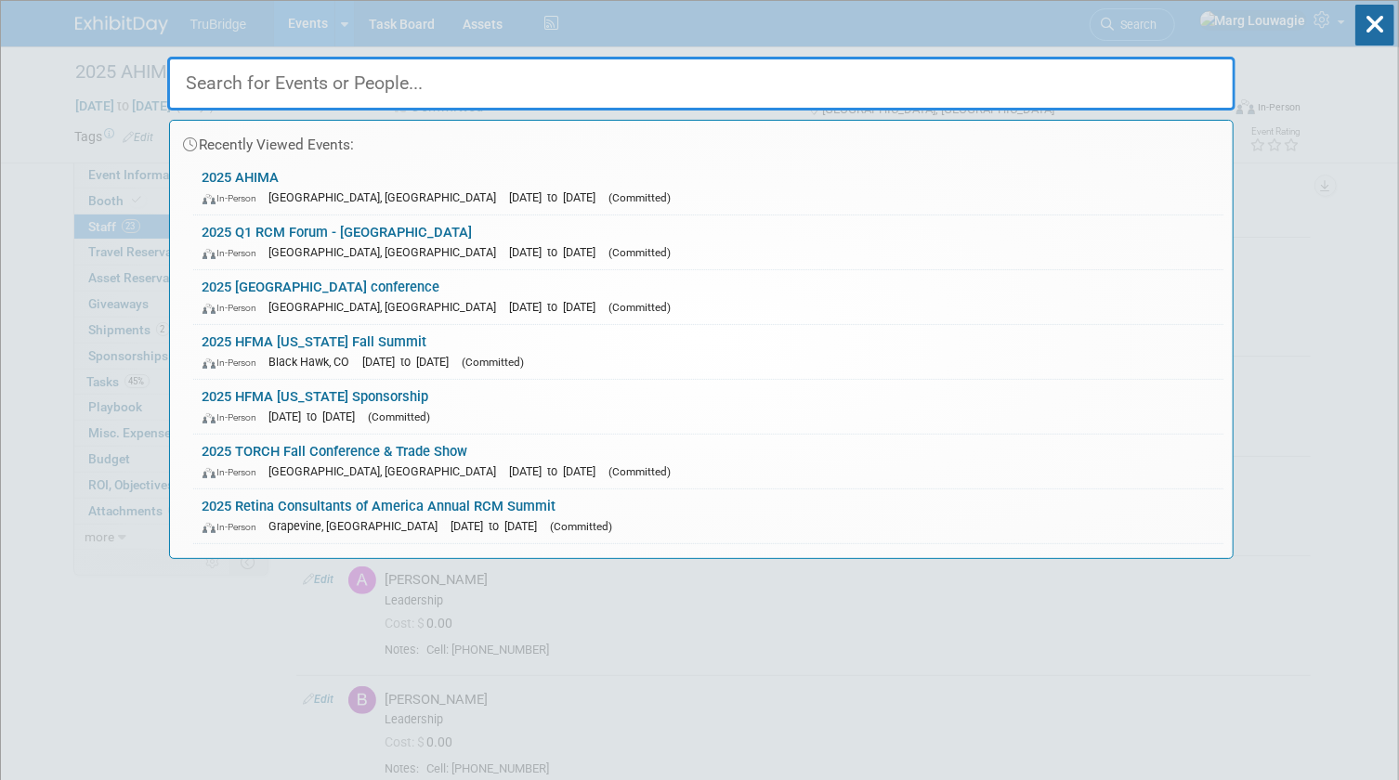
click at [1064, 74] on input "text" at bounding box center [701, 84] width 1068 height 54
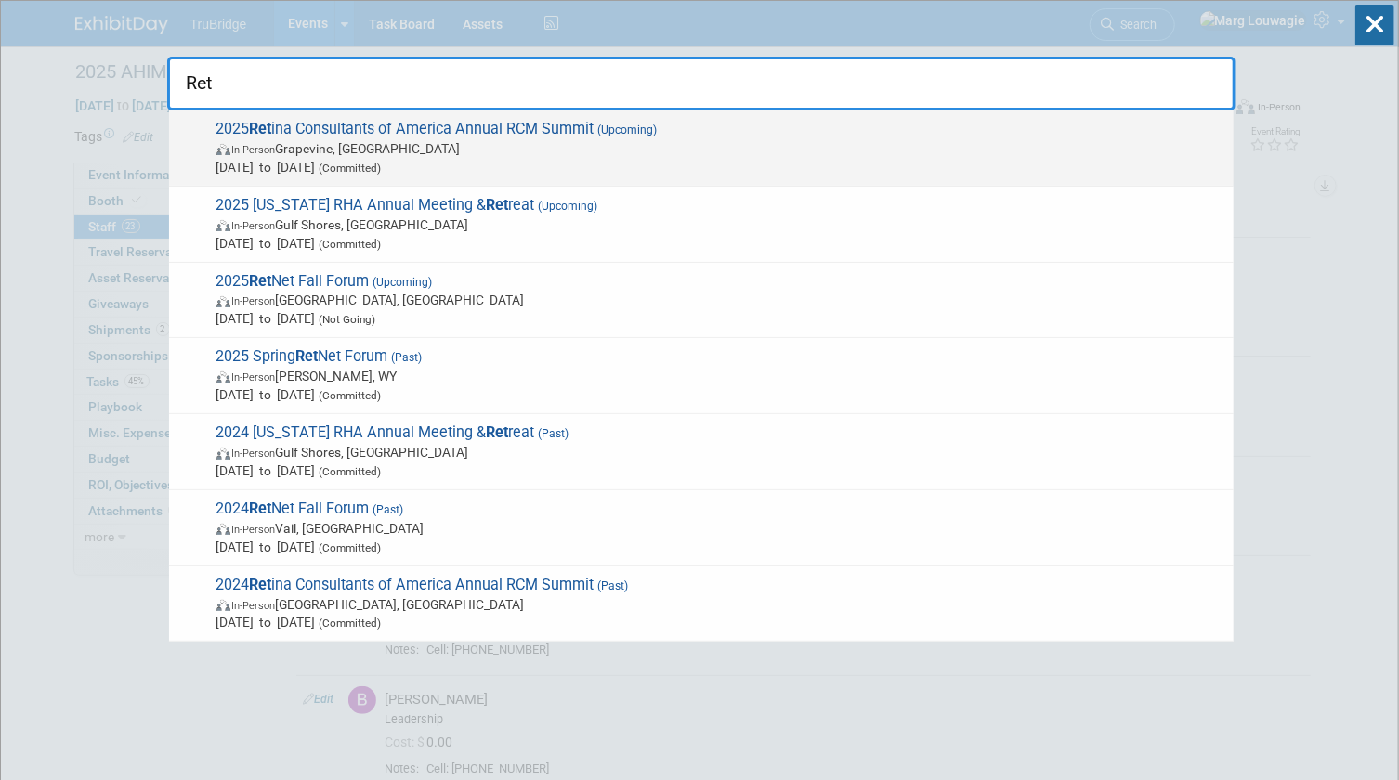
type input "Ret"
click at [331, 139] on span "In-Person Grapevine, TX" at bounding box center [720, 148] width 1008 height 19
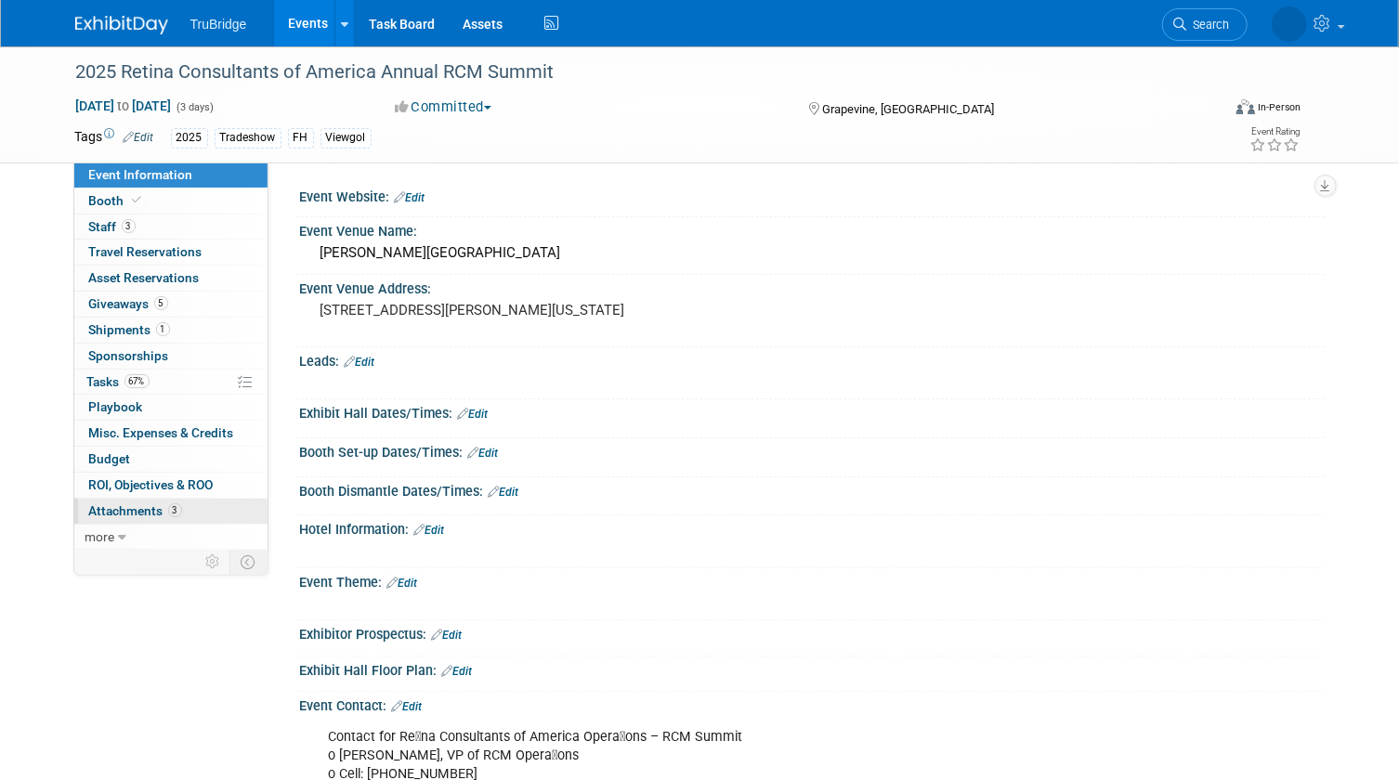
click at [141, 511] on span "Attachments 3" at bounding box center [135, 510] width 93 height 15
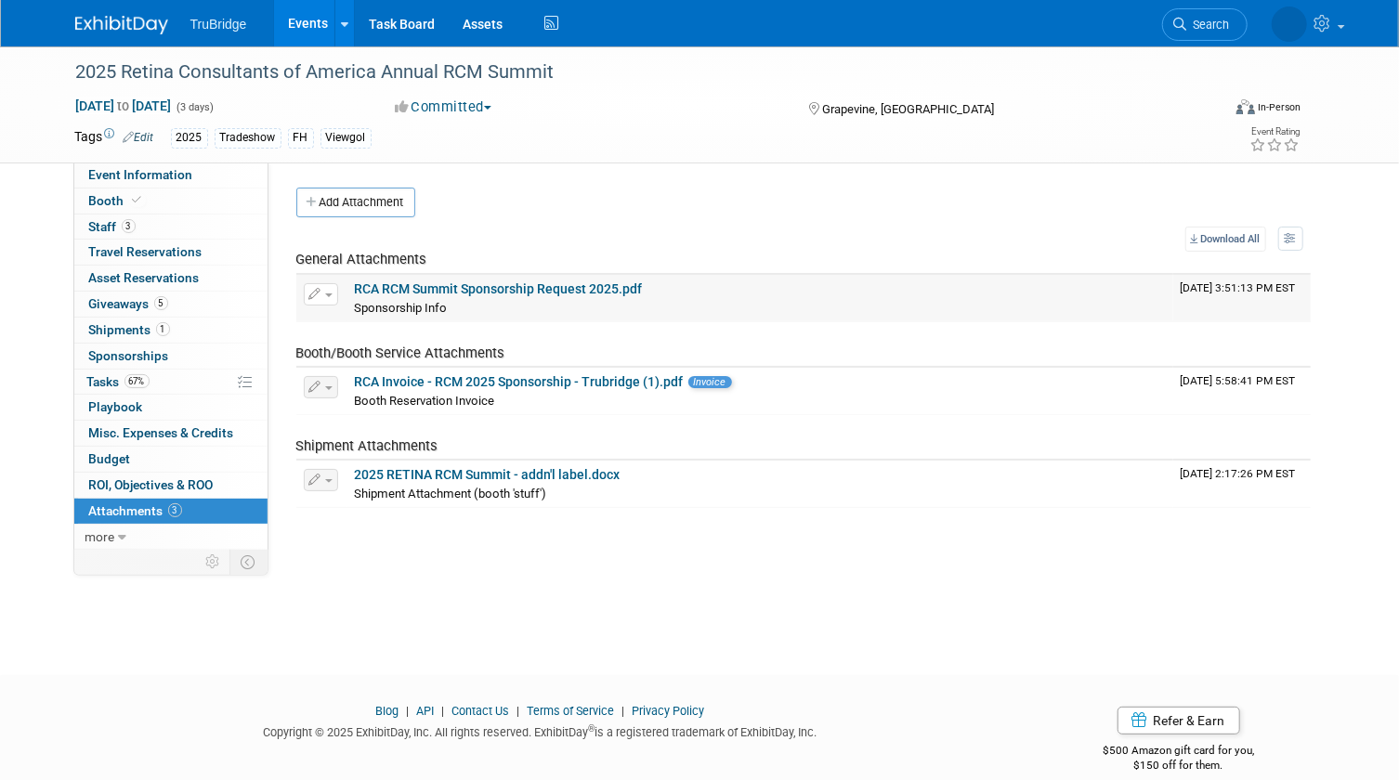
click at [499, 288] on link "RCA RCM Summit Sponsorship Request 2025.pdf" at bounding box center [499, 288] width 288 height 15
